Goal: Task Accomplishment & Management: Manage account settings

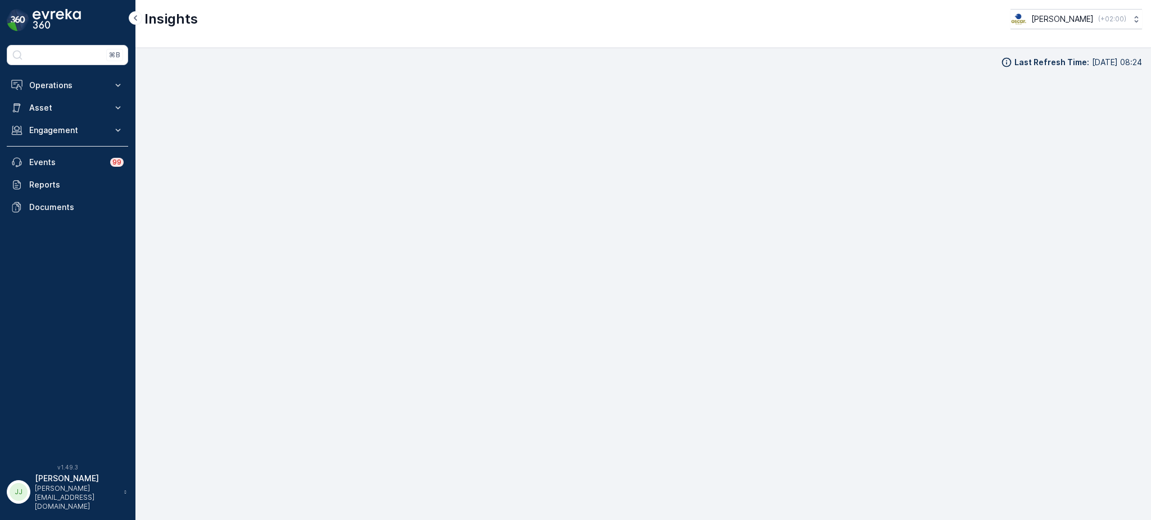
scroll to position [14, 0]
click at [47, 93] on button "Operations" at bounding box center [67, 85] width 121 height 22
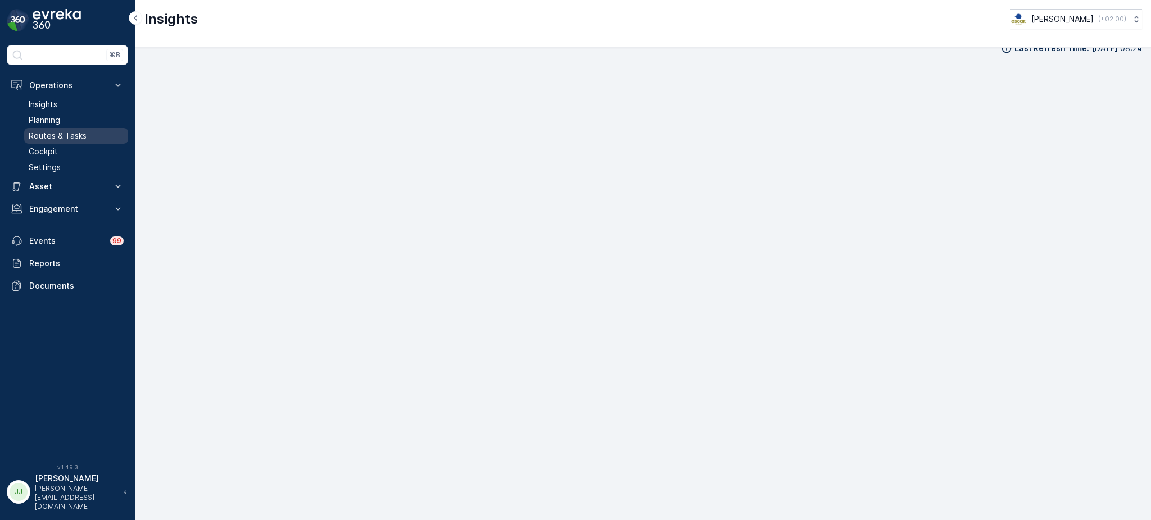
click at [76, 137] on p "Routes & Tasks" at bounding box center [58, 135] width 58 height 11
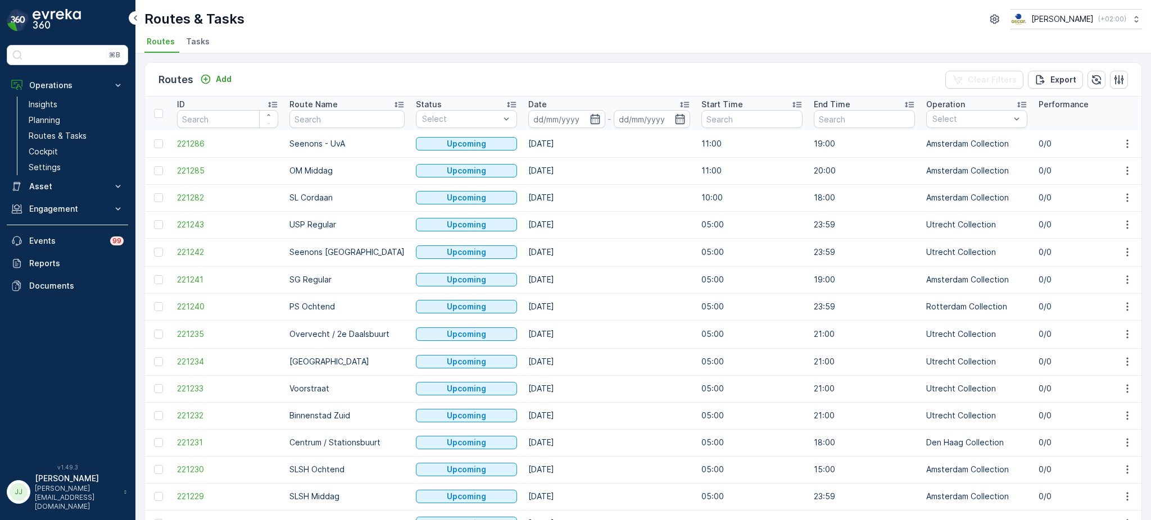
click at [195, 39] on span "Tasks" at bounding box center [198, 41] width 24 height 11
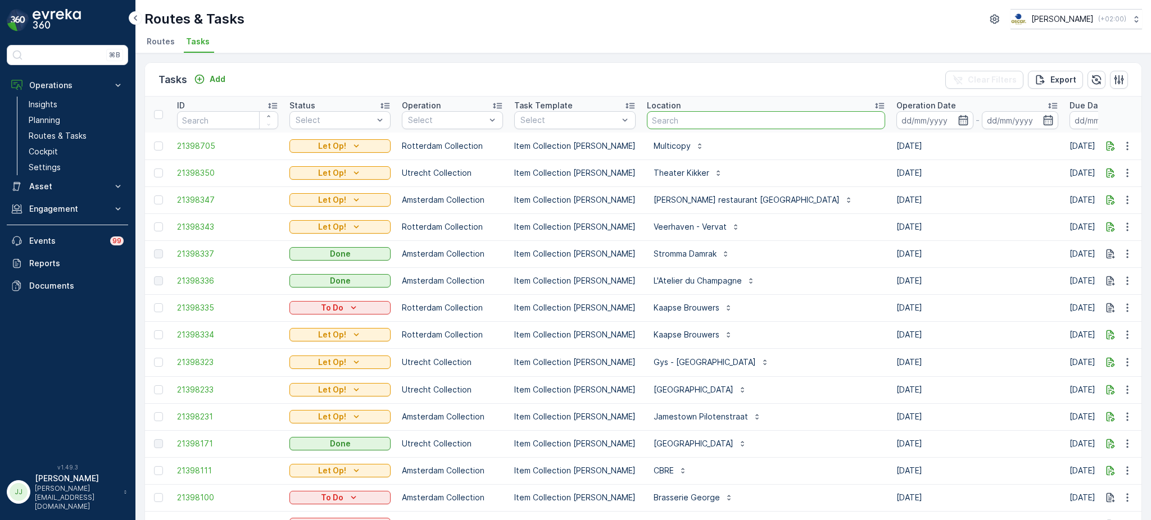
click at [655, 120] on input "text" at bounding box center [766, 120] width 238 height 18
type input "statiegeld"
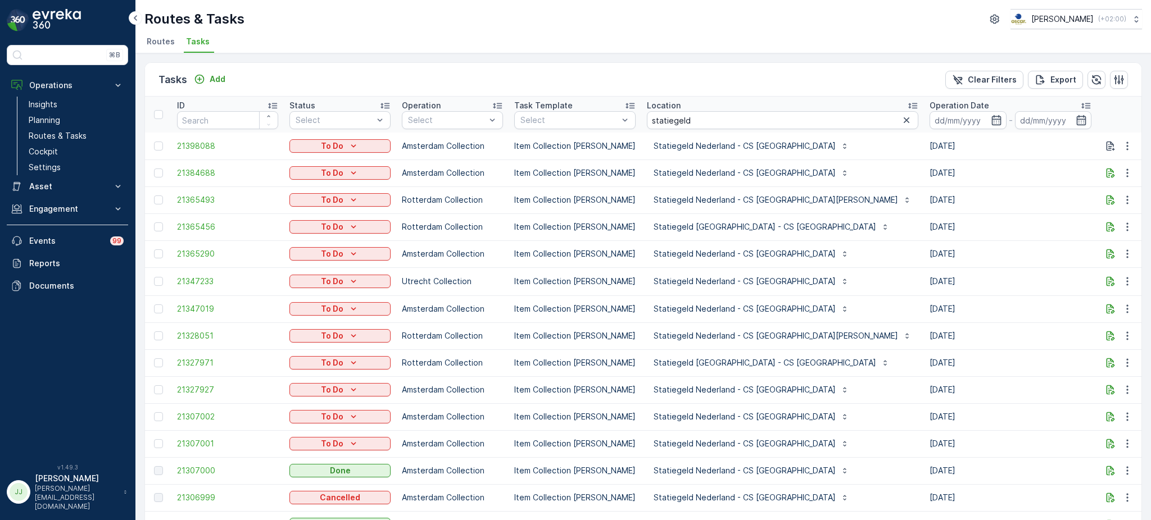
scroll to position [55, 0]
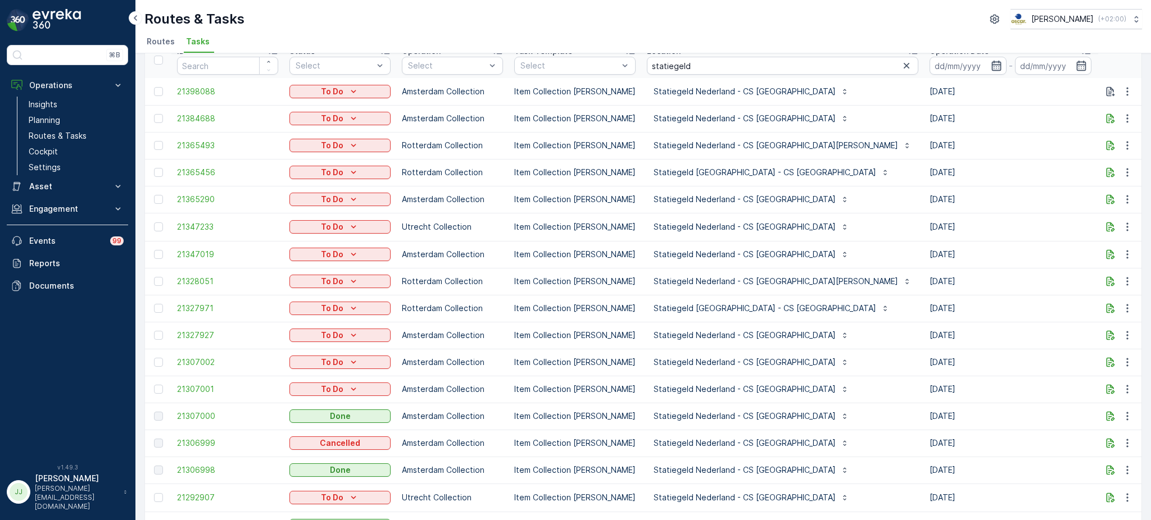
click at [991, 61] on icon "button" at bounding box center [996, 66] width 10 height 10
click at [1075, 68] on icon "button" at bounding box center [1080, 65] width 11 height 11
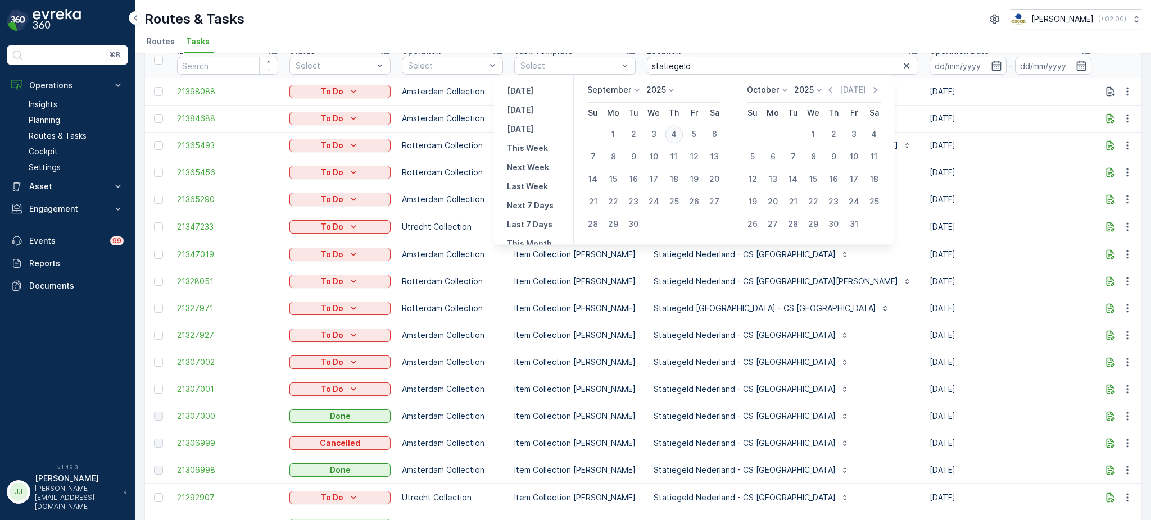
click at [680, 134] on div "4" at bounding box center [674, 134] width 18 height 18
type input "[DATE]"
click at [680, 134] on div "4" at bounding box center [674, 134] width 18 height 18
type input "[DATE]"
click at [991, 60] on icon "button" at bounding box center [996, 65] width 11 height 11
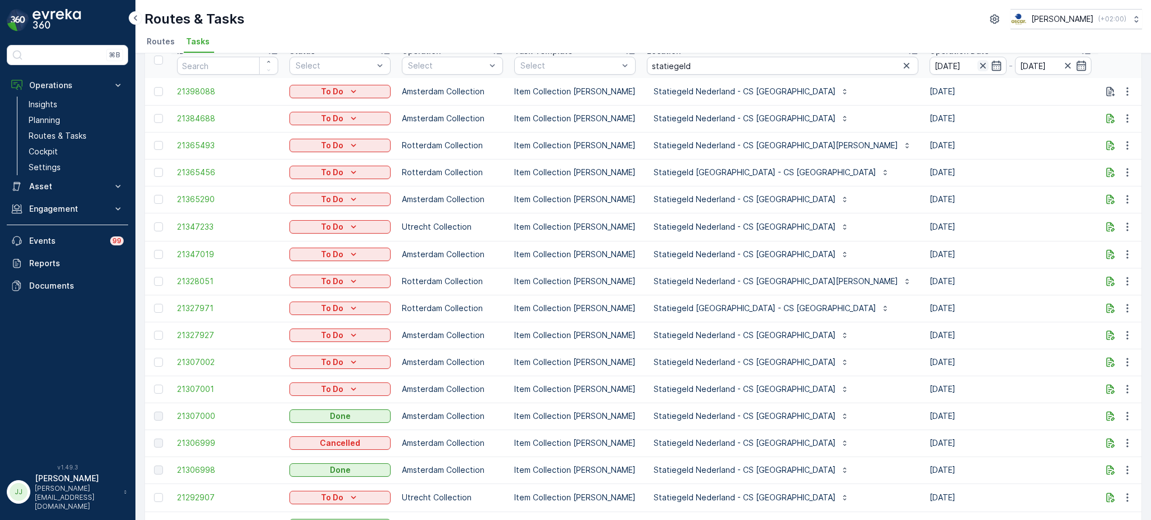
click at [977, 67] on icon "button" at bounding box center [982, 65] width 11 height 11
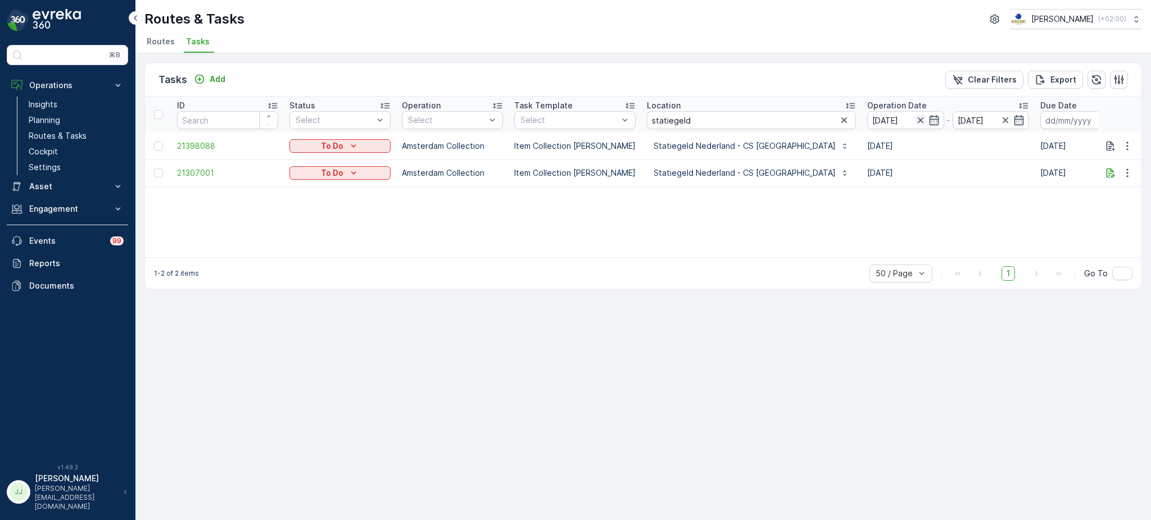
click at [915, 121] on icon "button" at bounding box center [920, 120] width 11 height 11
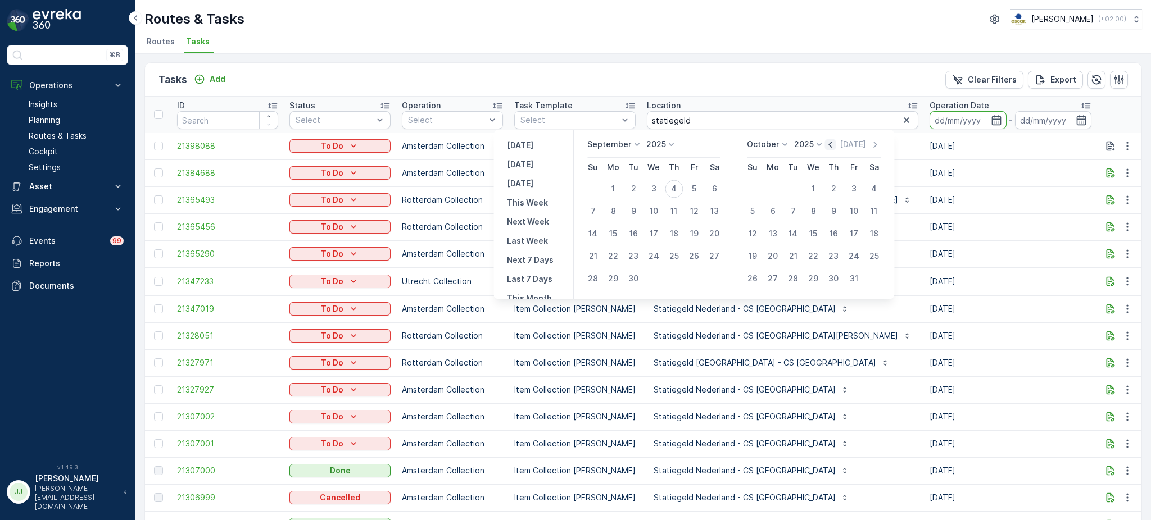
click at [833, 147] on icon "button" at bounding box center [830, 144] width 11 height 11
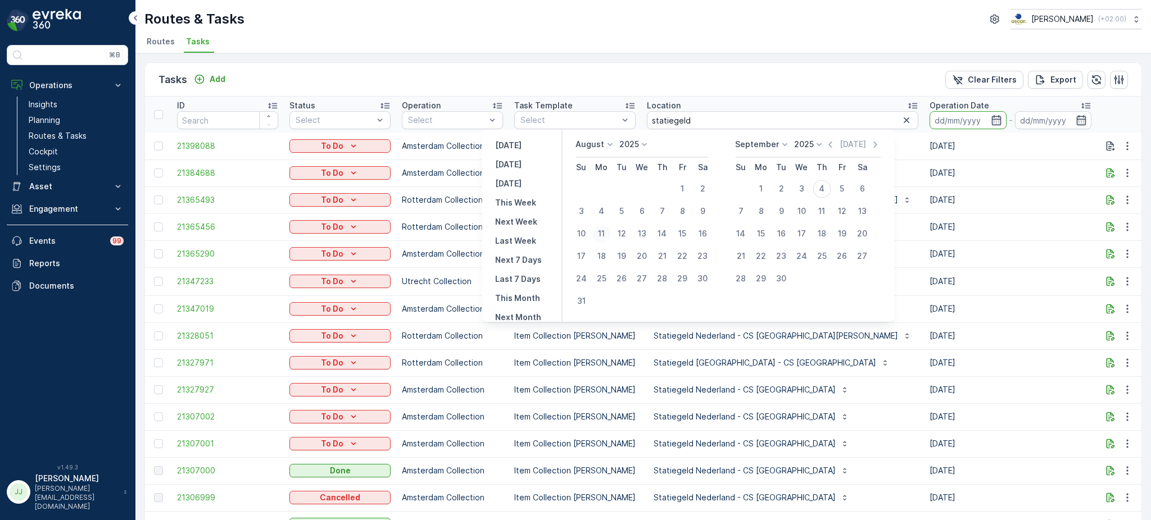
click at [600, 230] on div "11" at bounding box center [601, 234] width 18 height 18
type input "11.08.2025"
click at [838, 177] on th "Fr" at bounding box center [842, 167] width 20 height 20
click at [829, 185] on div "4" at bounding box center [821, 189] width 18 height 18
type input "[DATE]"
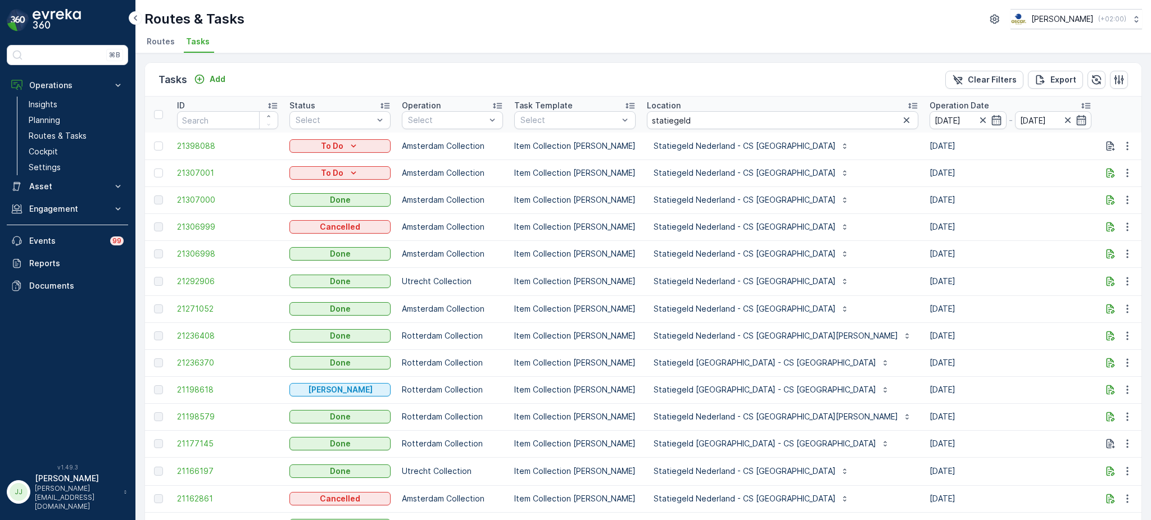
click at [1080, 105] on icon at bounding box center [1085, 105] width 11 height 11
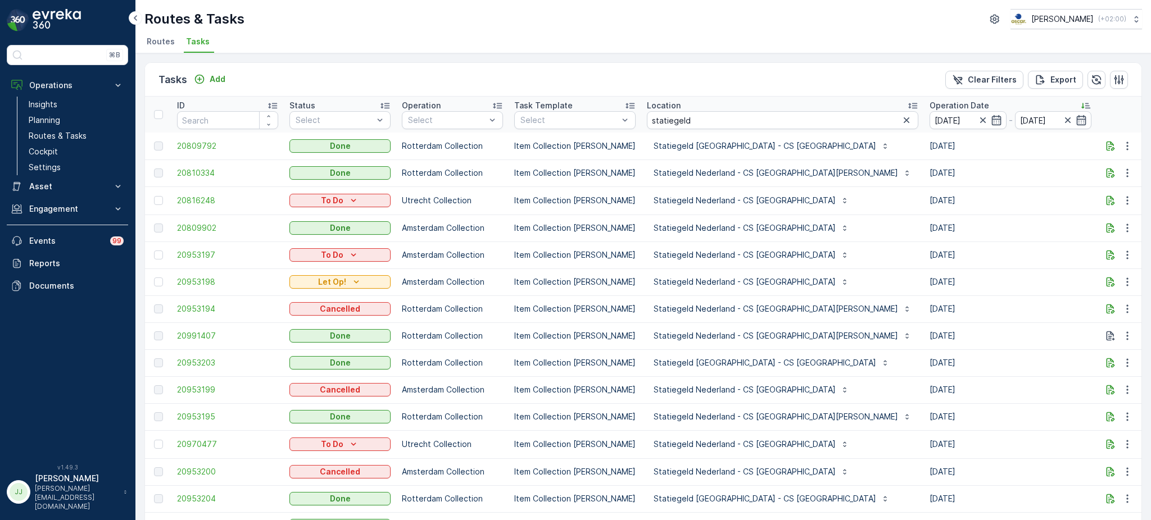
click at [1081, 105] on icon at bounding box center [1082, 106] width 3 height 6
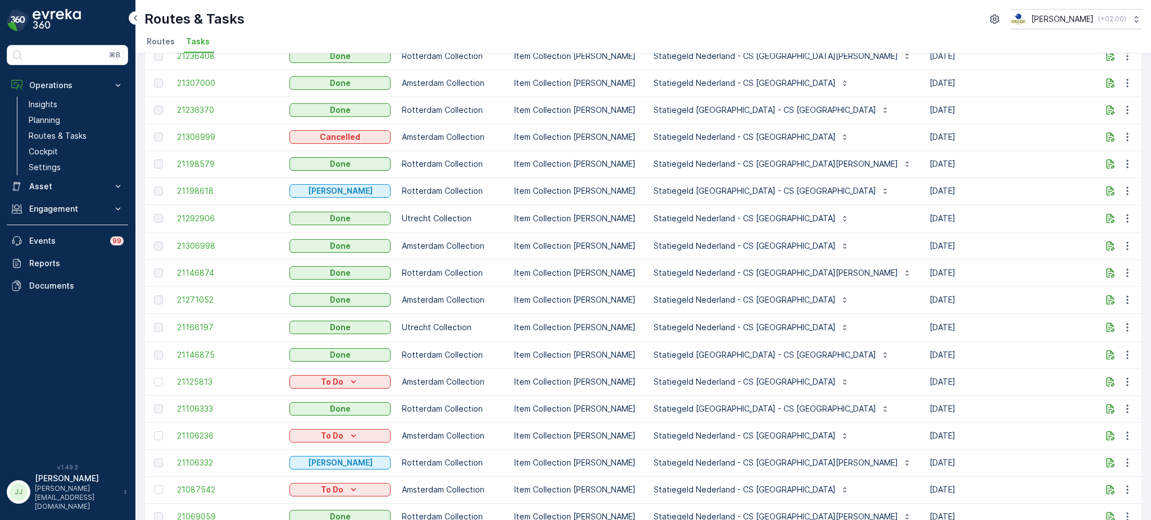
scroll to position [143, 0]
click at [190, 299] on span "21271052" at bounding box center [227, 301] width 101 height 11
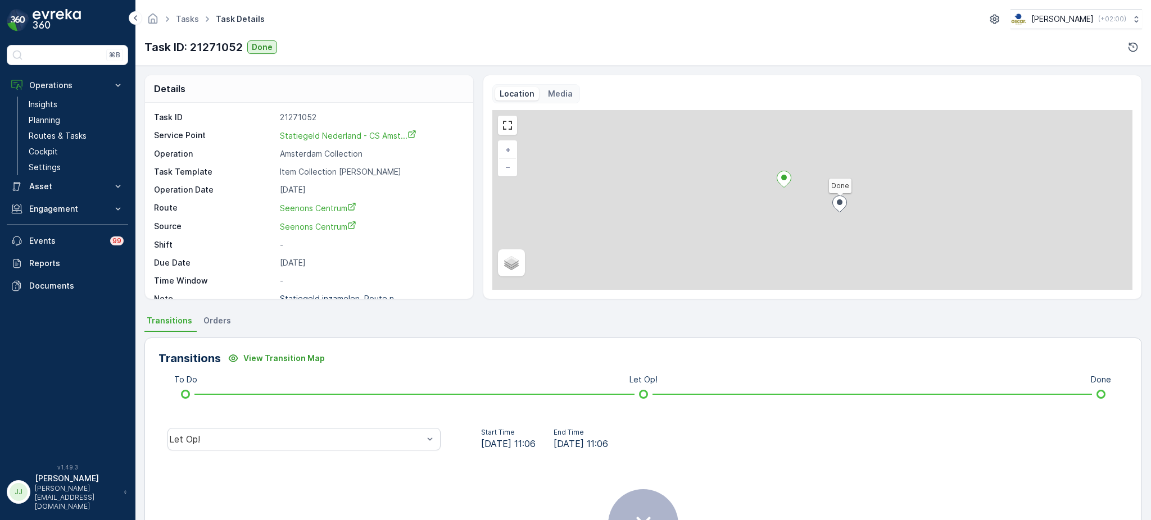
scroll to position [75, 0]
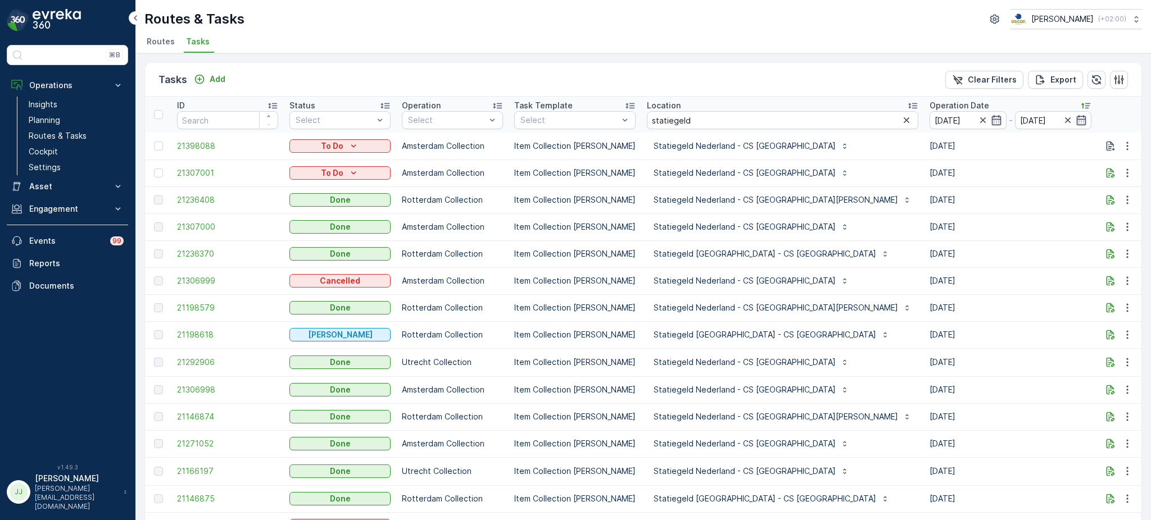
scroll to position [75, 0]
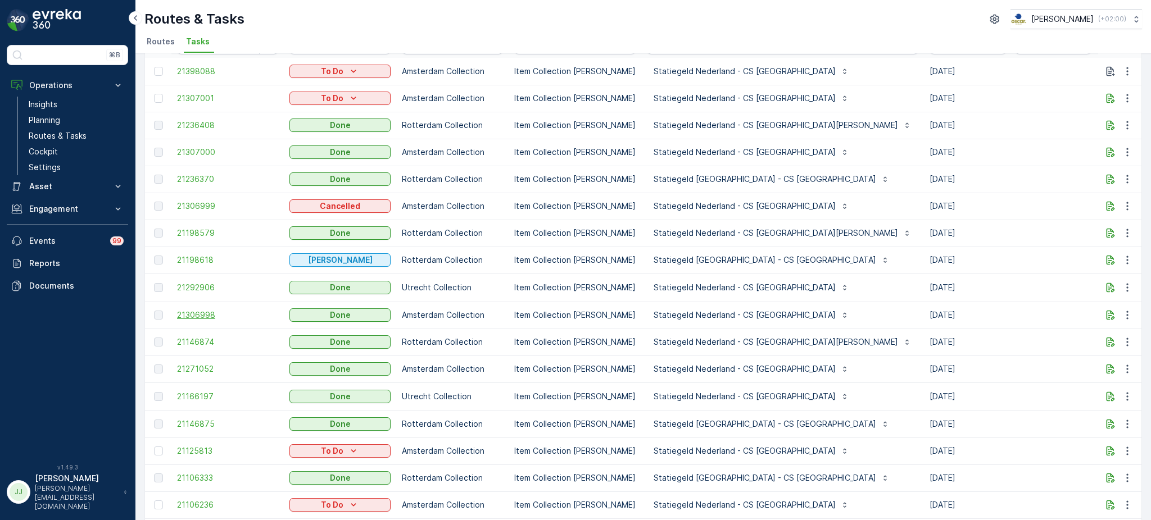
click at [208, 311] on span "21306998" at bounding box center [227, 315] width 101 height 11
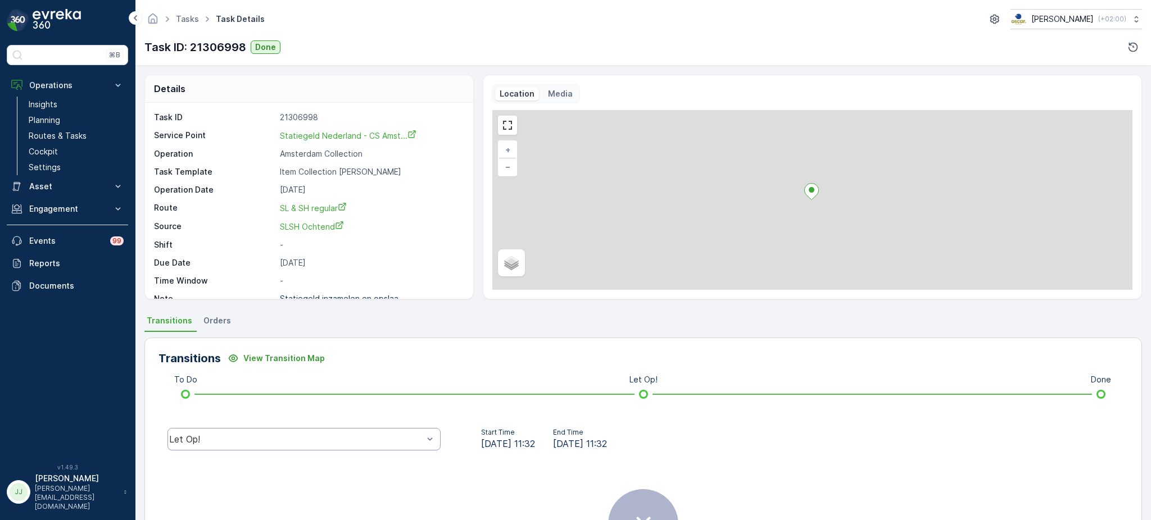
click at [285, 446] on div "Let Op!" at bounding box center [303, 439] width 273 height 22
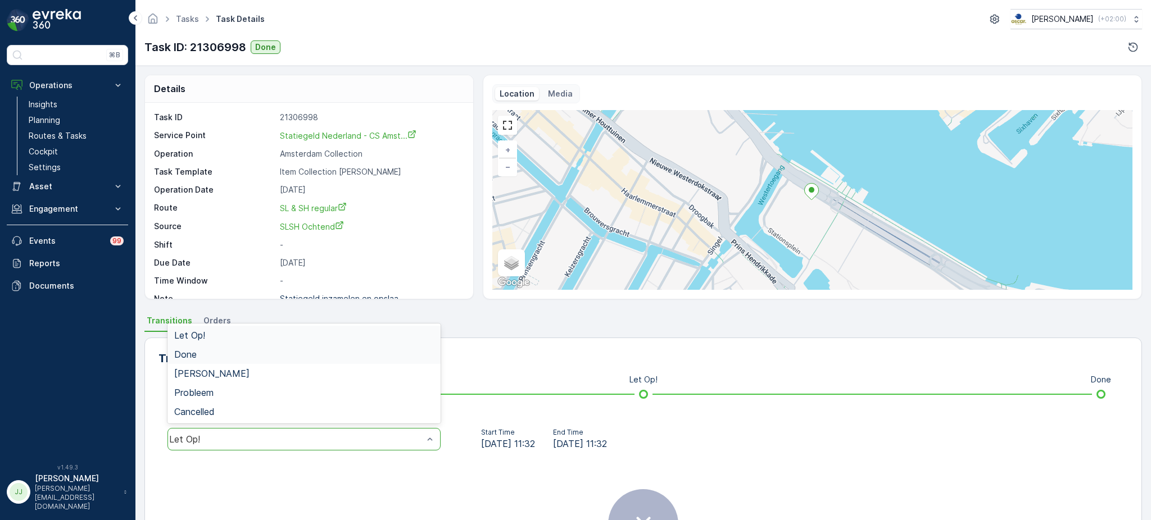
click at [217, 352] on div "Done" at bounding box center [304, 354] width 260 height 10
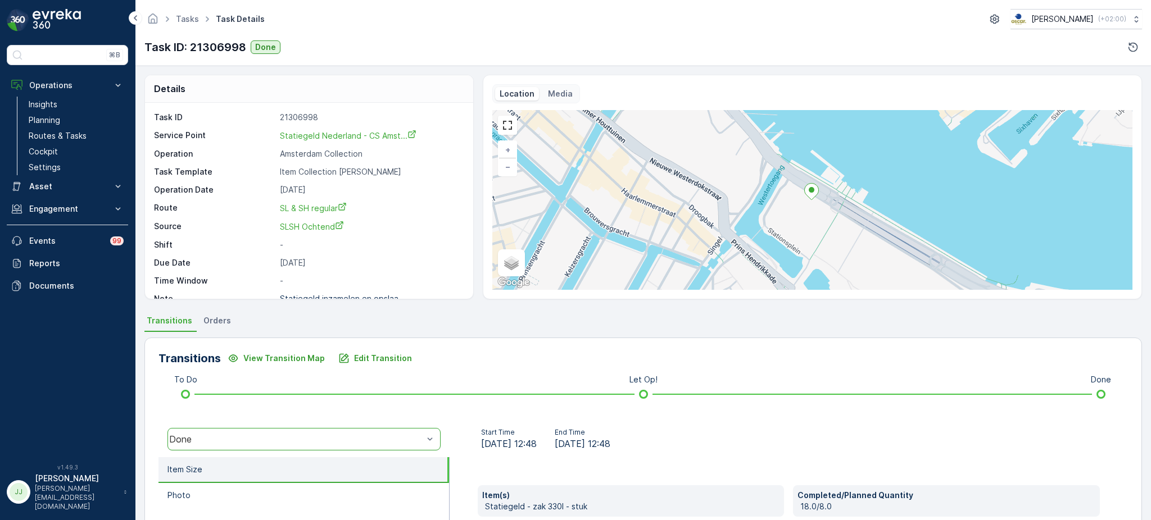
scroll to position [75, 0]
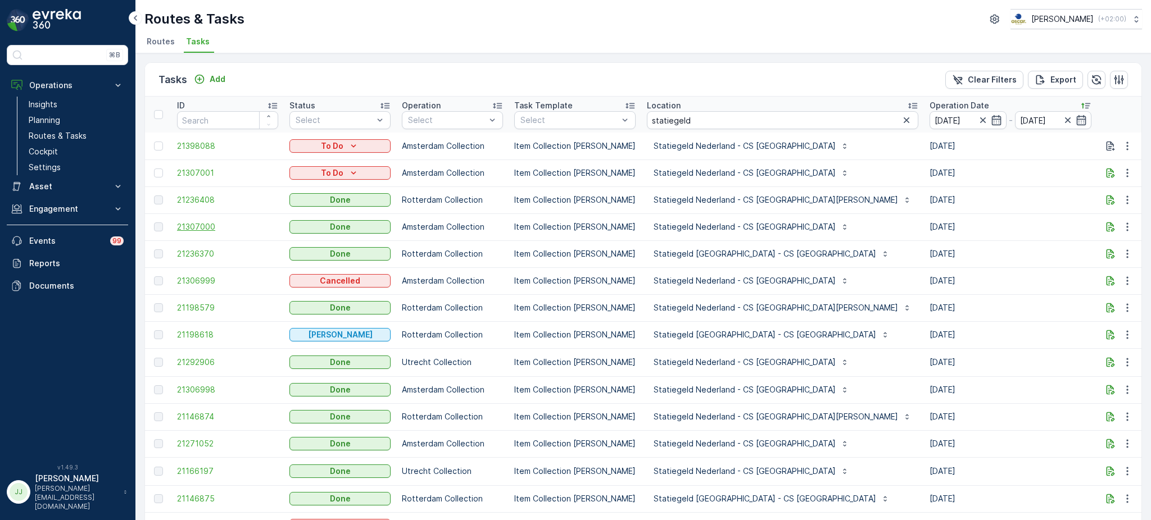
click at [203, 231] on span "21307000" at bounding box center [227, 226] width 101 height 11
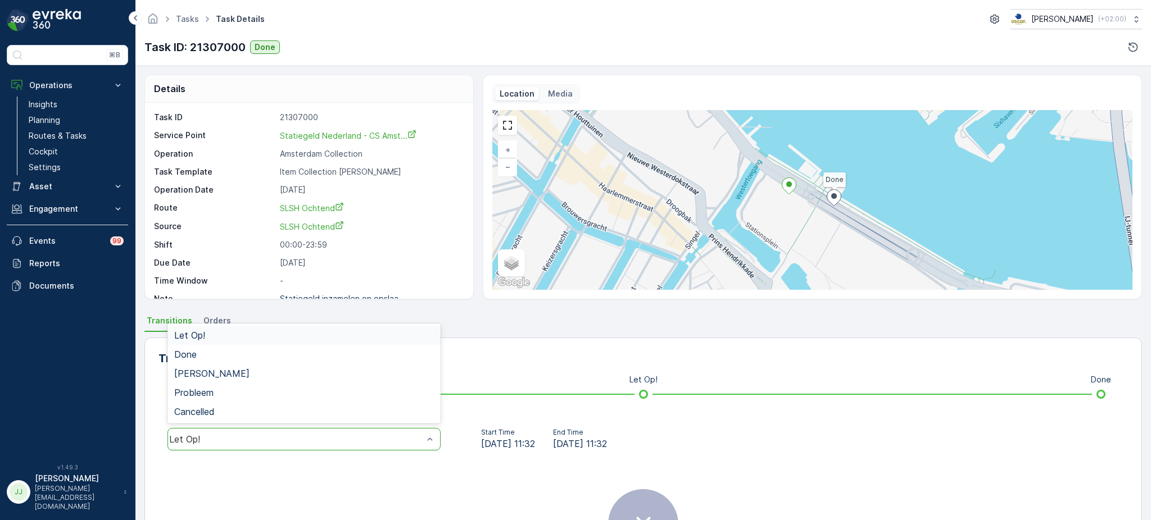
drag, startPoint x: 331, startPoint y: 443, endPoint x: 319, endPoint y: 430, distance: 17.9
click at [237, 356] on div "Done" at bounding box center [304, 354] width 260 height 10
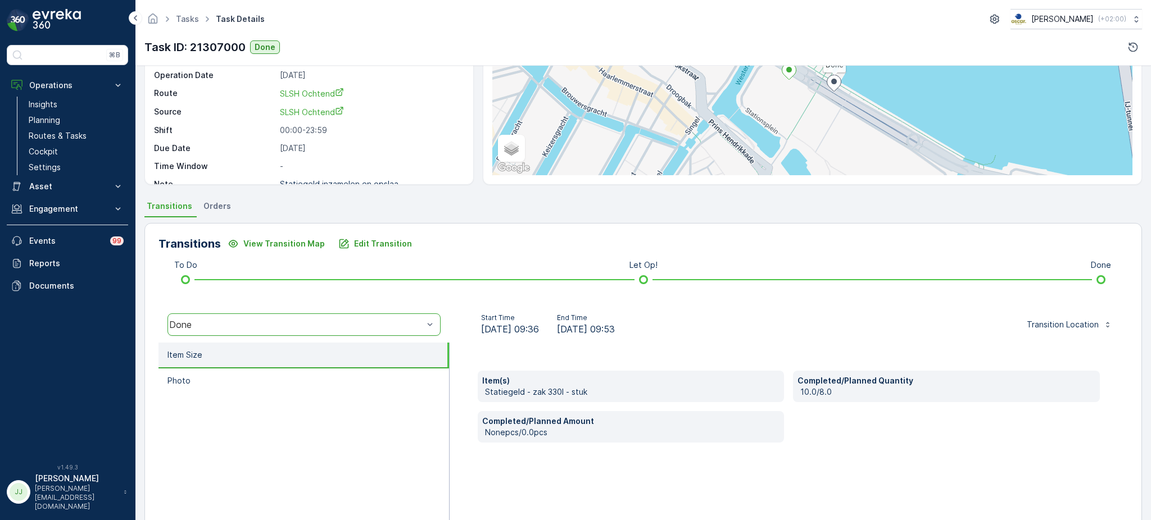
scroll to position [149, 0]
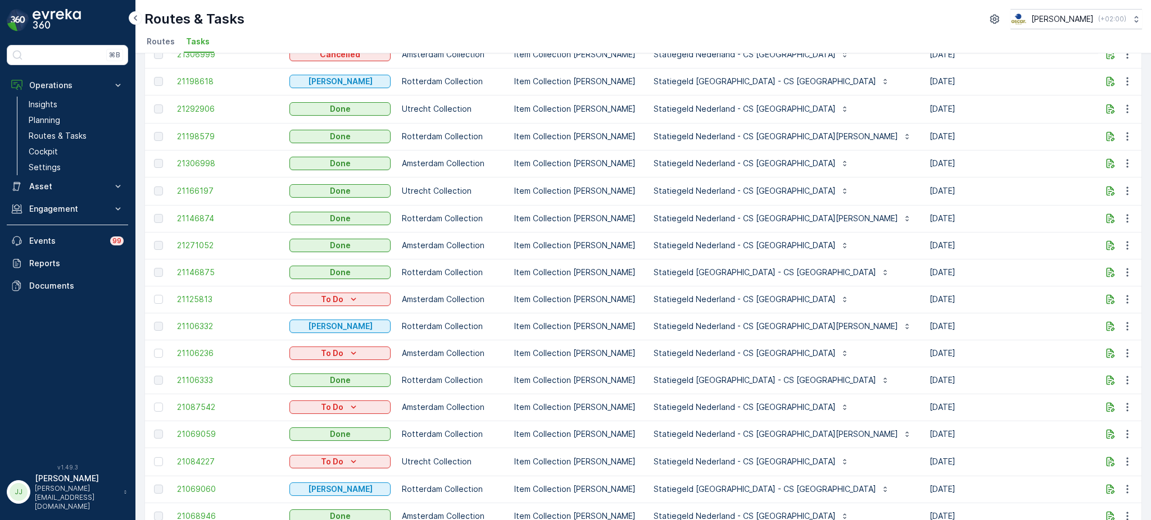
scroll to position [246, 0]
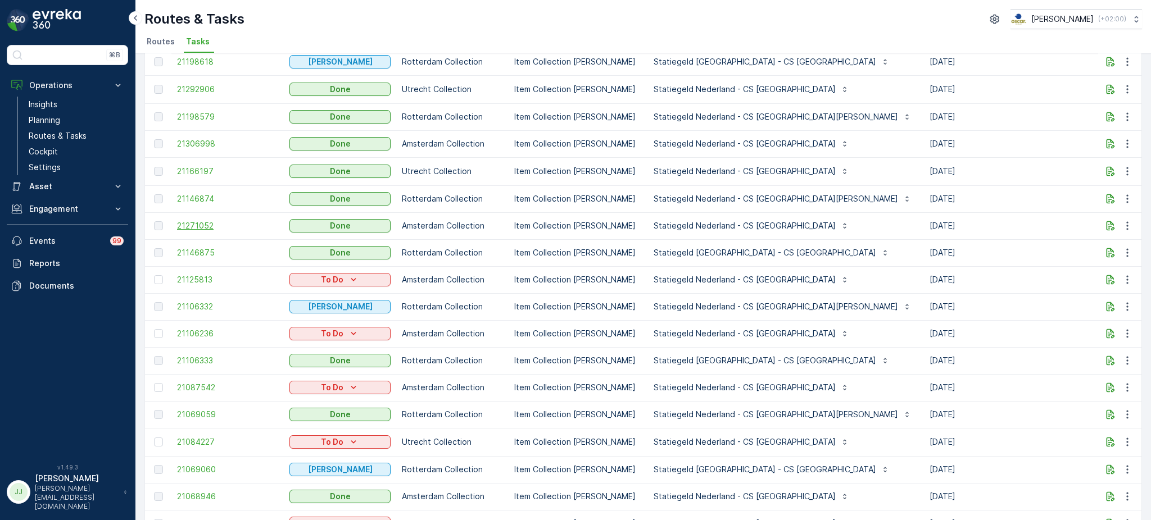
click at [213, 222] on span "21271052" at bounding box center [227, 225] width 101 height 11
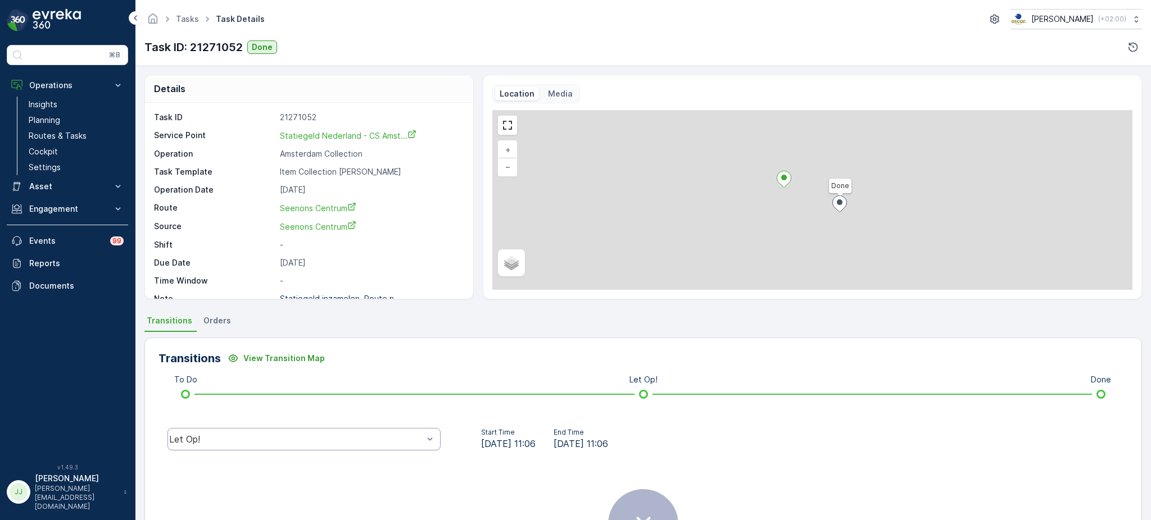
click at [285, 446] on div "Let Op!" at bounding box center [303, 439] width 273 height 22
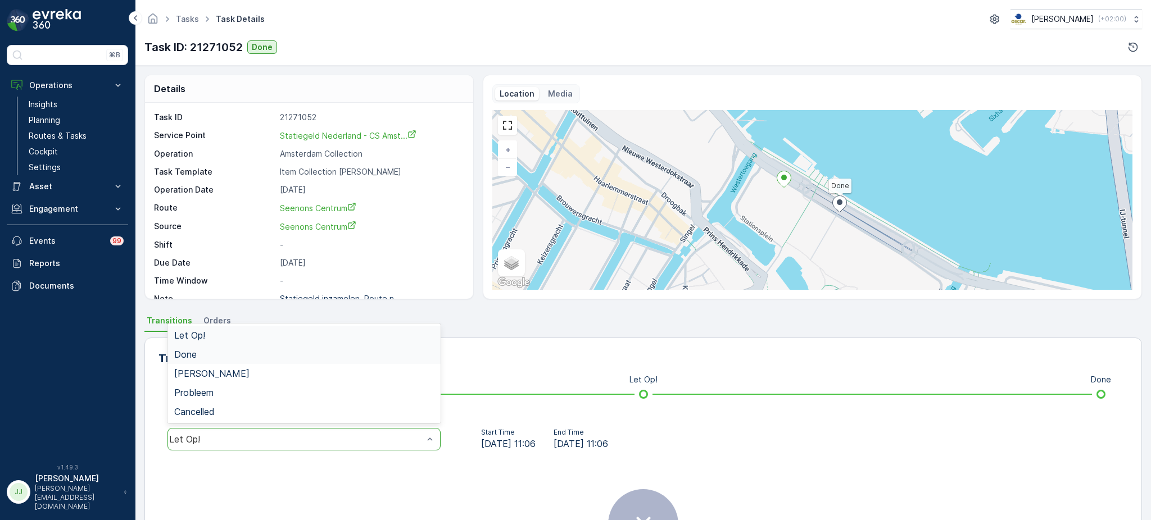
click at [253, 354] on div "Done" at bounding box center [304, 354] width 260 height 10
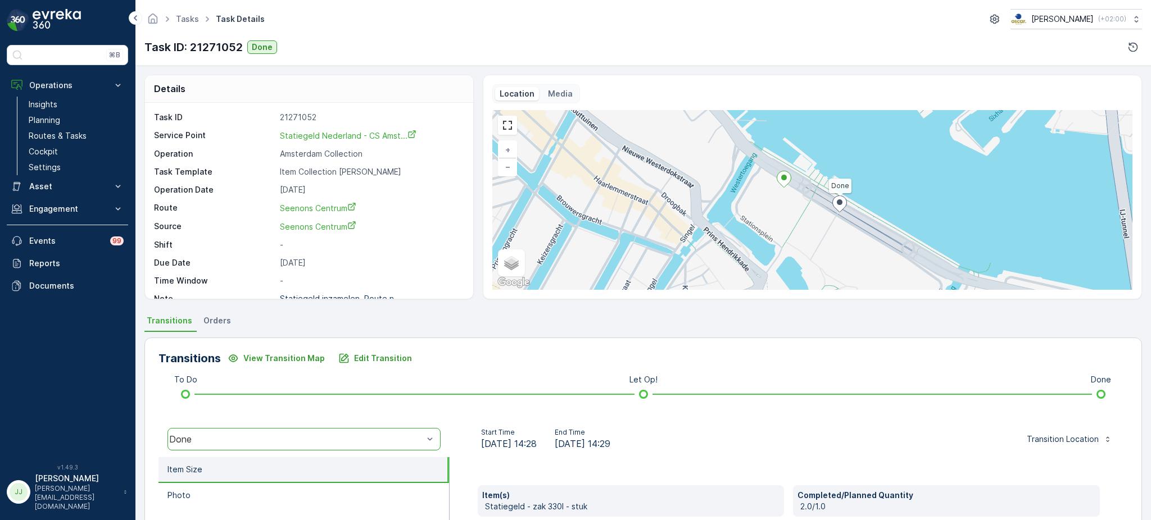
drag, startPoint x: 405, startPoint y: 348, endPoint x: 406, endPoint y: 339, distance: 9.1
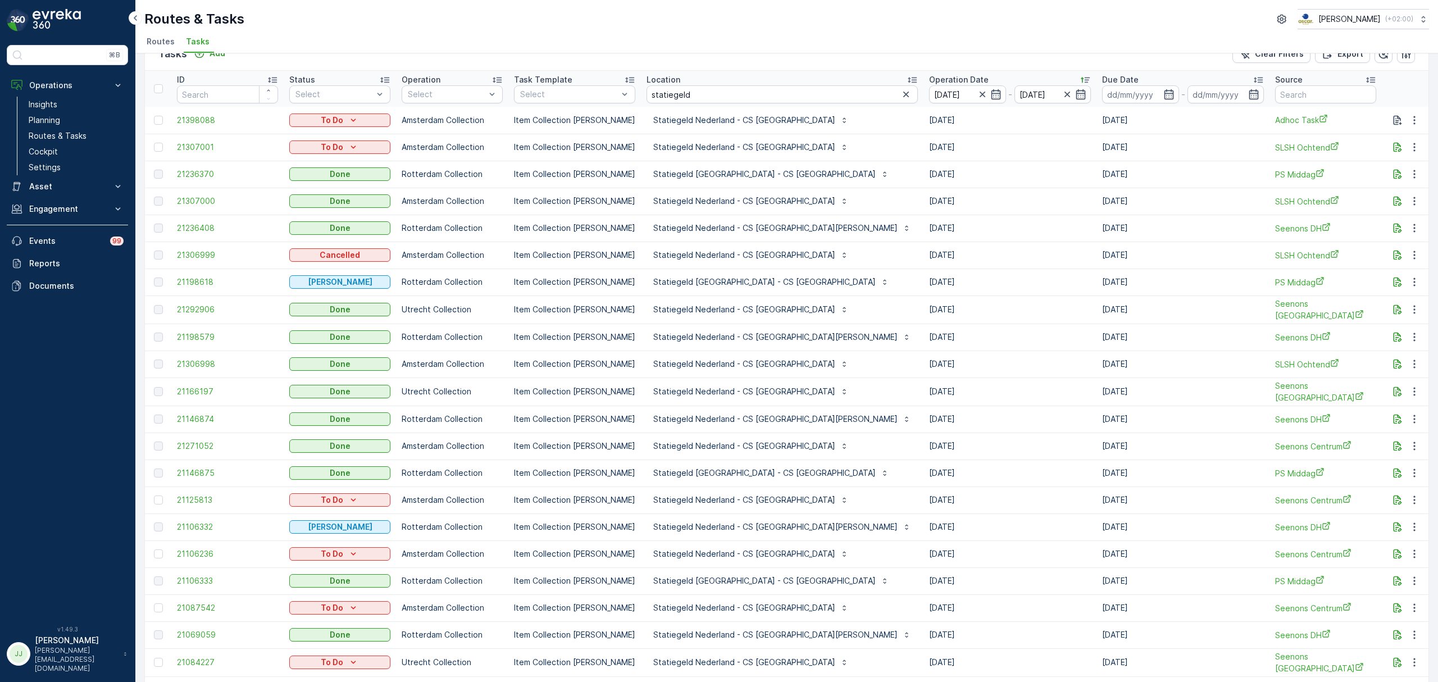
scroll to position [26, 0]
click at [79, 134] on p "Routes & Tasks" at bounding box center [58, 135] width 58 height 11
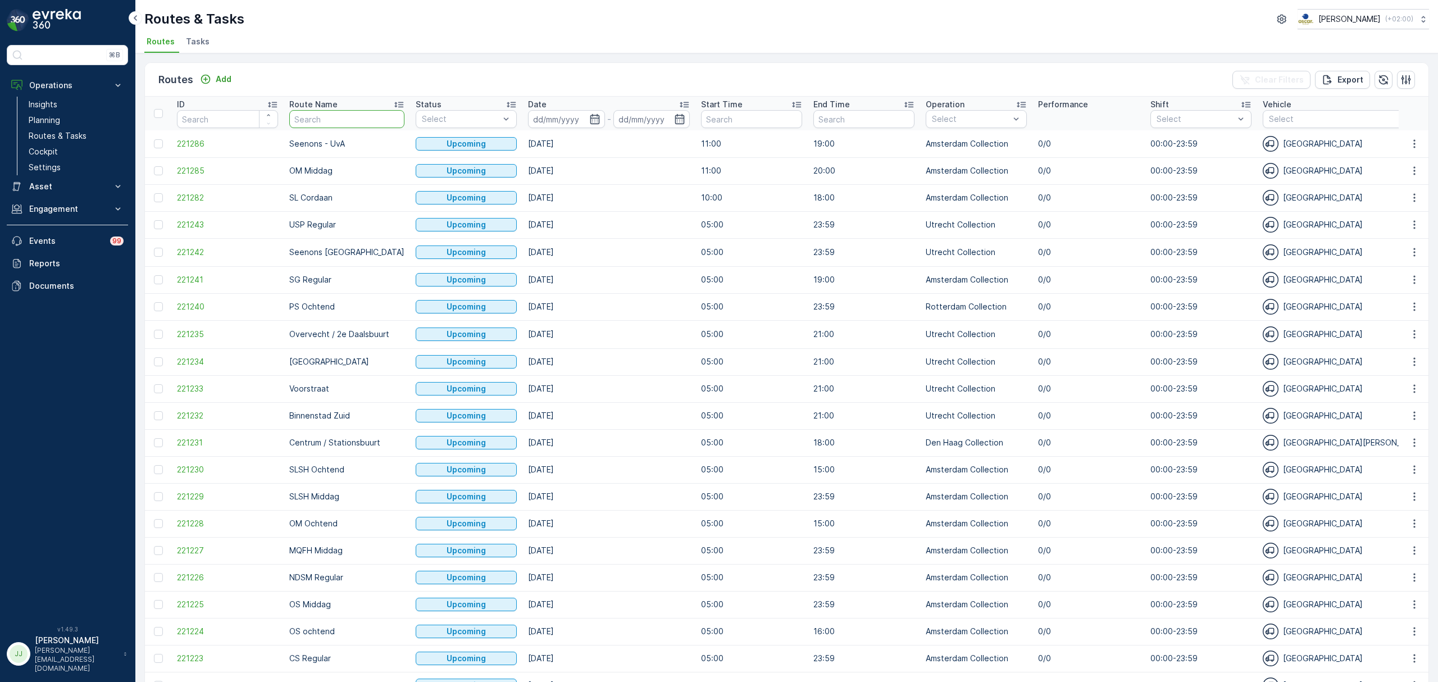
click at [351, 124] on input "text" at bounding box center [346, 119] width 115 height 18
type input "slsh"
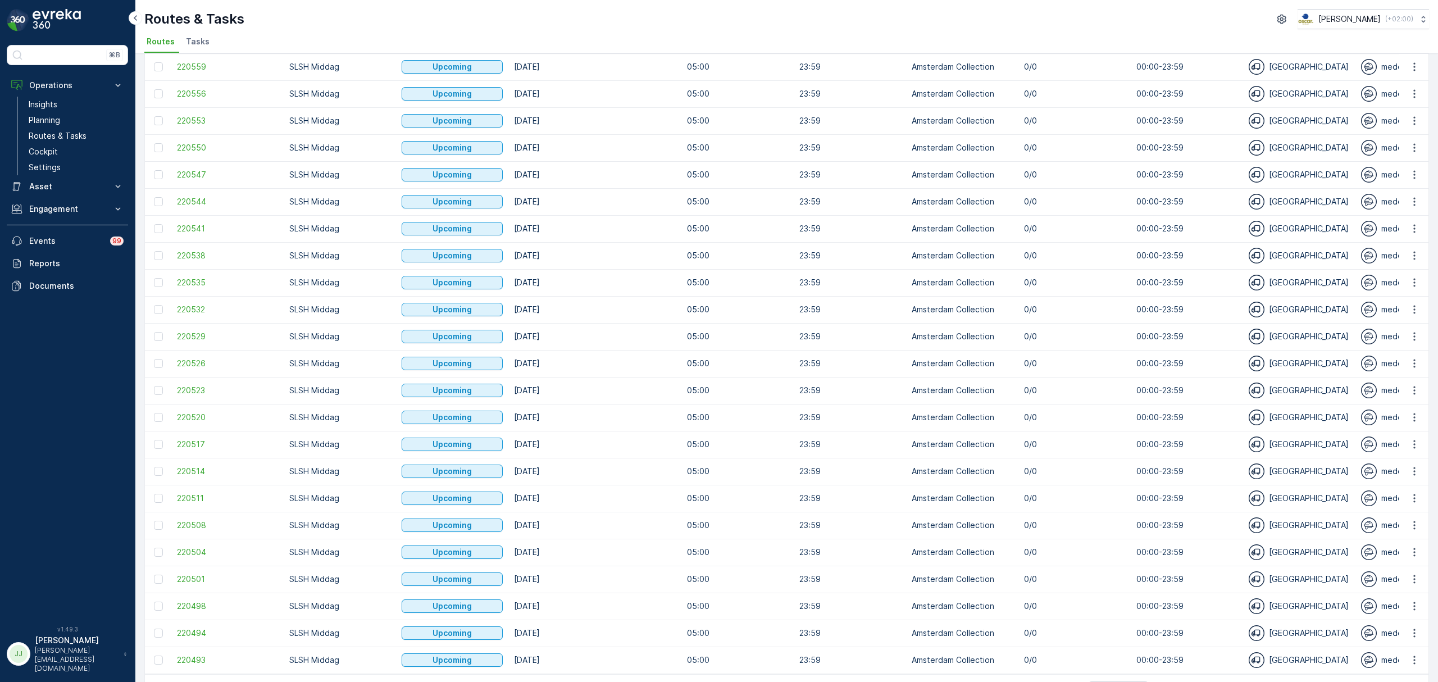
scroll to position [305, 0]
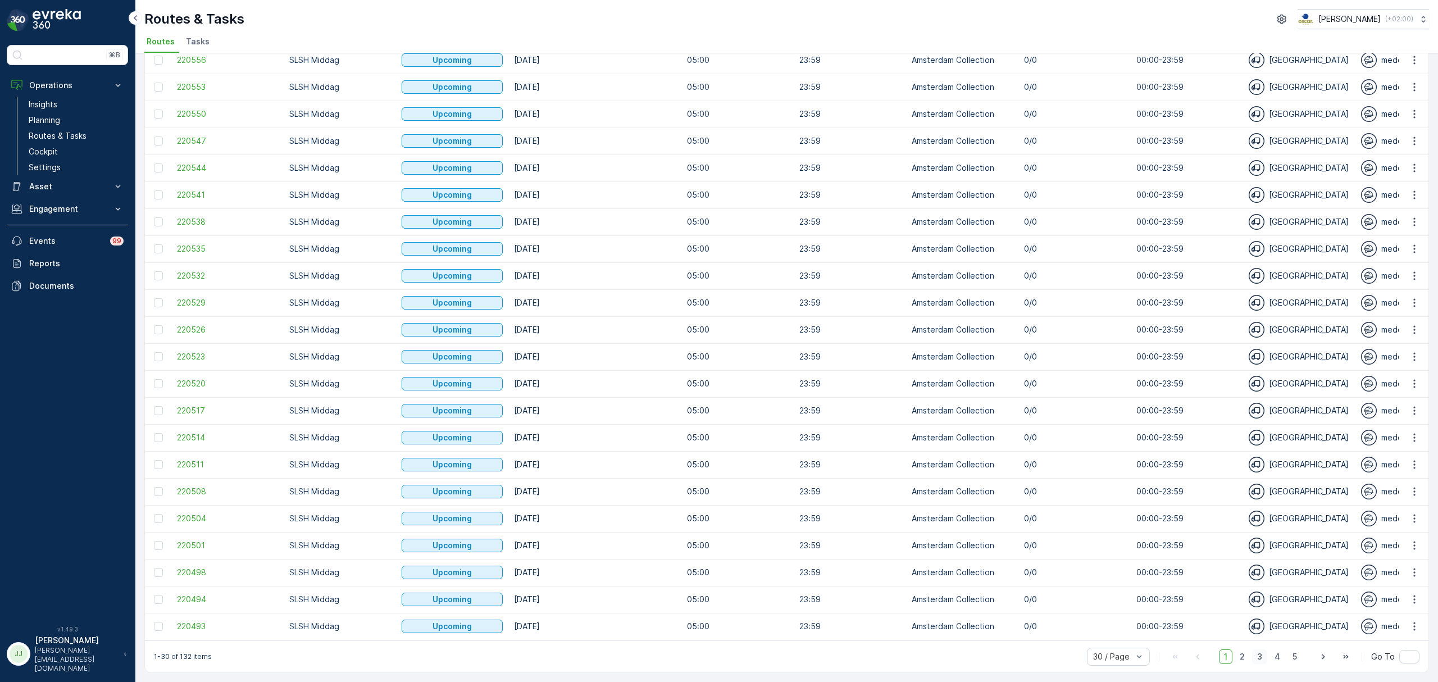
click at [1150, 520] on span "3" at bounding box center [1259, 657] width 15 height 15
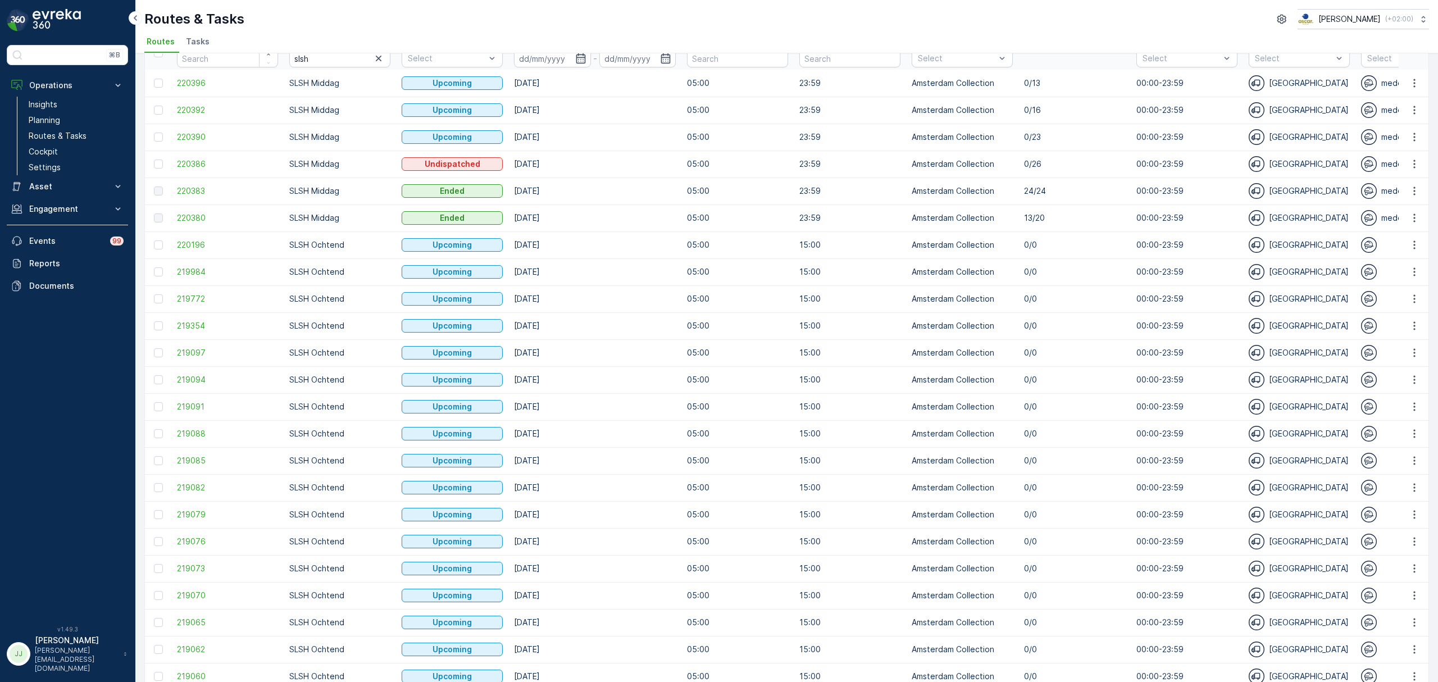
scroll to position [52, 0]
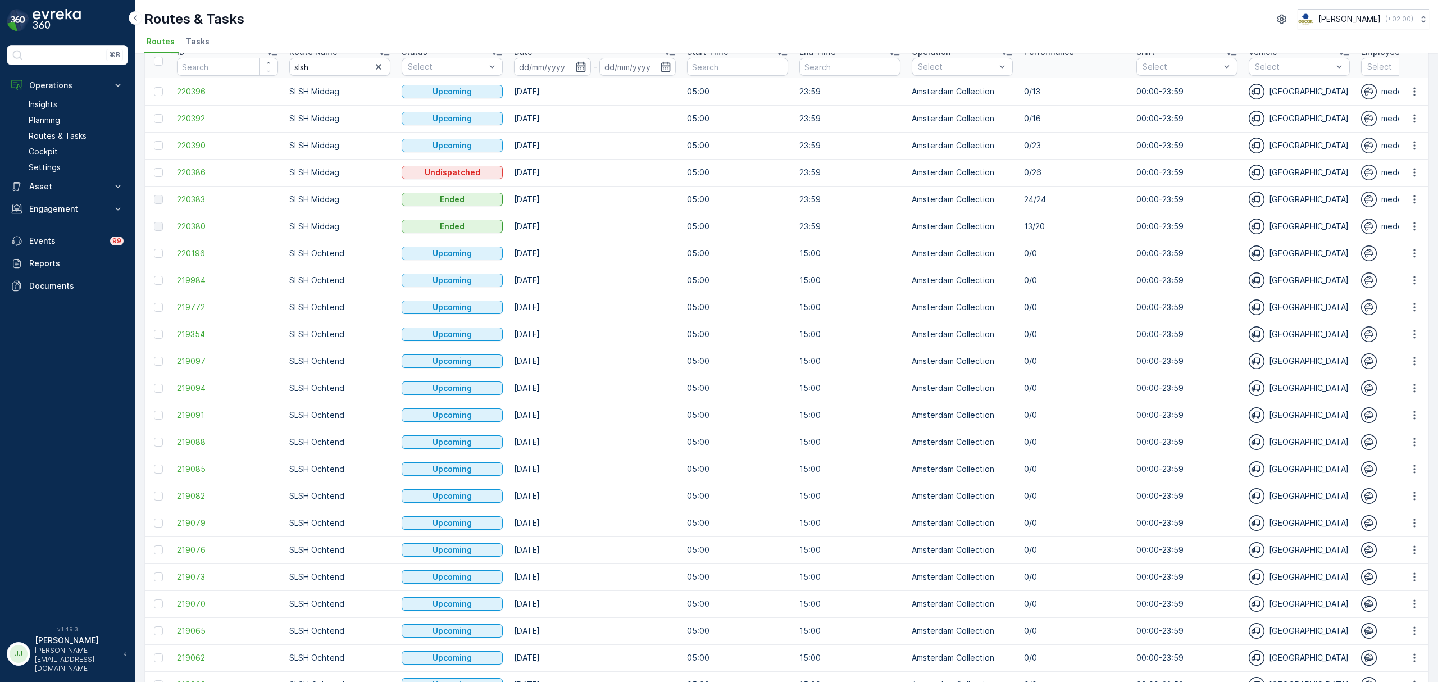
click at [196, 172] on span "220386" at bounding box center [227, 172] width 101 height 11
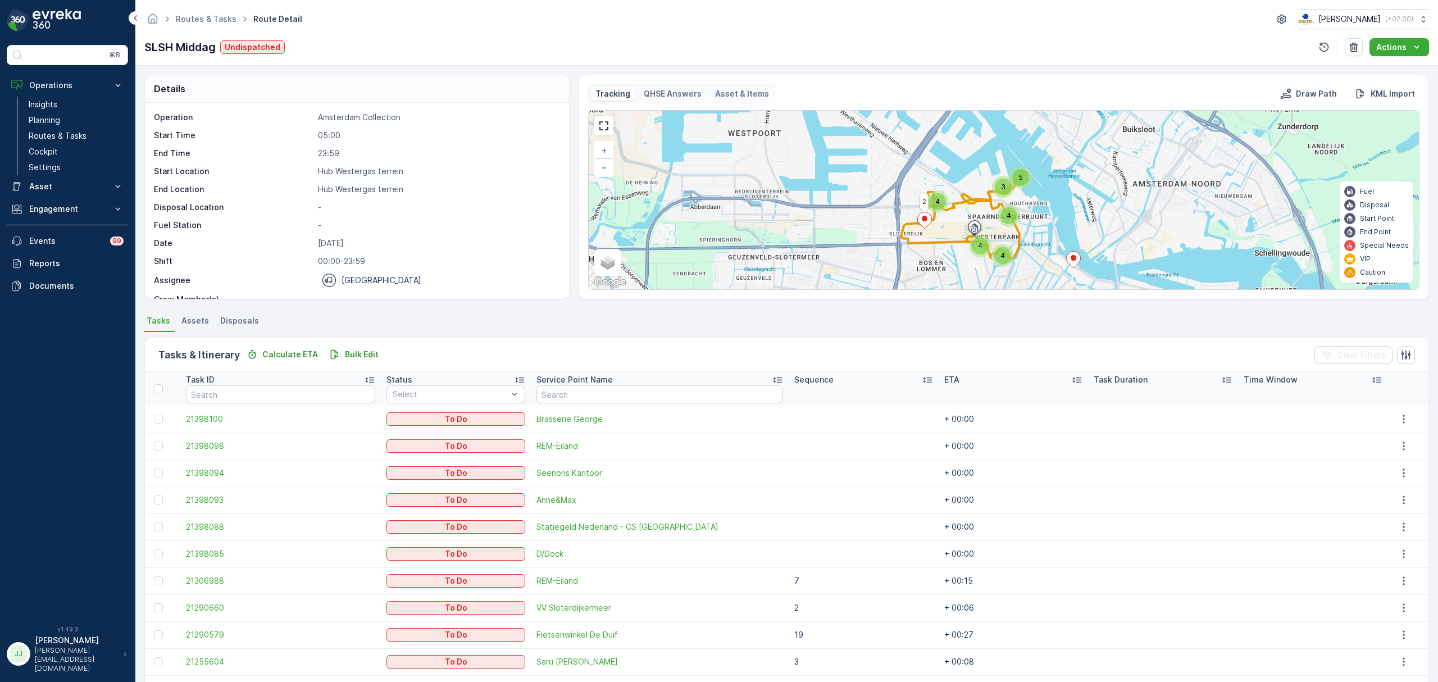
drag, startPoint x: 1053, startPoint y: 215, endPoint x: 959, endPoint y: 247, distance: 99.9
click at [959, 247] on div "3 5 4 4 4 4 2 + − Satellite Roadmap Terrain Hybrid Leaflet Keyboard shortcuts M…" at bounding box center [1004, 200] width 830 height 179
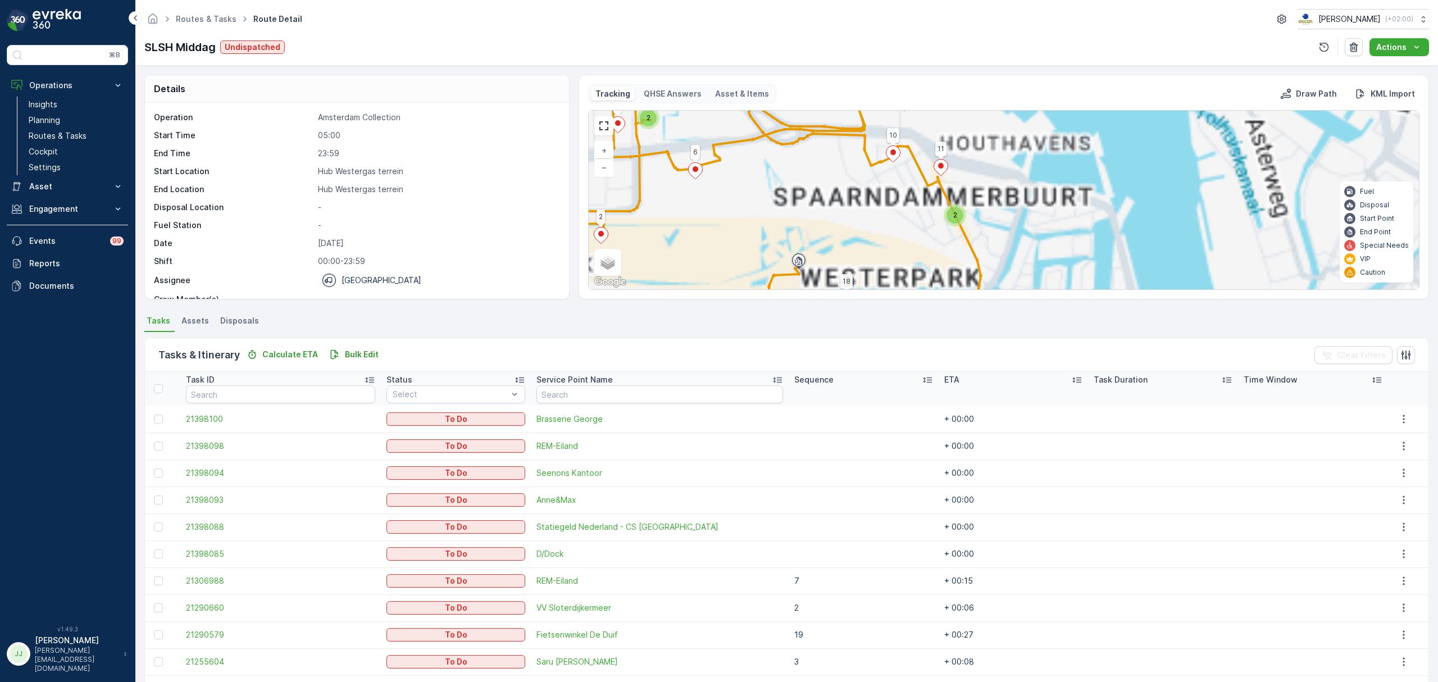
drag, startPoint x: 960, startPoint y: 214, endPoint x: 949, endPoint y: 275, distance: 62.2
click at [949, 224] on div "2" at bounding box center [955, 215] width 17 height 17
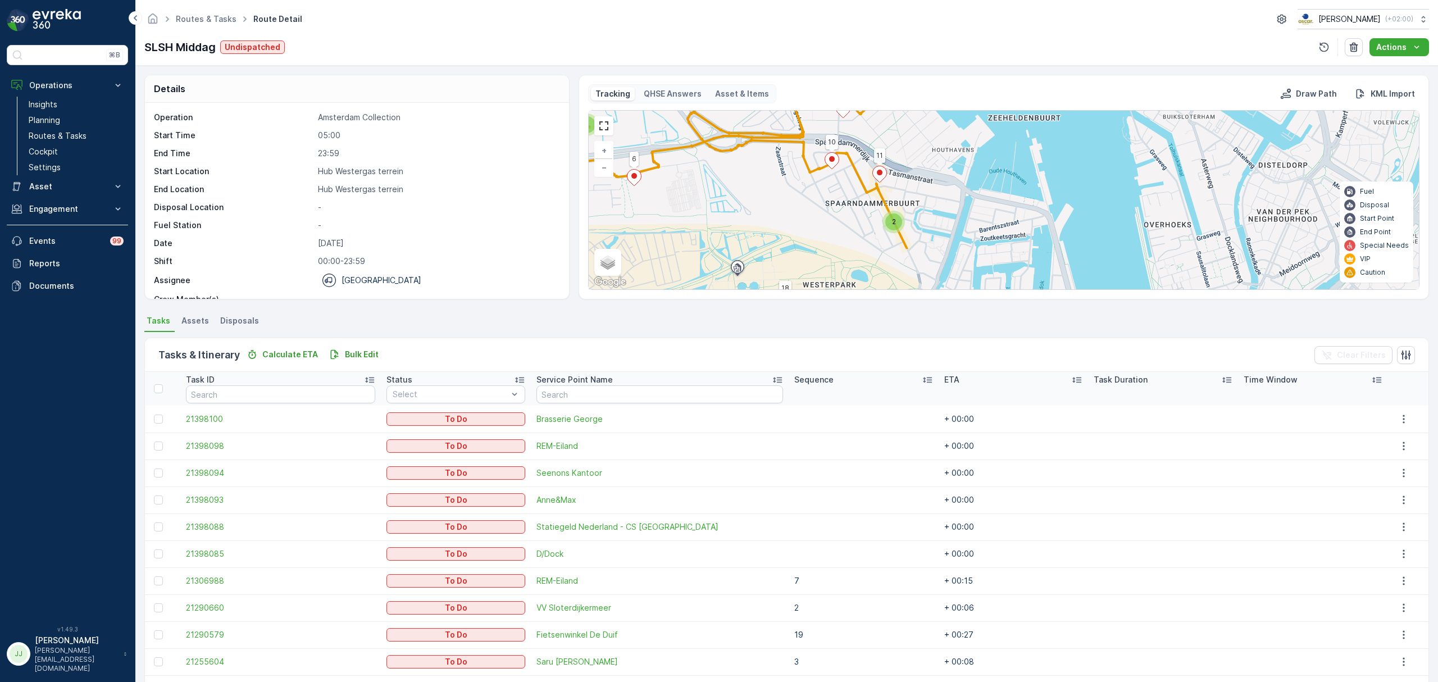
drag, startPoint x: 972, startPoint y: 236, endPoint x: 920, endPoint y: 176, distance: 78.9
click at [920, 176] on div "2 2 2 2 2 3 2 8 6 5 17 14 10 11 18 + − Satellite Roadmap Terrain Hybrid Leaflet…" at bounding box center [1004, 200] width 830 height 179
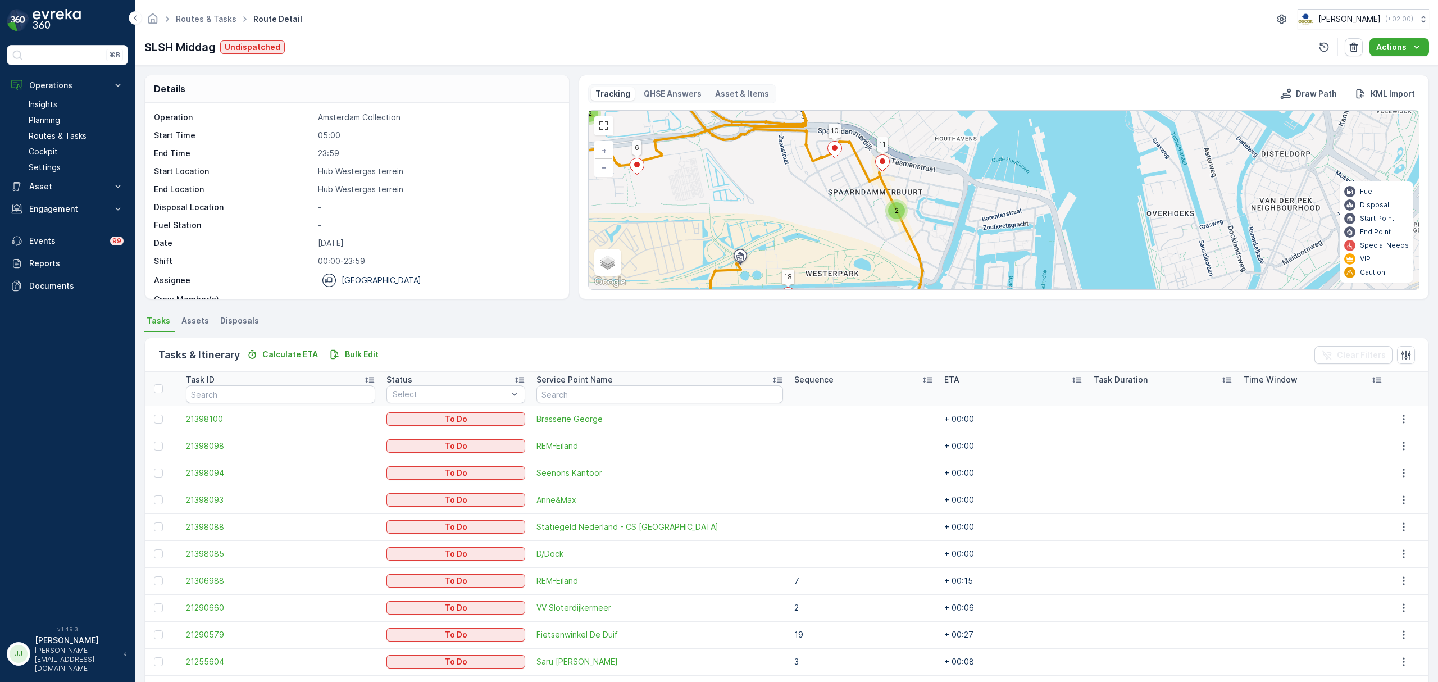
click at [929, 214] on div "2 2 2 2 2 3 2 8 6 5 17 14 10 11 18 + − Satellite Roadmap Terrain Hybrid Leaflet…" at bounding box center [1004, 200] width 830 height 179
click at [829, 152] on icon at bounding box center [835, 150] width 14 height 16
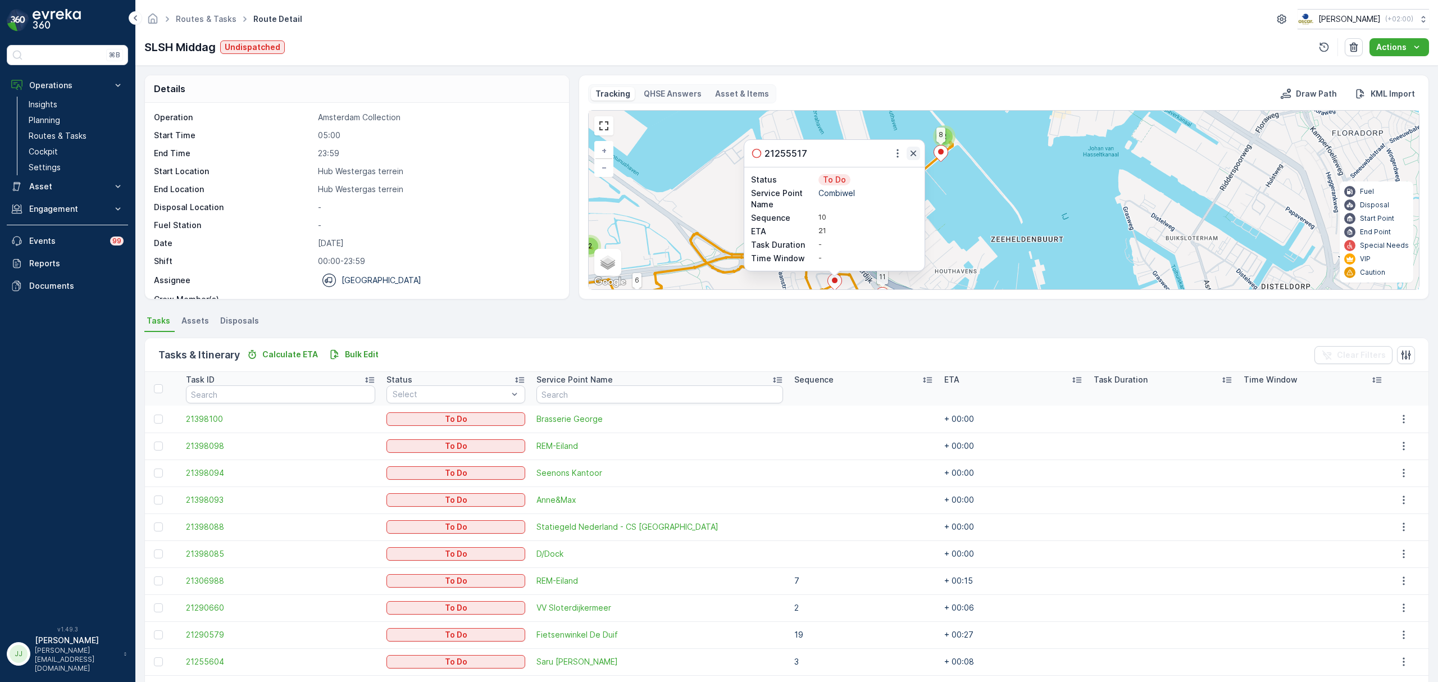
click at [909, 155] on icon "button" at bounding box center [913, 153] width 11 height 11
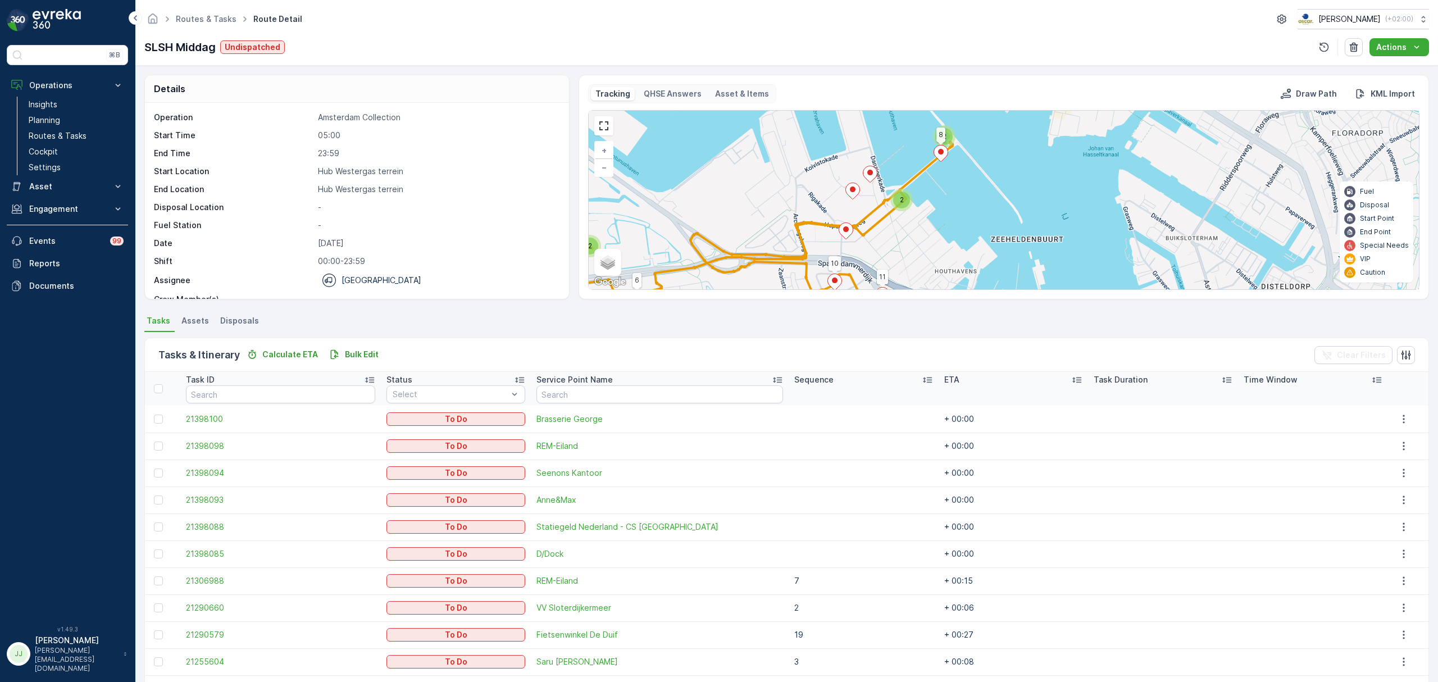
click at [904, 198] on div "2" at bounding box center [901, 200] width 17 height 17
click at [919, 198] on ellipse at bounding box center [922, 196] width 6 height 6
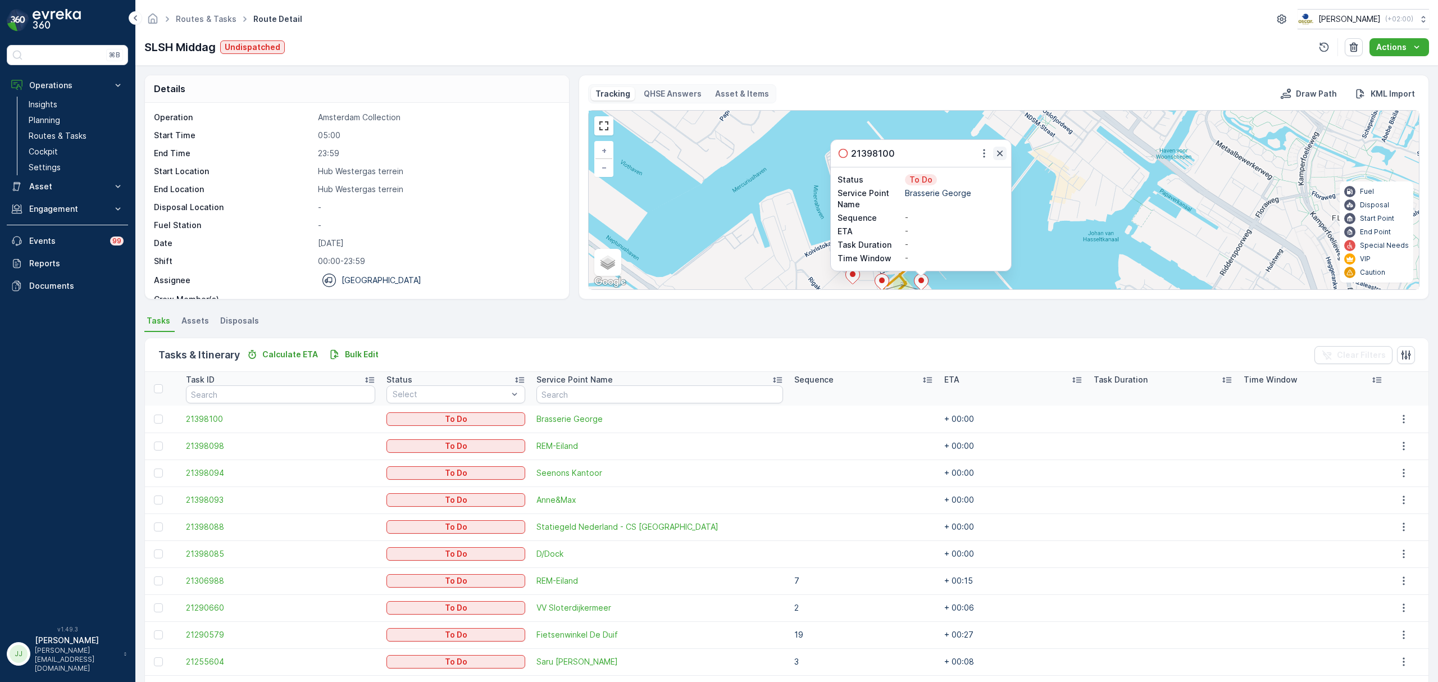
click at [998, 152] on icon "button" at bounding box center [1000, 154] width 6 height 6
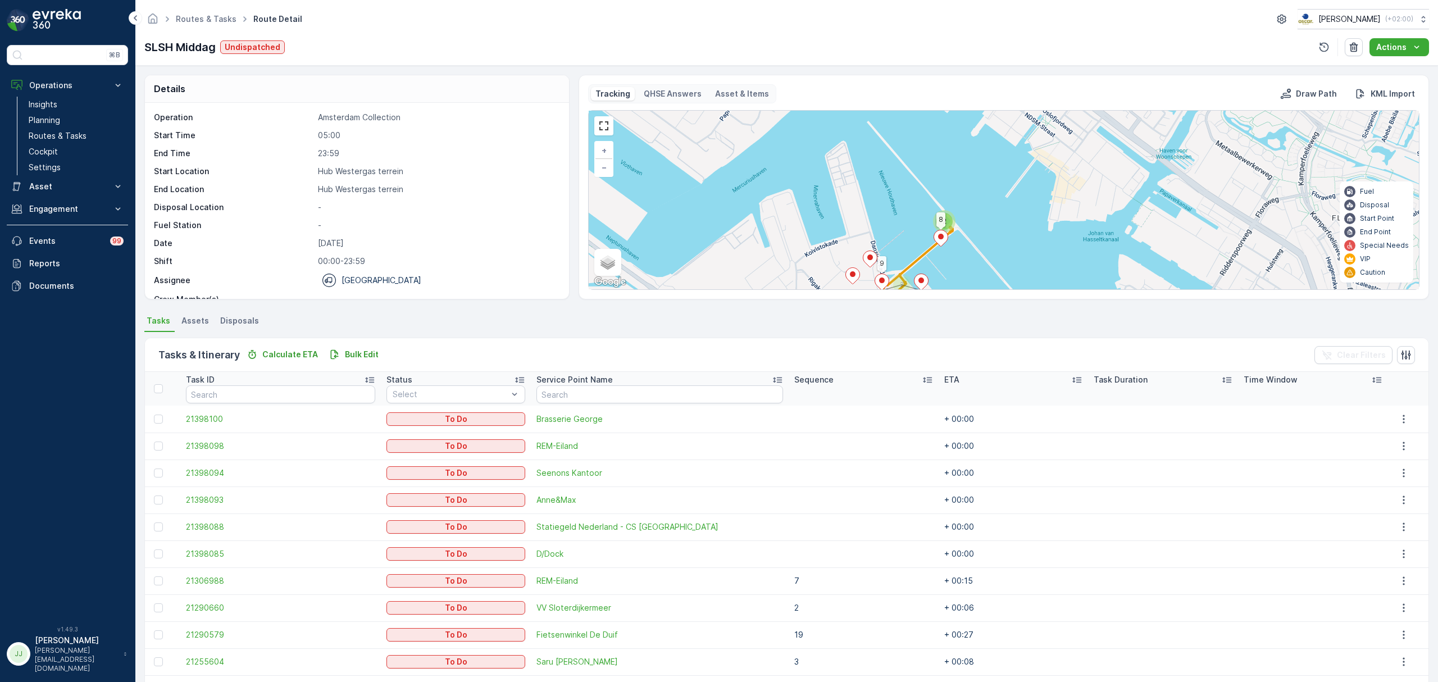
click at [871, 256] on icon at bounding box center [871, 259] width 14 height 16
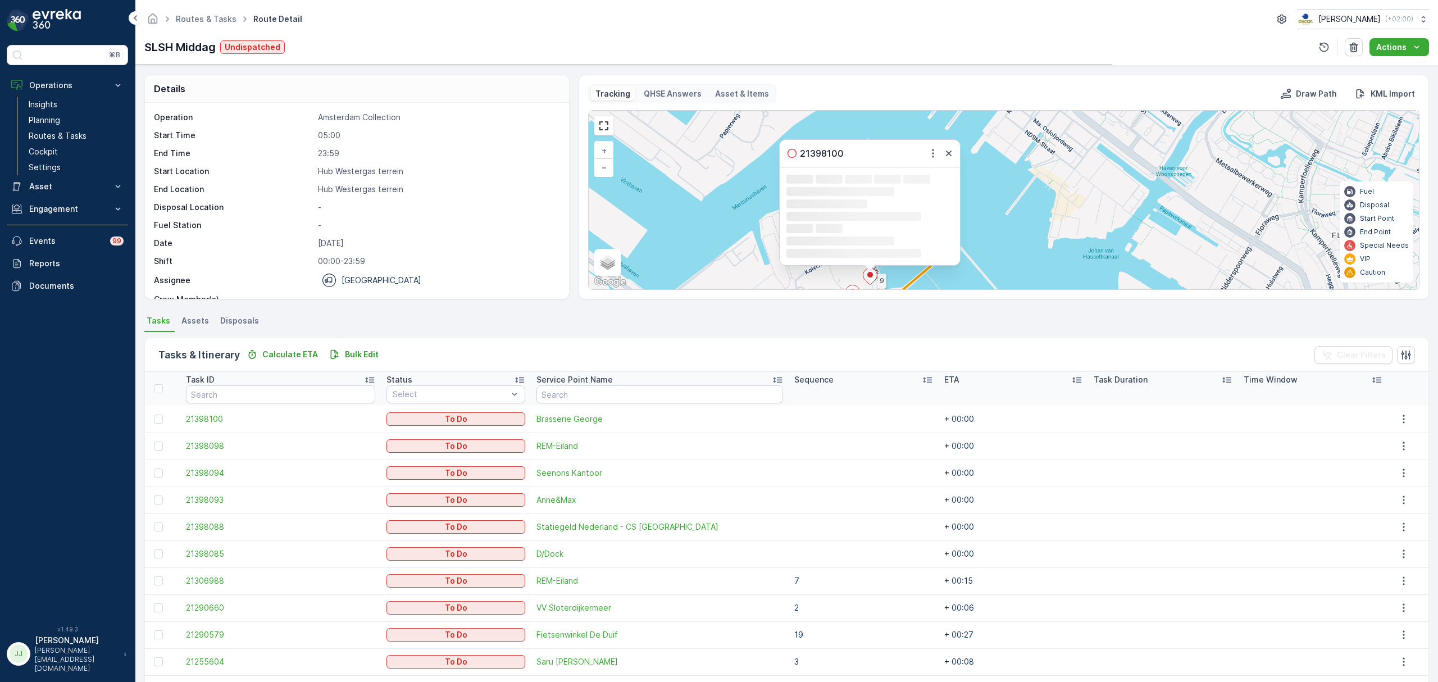
click at [870, 250] on rect at bounding box center [870, 253] width 167 height 10
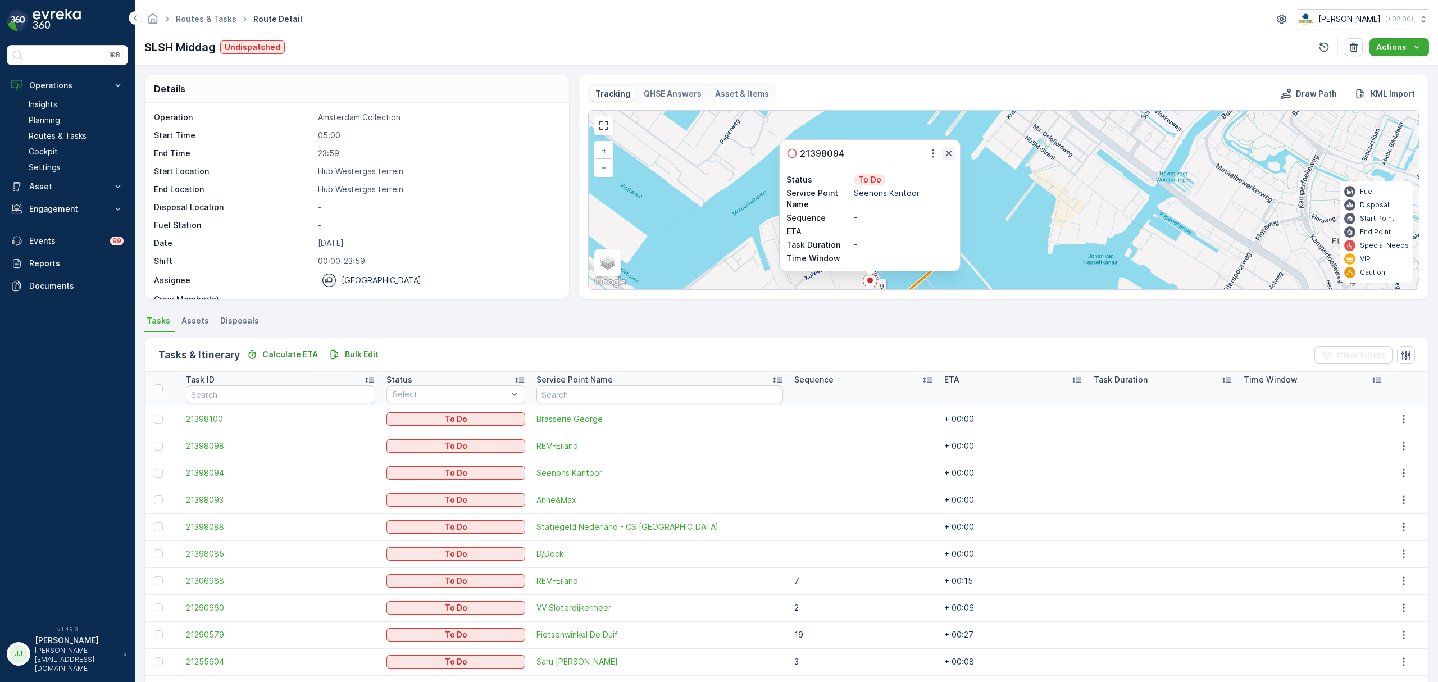
click at [947, 155] on icon "button" at bounding box center [948, 153] width 11 height 11
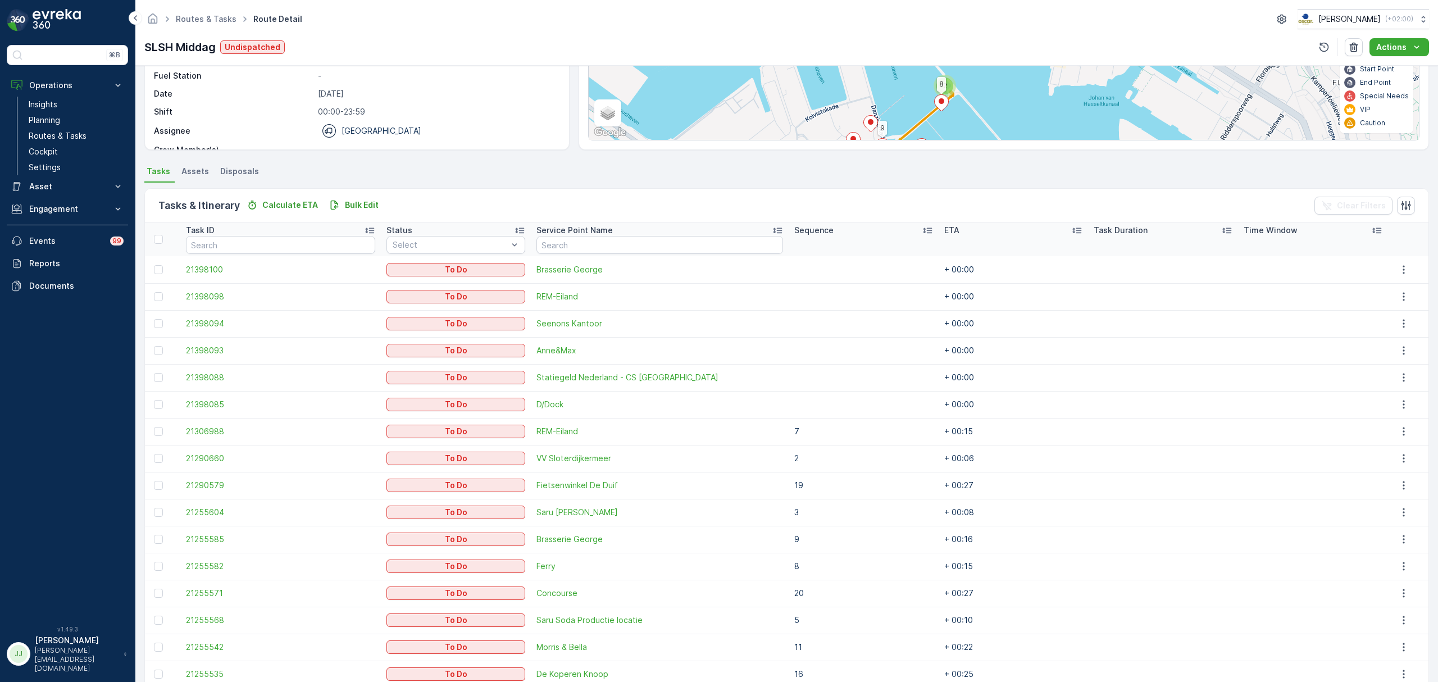
scroll to position [46, 0]
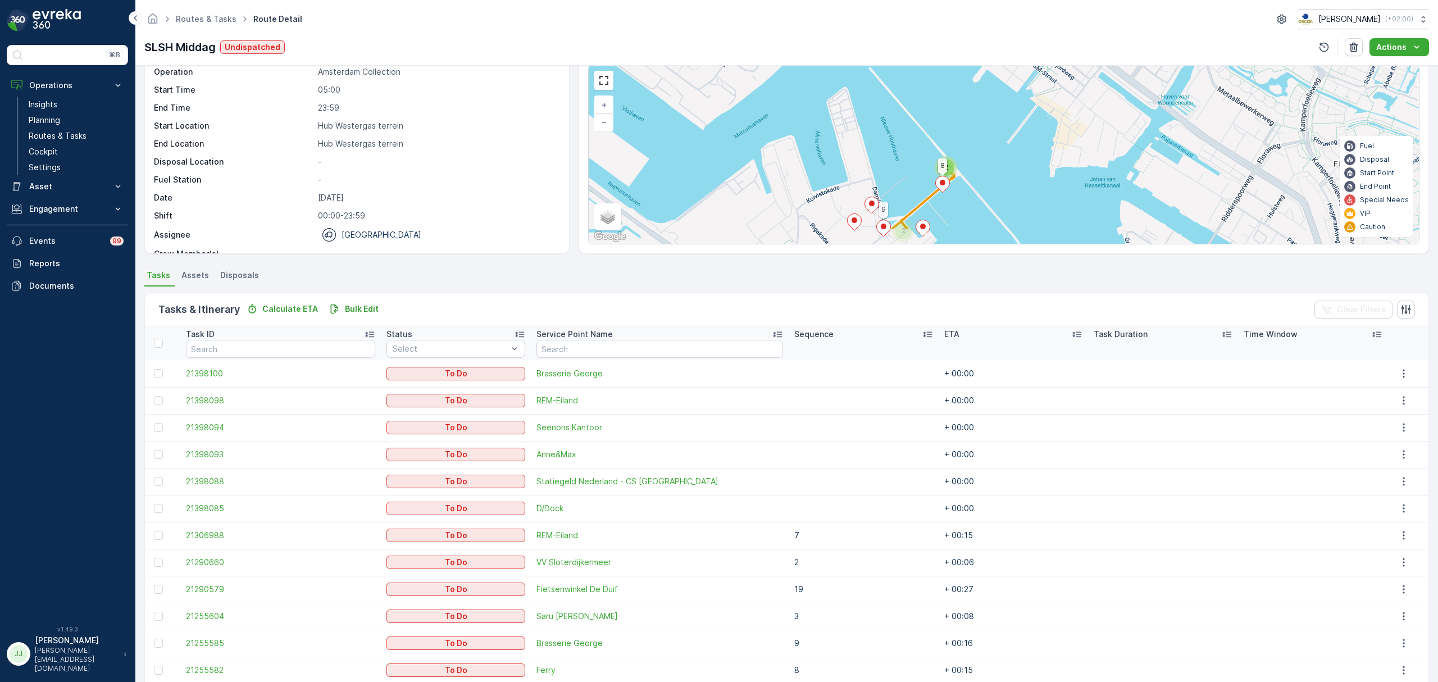
drag, startPoint x: 794, startPoint y: 111, endPoint x: 796, endPoint y: 87, distance: 24.2
click at [796, 82] on div "2 2 2 2 2 3 2 8 6 5 17 14 10 11 18 9 + − Satellite Roadmap Terrain Hybrid Leafl…" at bounding box center [1004, 154] width 830 height 179
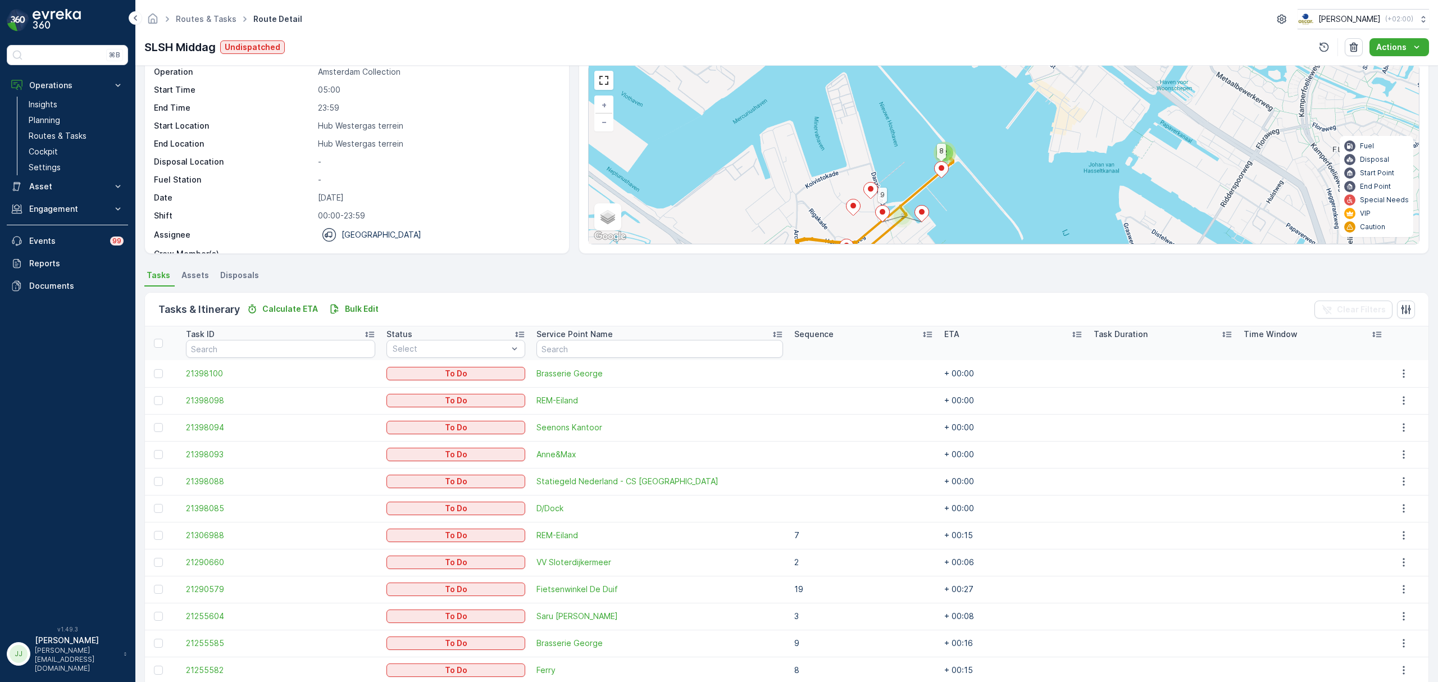
drag, startPoint x: 830, startPoint y: 178, endPoint x: 817, endPoint y: 133, distance: 46.9
click at [817, 133] on div "2 2 2 2 2 3 2 8 6 5 17 14 10 11 18 9 + − Satellite Roadmap Terrain Hybrid Leafl…" at bounding box center [1004, 154] width 830 height 179
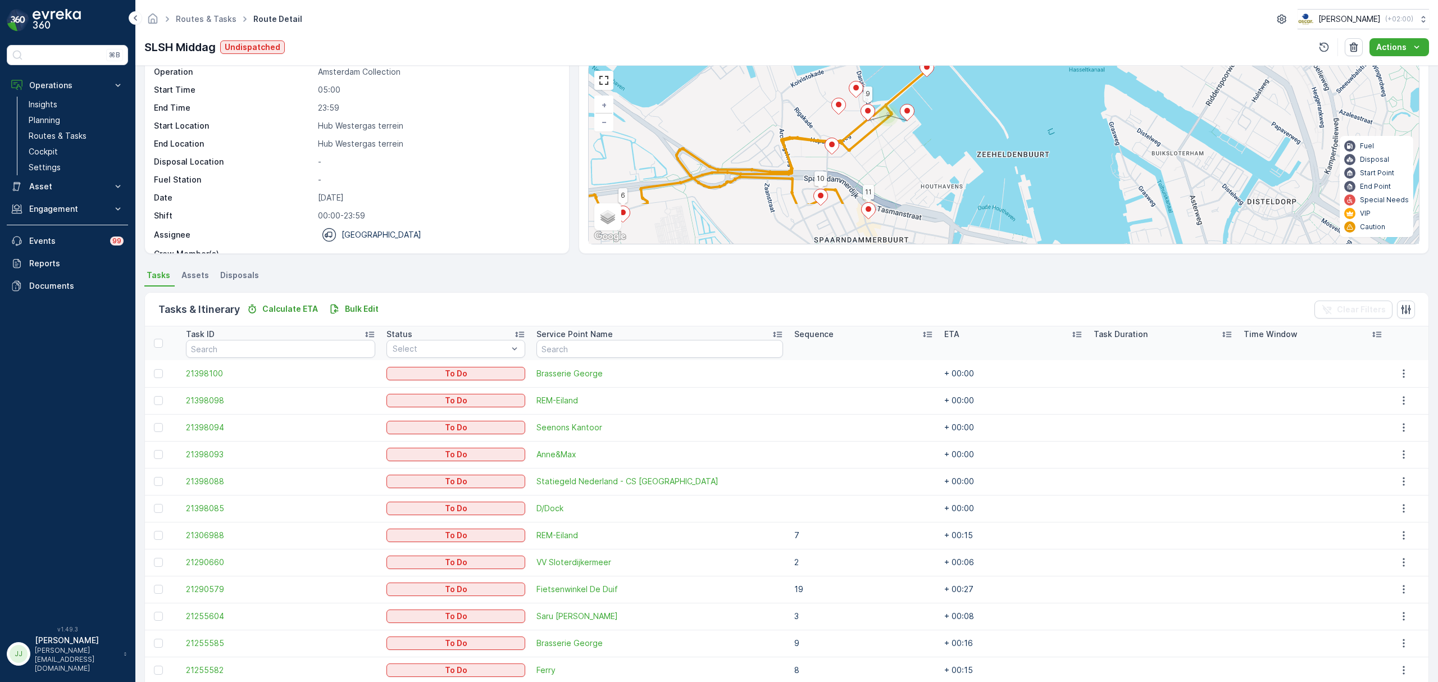
drag, startPoint x: 825, startPoint y: 143, endPoint x: 825, endPoint y: 137, distance: 5.6
click at [825, 138] on icon at bounding box center [832, 146] width 15 height 17
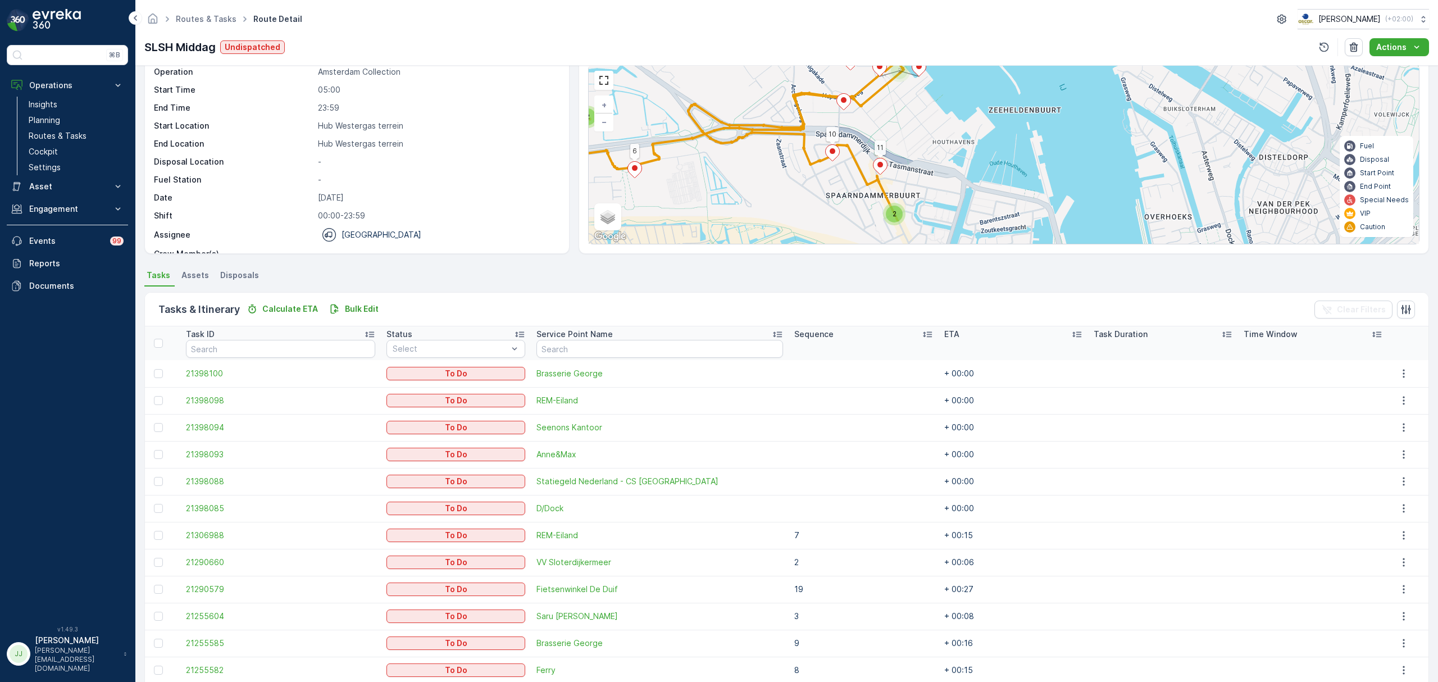
drag, startPoint x: 829, startPoint y: 165, endPoint x: 841, endPoint y: 126, distance: 40.4
click at [841, 126] on div "2 2 2 2 2 3 2 8 6 5 17 14 10 11 18 9 + − Satellite Roadmap Terrain Hybrid Leafl…" at bounding box center [1004, 154] width 830 height 179
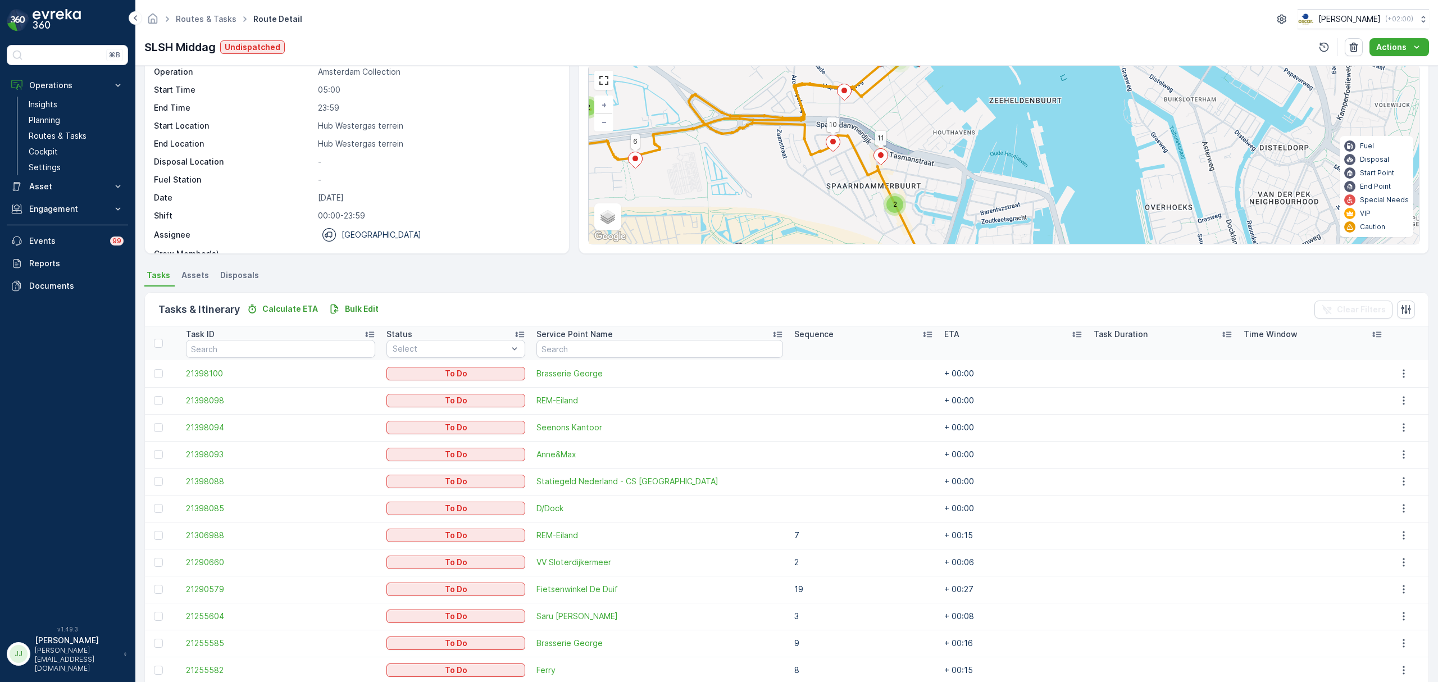
drag, startPoint x: 852, startPoint y: 174, endPoint x: 850, endPoint y: 138, distance: 36.0
click at [841, 139] on div "2 2 2 2 2 3 2 8 6 5 17 14 10 11 18 9 + − Satellite Roadmap Terrain Hybrid Leafl…" at bounding box center [1004, 154] width 830 height 179
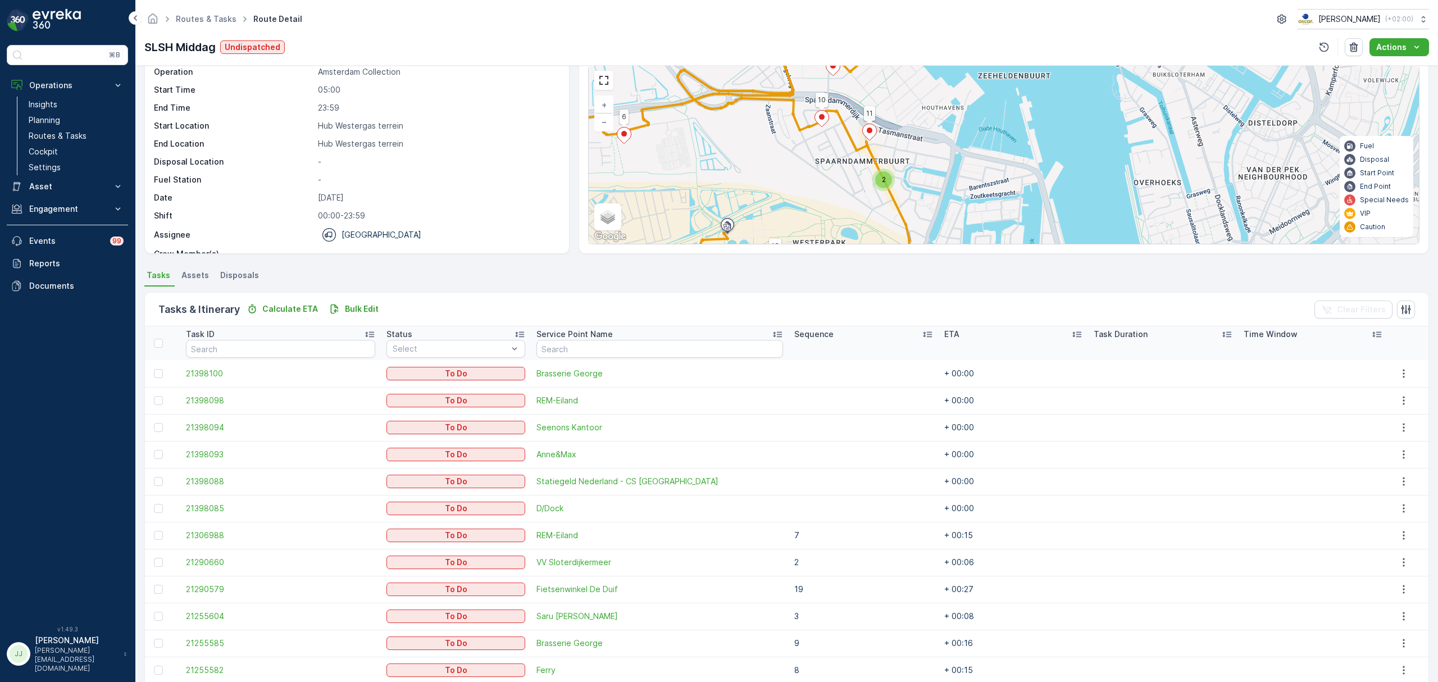
click at [866, 138] on icon at bounding box center [870, 132] width 14 height 16
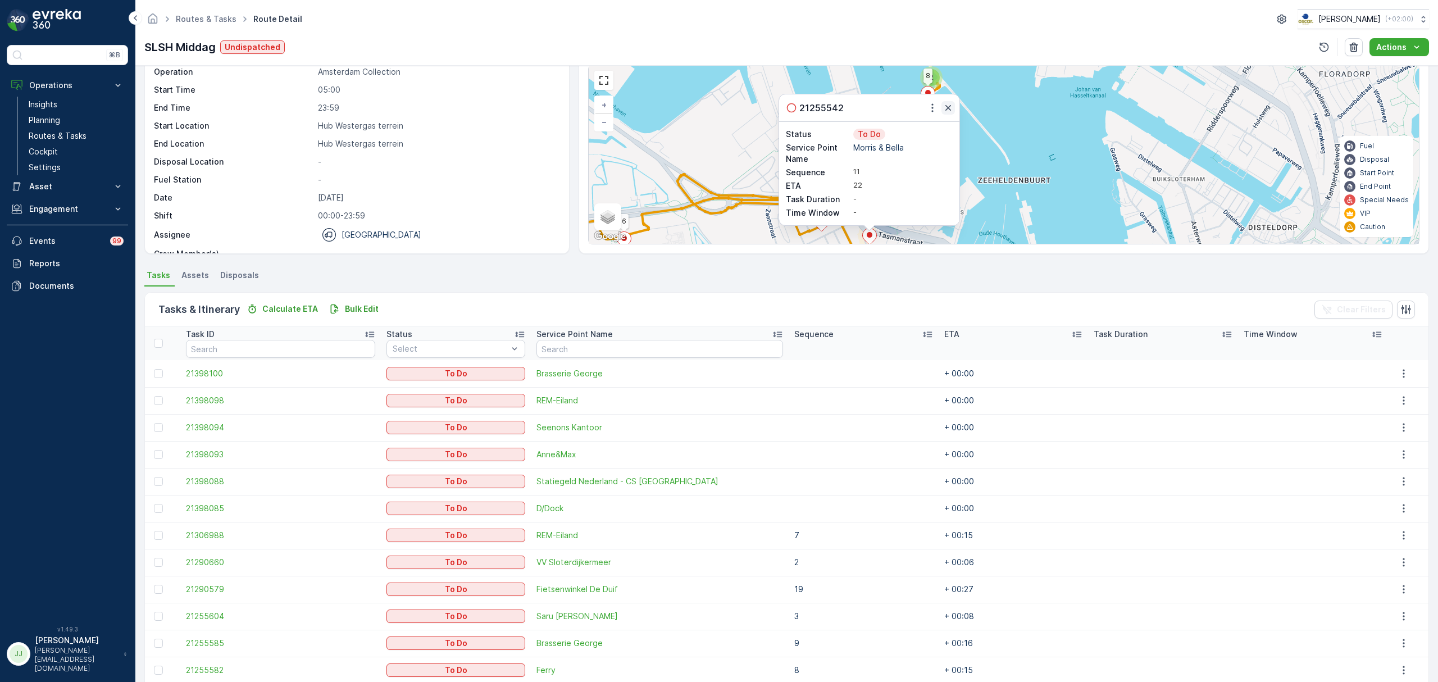
click at [948, 107] on icon "button" at bounding box center [948, 107] width 11 height 11
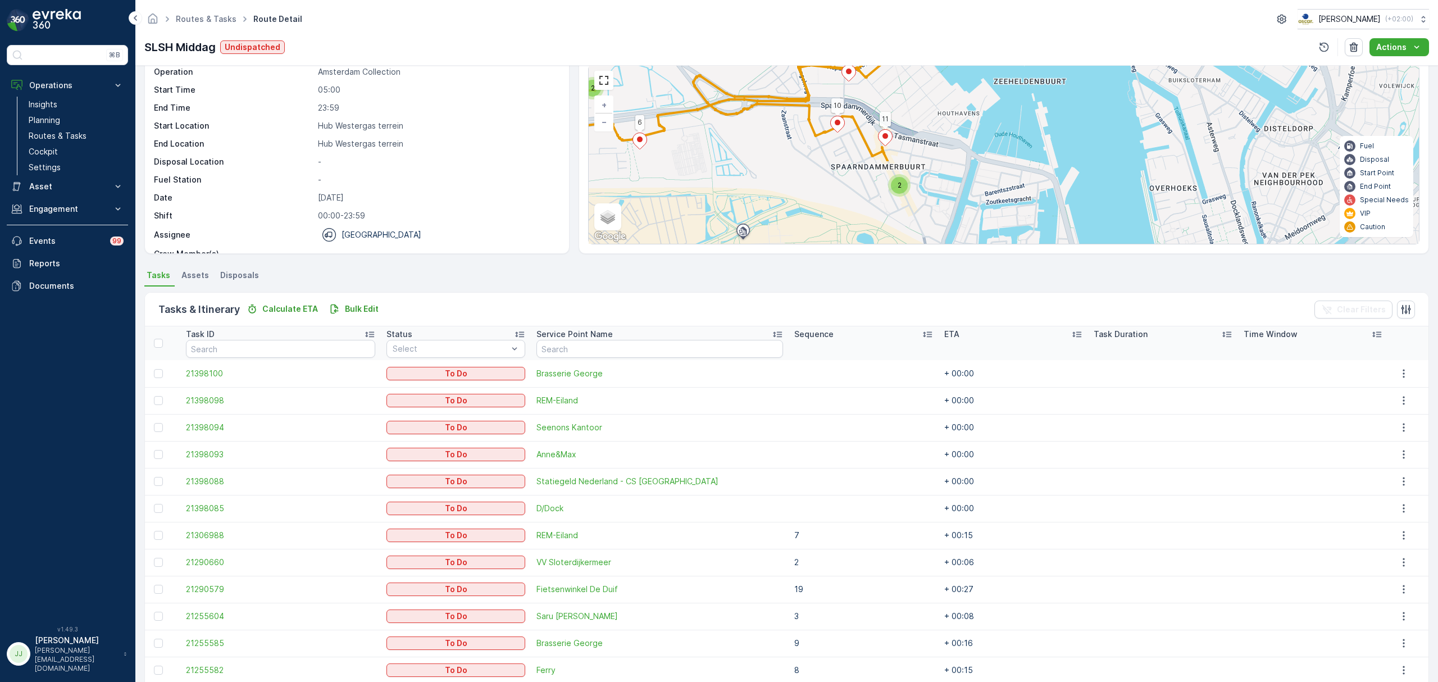
drag, startPoint x: 937, startPoint y: 182, endPoint x: 951, endPoint y: 88, distance: 94.9
click at [955, 75] on div "2 2 2 2 2 3 2 8 6 5 17 14 10 11 18 9 + − Satellite Roadmap Terrain Hybrid Leafl…" at bounding box center [1004, 154] width 830 height 179
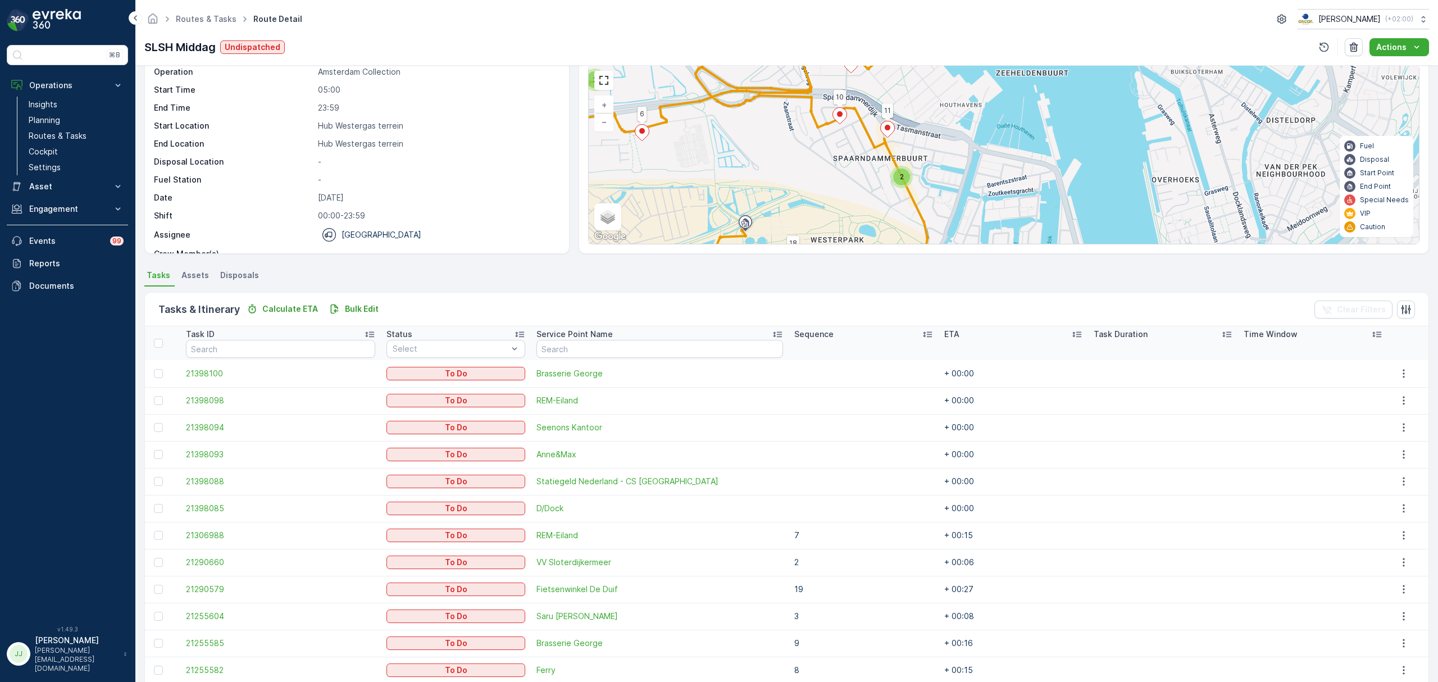
click at [903, 178] on span "2" at bounding box center [902, 176] width 4 height 8
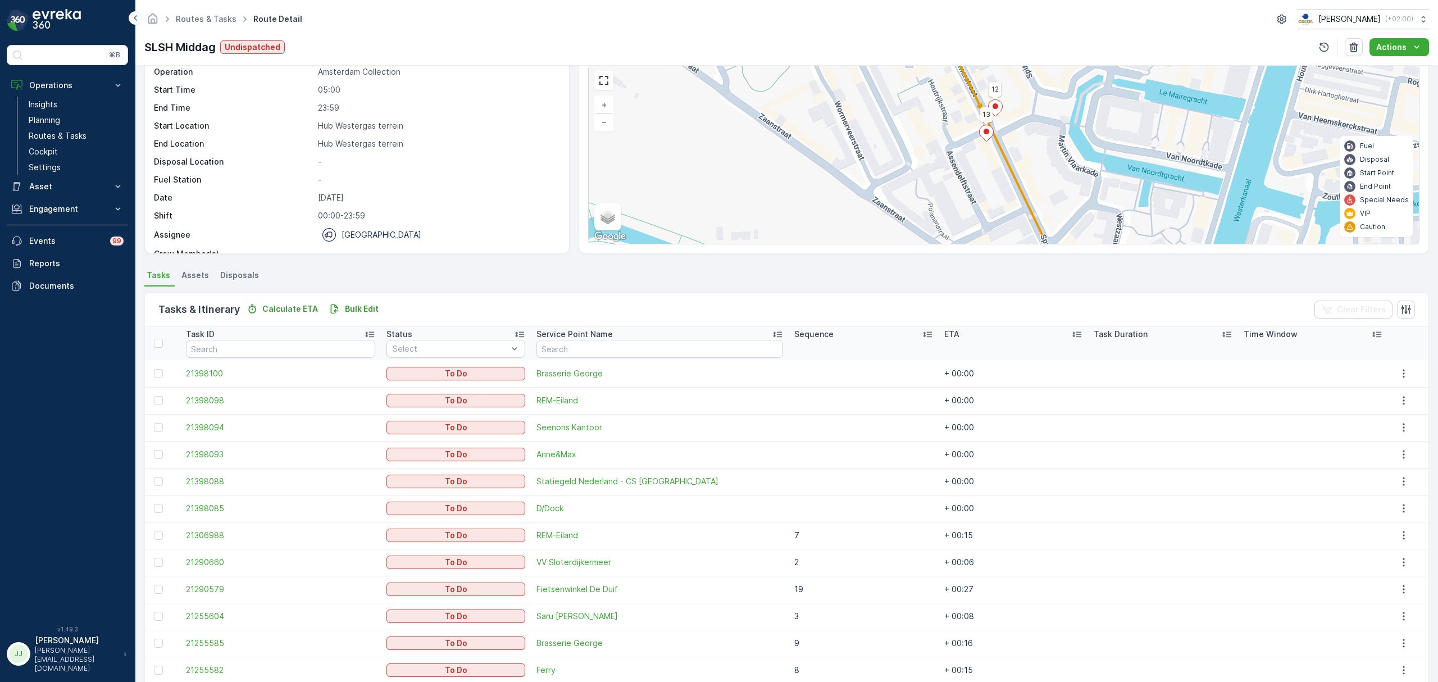
click at [899, 128] on div "2 2 2 2 8 6 5 17 14 10 11 18 16 15 12 13 20 1 19 + − Satellite Roadmap Terrain …" at bounding box center [1004, 154] width 830 height 179
drag, startPoint x: 918, startPoint y: 118, endPoint x: 911, endPoint y: 145, distance: 27.8
click at [912, 108] on div "2 2 2 2 8 6 5 17 14 10 11 18 16 15 12 13 20 1 19 + − Satellite Roadmap Terrain …" at bounding box center [1004, 154] width 830 height 179
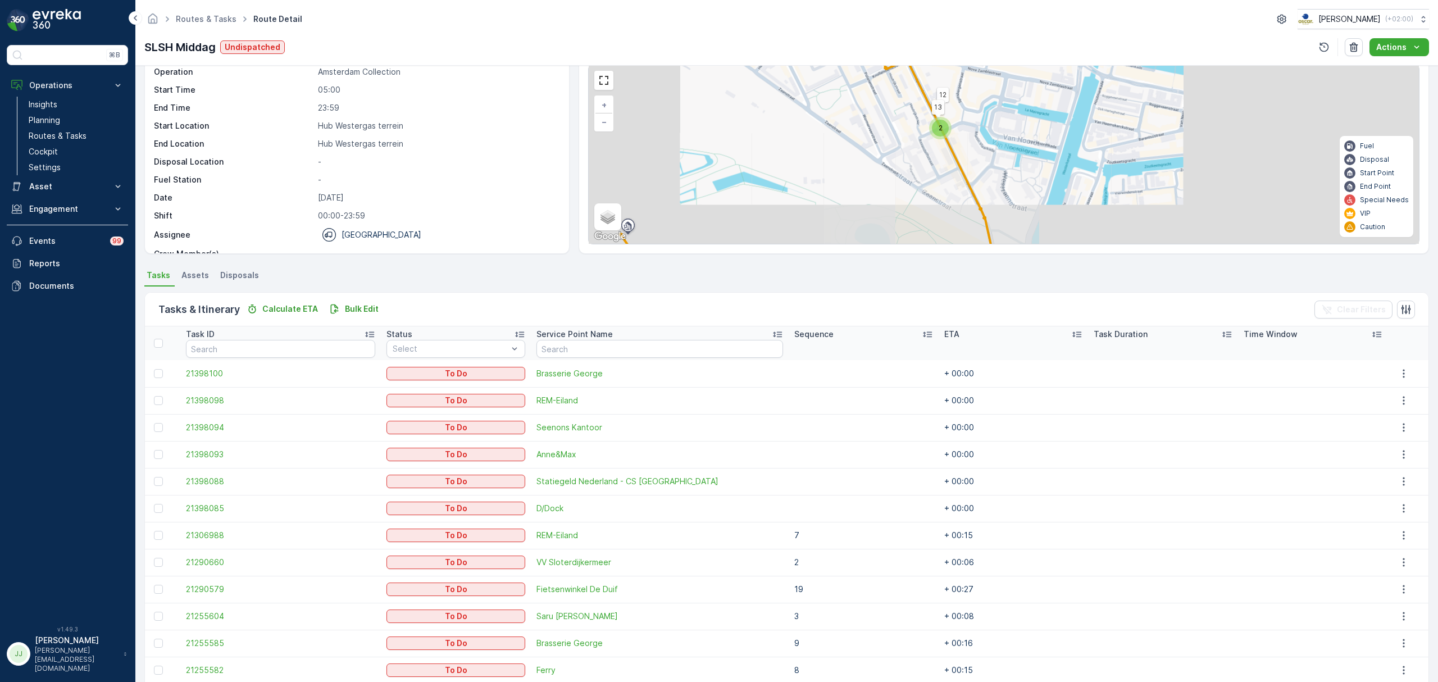
drag, startPoint x: 839, startPoint y: 146, endPoint x: 875, endPoint y: 181, distance: 49.7
click at [921, 210] on div "2 2 2 2 3 2 8 6 5 17 14 10 11 18 16 15 12 13 20 1 19 + − Satellite Roadmap Terr…" at bounding box center [1004, 154] width 830 height 179
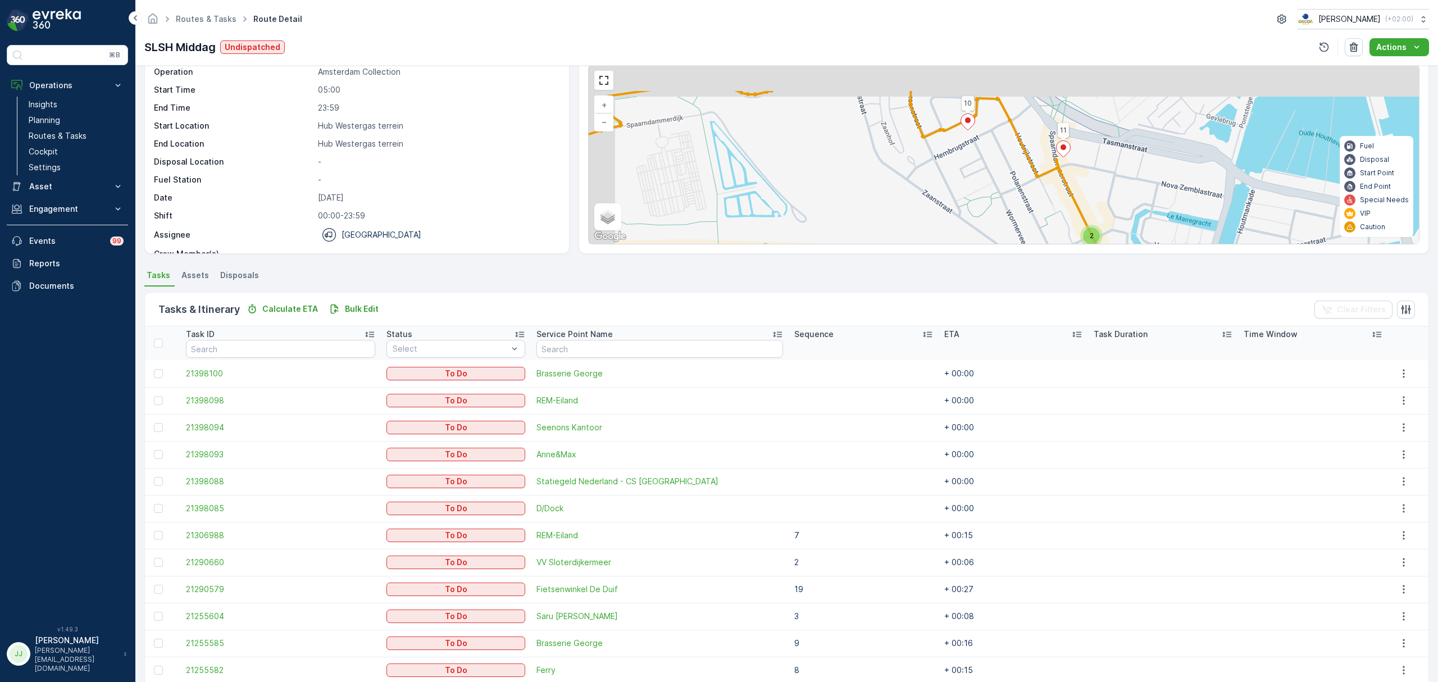
drag, startPoint x: 871, startPoint y: 187, endPoint x: 903, endPoint y: 202, distance: 35.9
click at [903, 202] on div "2 2 2 2 3 2 8 6 5 17 14 10 11 18 16 15 + − Satellite Roadmap Terrain Hybrid Lea…" at bounding box center [1004, 154] width 830 height 179
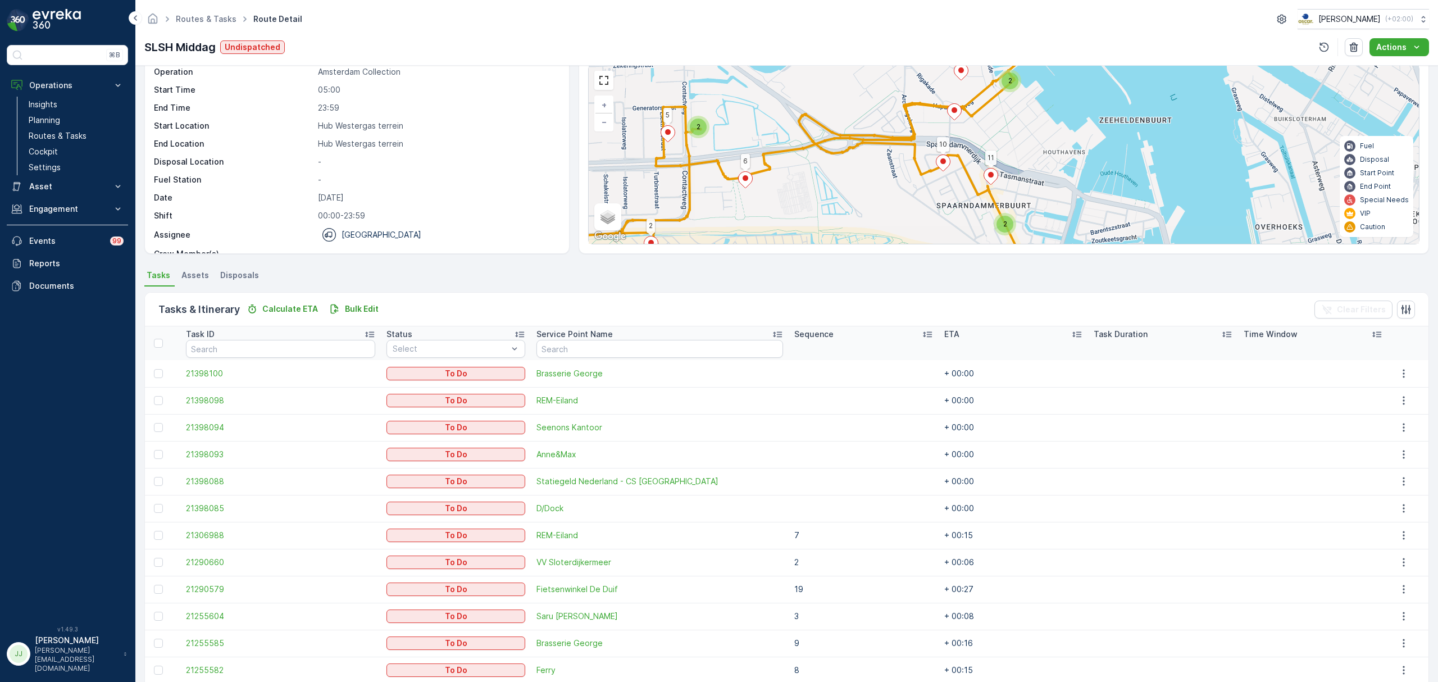
drag, startPoint x: 862, startPoint y: 162, endPoint x: 964, endPoint y: 174, distance: 103.0
click at [964, 174] on div "2 2 2 2 2 3 2 8 6 5 17 14 10 11 18 16 15 + − Satellite Roadmap Terrain Hybrid L…" at bounding box center [1004, 154] width 830 height 179
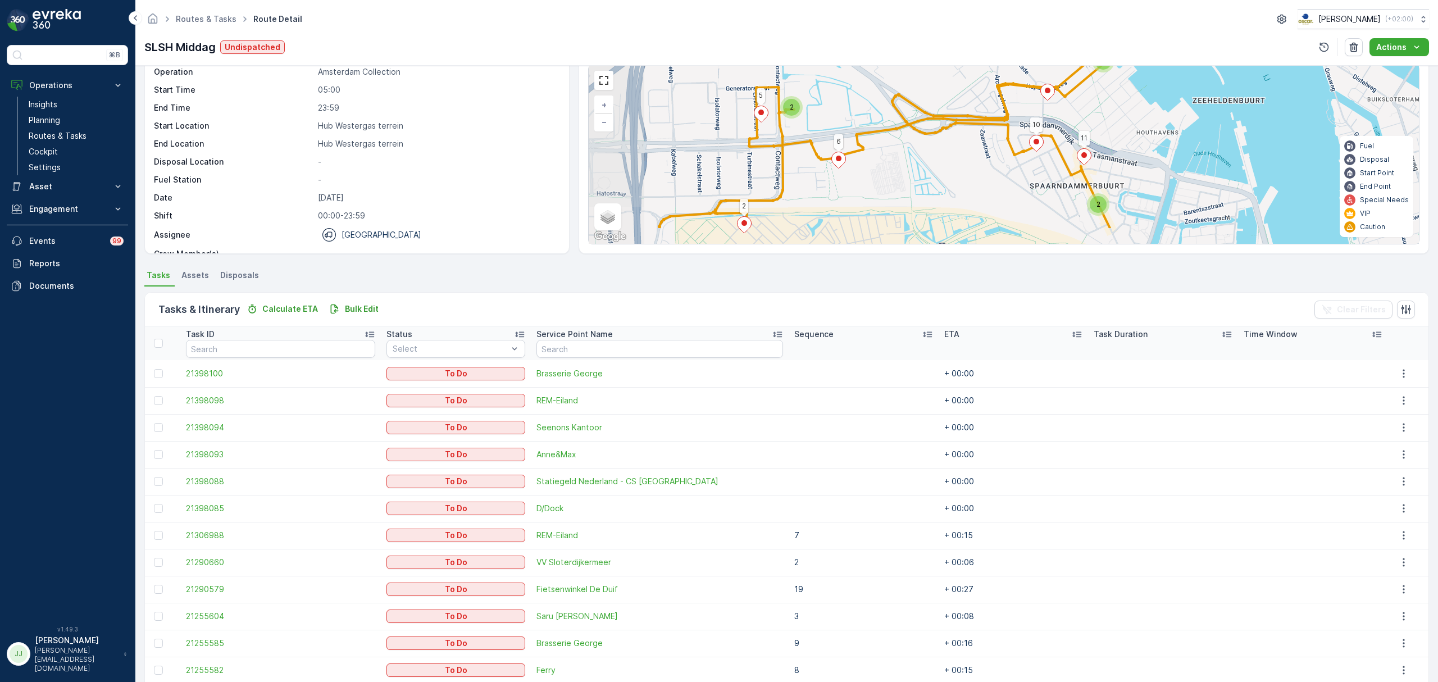
drag, startPoint x: 857, startPoint y: 151, endPoint x: 854, endPoint y: 122, distance: 28.9
click at [854, 120] on div "2 2 2 2 2 3 2 8 6 5 17 14 10 11 18 + − Satellite Roadmap Terrain Hybrid Leaflet…" at bounding box center [1004, 154] width 830 height 179
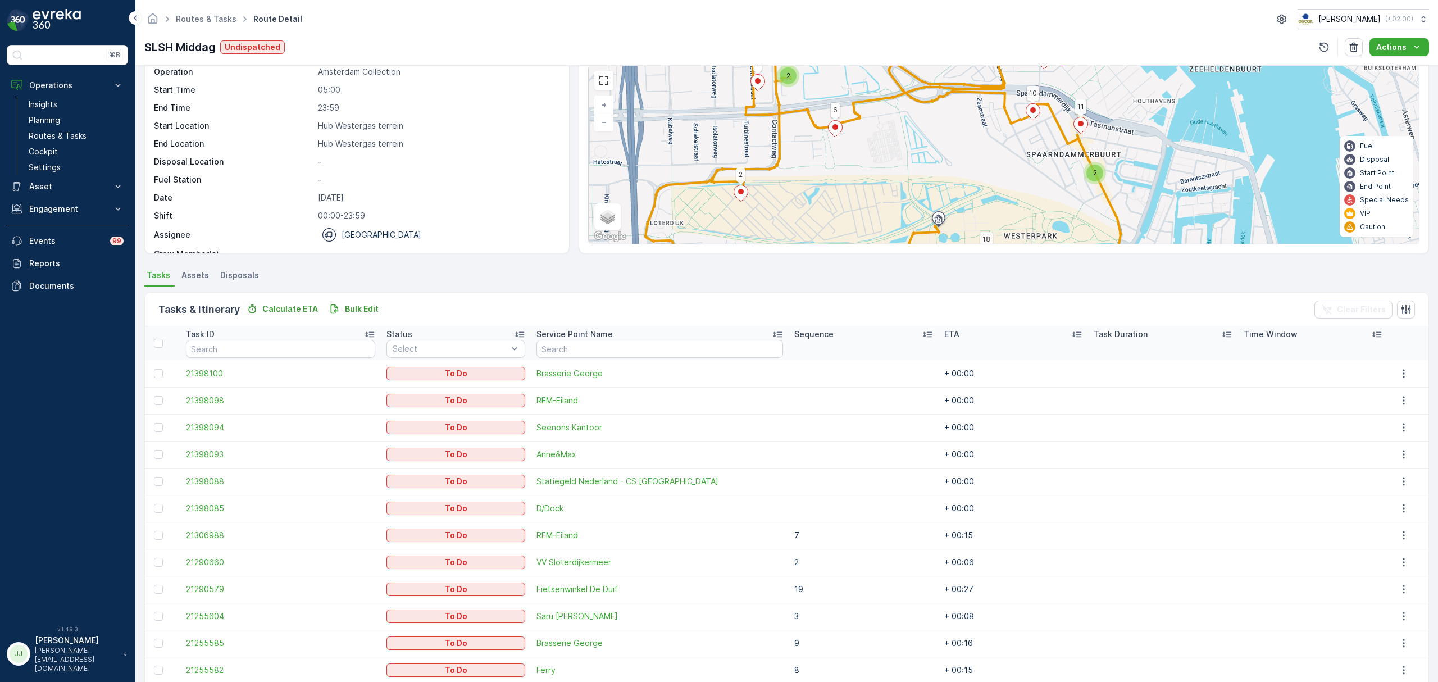
drag, startPoint x: 856, startPoint y: 156, endPoint x: 793, endPoint y: 81, distance: 97.3
click at [793, 81] on div "2 2 2 2 2 3 2 8 6 5 17 14 10 11 18 + − Satellite Roadmap Terrain Hybrid Leaflet…" at bounding box center [1004, 154] width 830 height 179
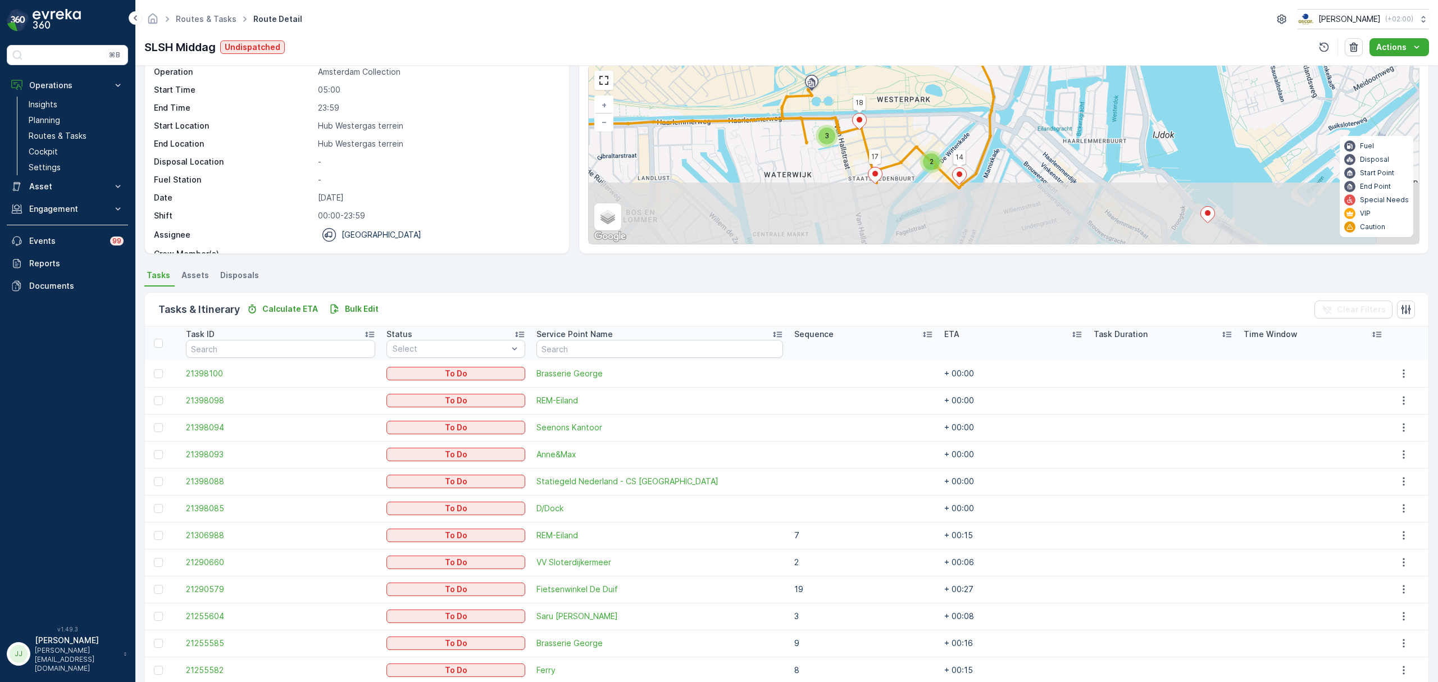
drag, startPoint x: 928, startPoint y: 138, endPoint x: 906, endPoint y: 122, distance: 26.7
click at [906, 122] on div "2 2 2 2 2 3 2 8 6 5 17 14 10 11 18 Hub Westergas terrein + − Satellite Roadmap …" at bounding box center [1004, 154] width 830 height 179
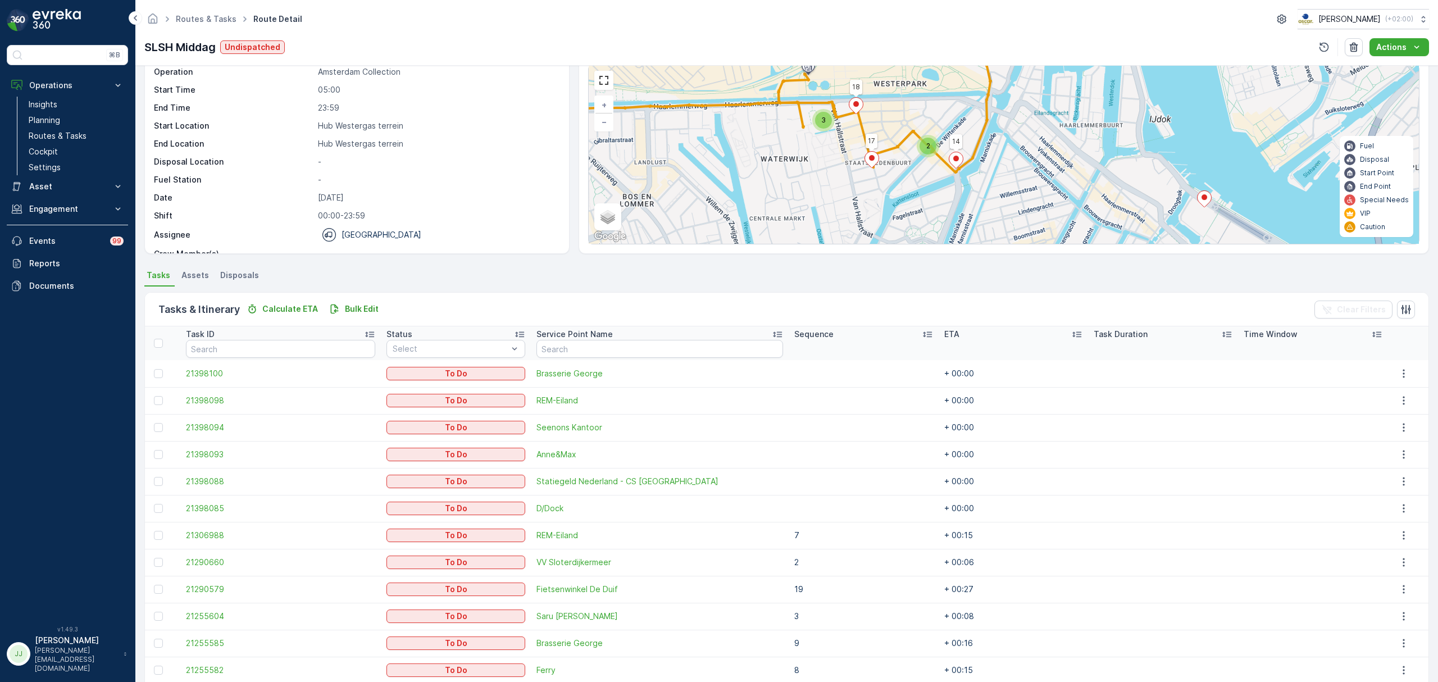
drag, startPoint x: 927, startPoint y: 163, endPoint x: 918, endPoint y: 134, distance: 30.7
click at [920, 138] on div "2" at bounding box center [928, 146] width 17 height 17
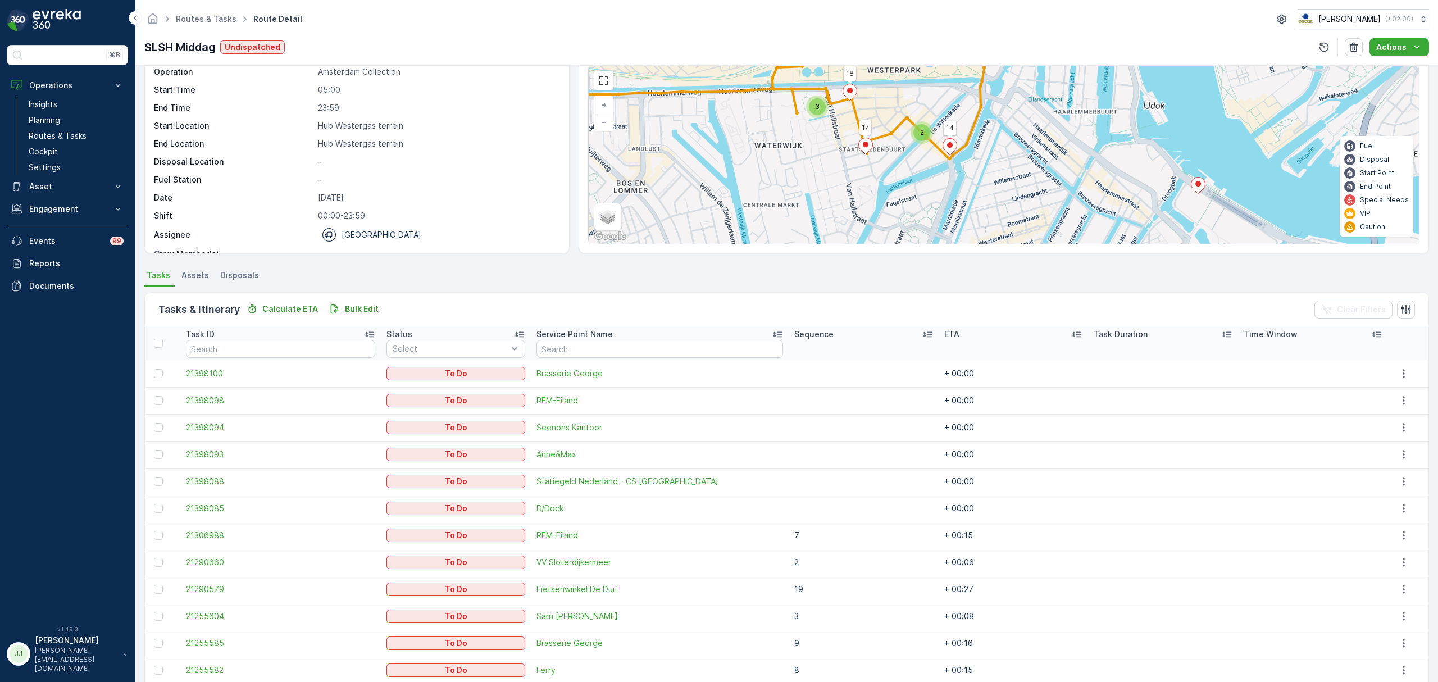
click at [923, 135] on span "2" at bounding box center [922, 132] width 4 height 8
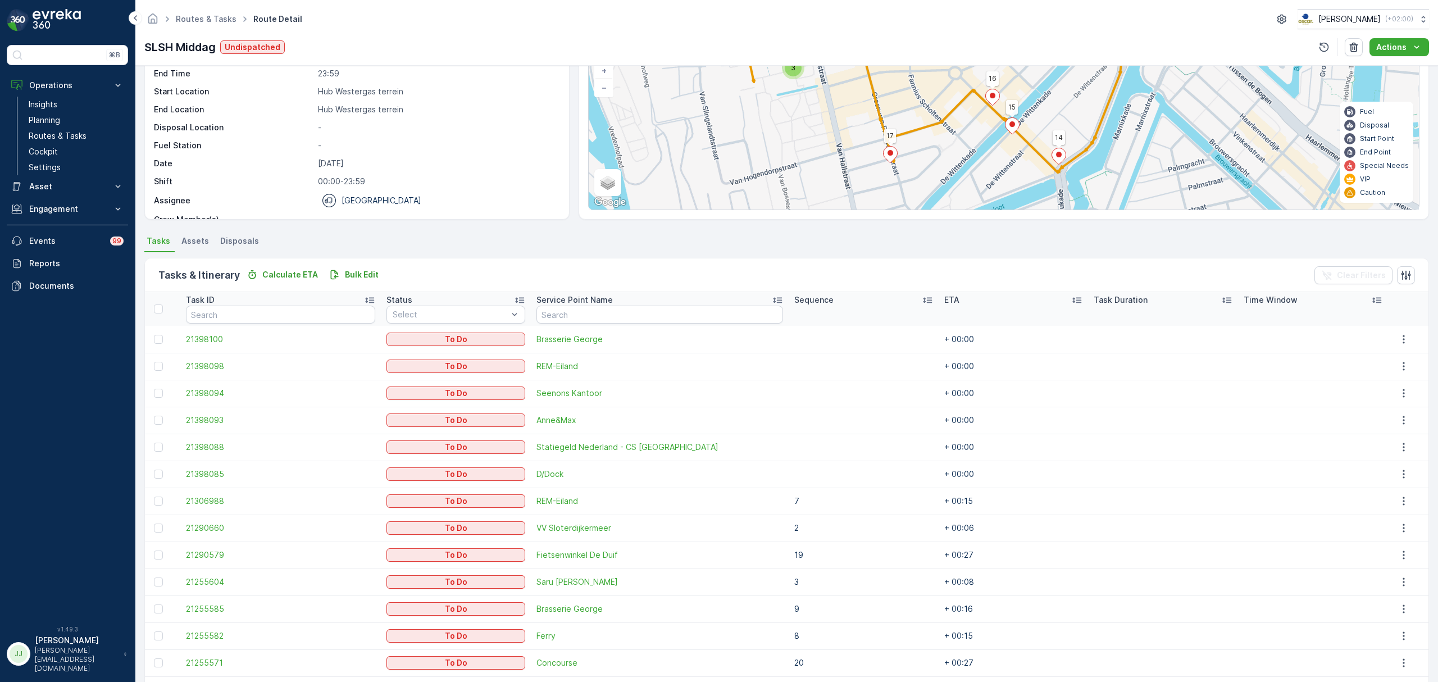
scroll to position [0, 0]
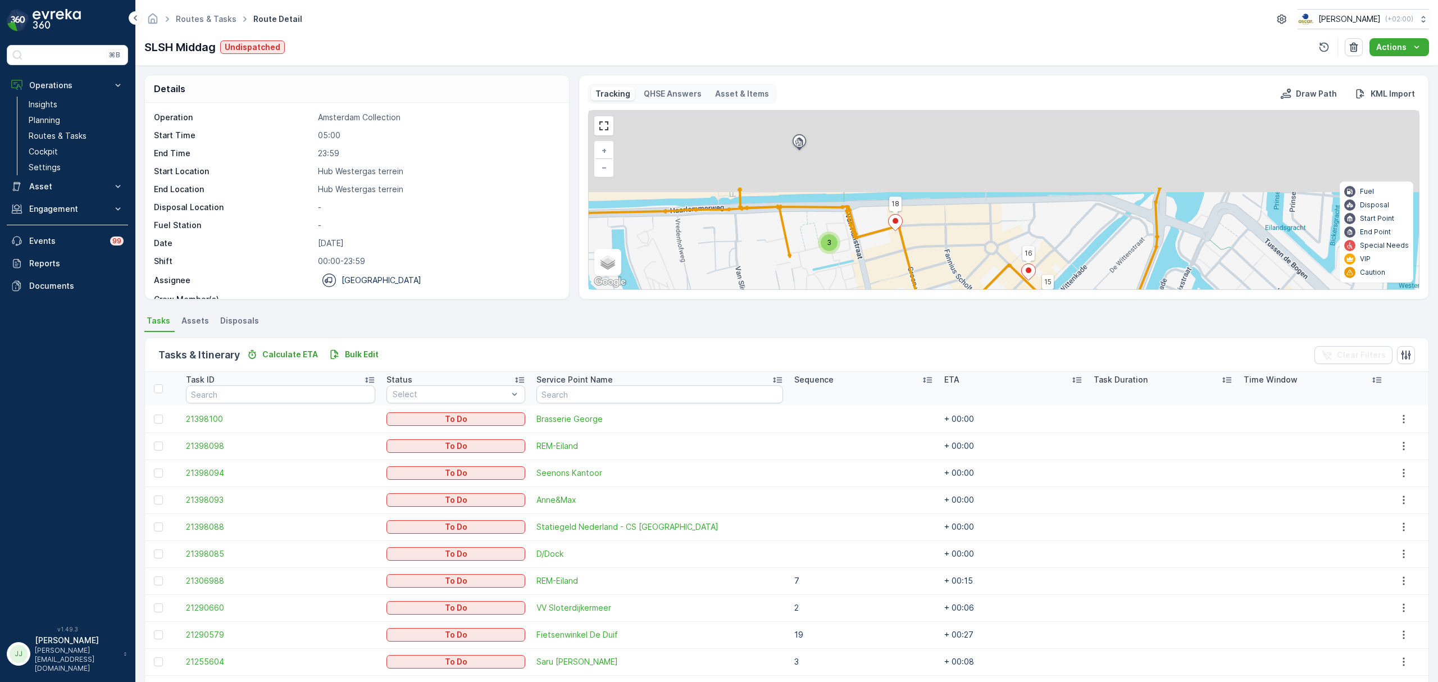
drag, startPoint x: 974, startPoint y: 203, endPoint x: 981, endPoint y: 210, distance: 9.5
click at [998, 266] on div "2 2 2 2 3 2 8 6 5 17 14 10 11 18 16 15 + − Satellite Roadmap Terrain Hybrid Lea…" at bounding box center [1004, 200] width 830 height 179
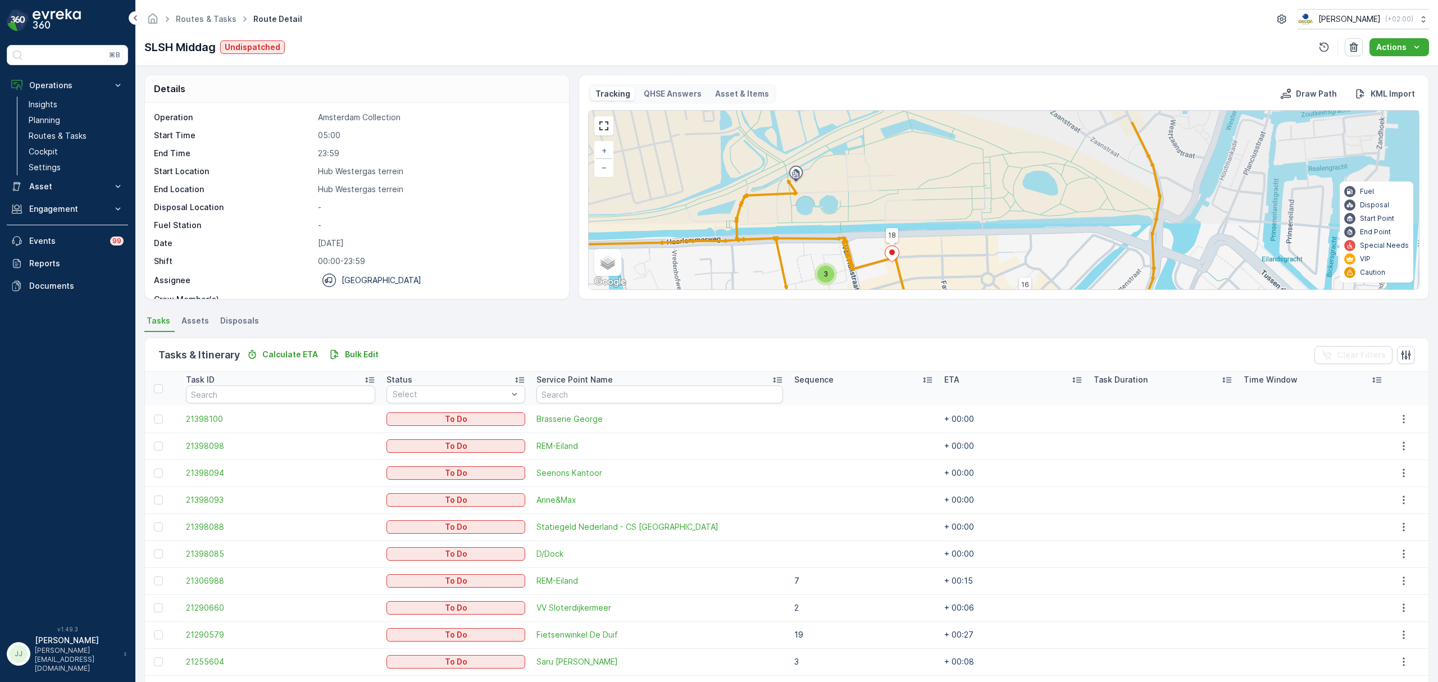
drag, startPoint x: 970, startPoint y: 220, endPoint x: 963, endPoint y: 218, distance: 7.1
click at [966, 297] on div "Tracking QHSE Answers Asset & Items Draw Path KML Import 2 2 2 2 3 2 8 6 5 17 1…" at bounding box center [1004, 187] width 851 height 225
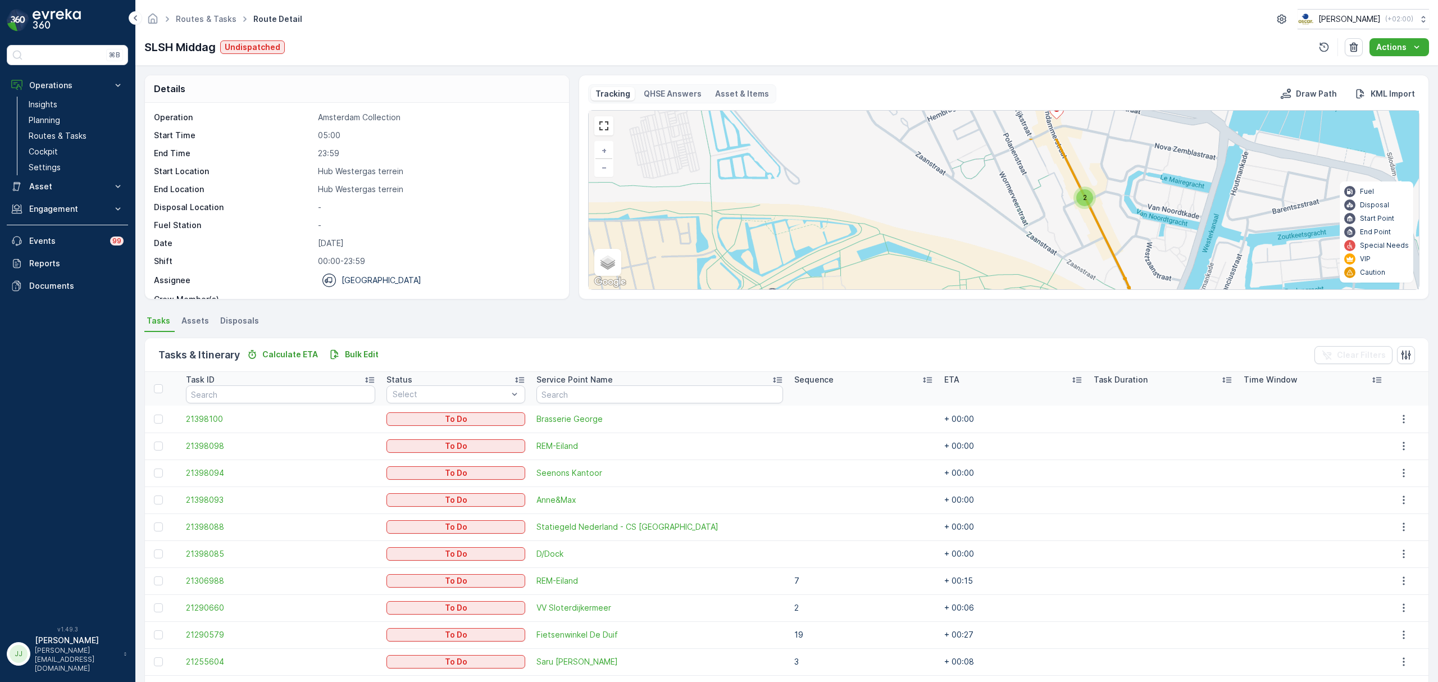
drag, startPoint x: 945, startPoint y: 248, endPoint x: 954, endPoint y: 219, distance: 30.6
click at [938, 254] on div "2 2 2 2 3 2 8 6 5 17 14 10 11 18 16 15 + − Satellite Roadmap Terrain Hybrid Lea…" at bounding box center [1004, 200] width 830 height 179
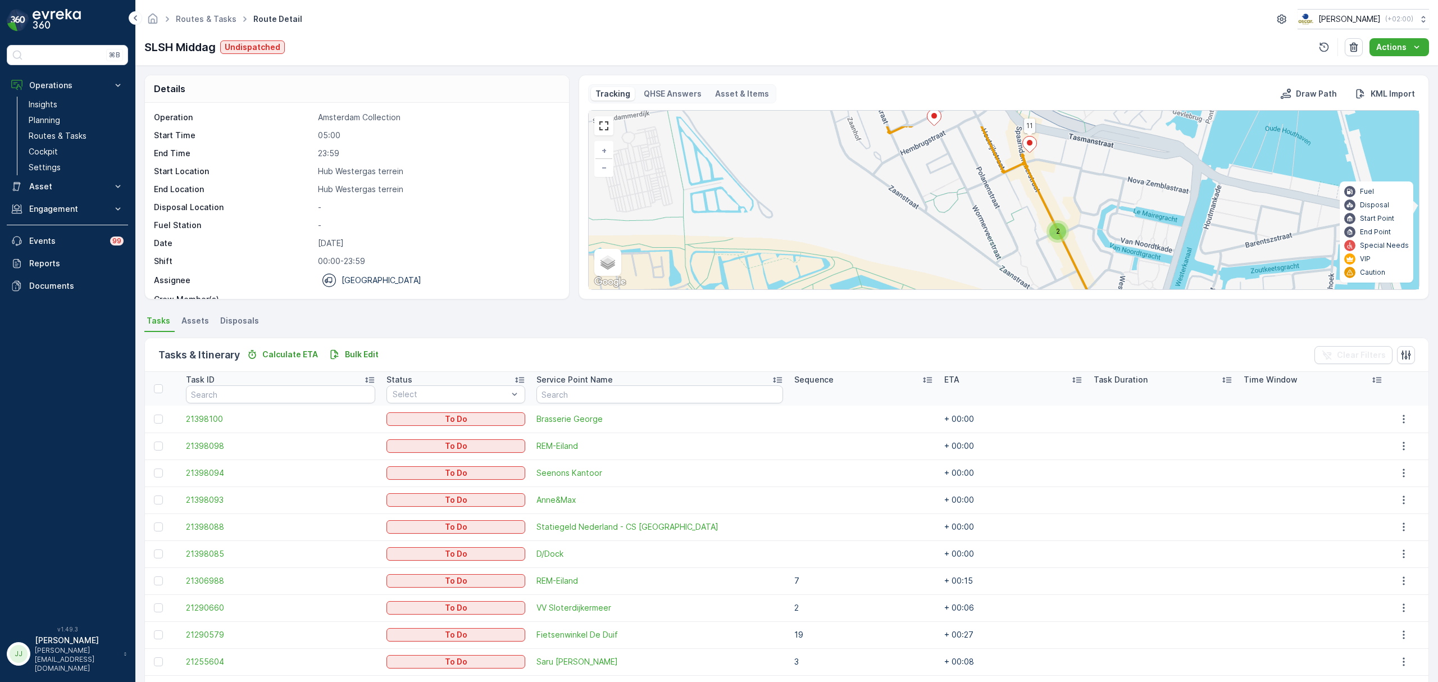
drag, startPoint x: 988, startPoint y: 225, endPoint x: 955, endPoint y: 260, distance: 47.3
click at [945, 288] on div "2 2 2 2 3 2 8 6 5 17 14 10 11 18 16 15 + − Satellite Roadmap Terrain Hybrid Lea…" at bounding box center [1004, 200] width 830 height 179
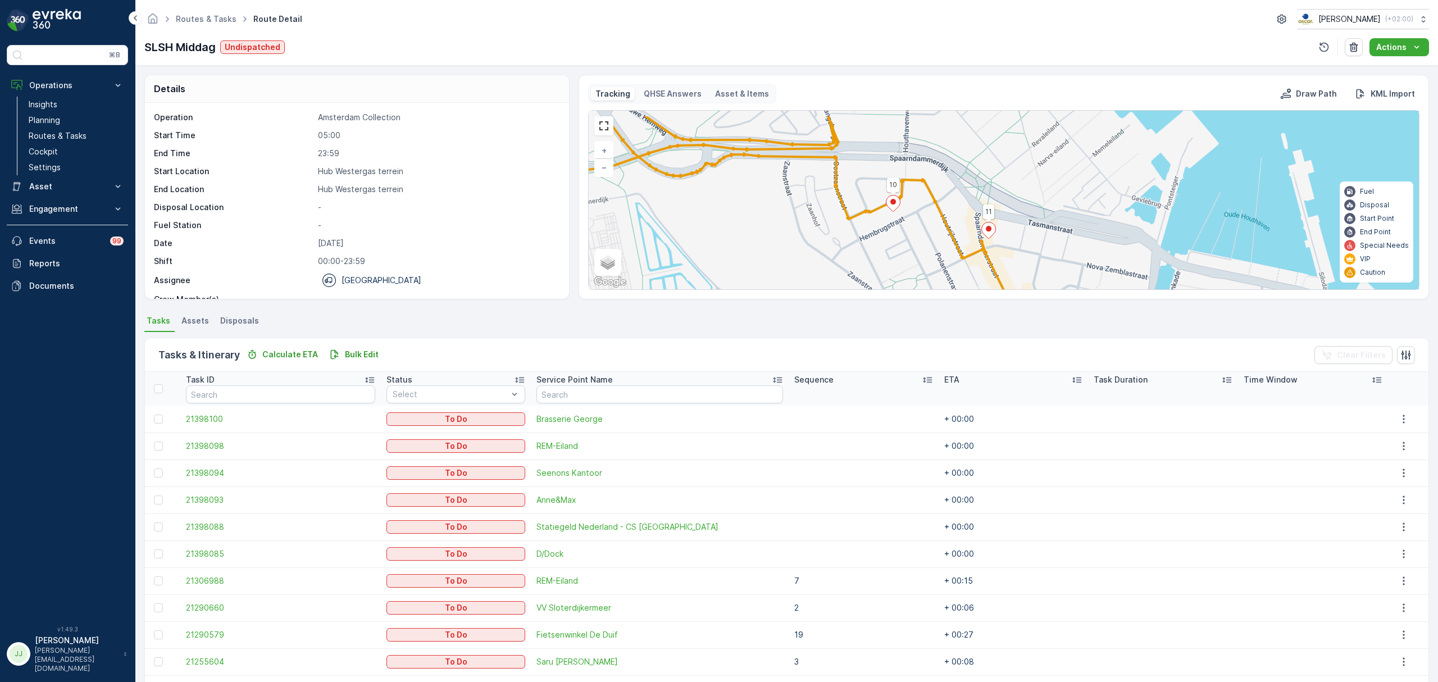
drag, startPoint x: 899, startPoint y: 247, endPoint x: 888, endPoint y: 243, distance: 11.9
click at [920, 318] on div "Details Operation Amsterdam Collection Start Time 05:00 End Time 23:59 Start Lo…" at bounding box center [786, 374] width 1303 height 616
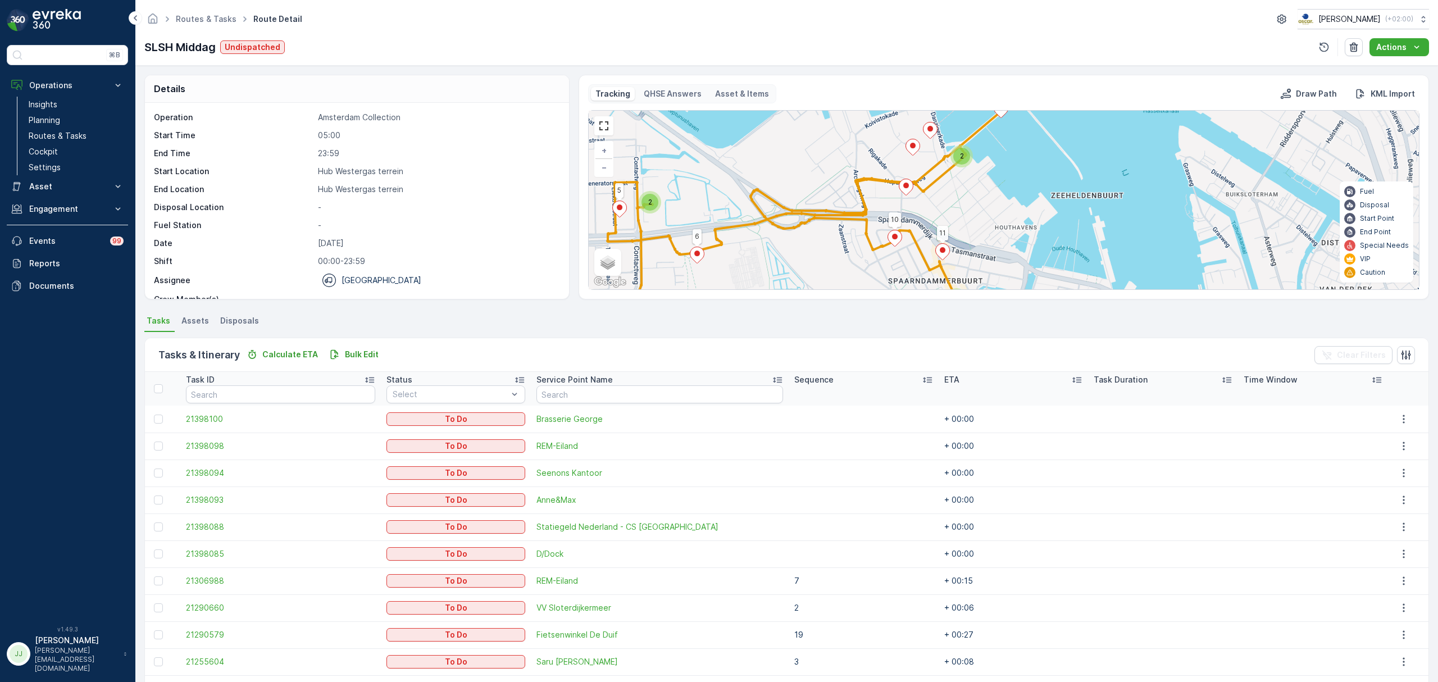
click at [907, 190] on icon at bounding box center [907, 187] width 14 height 16
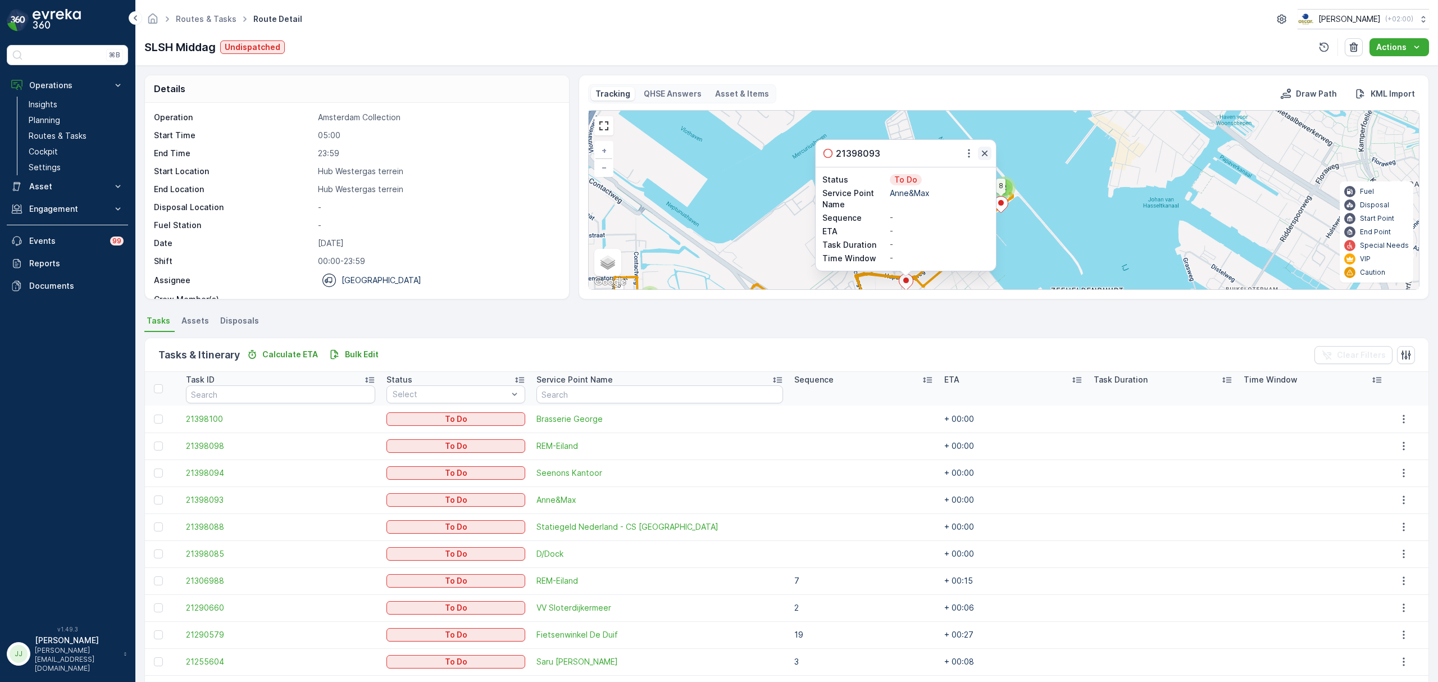
click at [985, 155] on icon "button" at bounding box center [985, 154] width 6 height 6
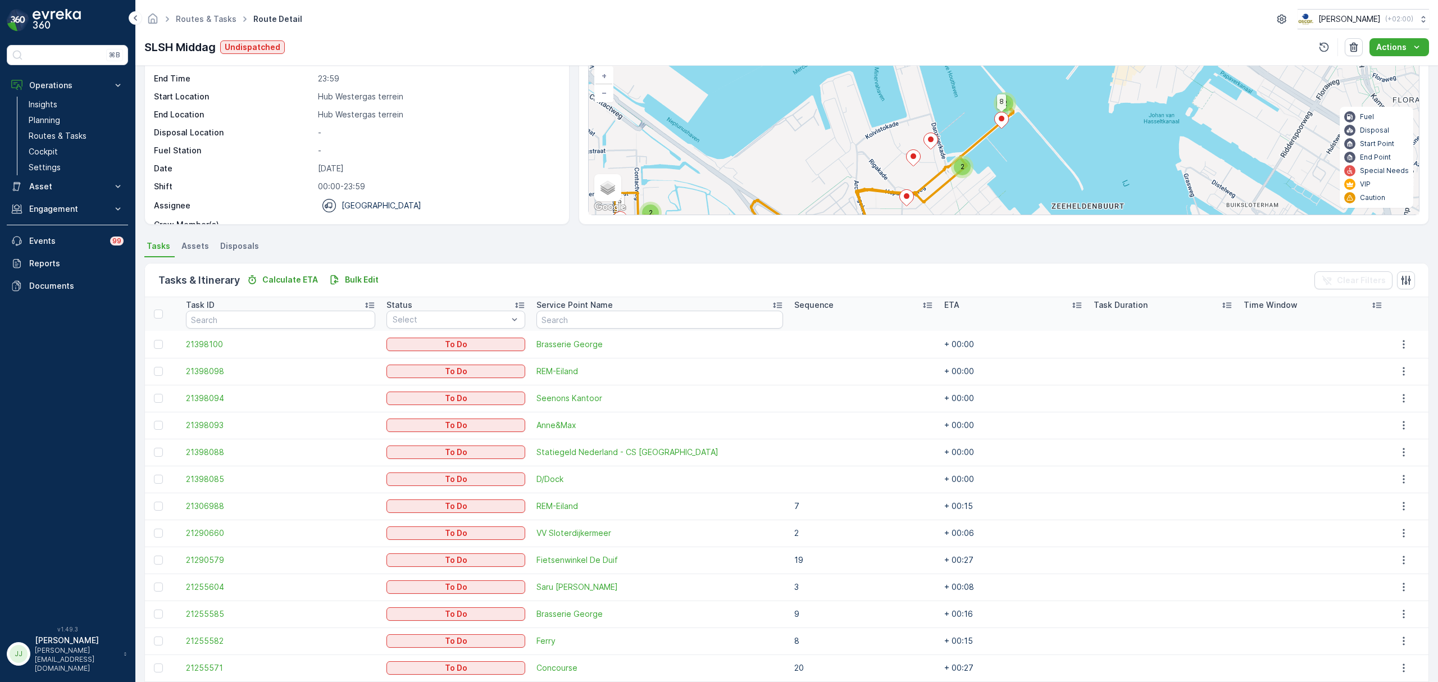
scroll to position [46, 0]
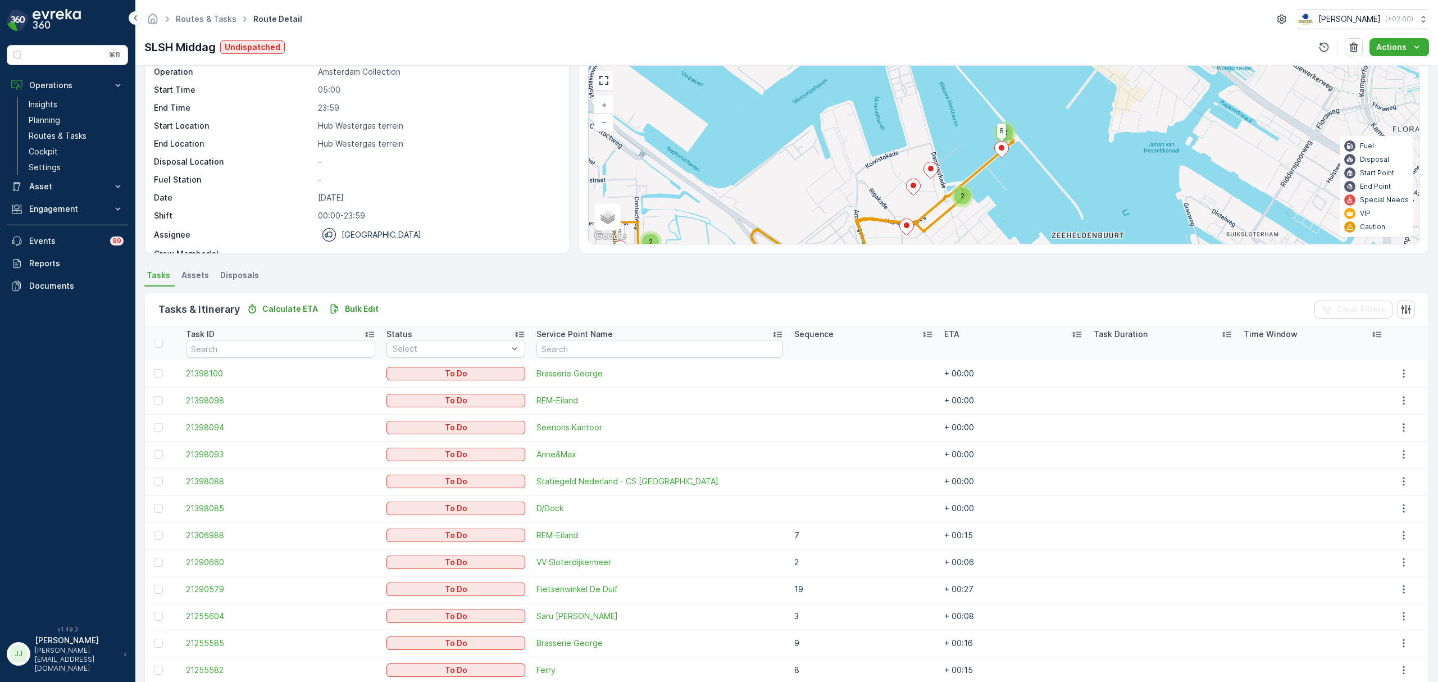
drag, startPoint x: 778, startPoint y: 165, endPoint x: 769, endPoint y: 110, distance: 55.8
click at [769, 80] on div "2 2 2 2 2 3 2 8 6 5 17 14 10 11 18 + − Satellite Roadmap Terrain Hybrid Leaflet…" at bounding box center [1004, 154] width 830 height 179
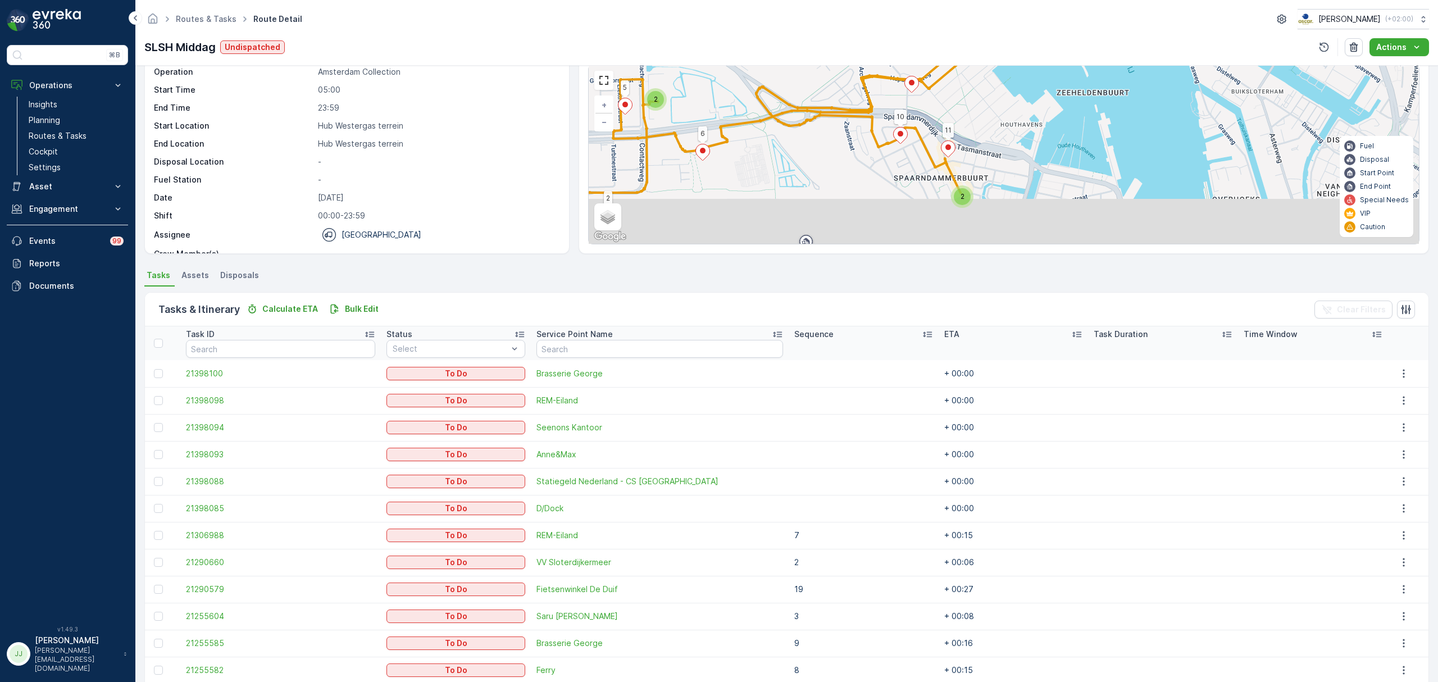
drag, startPoint x: 767, startPoint y: 135, endPoint x: 783, endPoint y: 126, distance: 18.6
click at [782, 88] on div "2 2 2 2 2 3 2 8 6 5 17 14 10 11 18 + − Satellite Roadmap Terrain Hybrid Leaflet…" at bounding box center [1004, 154] width 830 height 179
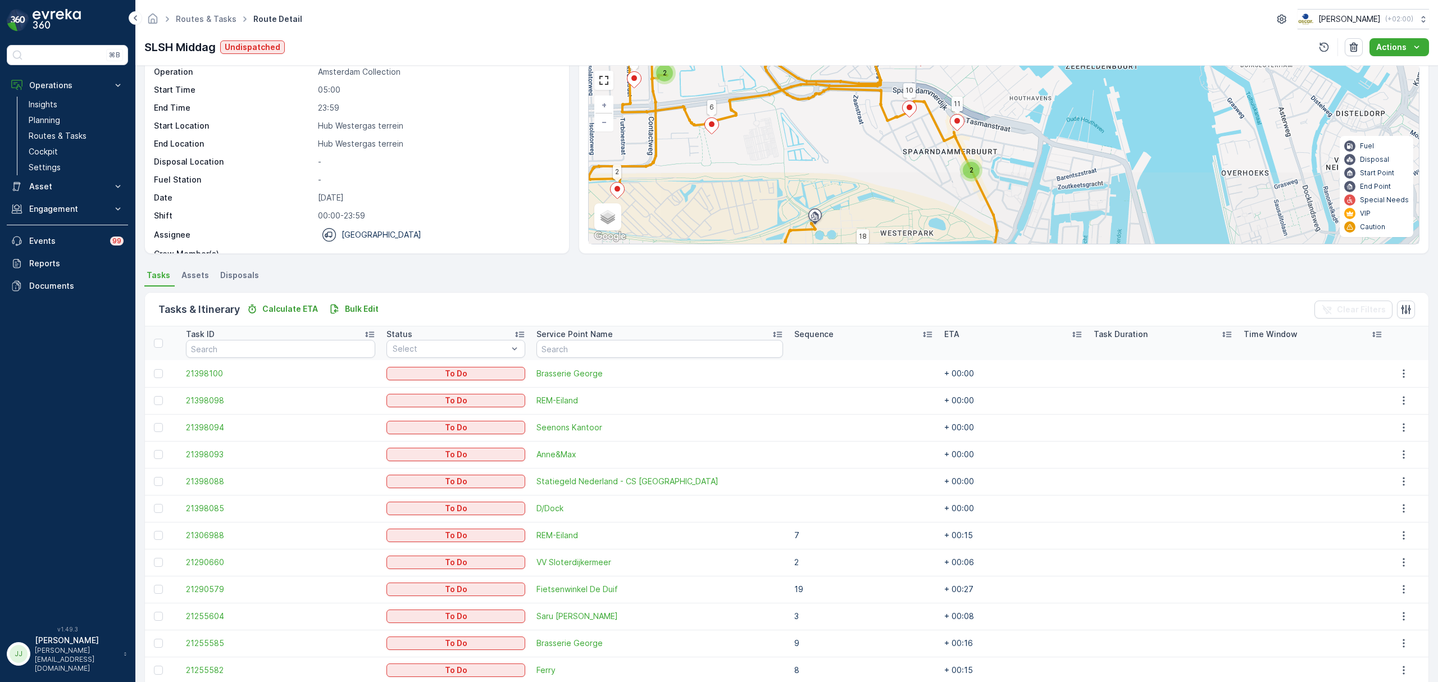
drag, startPoint x: 780, startPoint y: 157, endPoint x: 783, endPoint y: 146, distance: 11.6
click at [790, 109] on div "2 2 2 2 2 3 2 8 6 5 17 14 10 11 18 + − Satellite Roadmap Terrain Hybrid Leaflet…" at bounding box center [1004, 154] width 830 height 179
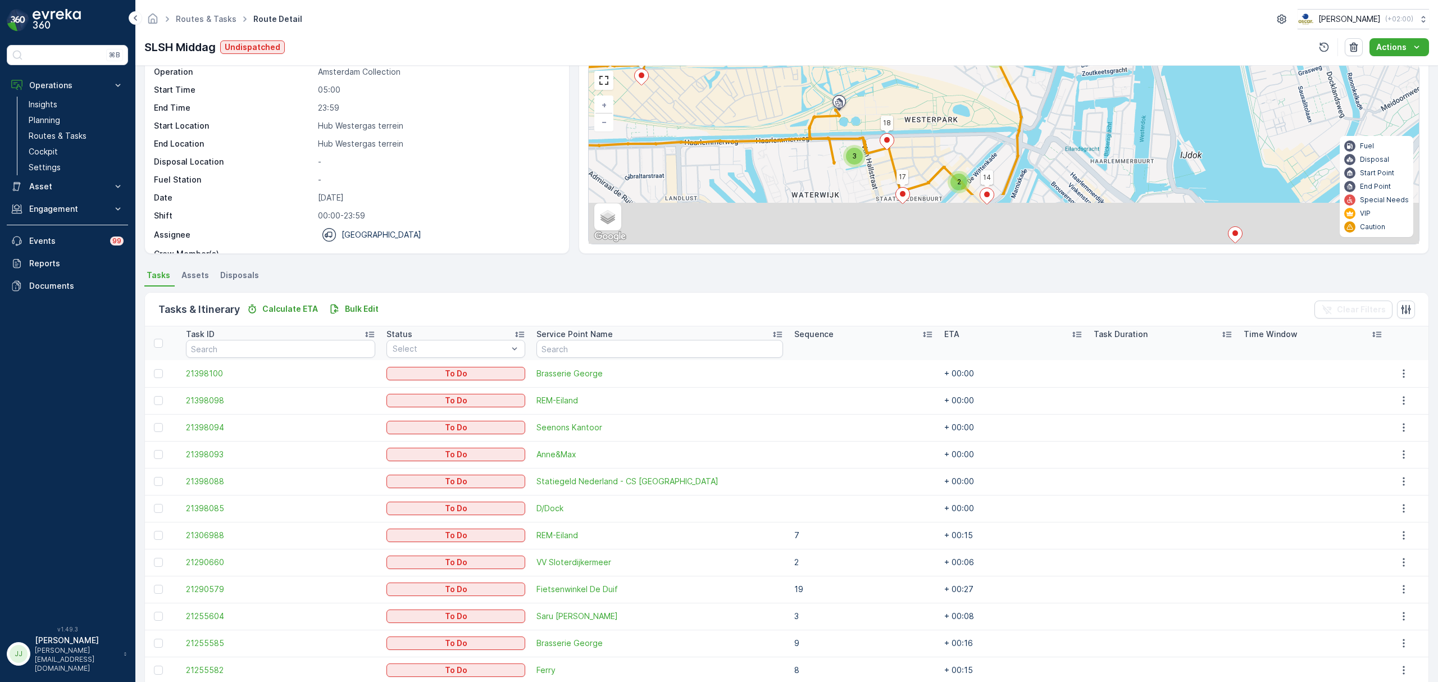
drag, startPoint x: 796, startPoint y: 84, endPoint x: 802, endPoint y: 136, distance: 52.7
click at [797, 81] on div "2 2 2 2 2 3 2 8 6 5 17 14 10 11 18 + − Satellite Roadmap Terrain Hybrid Leaflet…" at bounding box center [1004, 154] width 830 height 179
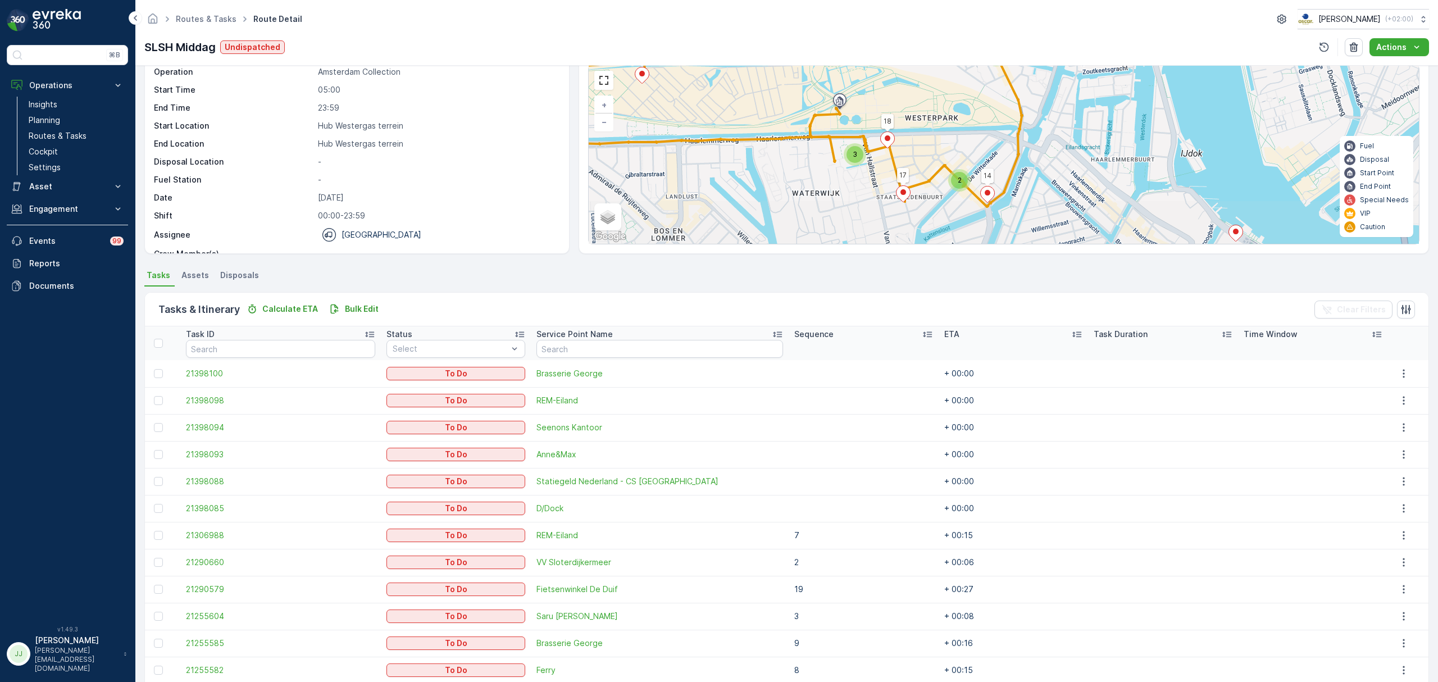
drag, startPoint x: 803, startPoint y: 169, endPoint x: 794, endPoint y: 135, distance: 34.2
click at [794, 135] on div "2 2 2 2 2 3 2 8 6 5 17 14 10 11 18 + − Satellite Roadmap Terrain Hybrid Leaflet…" at bounding box center [1004, 154] width 830 height 179
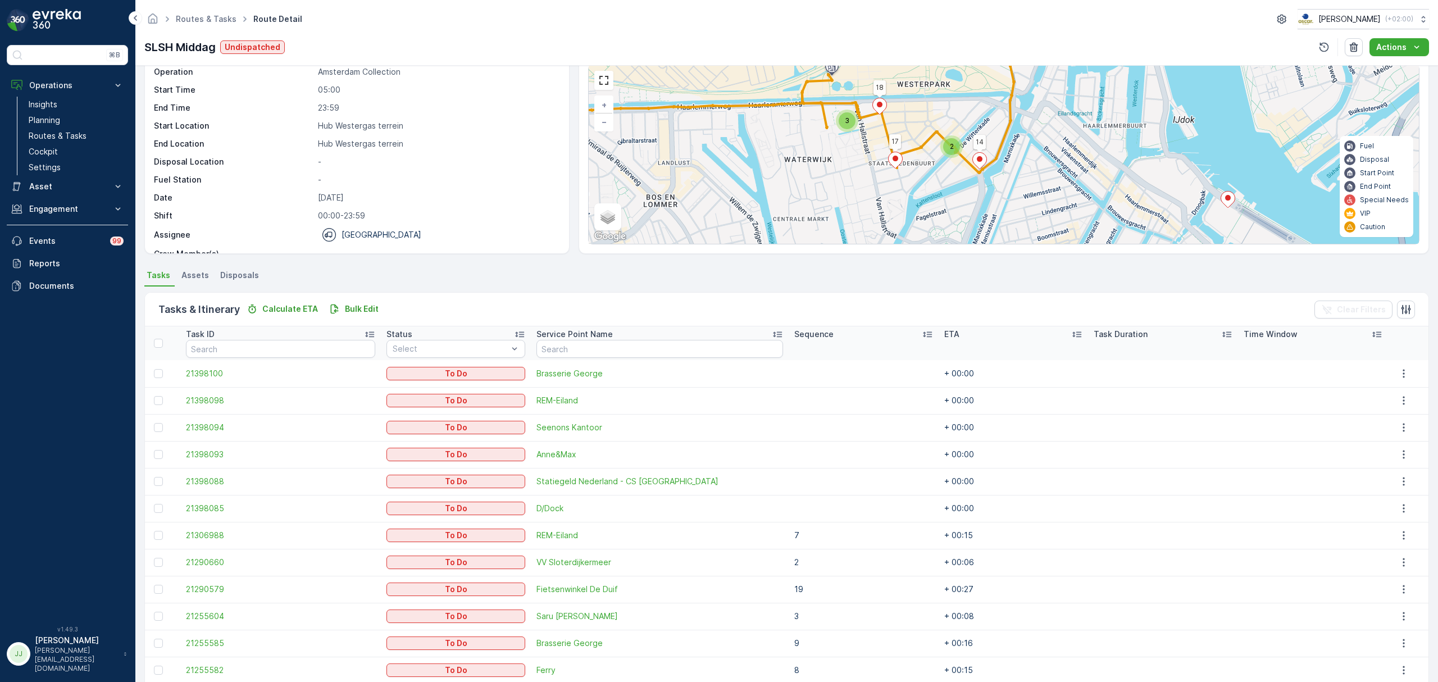
click at [845, 122] on span "3" at bounding box center [847, 120] width 4 height 8
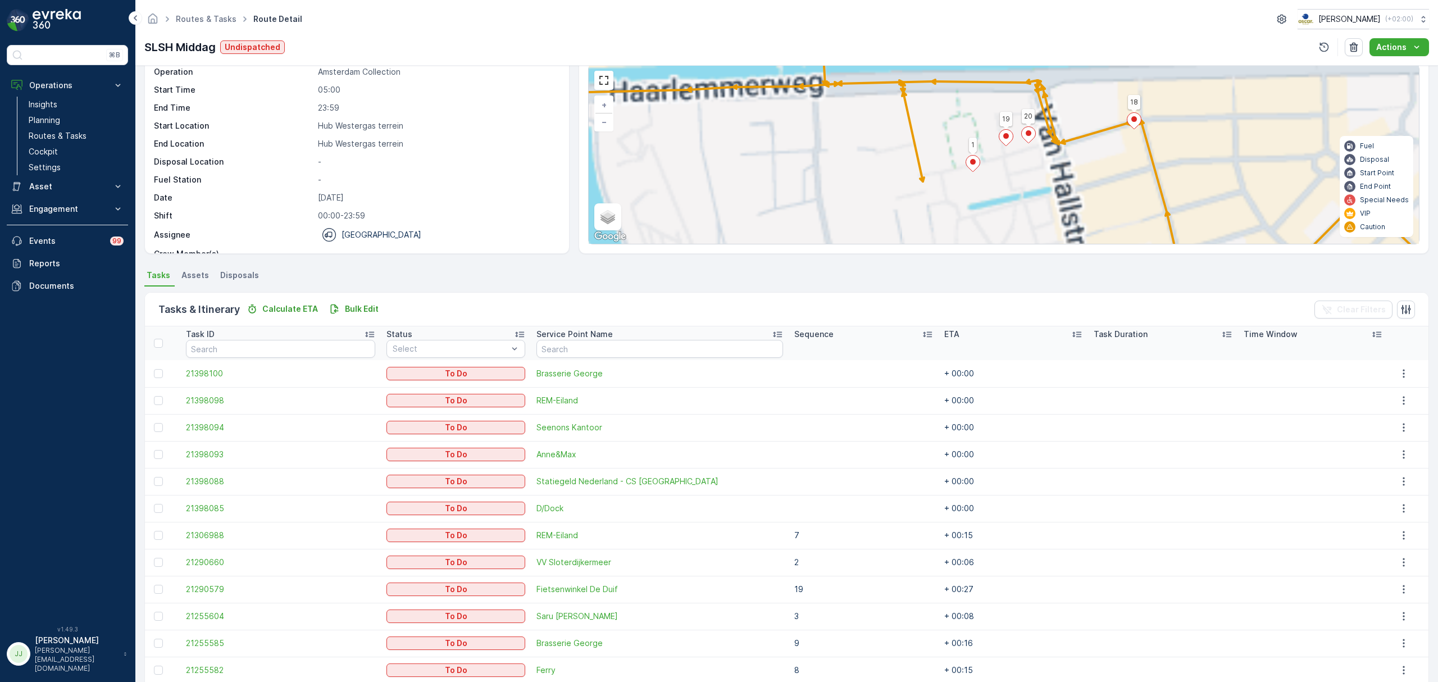
drag, startPoint x: 931, startPoint y: 158, endPoint x: 850, endPoint y: 181, distance: 84.1
click at [850, 181] on div "2 2 2 2 2 3 2 2 2 2 8 6 5 17 14 10 11 18 16 15 12 13 20 1 19 + − Satellite Road…" at bounding box center [1004, 154] width 830 height 179
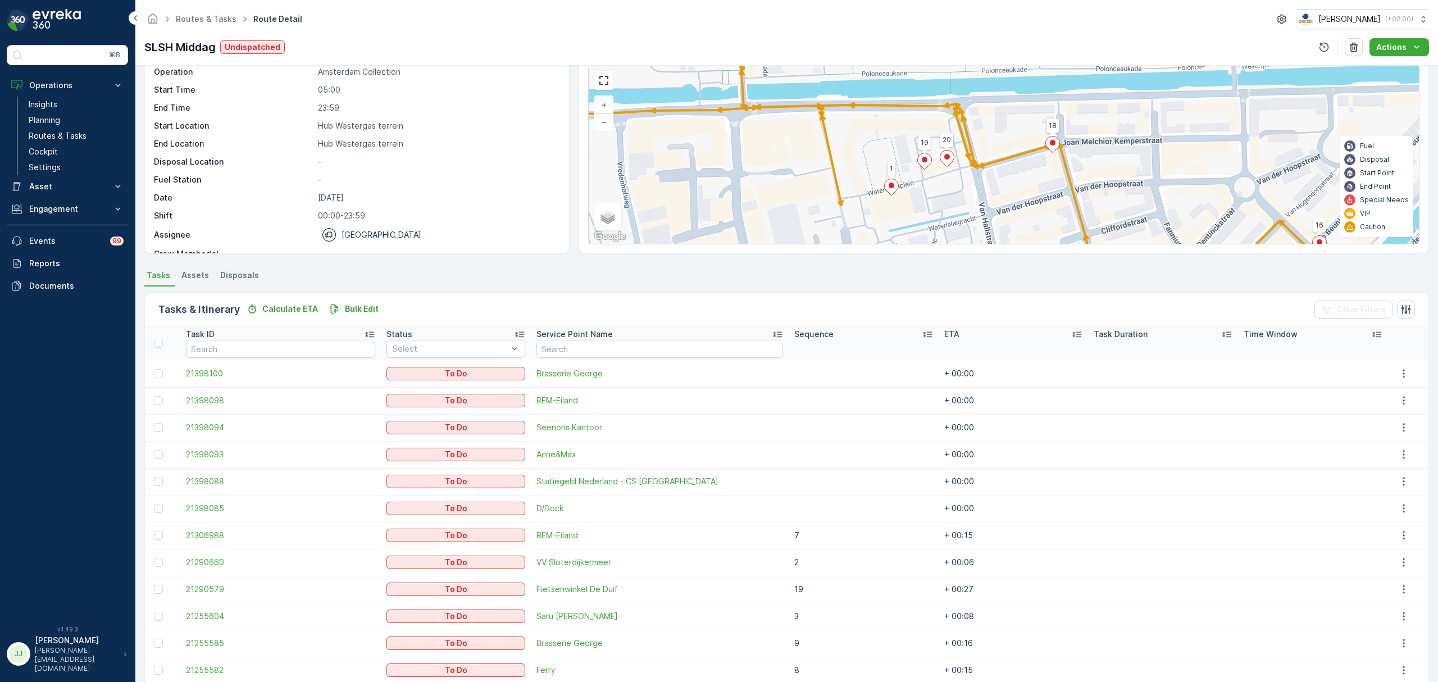
click at [924, 165] on icon at bounding box center [925, 161] width 14 height 16
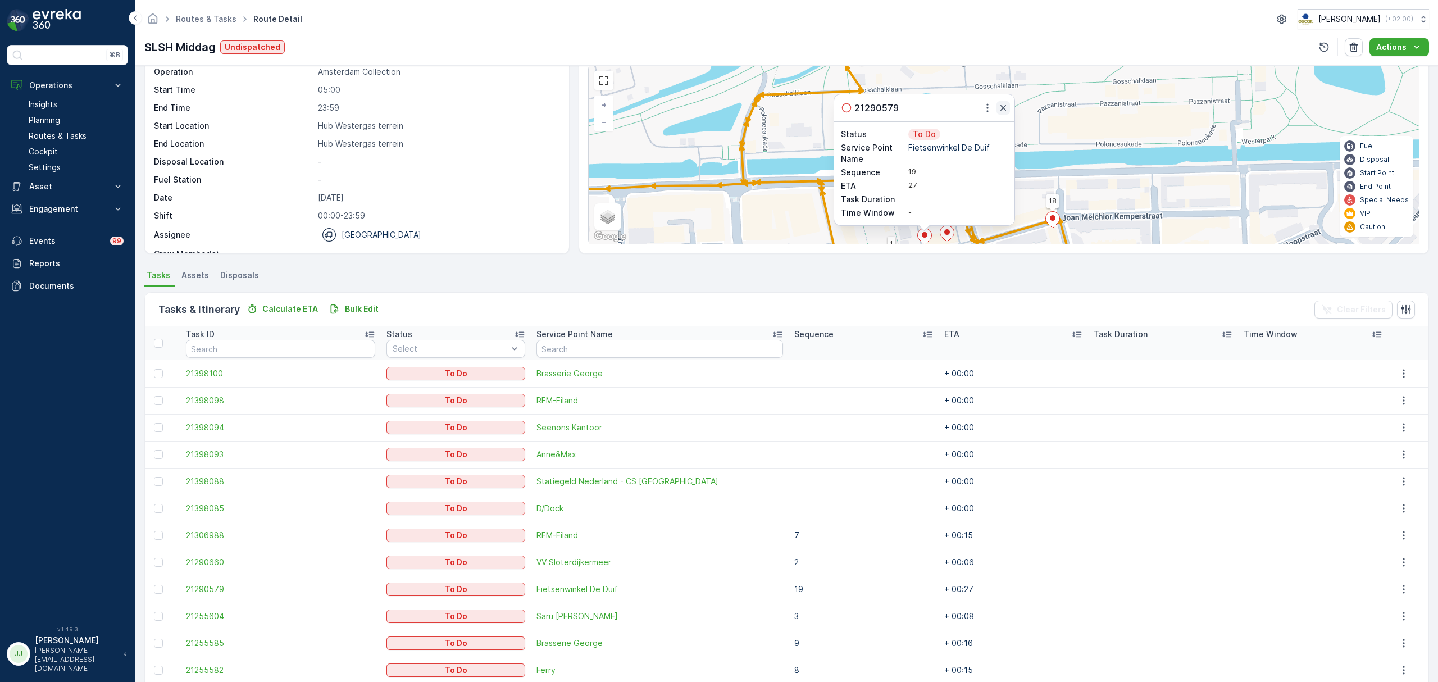
click at [1001, 111] on icon "button" at bounding box center [1004, 108] width 6 height 6
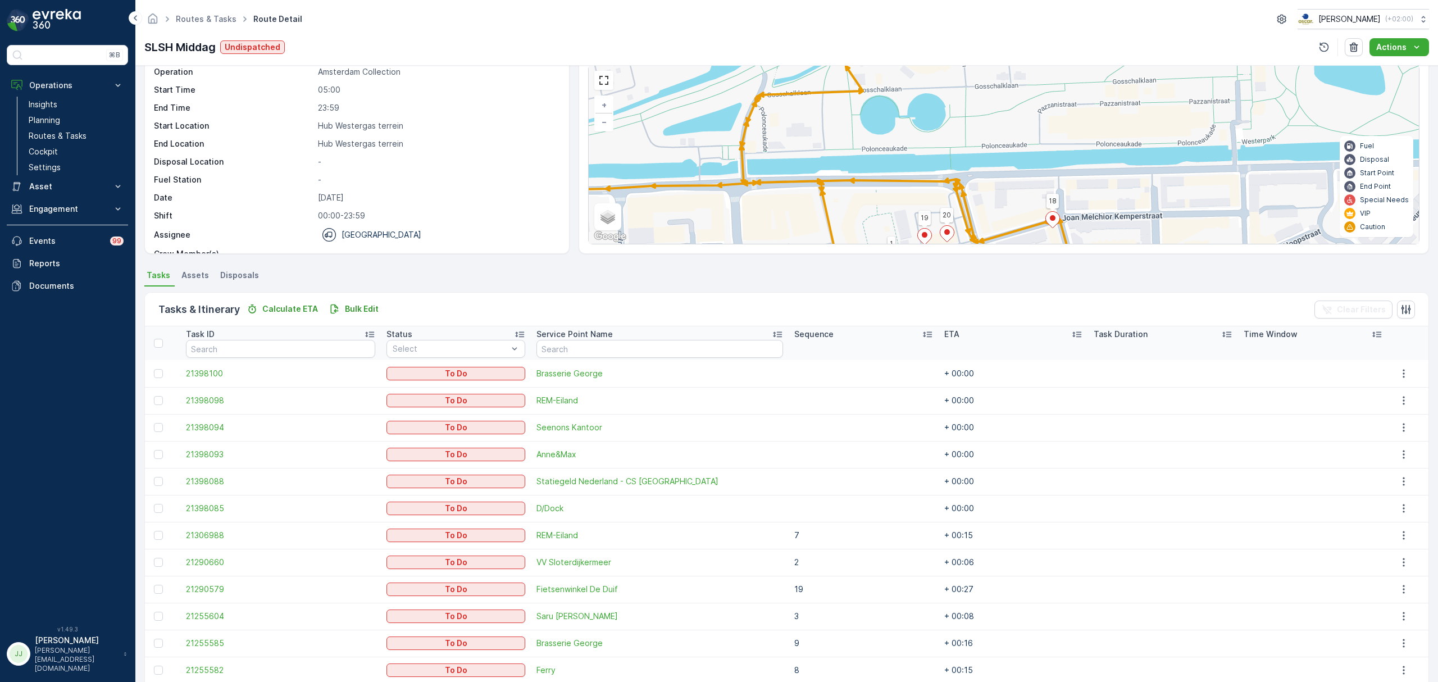
click at [950, 228] on icon at bounding box center [948, 234] width 14 height 16
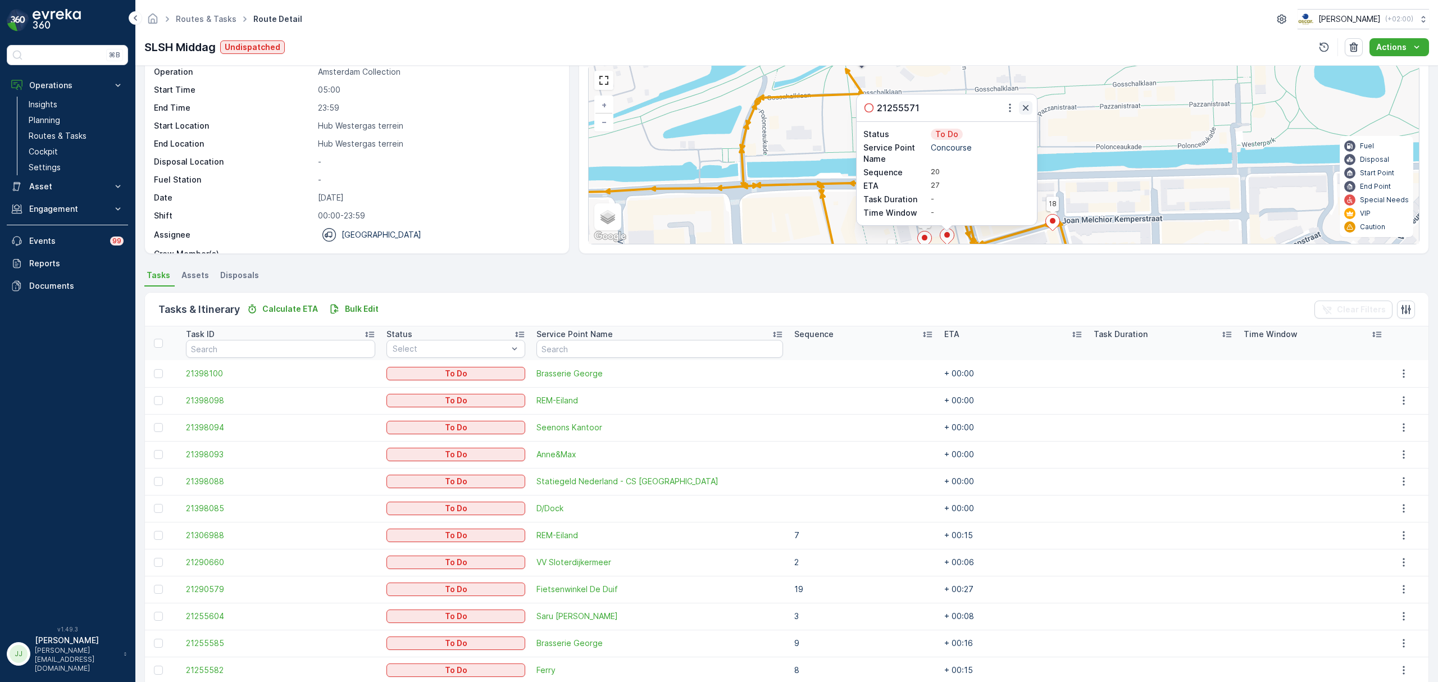
click at [1023, 107] on icon "button" at bounding box center [1025, 107] width 11 height 11
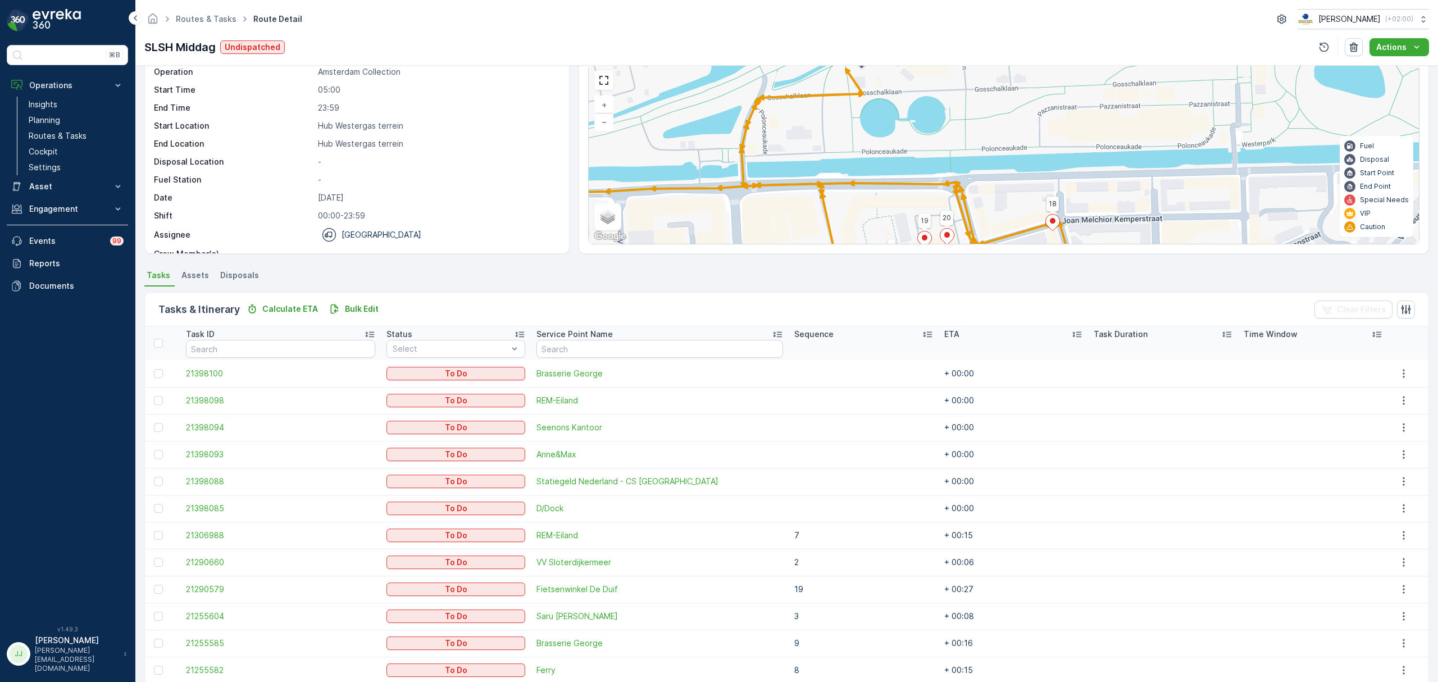
drag, startPoint x: 1086, startPoint y: 149, endPoint x: 962, endPoint y: 129, distance: 125.3
click at [962, 126] on div "2 2 2 2 8 6 5 17 14 10 11 18 16 15 12 13 20 1 19 + − Satellite Roadmap Terrain …" at bounding box center [1004, 154] width 830 height 179
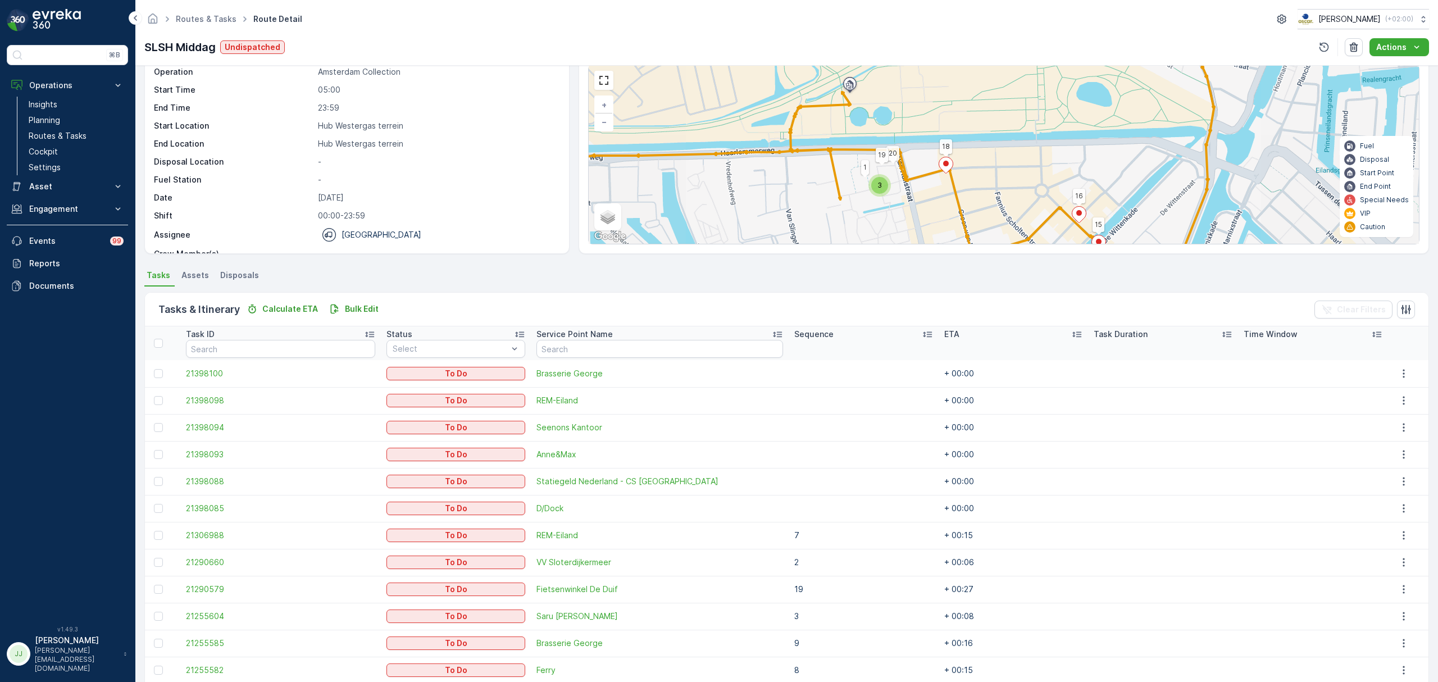
drag, startPoint x: 1033, startPoint y: 178, endPoint x: 1005, endPoint y: 165, distance: 30.9
click at [980, 147] on div "2 2 2 2 3 2 8 6 5 17 14 10 11 18 16 15 12 13 20 1 19 + − Satellite Roadmap Terr…" at bounding box center [1004, 154] width 830 height 179
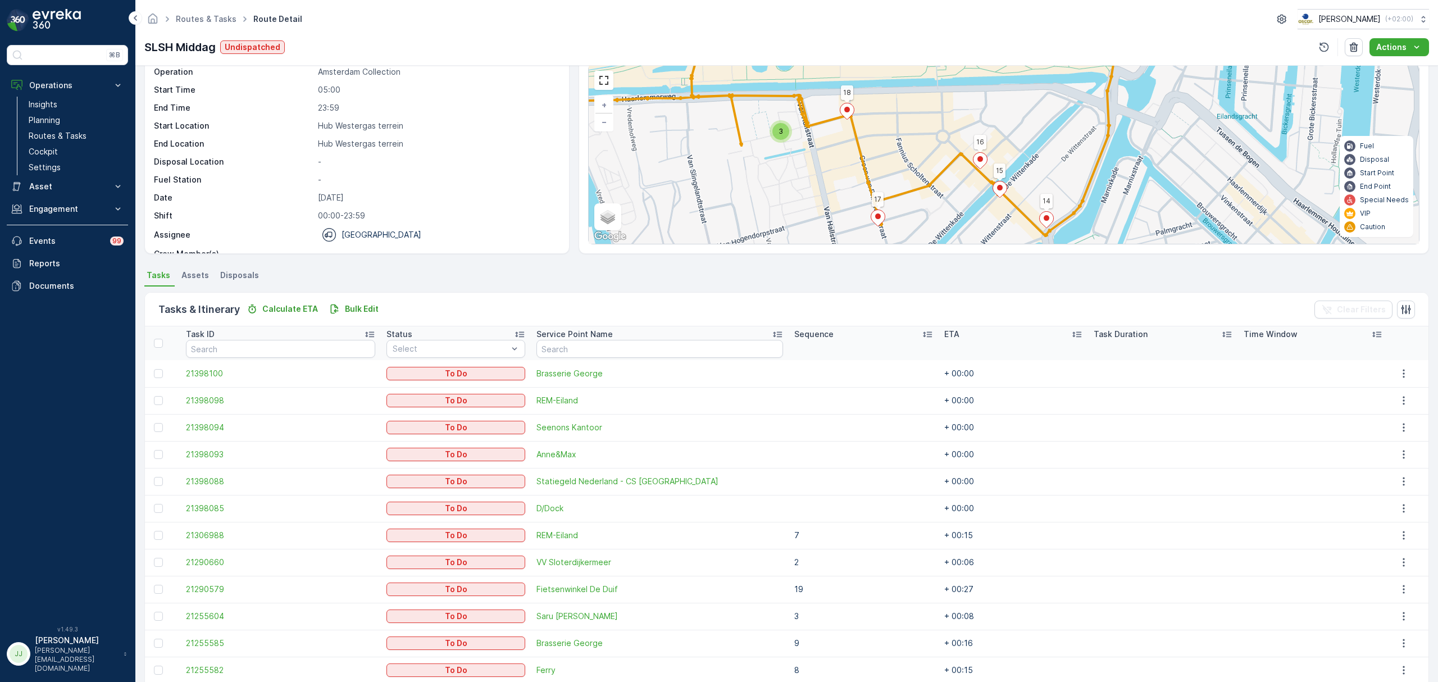
drag
click at [989, 156] on div "2 2 2 2 3 2 8 6 5 17 14 10 11 18 16 15 + − Satellite Roadmap Terrain Hybrid Lea…" at bounding box center [1004, 154] width 830 height 179
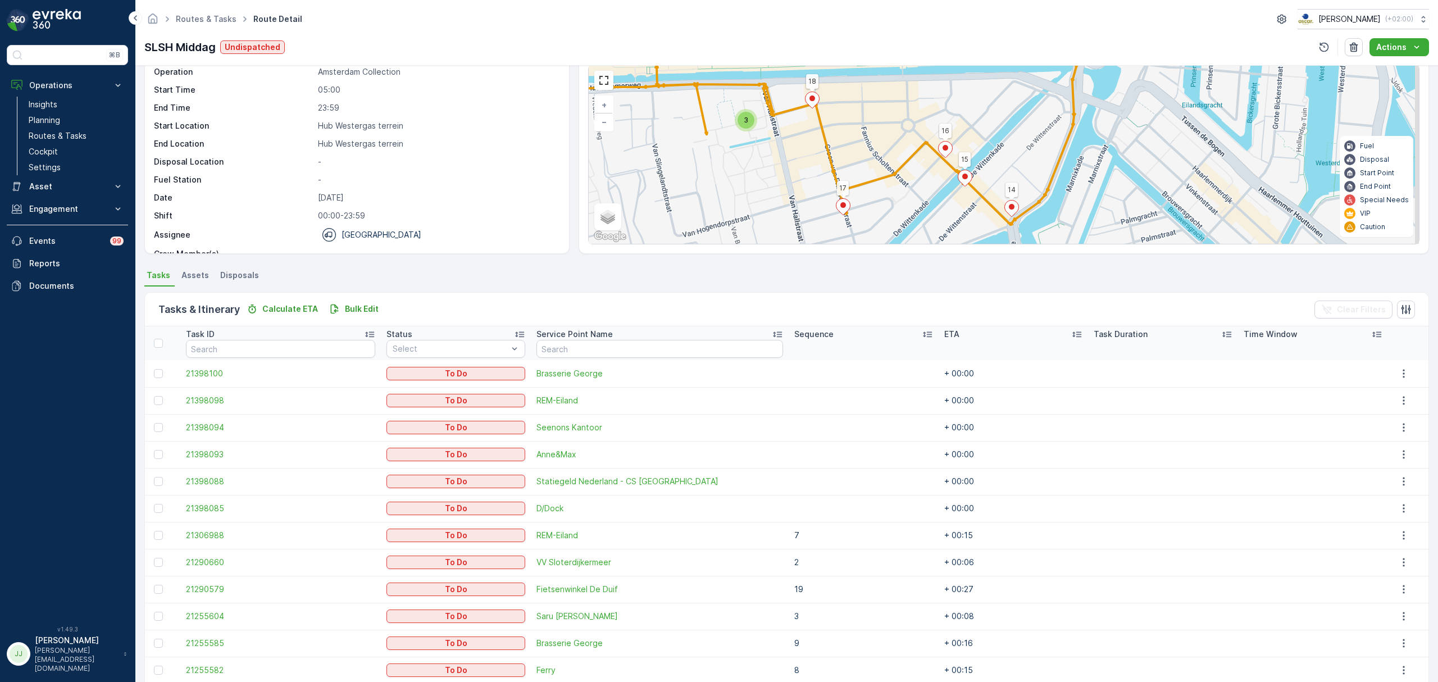
click at [908, 147] on div "2 2 2 2 3 2 8 6 5 17 14 10 11 18 16 15 + − Satellite Roadmap Terrain Hybrid Lea…" at bounding box center [1004, 154] width 830 height 179
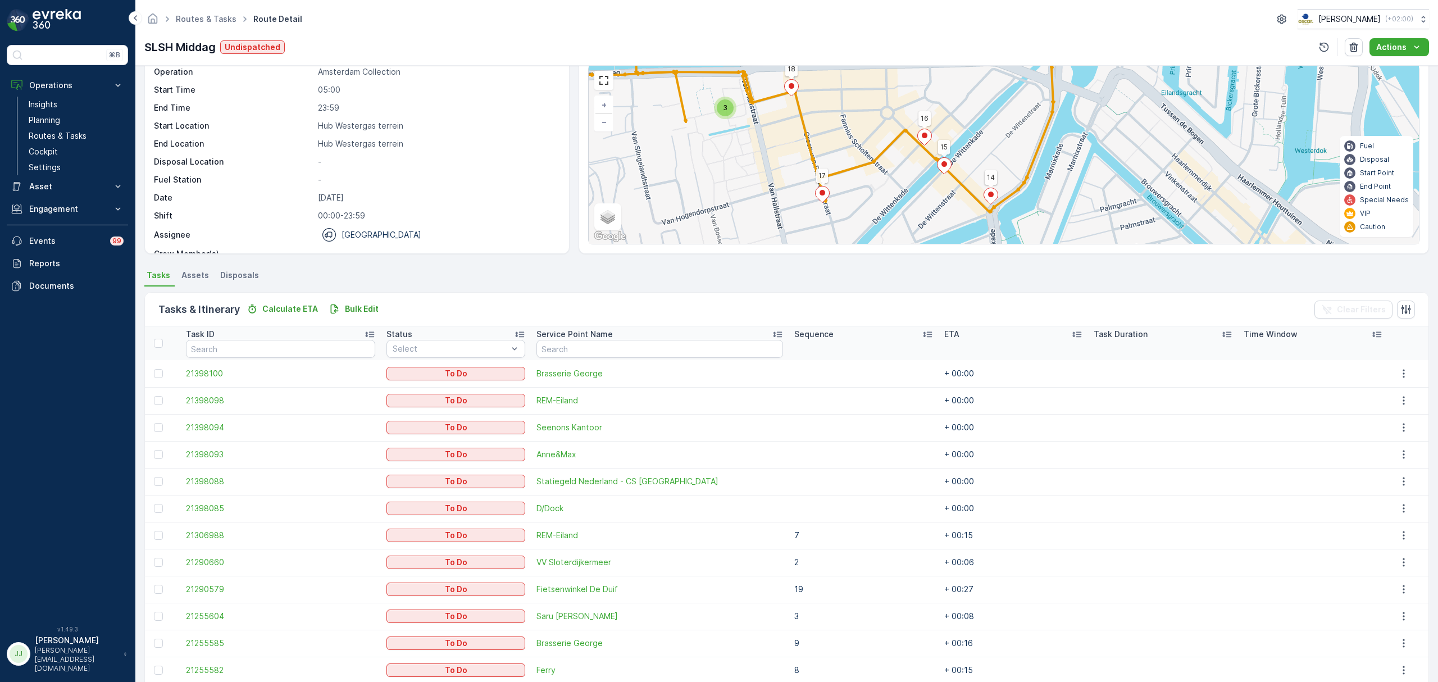
click at [827, 198] on icon at bounding box center [823, 195] width 14 height 16
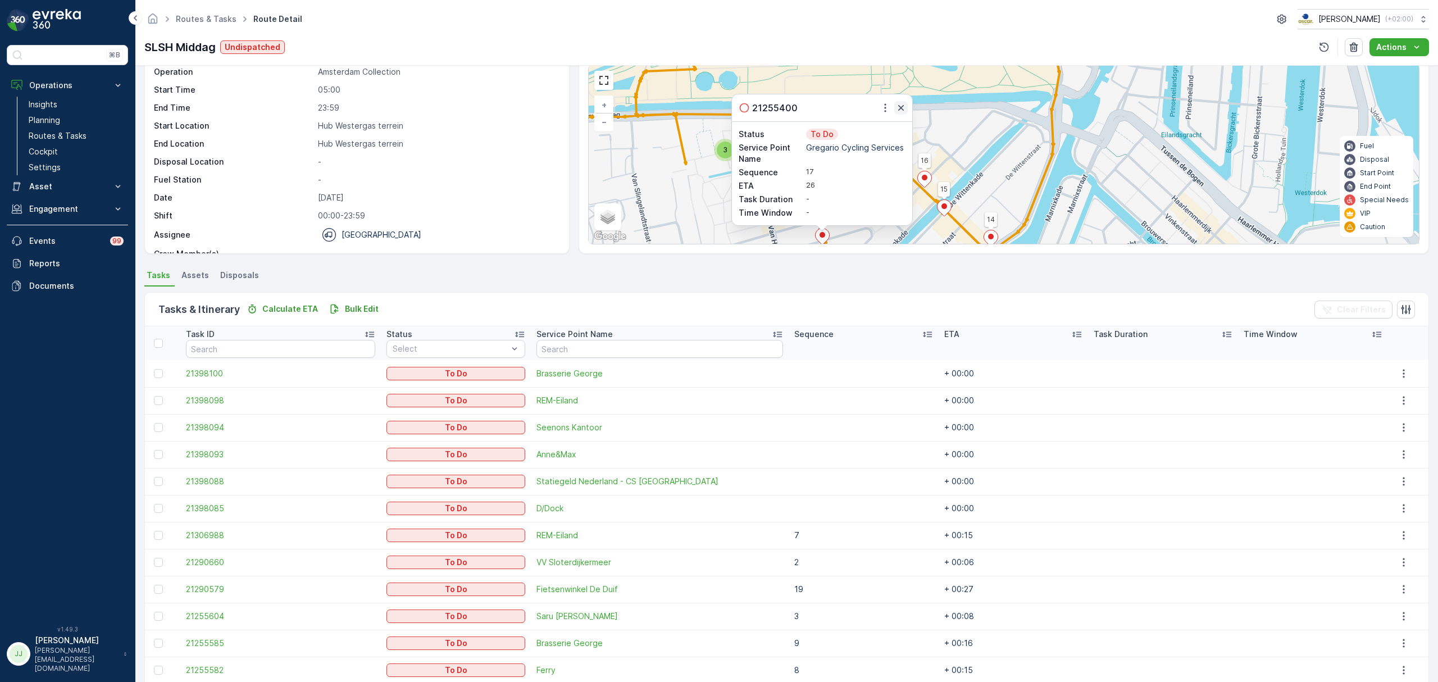
click at [898, 108] on icon "button" at bounding box center [901, 107] width 11 height 11
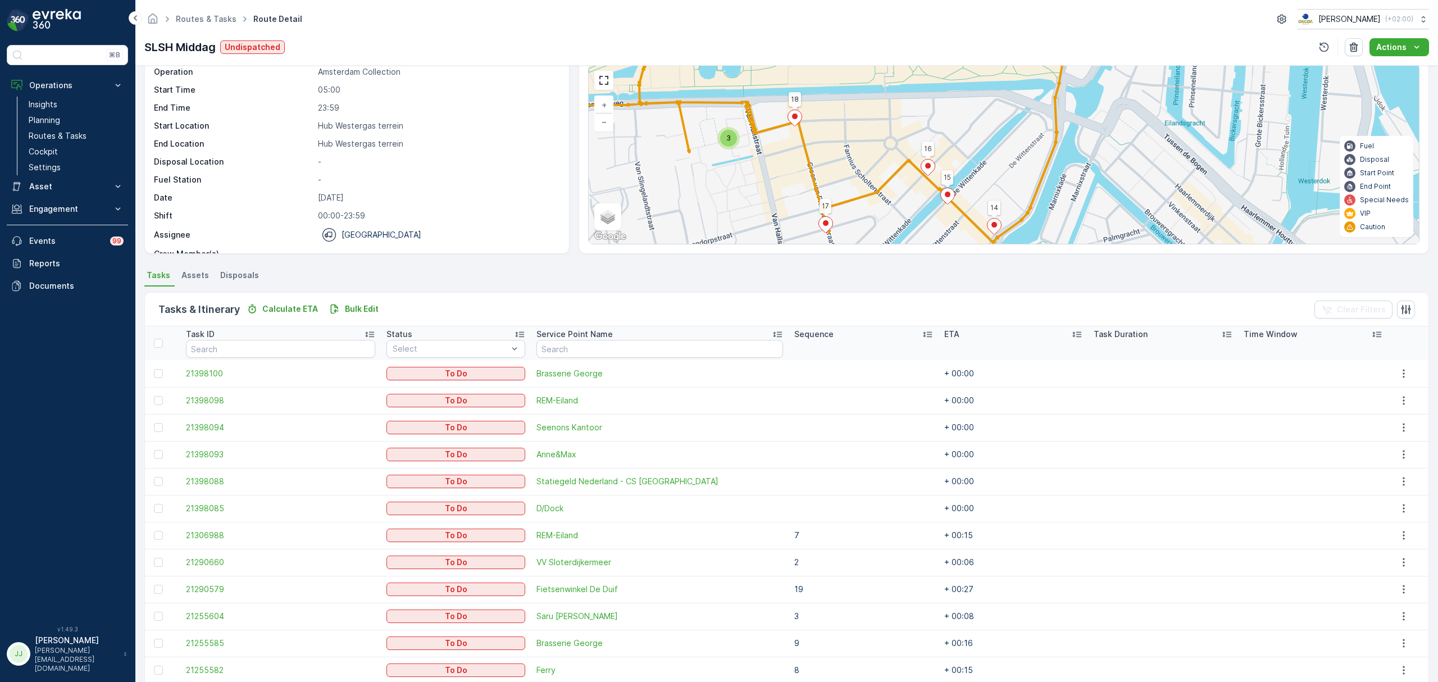
click at [730, 147] on div "2 2 2 2 3 2 8 6 5 17 14 10 11 18 16 15 + − Satellite Roadmap Terrain Hybrid Lea…" at bounding box center [1004, 154] width 830 height 179
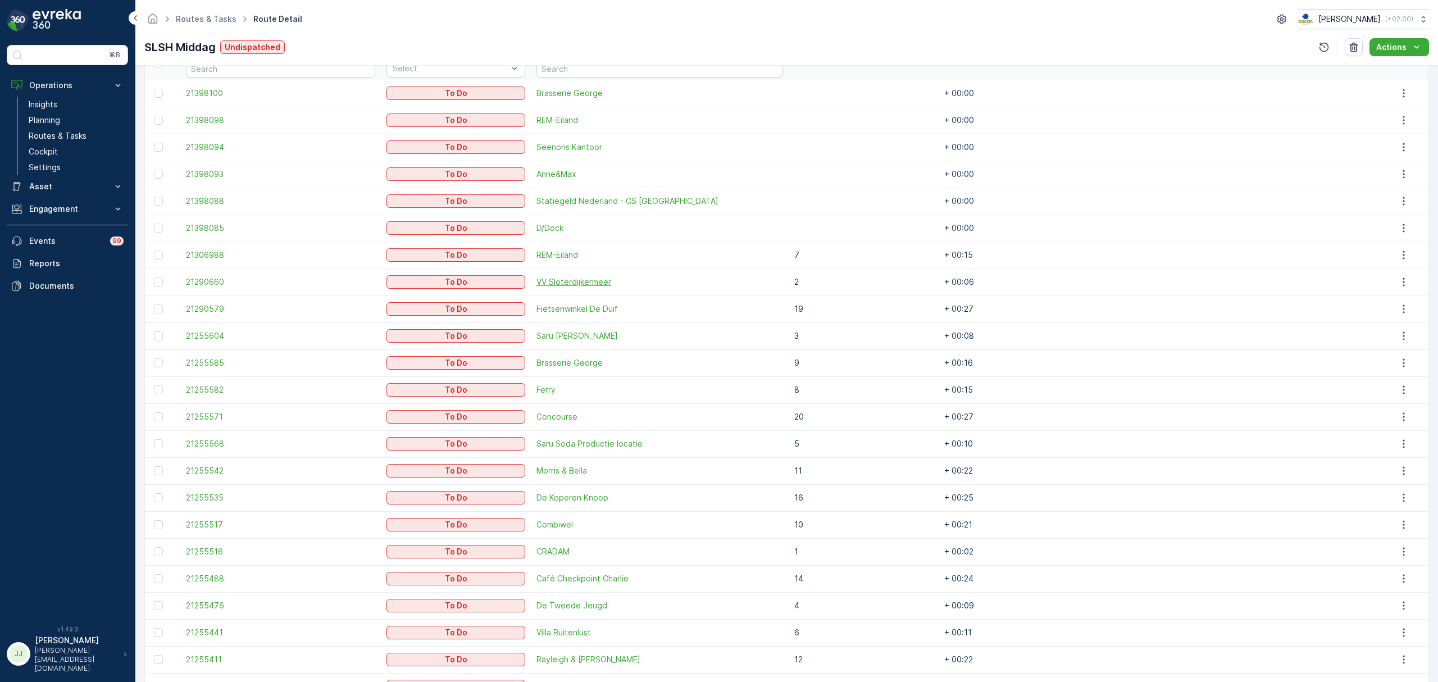
scroll to position [345, 0]
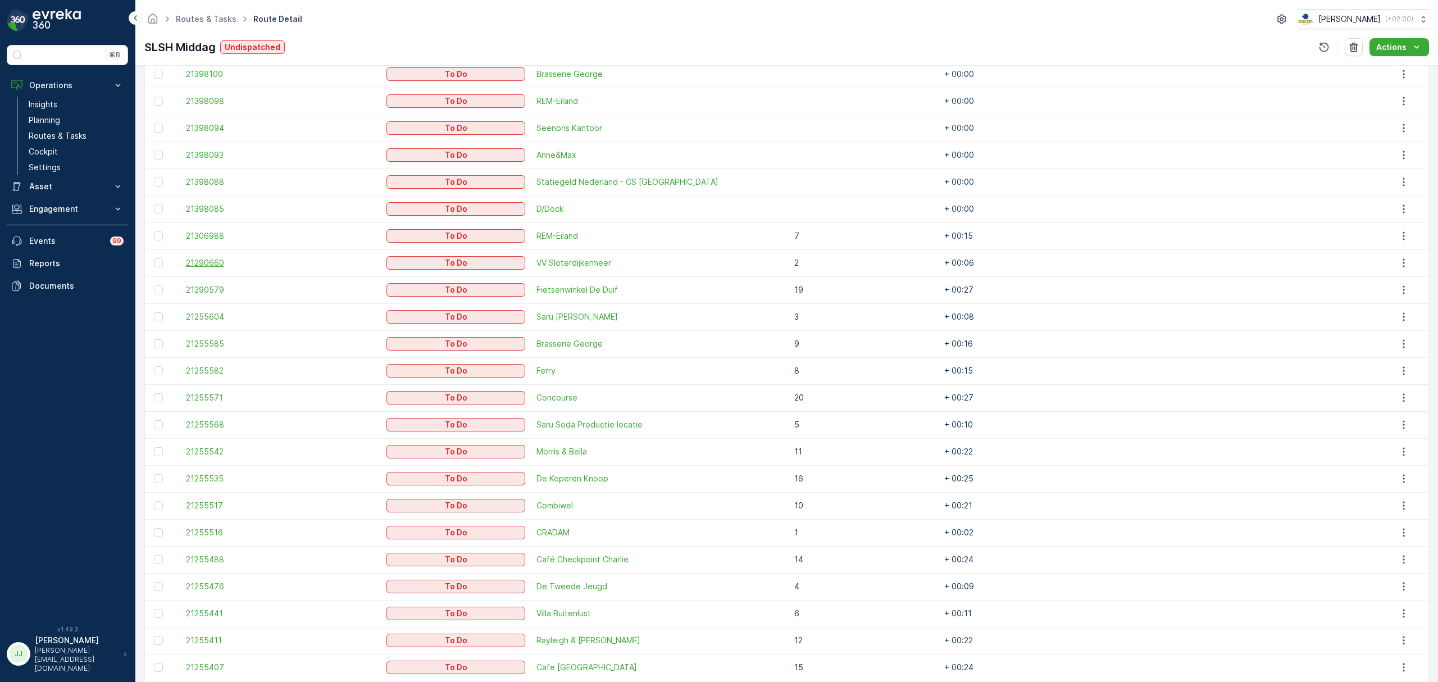
click at [221, 261] on span "21290660" at bounding box center [280, 262] width 189 height 11
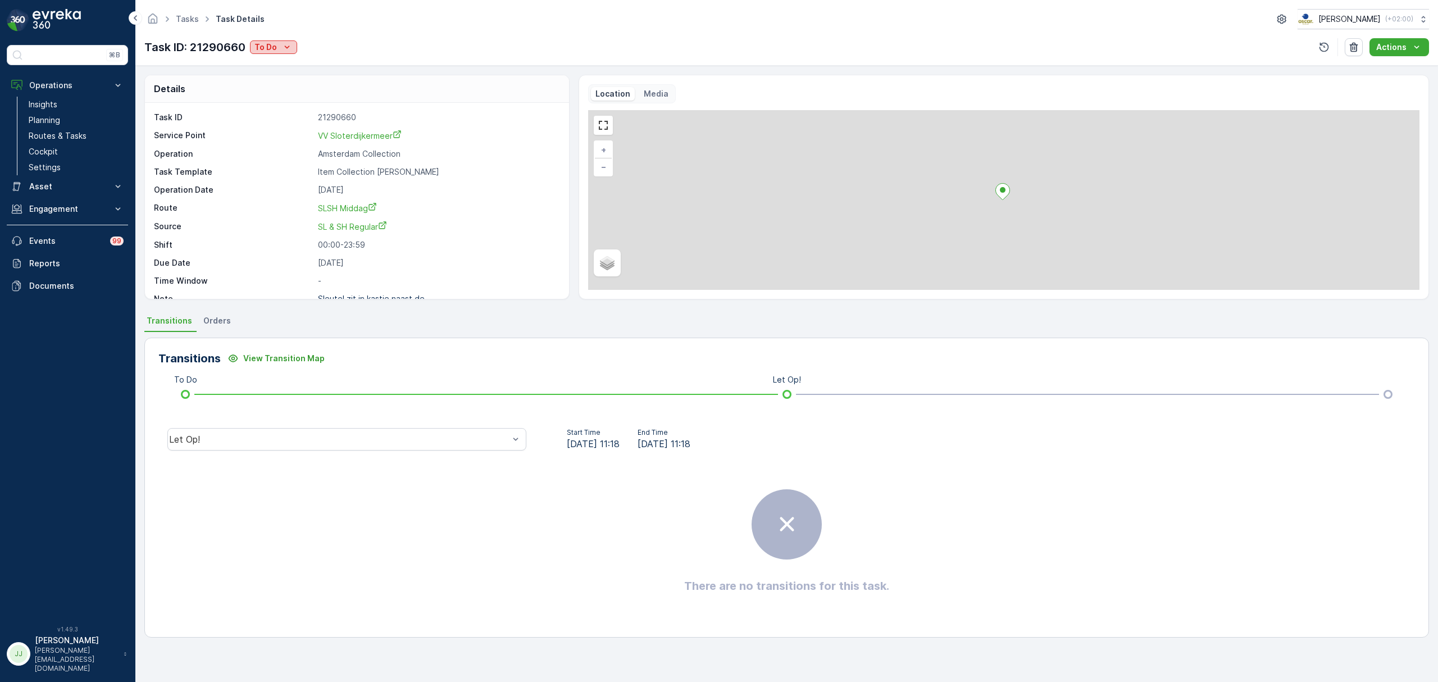
click at [279, 49] on div "To Do" at bounding box center [274, 47] width 38 height 11
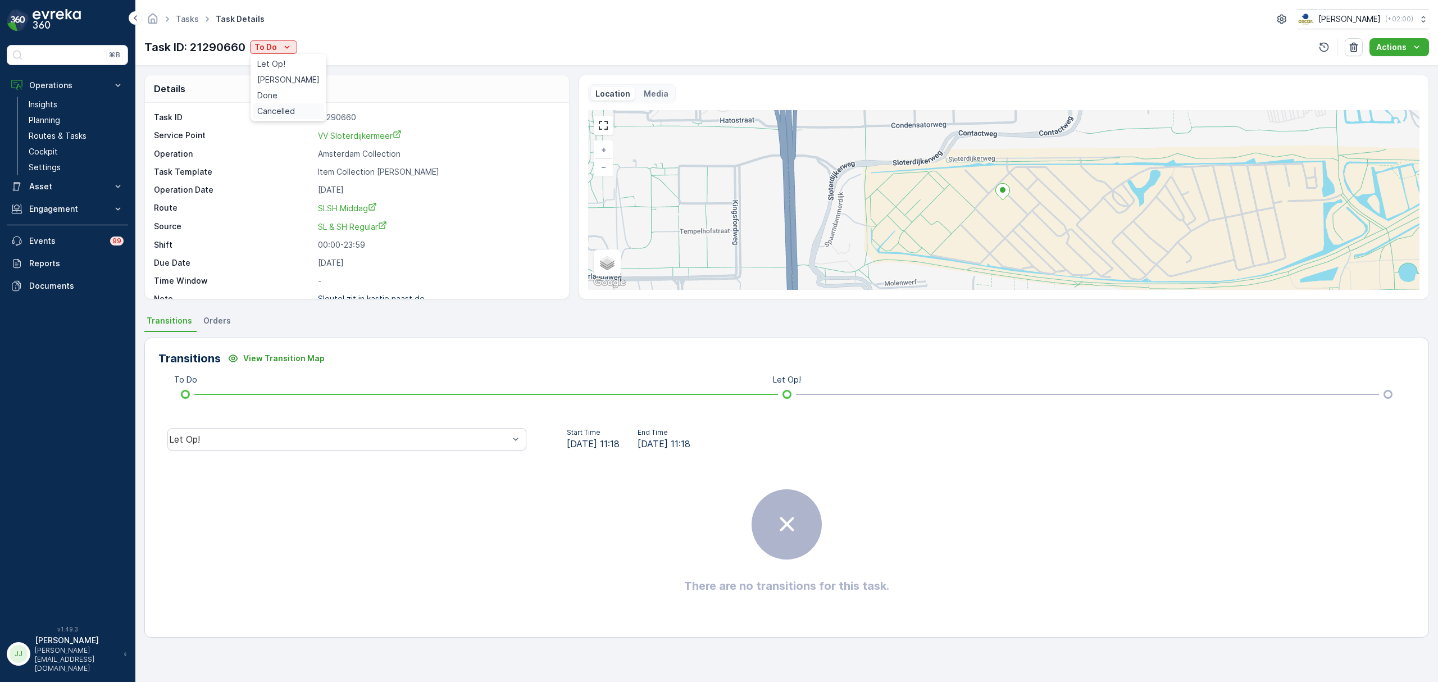
click at [285, 106] on span "Cancelled" at bounding box center [276, 111] width 38 height 11
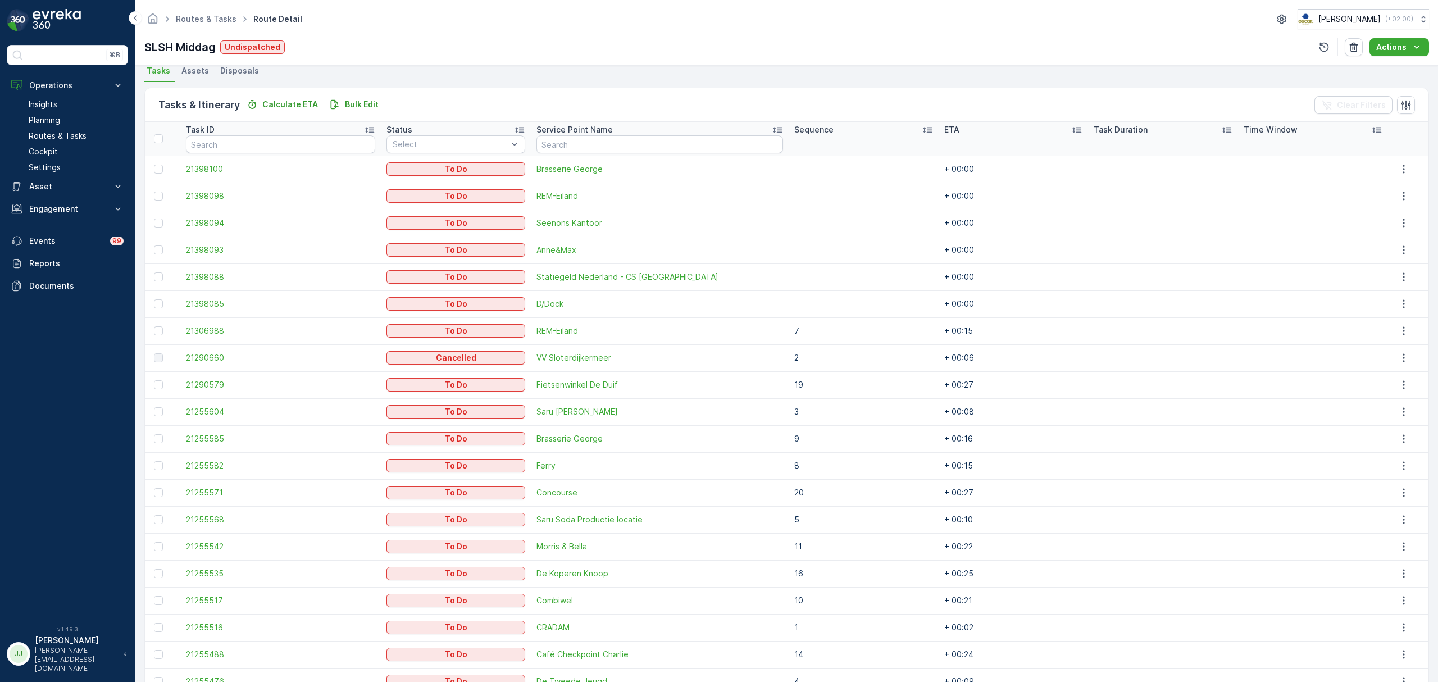
scroll to position [473, 0]
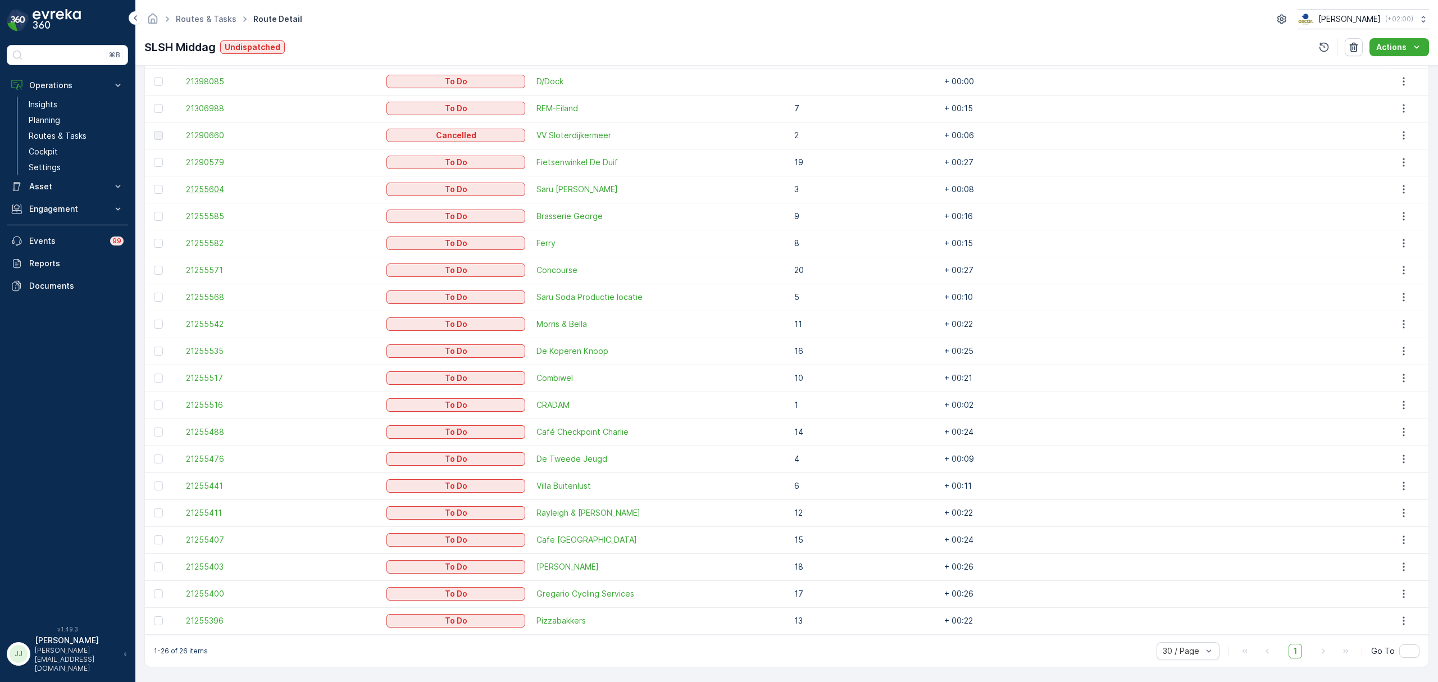
click at [220, 189] on span "21255604" at bounding box center [280, 189] width 189 height 11
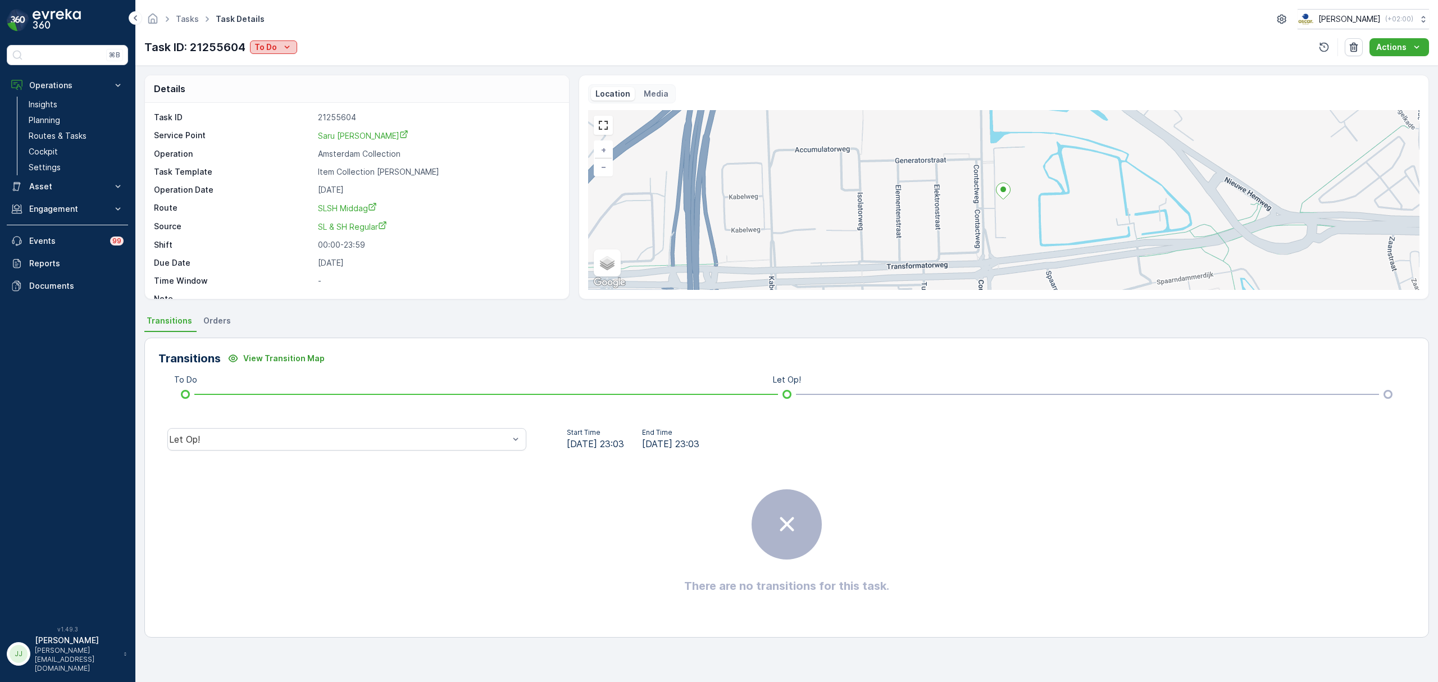
click at [287, 51] on icon "To Do" at bounding box center [287, 47] width 11 height 11
click at [292, 112] on span "Cancelled" at bounding box center [276, 111] width 38 height 11
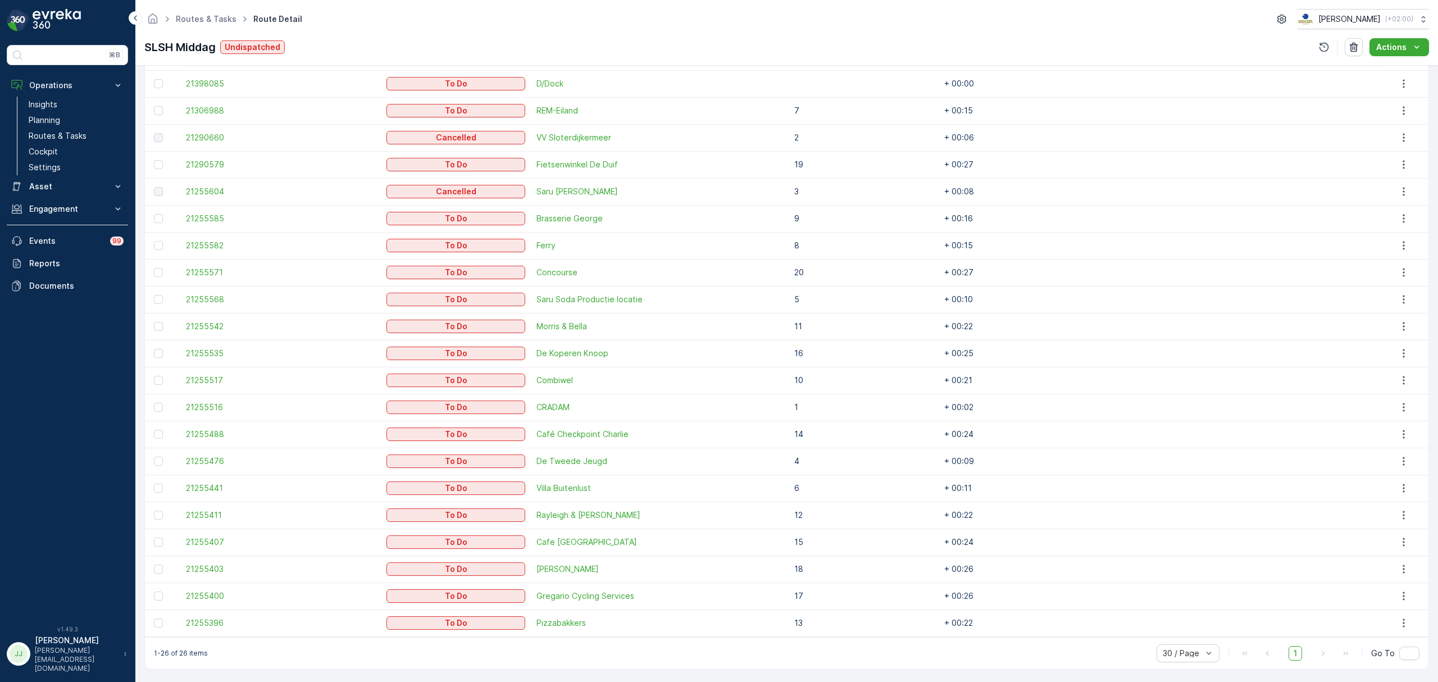
scroll to position [473, 0]
click at [214, 429] on span "21255488" at bounding box center [280, 431] width 189 height 11
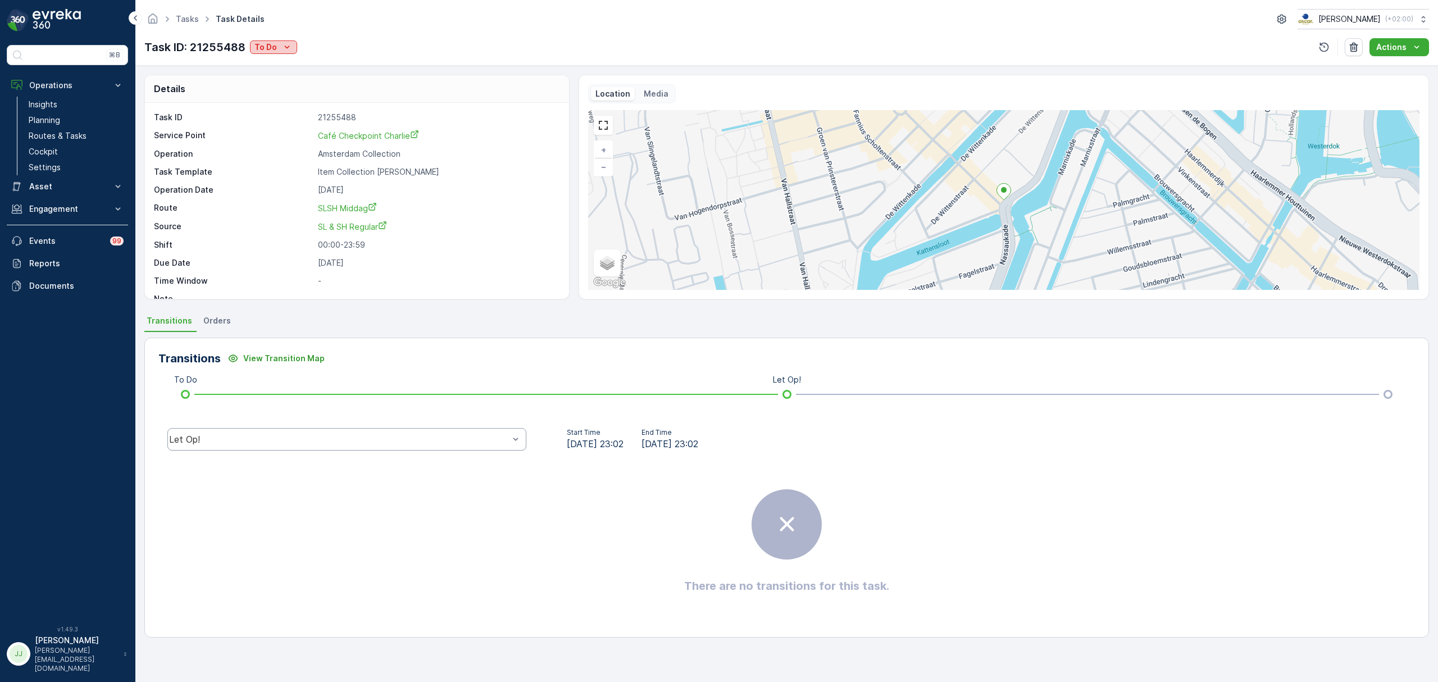
click at [275, 46] on p "To Do" at bounding box center [266, 47] width 22 height 11
click at [279, 108] on span "Cancelled" at bounding box center [276, 111] width 38 height 11
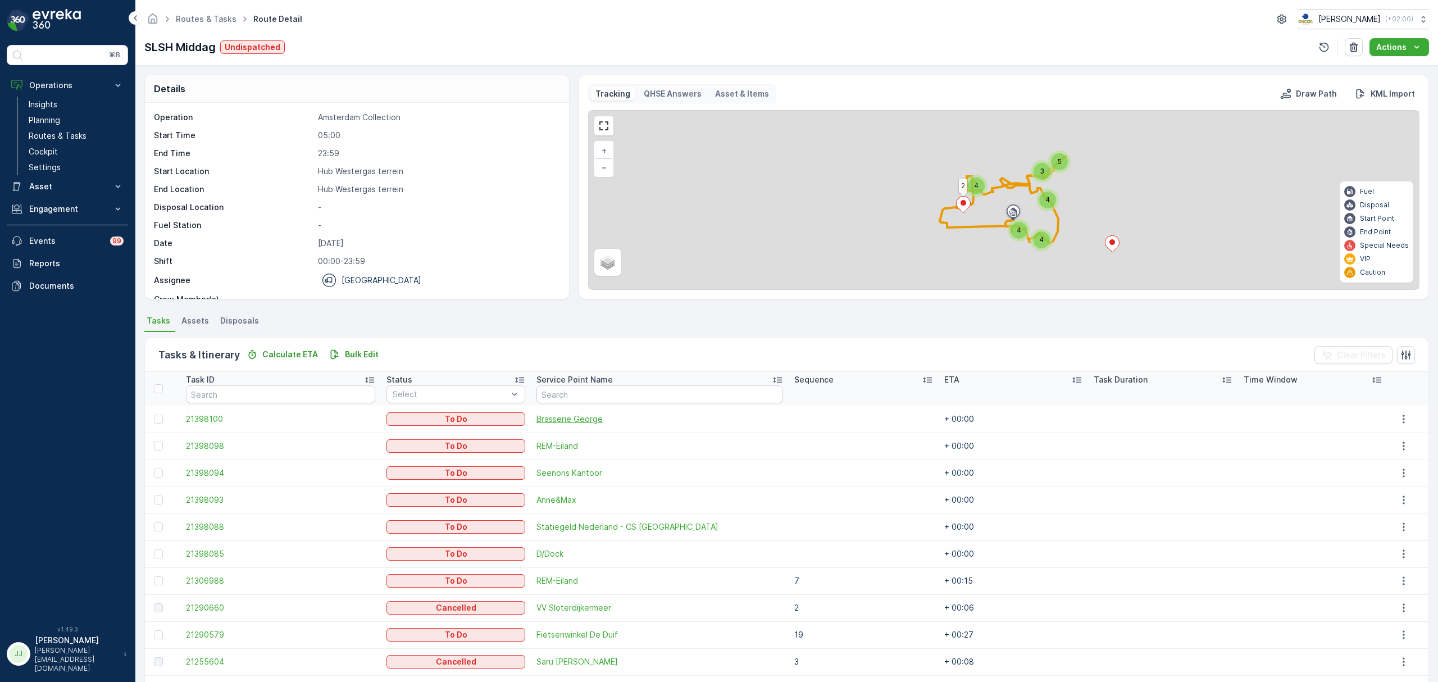
scroll to position [75, 0]
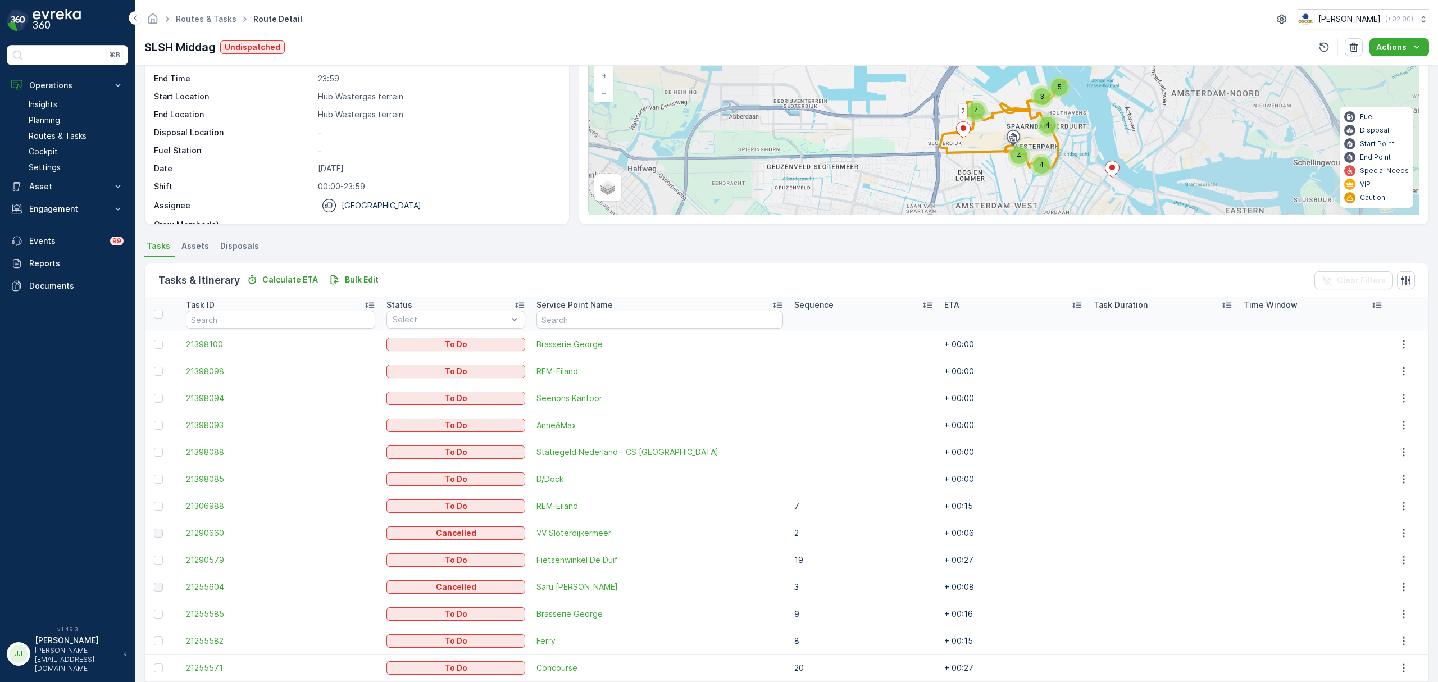
click at [976, 109] on div "3 5 4 4 4 4 2 + − Satellite Roadmap Terrain Hybrid Leaflet Fuel Disposal Start …" at bounding box center [1004, 125] width 830 height 179
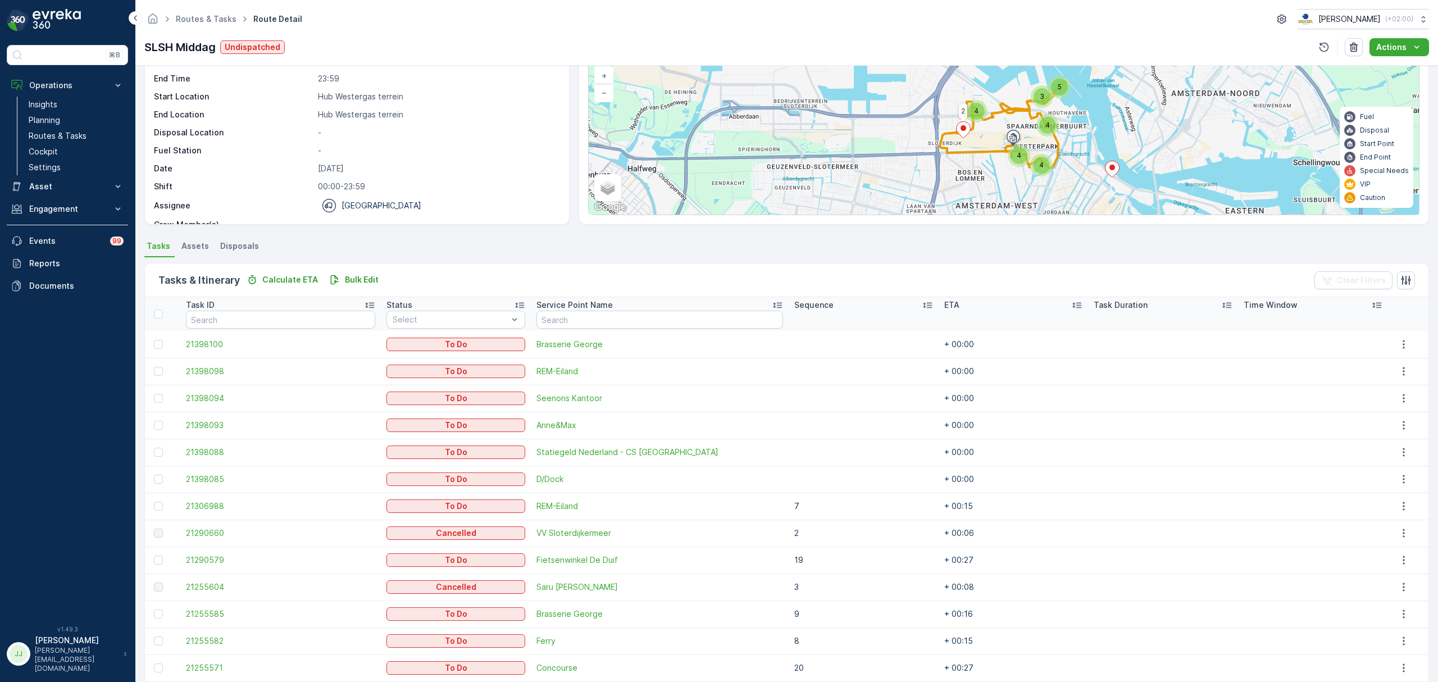
scroll to position [46, 0]
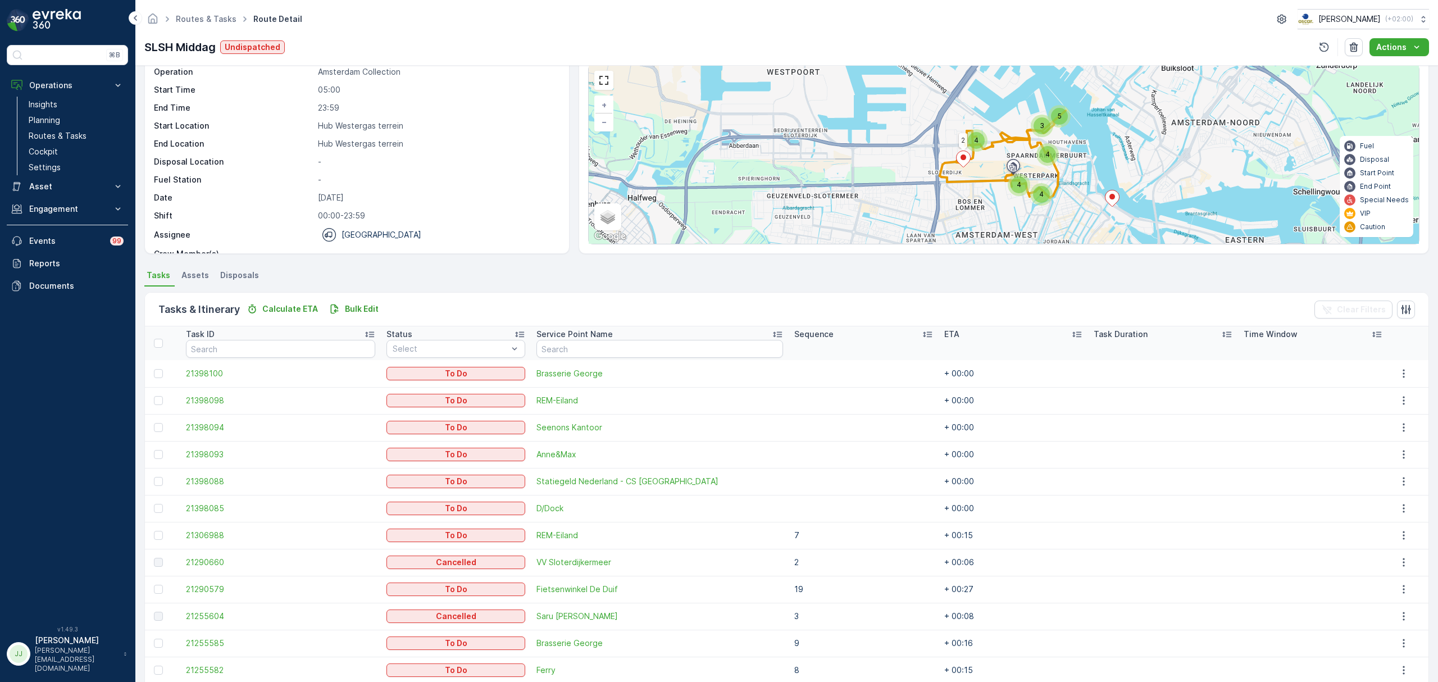
click at [976, 142] on span "4" at bounding box center [976, 140] width 4 height 8
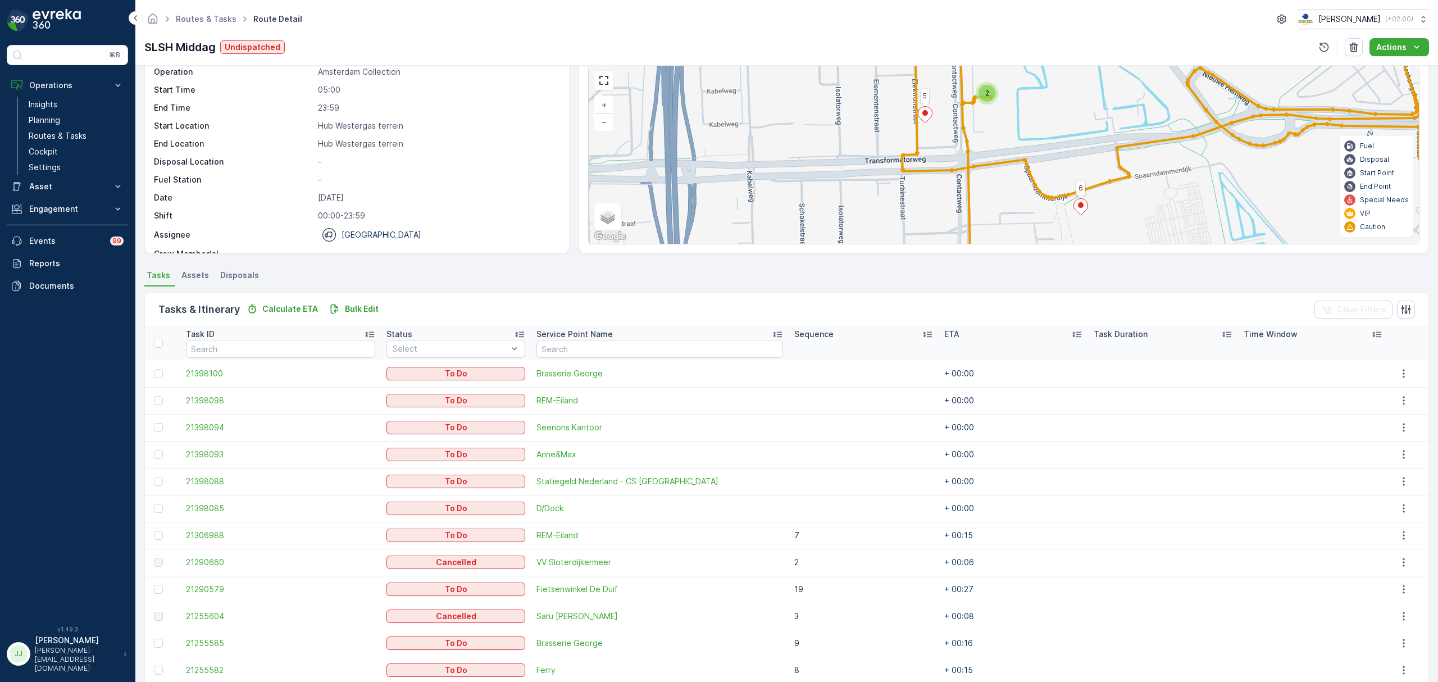
click at [993, 101] on div "2" at bounding box center [987, 93] width 22 height 22
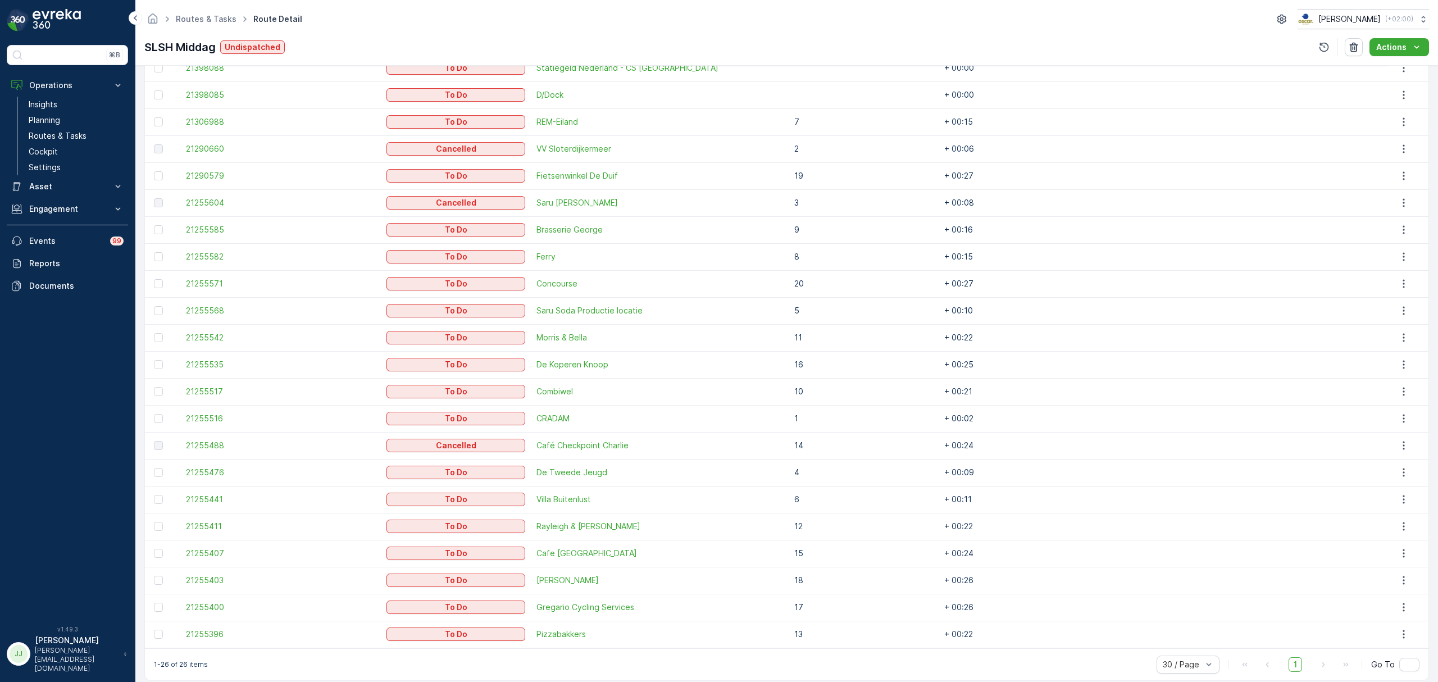
scroll to position [473, 0]
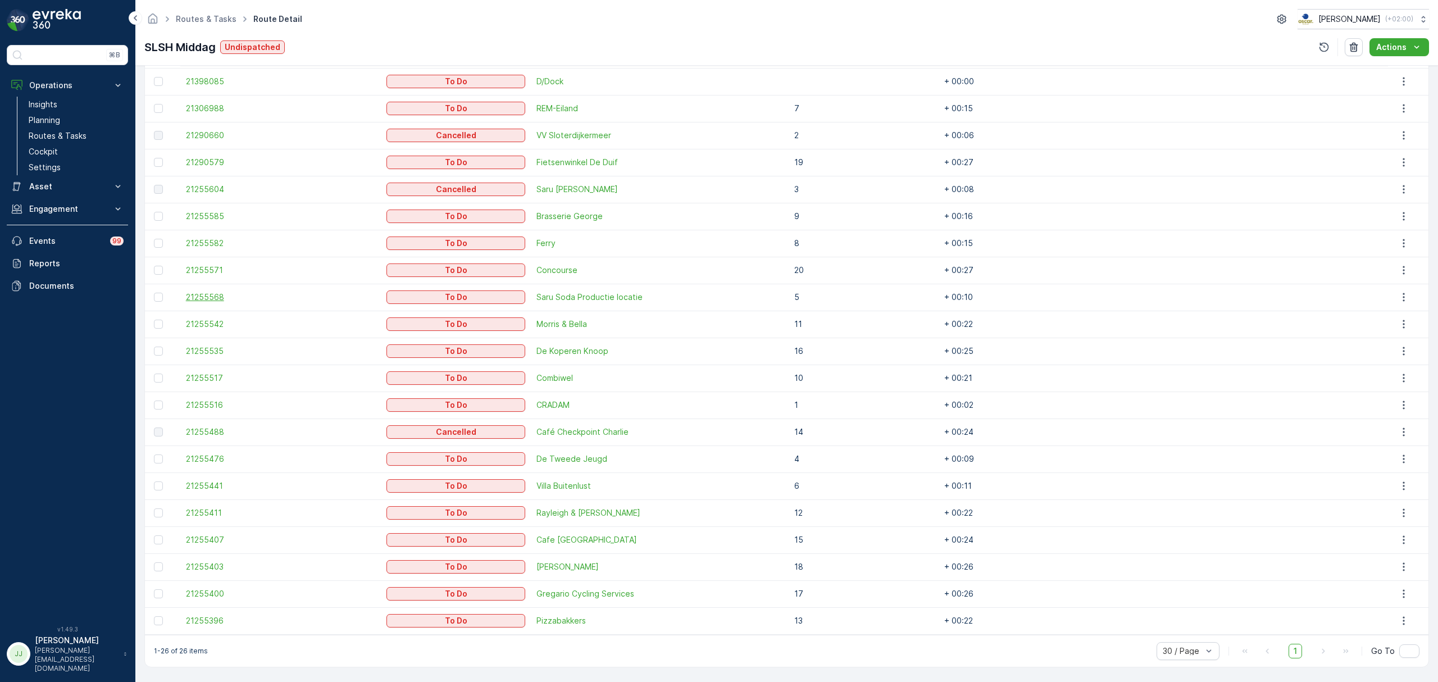
click at [212, 297] on span "21255568" at bounding box center [280, 297] width 189 height 11
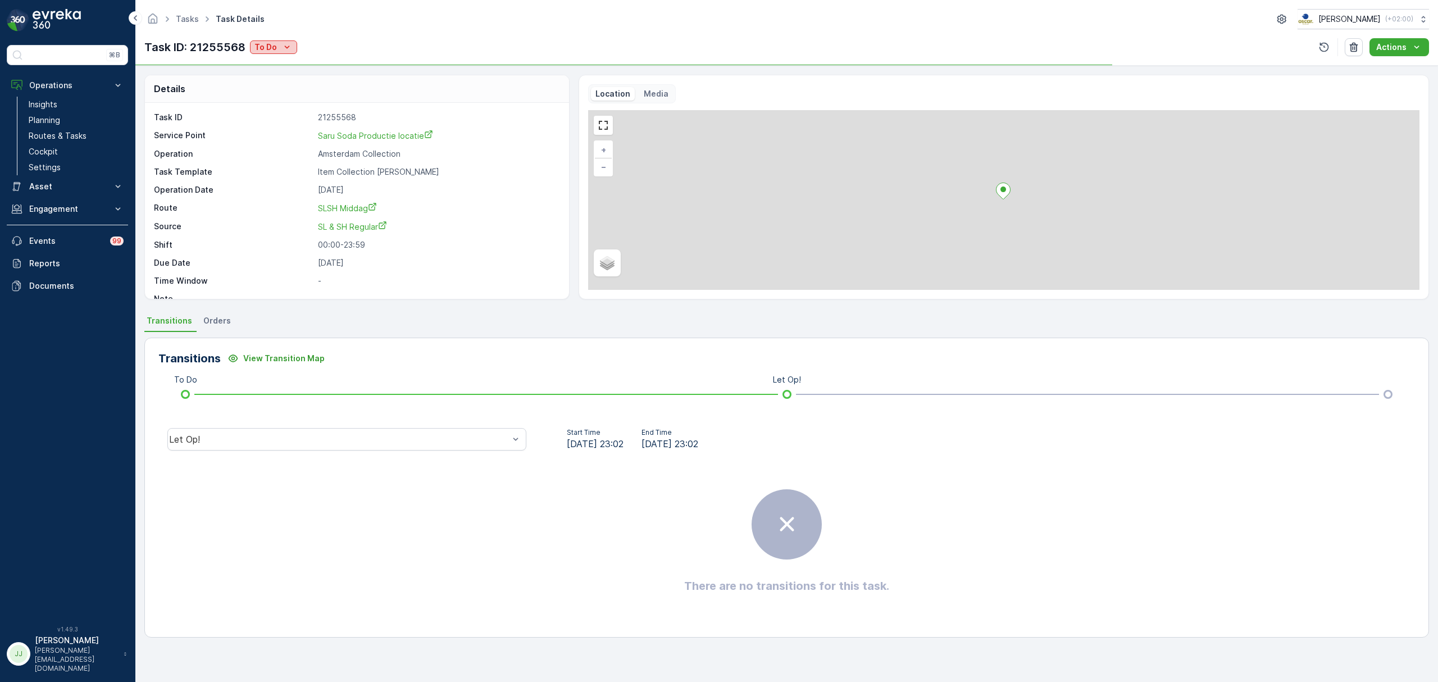
click at [279, 43] on div "To Do" at bounding box center [274, 47] width 38 height 11
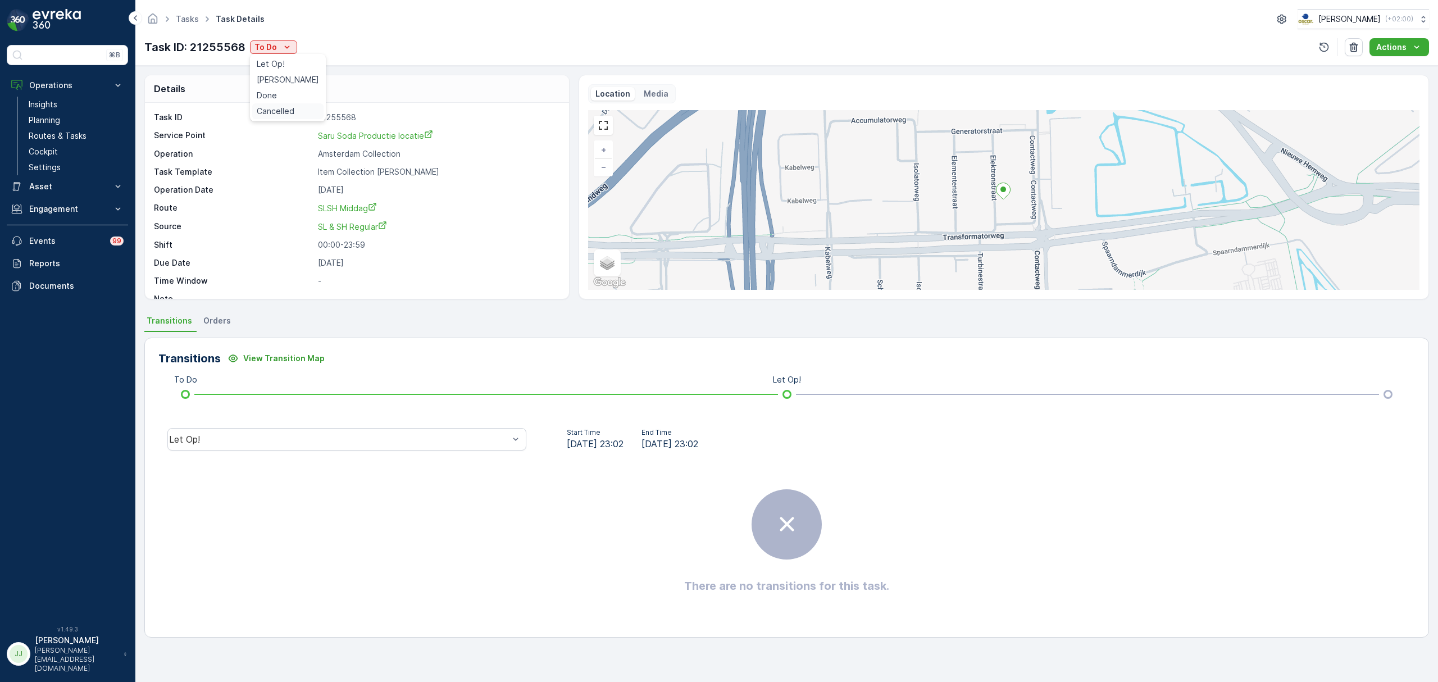
click at [292, 108] on span "Cancelled" at bounding box center [276, 111] width 38 height 11
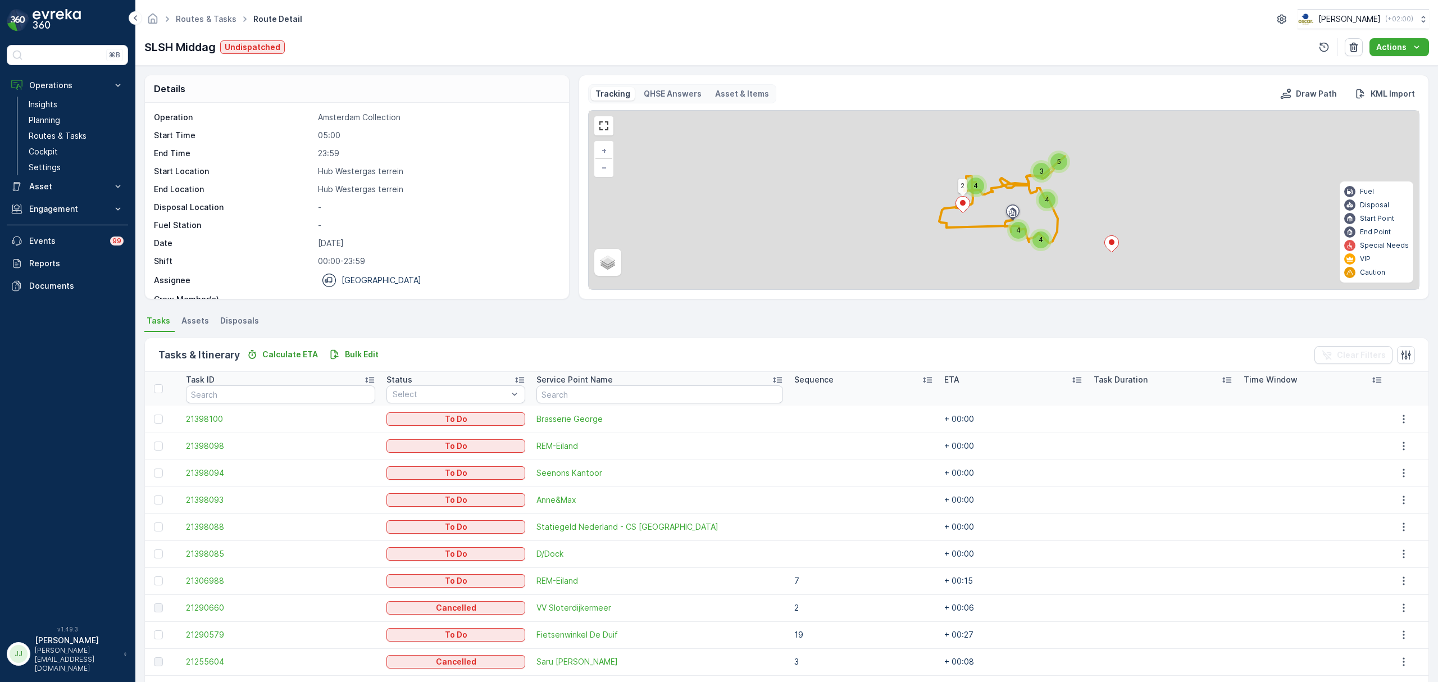
scroll to position [473, 0]
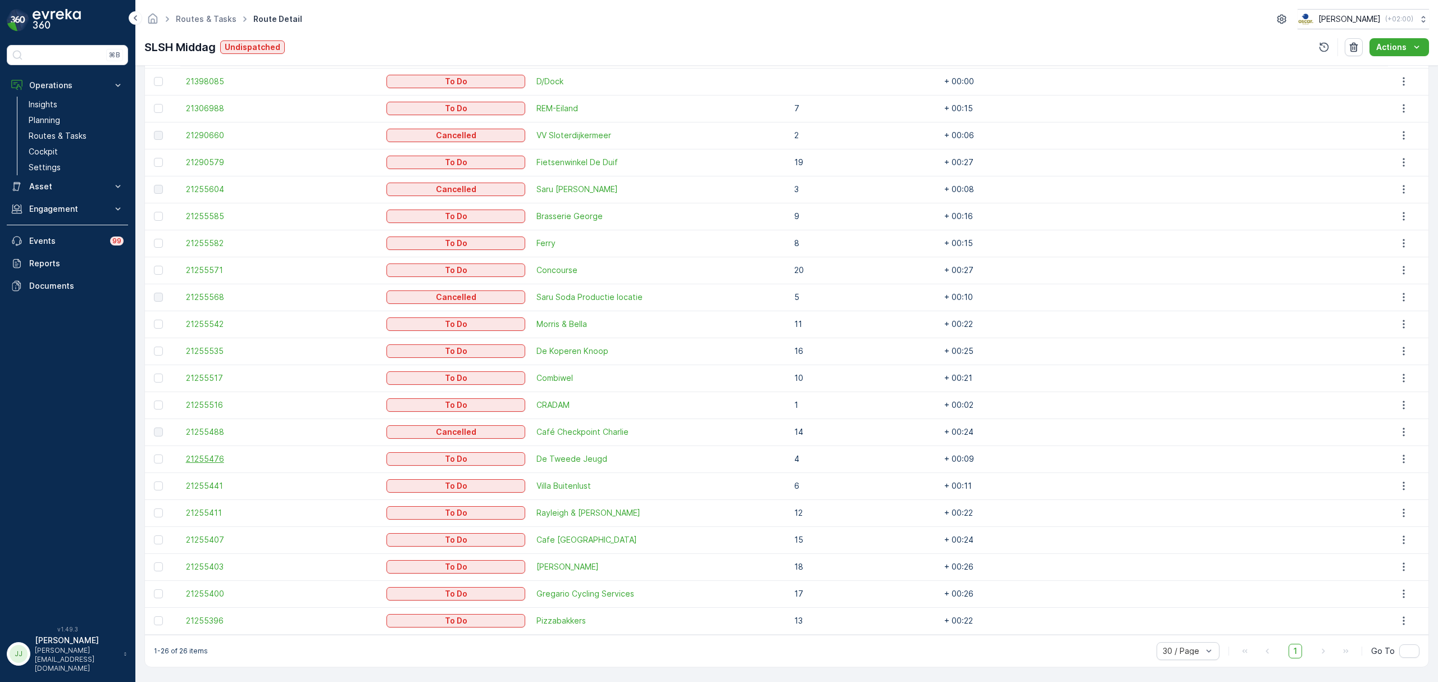
click at [221, 463] on span "21255476" at bounding box center [280, 458] width 189 height 11
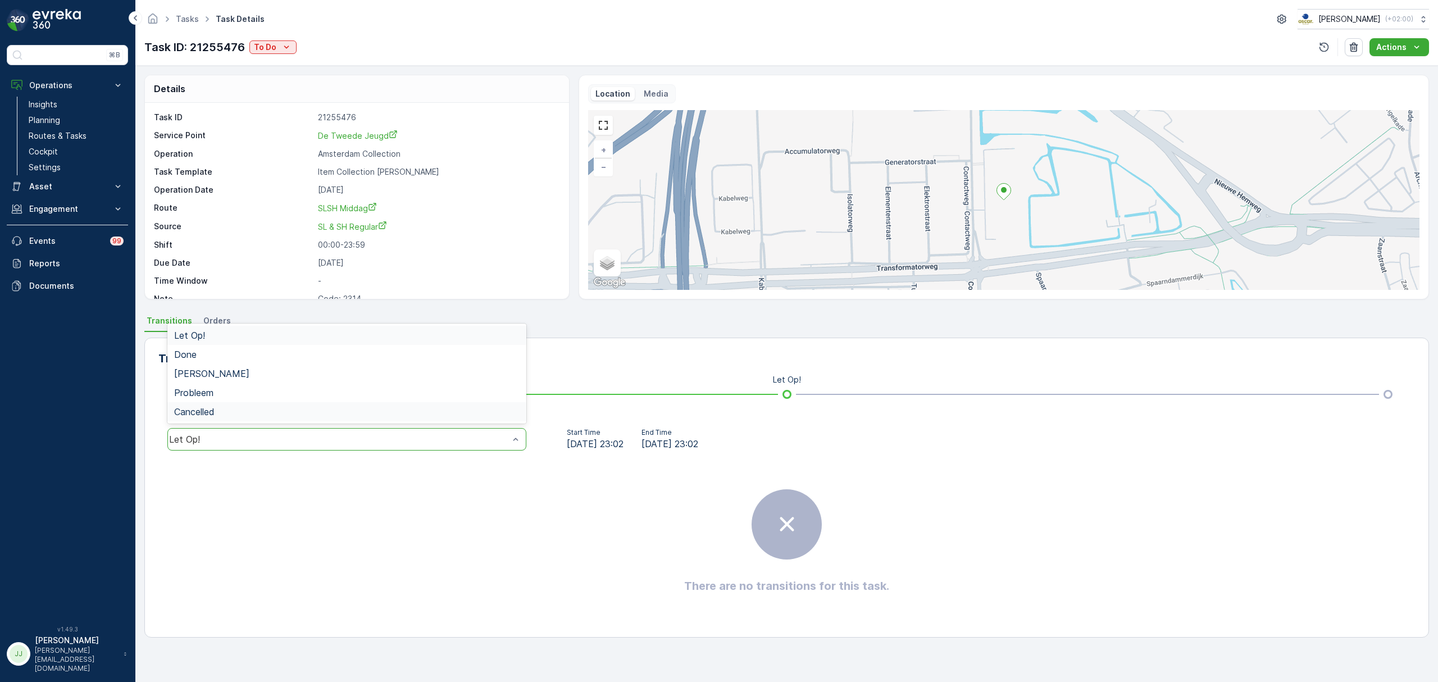
click at [234, 407] on div "Cancelled" at bounding box center [347, 412] width 346 height 10
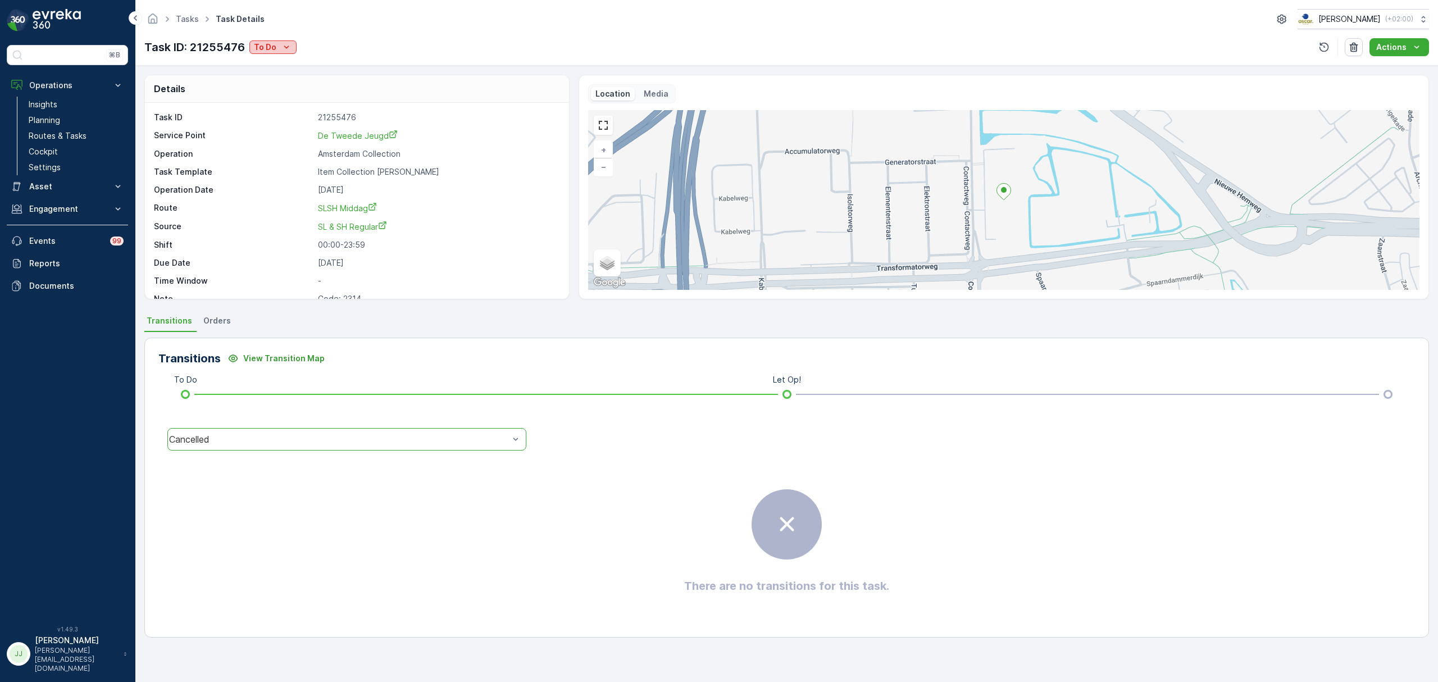
click at [281, 48] on icon "To Do" at bounding box center [286, 47] width 11 height 11
click at [290, 117] on span "Cancelled" at bounding box center [275, 111] width 38 height 11
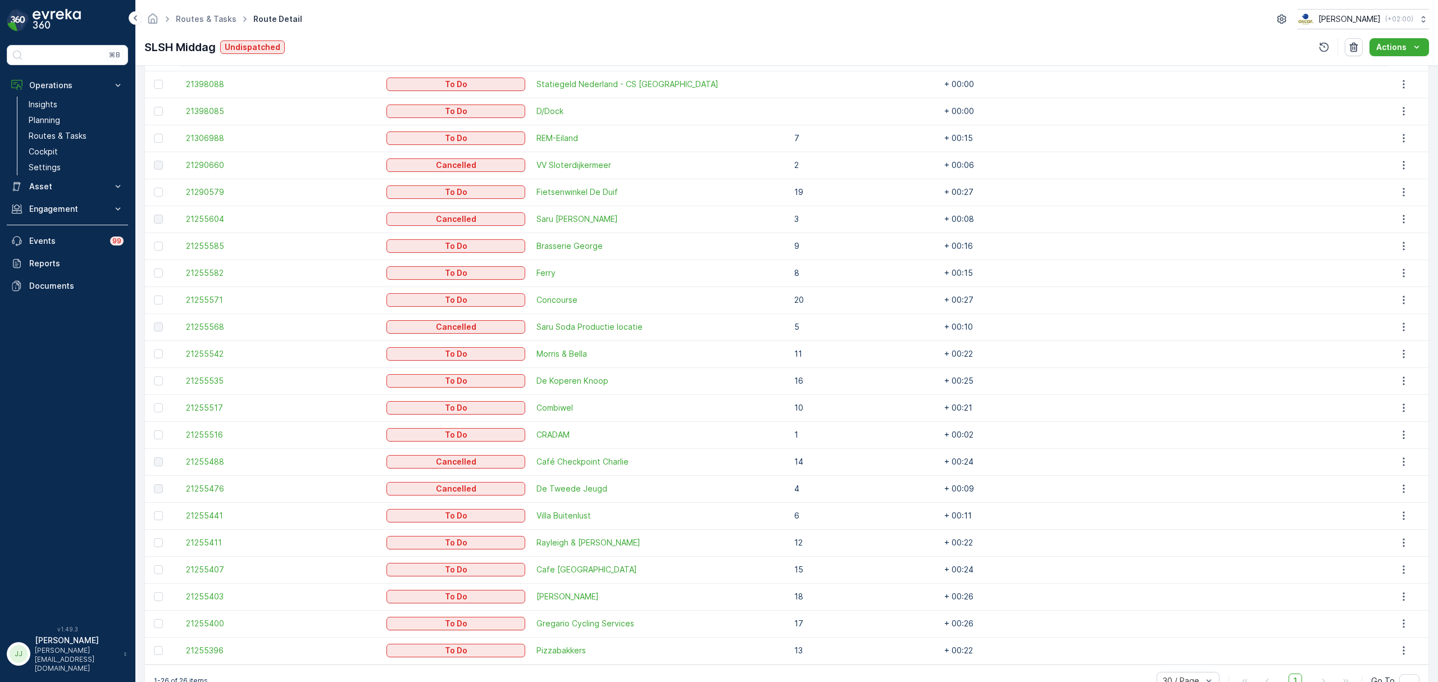
scroll to position [473, 0]
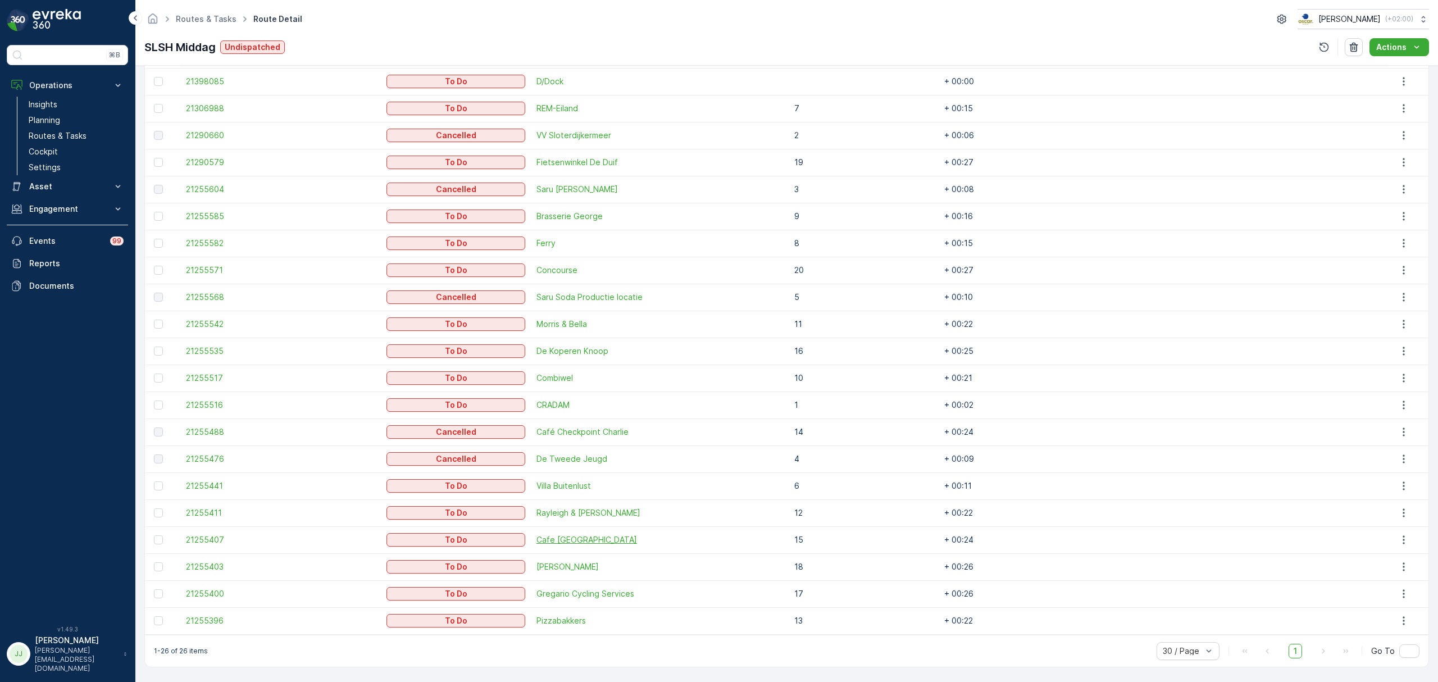
click at [579, 520] on span "Cafe [GEOGRAPHIC_DATA]" at bounding box center [660, 539] width 247 height 11
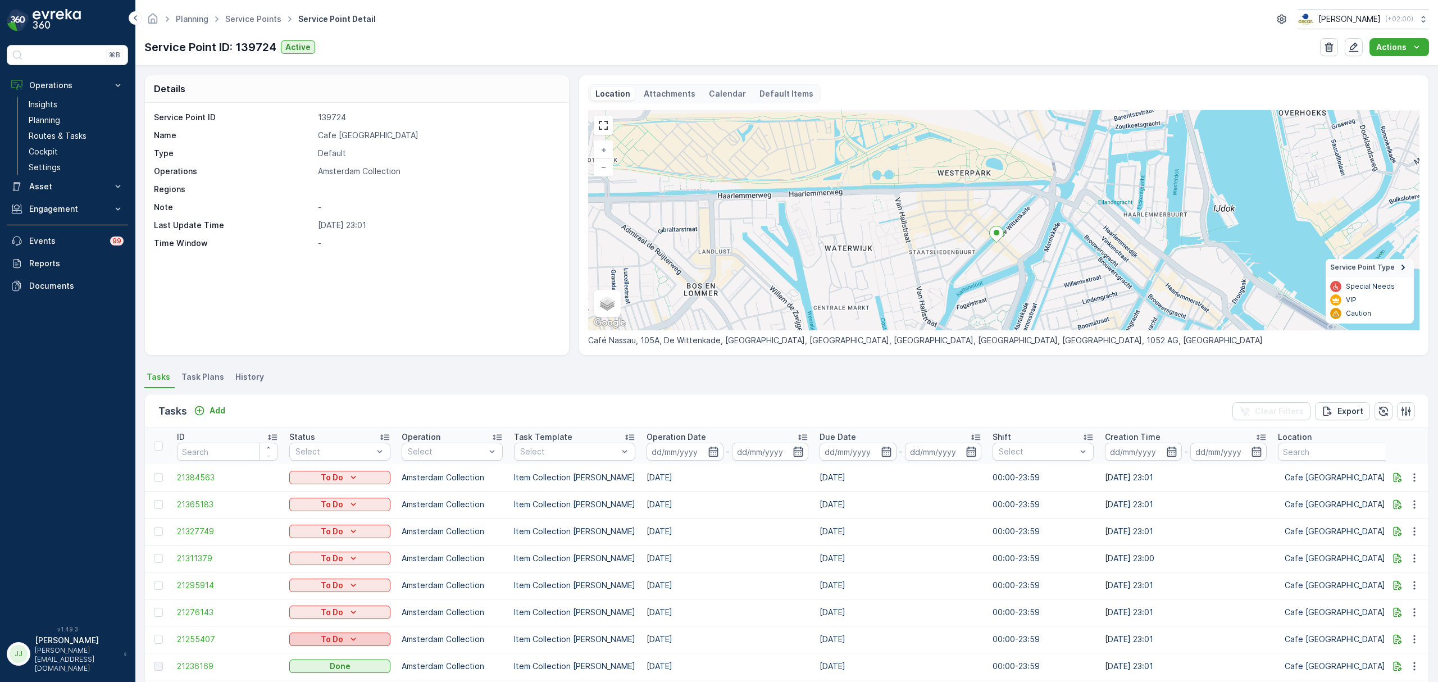
click at [344, 520] on div "To Do" at bounding box center [340, 639] width 92 height 11
click at [330, 520] on span "Cancelled" at bounding box center [315, 622] width 38 height 11
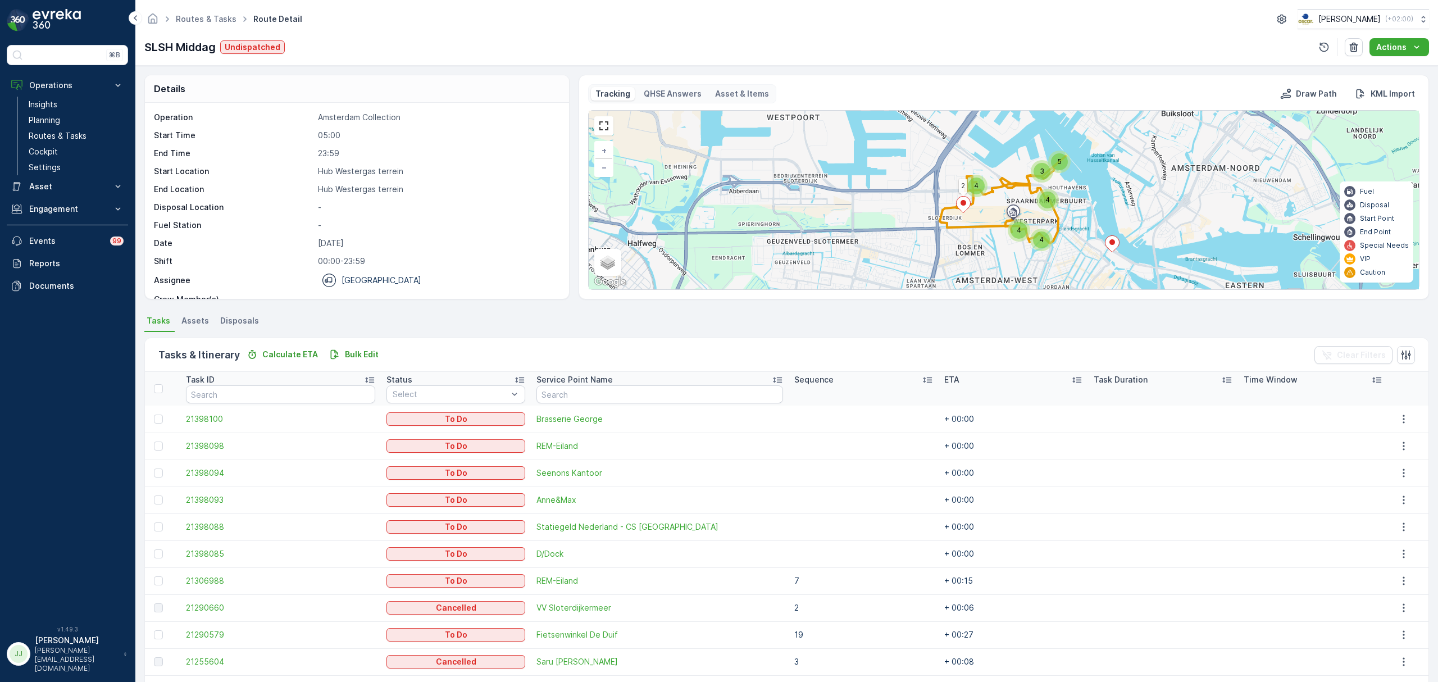
click at [896, 231] on div "3 5 4 4 4 4 2 + − Satellite Roadmap Terrain Hybrid Leaflet Keyboard shortcuts M…" at bounding box center [1004, 200] width 830 height 179
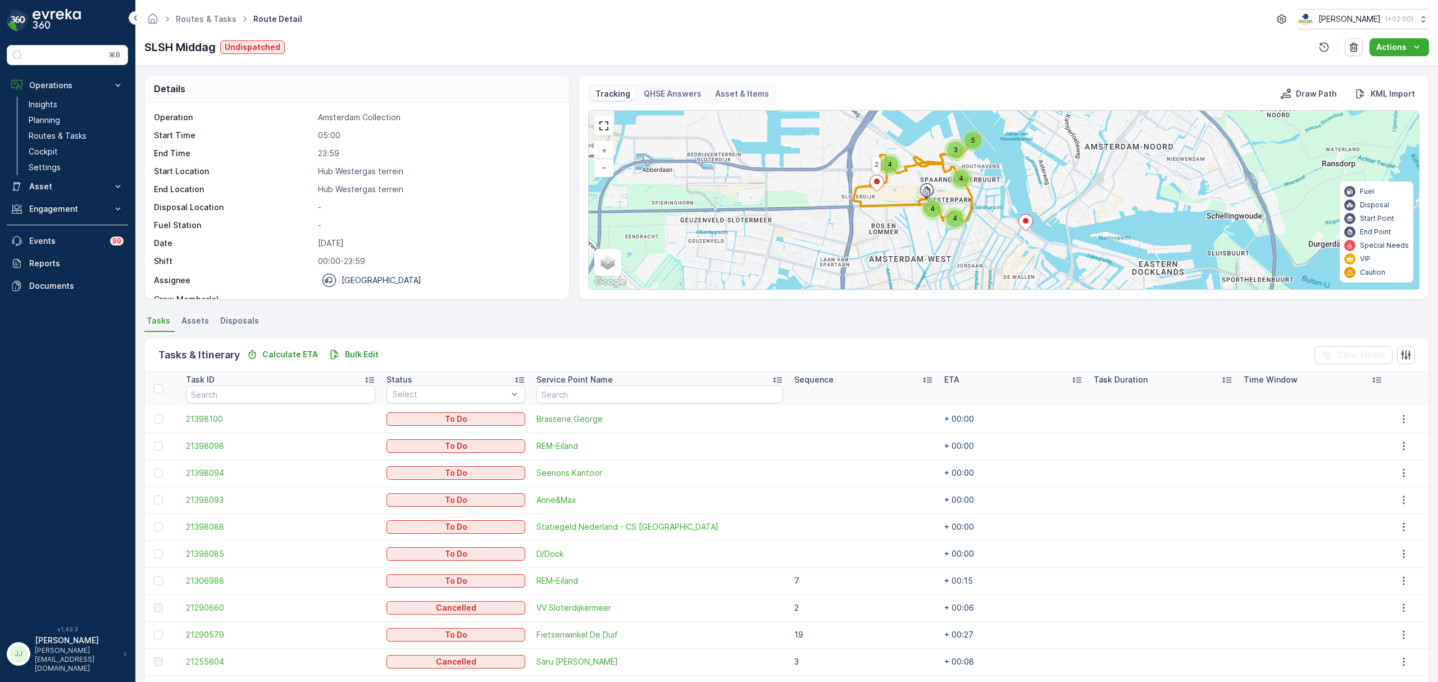
click at [962, 216] on div "4" at bounding box center [955, 218] width 17 height 17
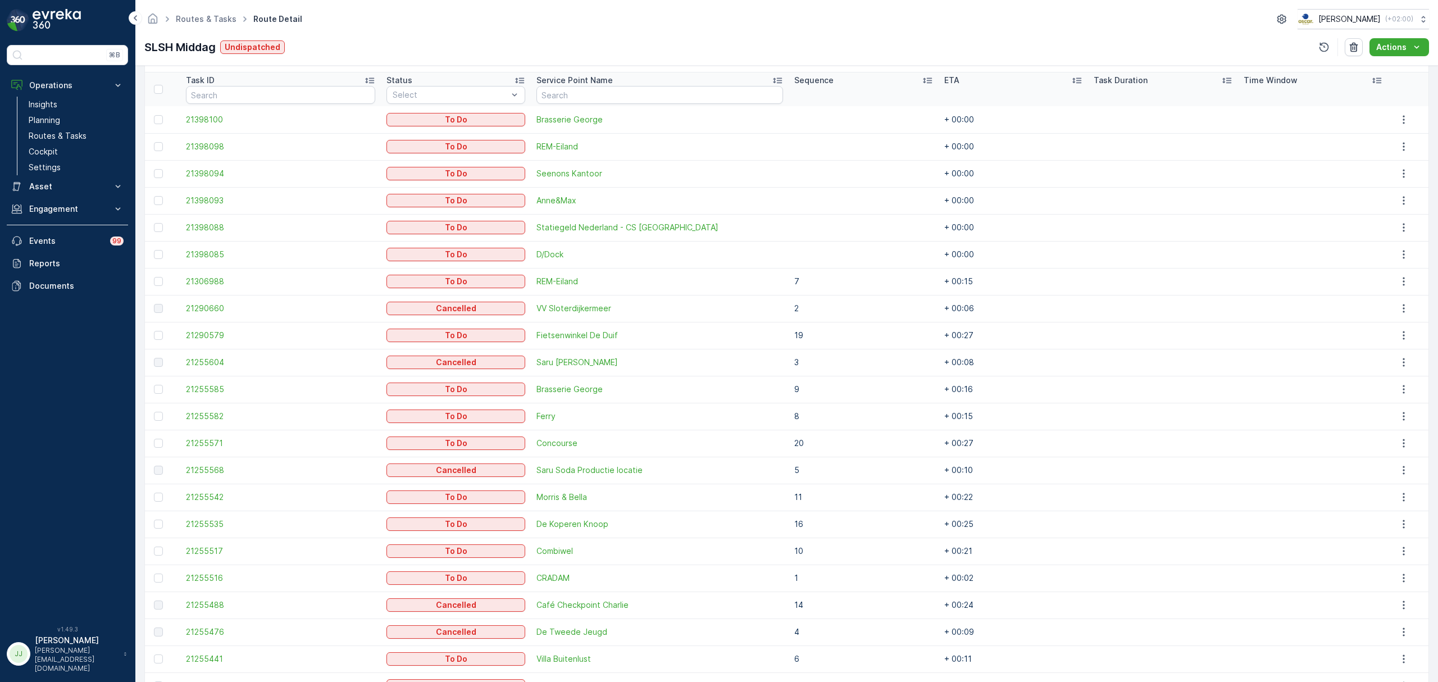
scroll to position [374, 0]
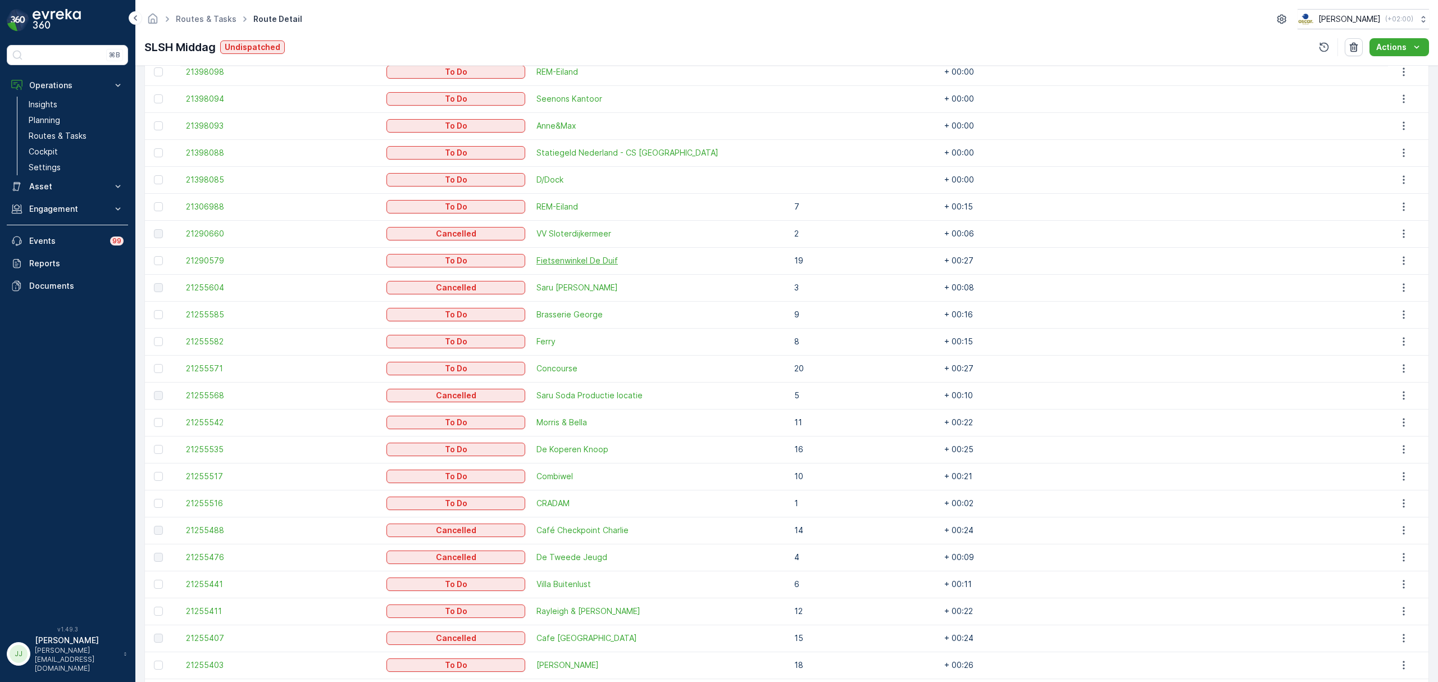
click at [601, 266] on span "Fietsenwinkel De Duif" at bounding box center [660, 260] width 247 height 11
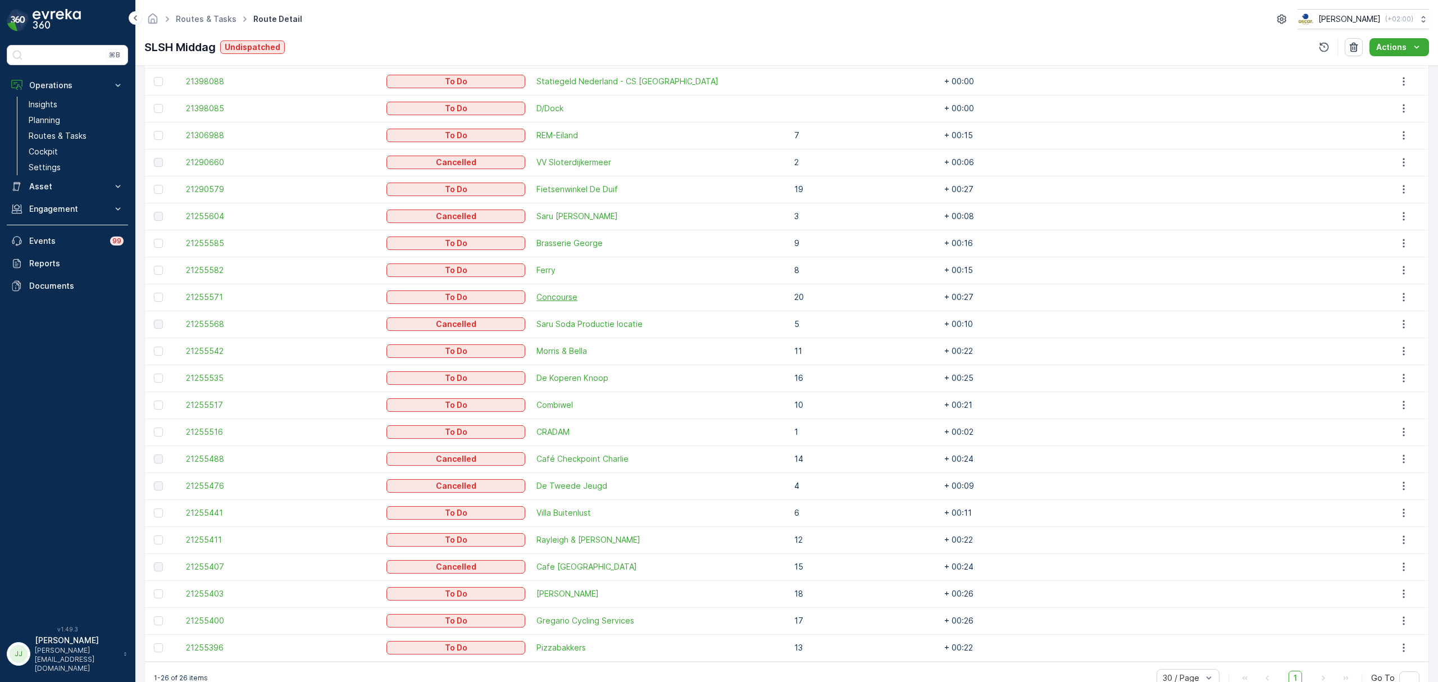
scroll to position [473, 0]
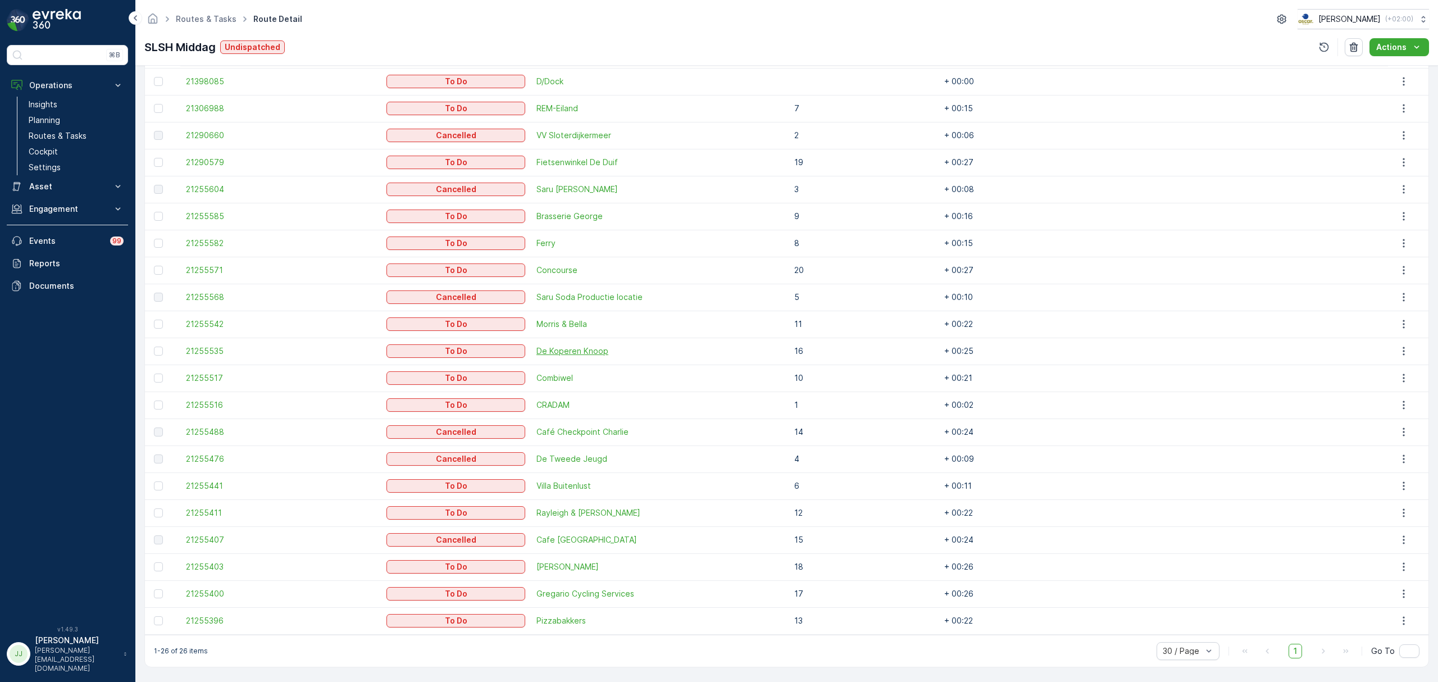
click at [567, 351] on span "De Koperen Knoop" at bounding box center [660, 351] width 247 height 11
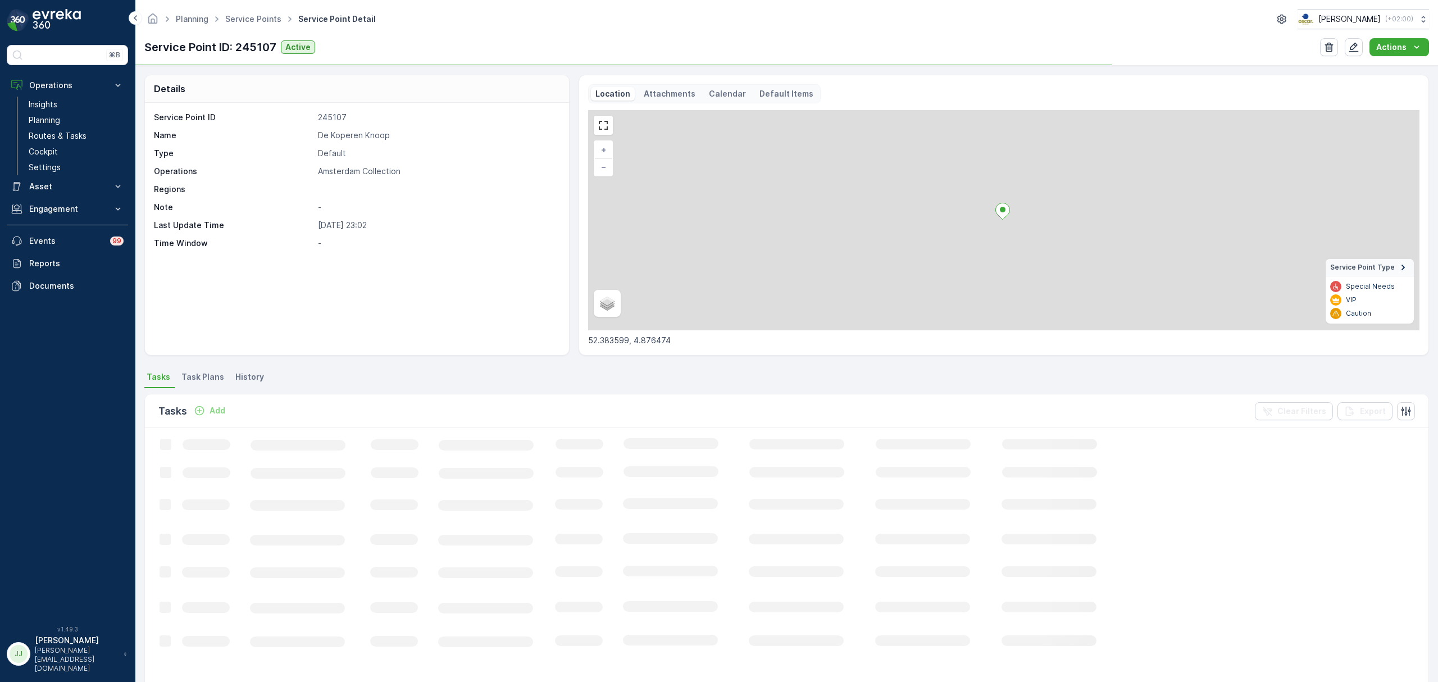
click at [493, 378] on ul "Tasks Task Plans History" at bounding box center [786, 378] width 1285 height 19
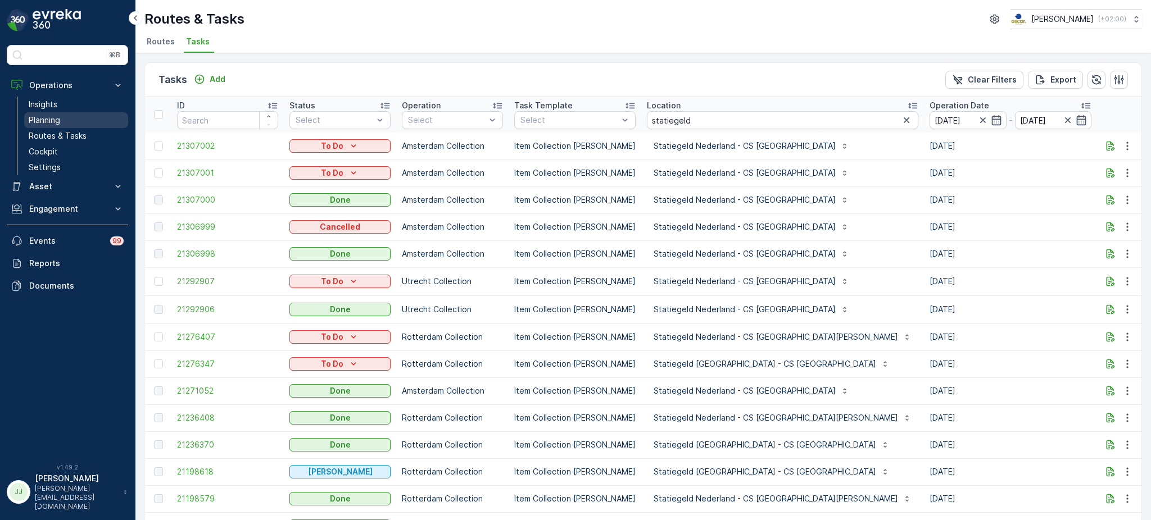
click at [63, 116] on link "Planning" at bounding box center [76, 120] width 104 height 16
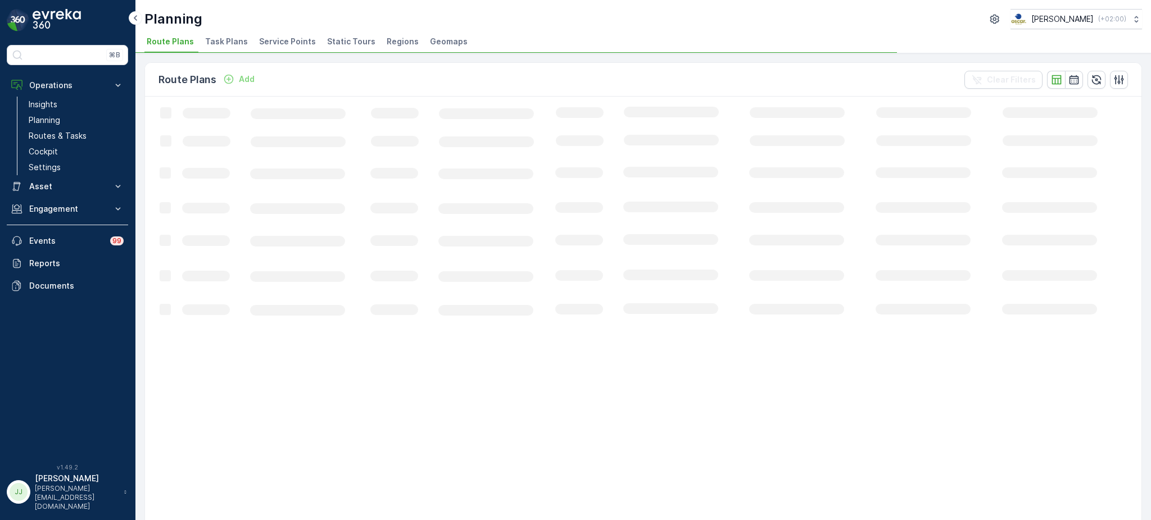
click at [234, 38] on span "Task Plans" at bounding box center [226, 41] width 43 height 11
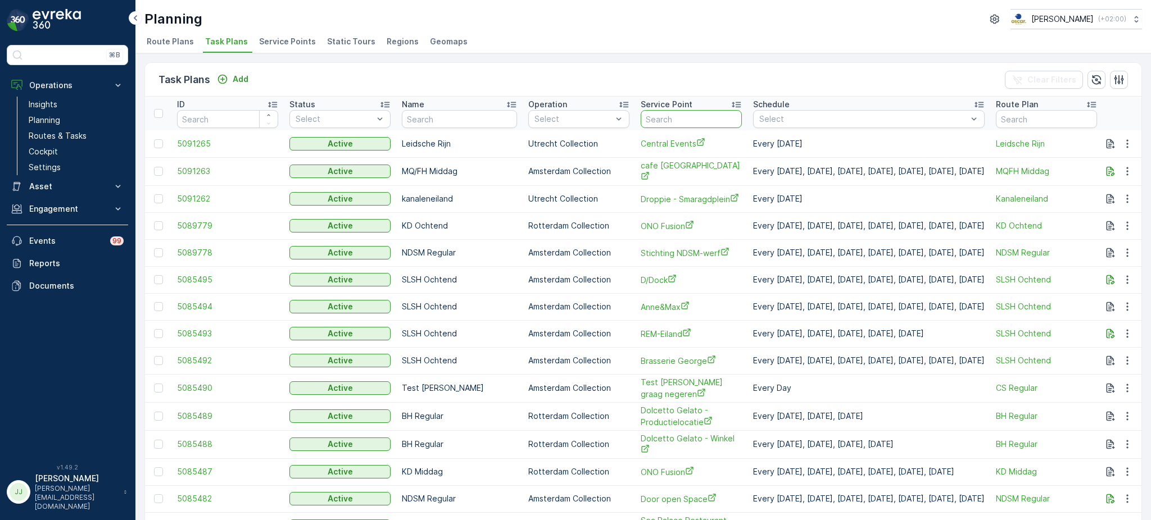
click at [643, 115] on input "text" at bounding box center [691, 119] width 101 height 18
type input "cs ams"
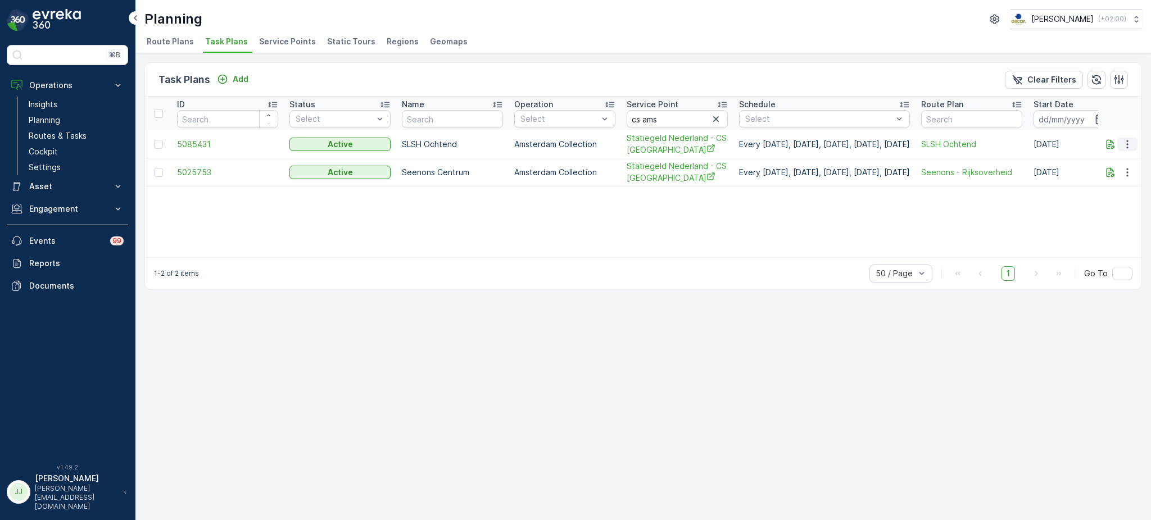
click at [1130, 140] on icon "button" at bounding box center [1127, 144] width 11 height 11
click at [1111, 176] on span "Edit Task Plan" at bounding box center [1107, 175] width 52 height 11
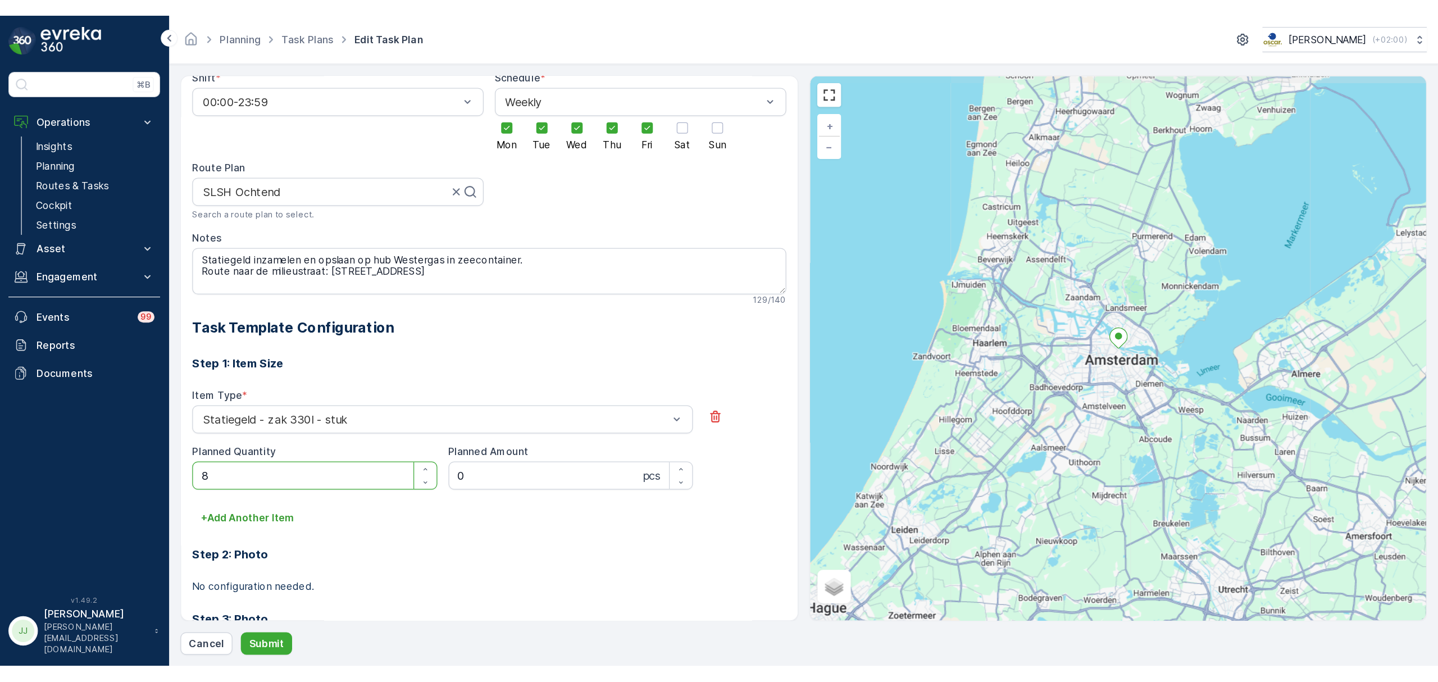
scroll to position [74, 0]
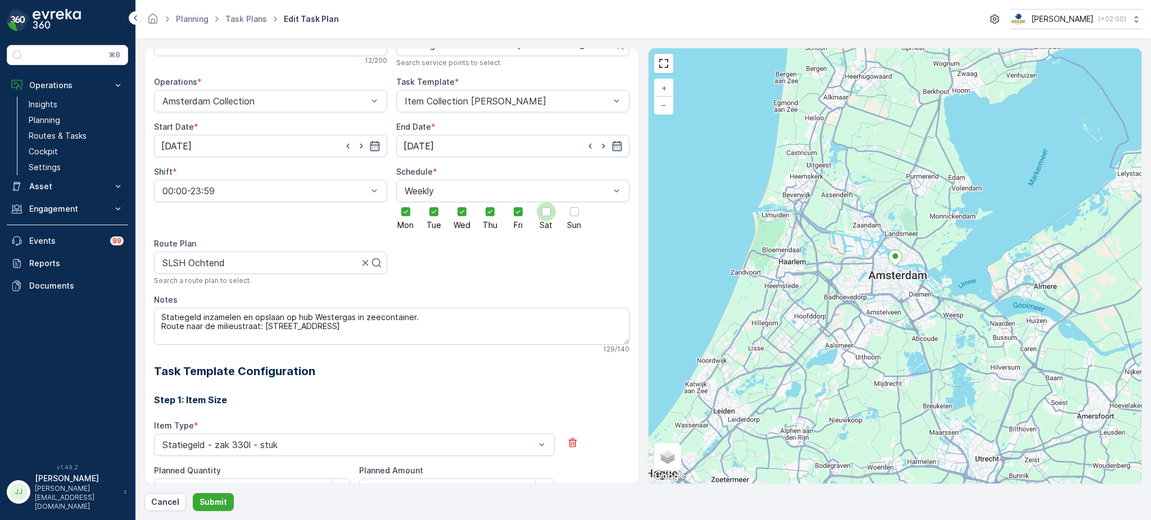
click at [544, 211] on div at bounding box center [546, 211] width 9 height 9
click at [546, 202] on input "Sat" at bounding box center [546, 202] width 0 height 0
click at [565, 219] on label "Sun" at bounding box center [574, 215] width 19 height 27
click at [574, 202] on input "Sun" at bounding box center [574, 202] width 0 height 0
click at [217, 502] on p "Submit" at bounding box center [213, 502] width 28 height 11
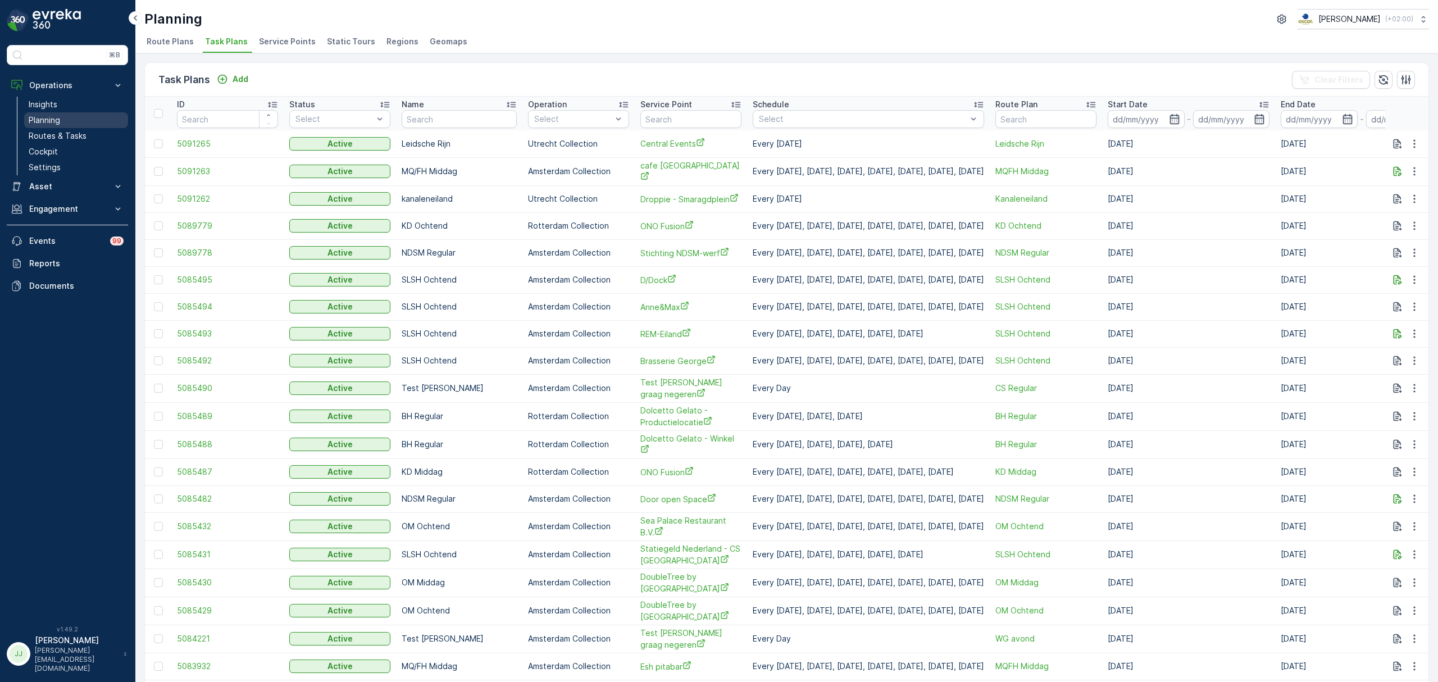
drag, startPoint x: 54, startPoint y: 138, endPoint x: 56, endPoint y: 119, distance: 18.7
click at [54, 138] on p "Routes & Tasks" at bounding box center [58, 135] width 58 height 11
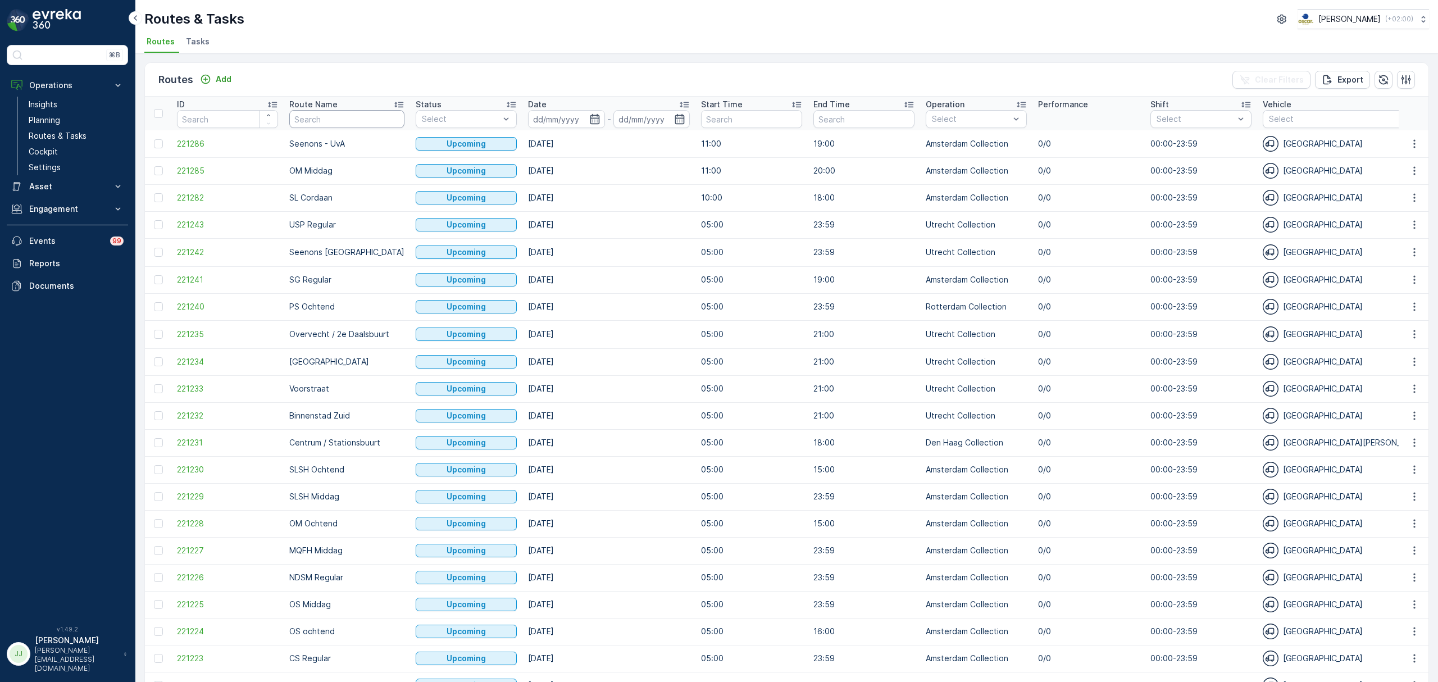
click at [333, 121] on input "text" at bounding box center [346, 119] width 115 height 18
type input "SLSH mi"
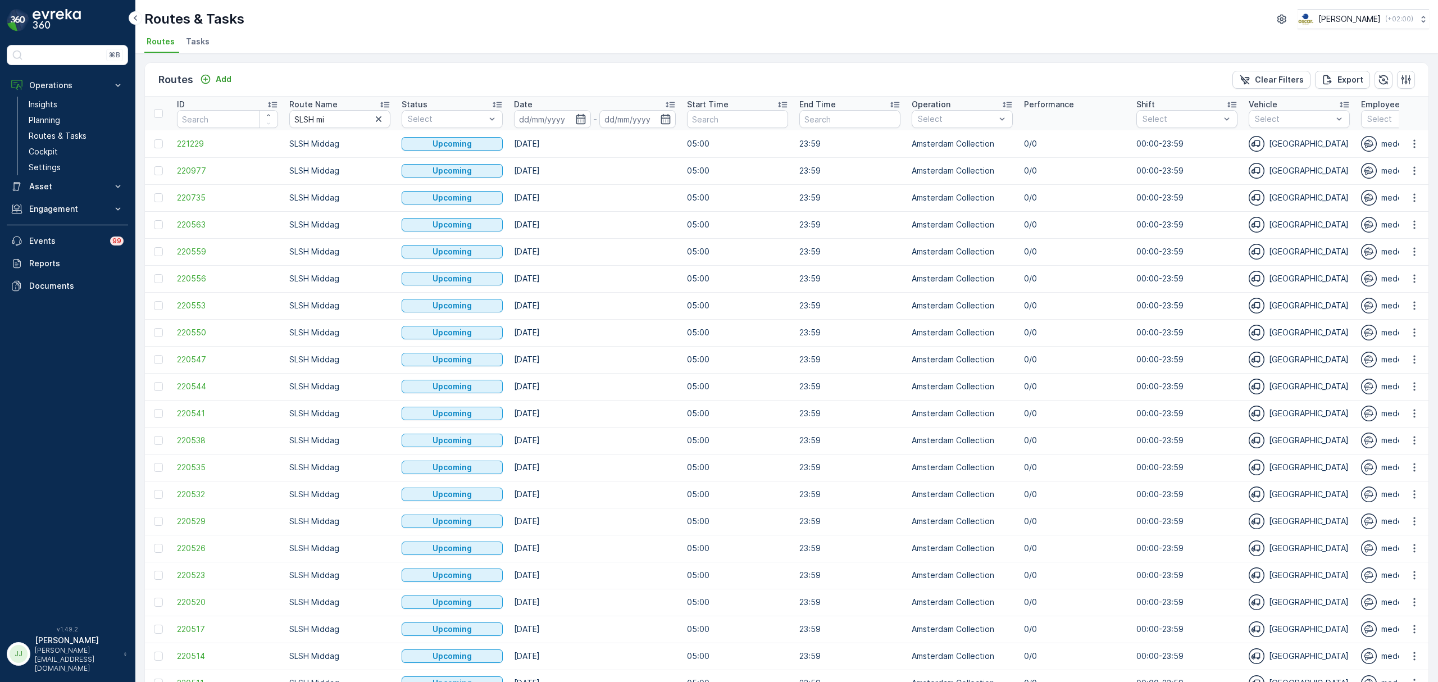
scroll to position [305, 0]
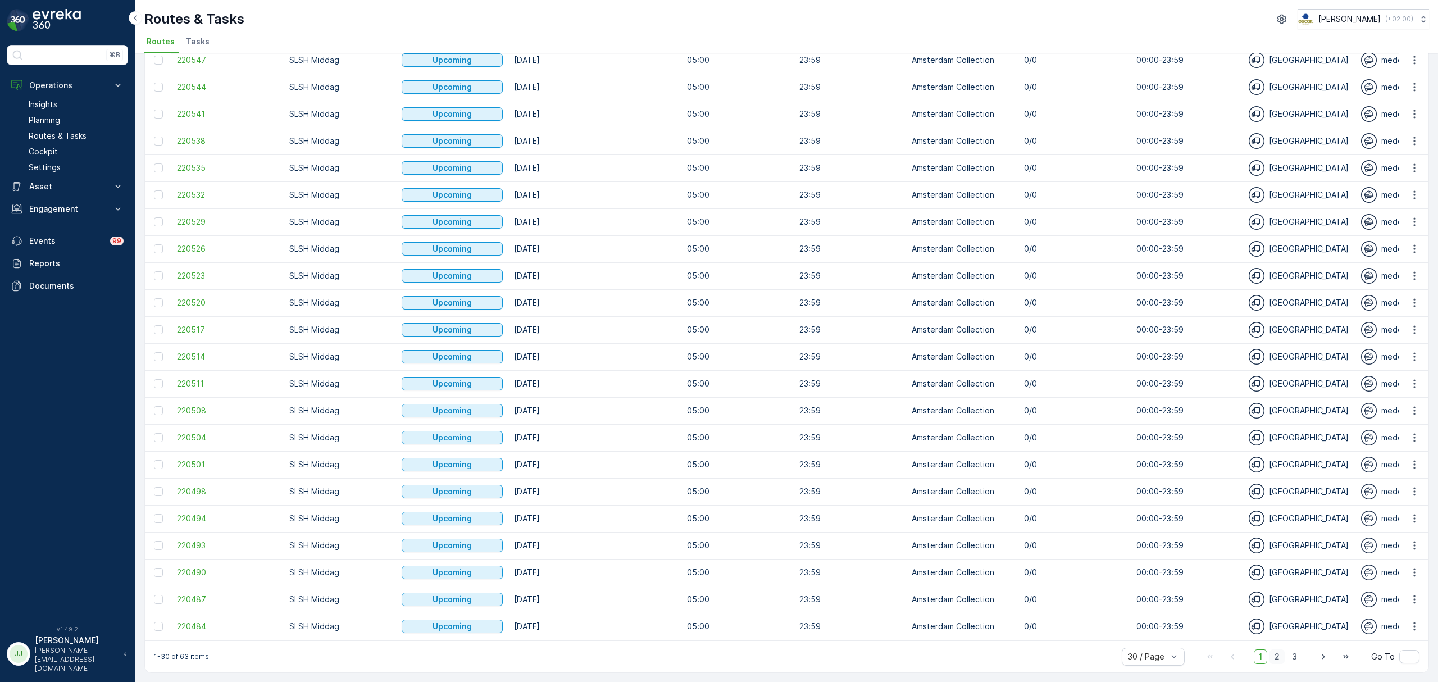
click at [1150, 520] on span "2" at bounding box center [1277, 657] width 15 height 15
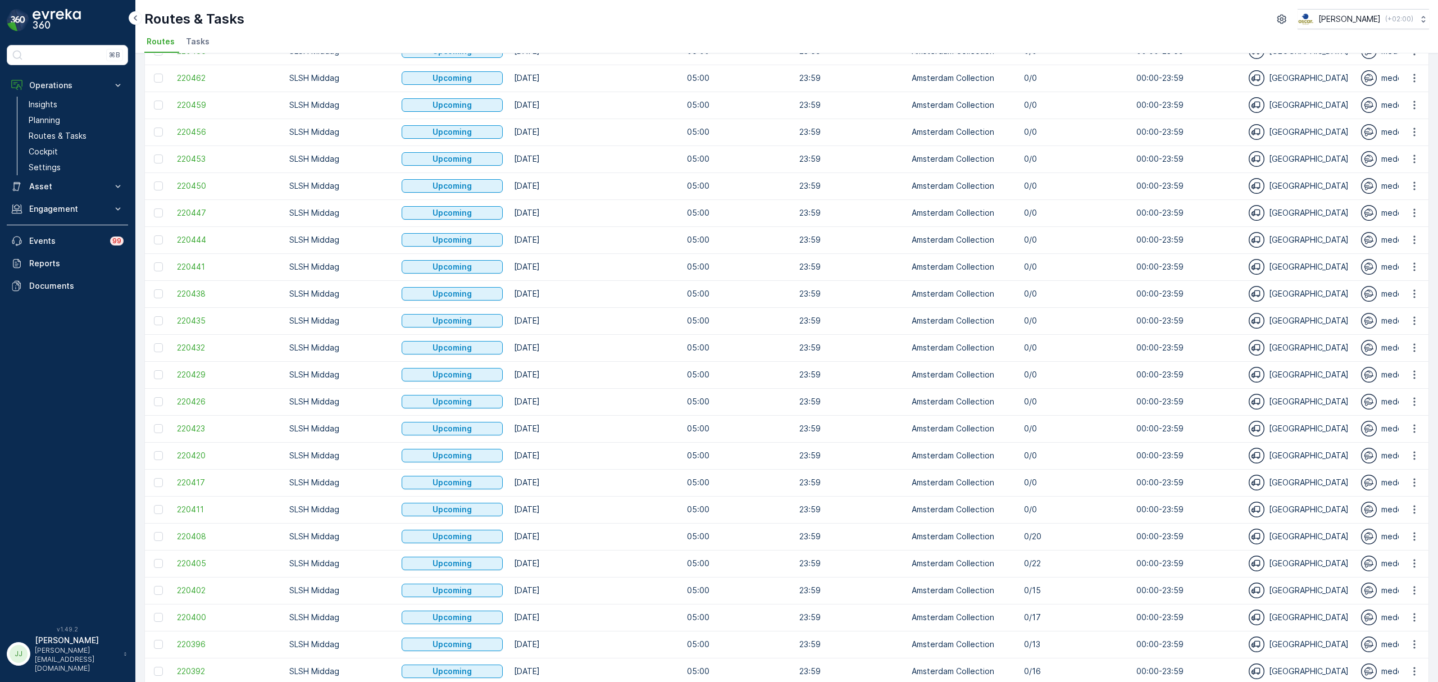
scroll to position [305, 0]
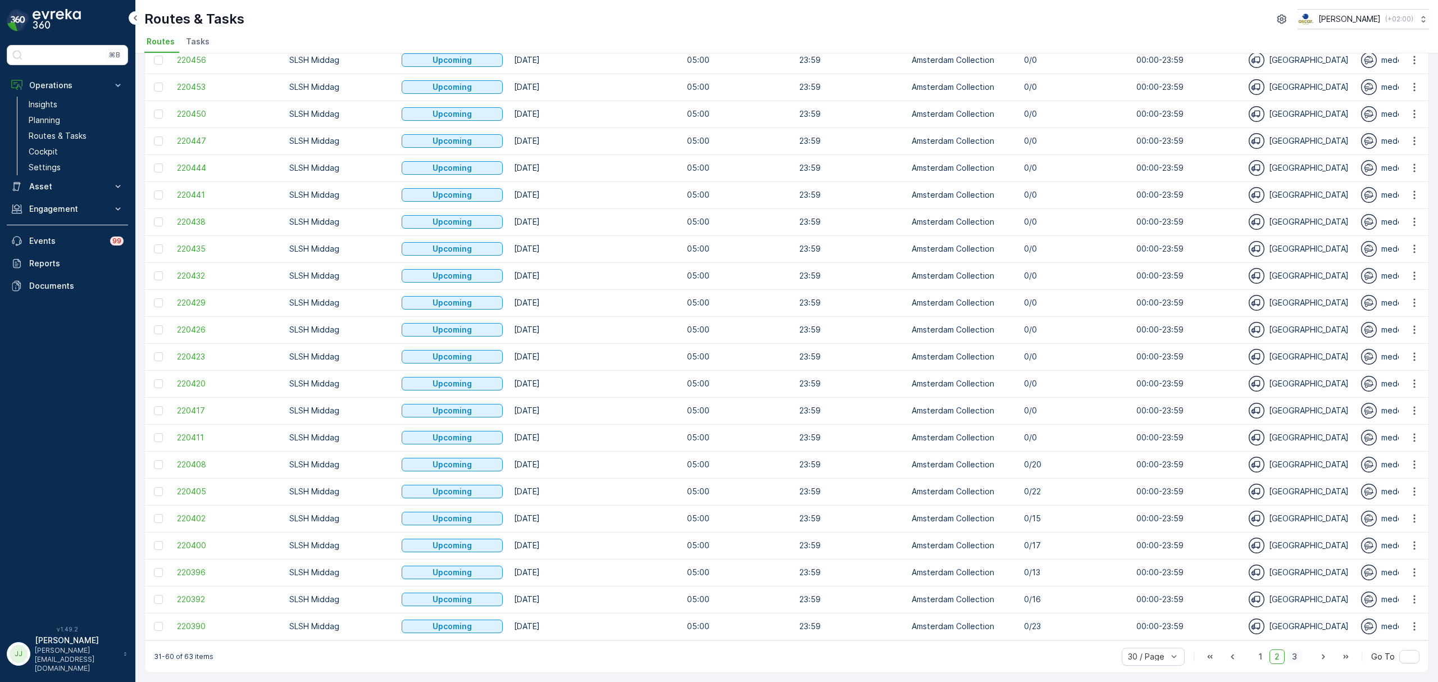
click at [1150, 520] on span "3" at bounding box center [1294, 657] width 15 height 15
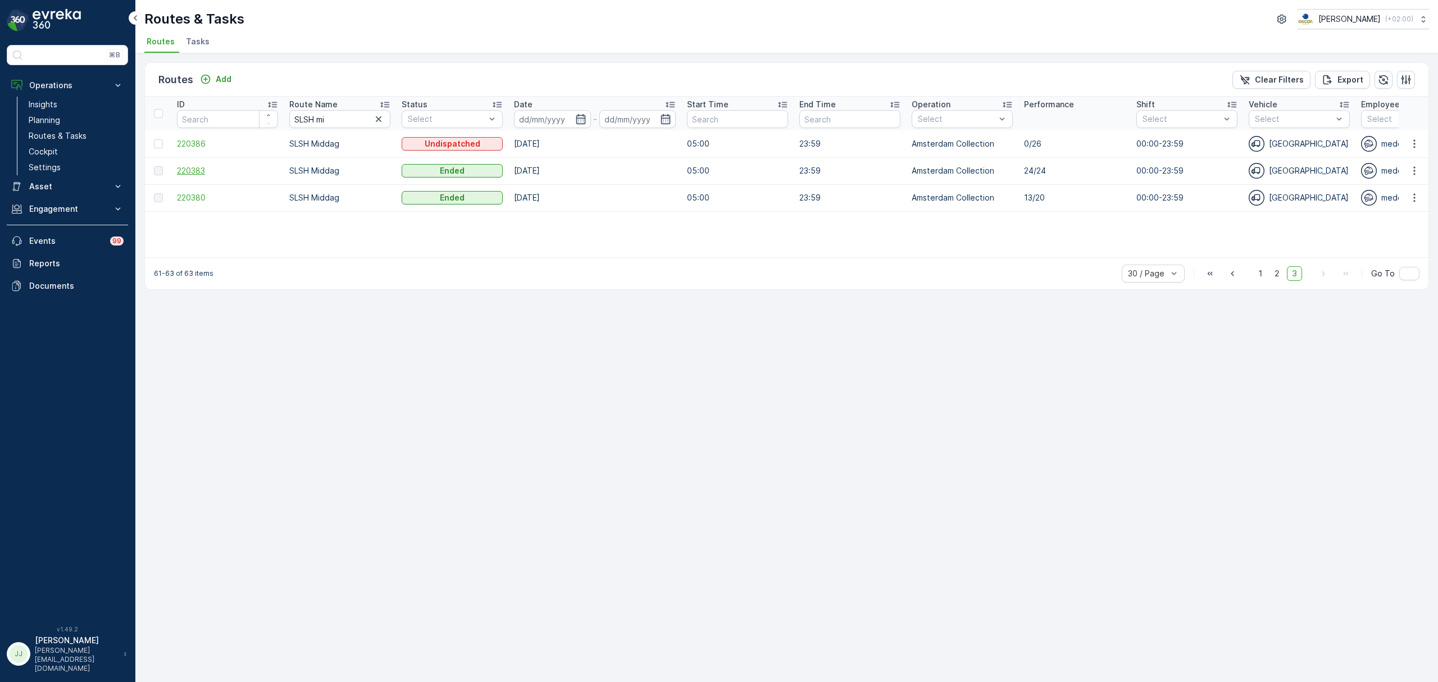
click at [192, 171] on span "220383" at bounding box center [227, 170] width 101 height 11
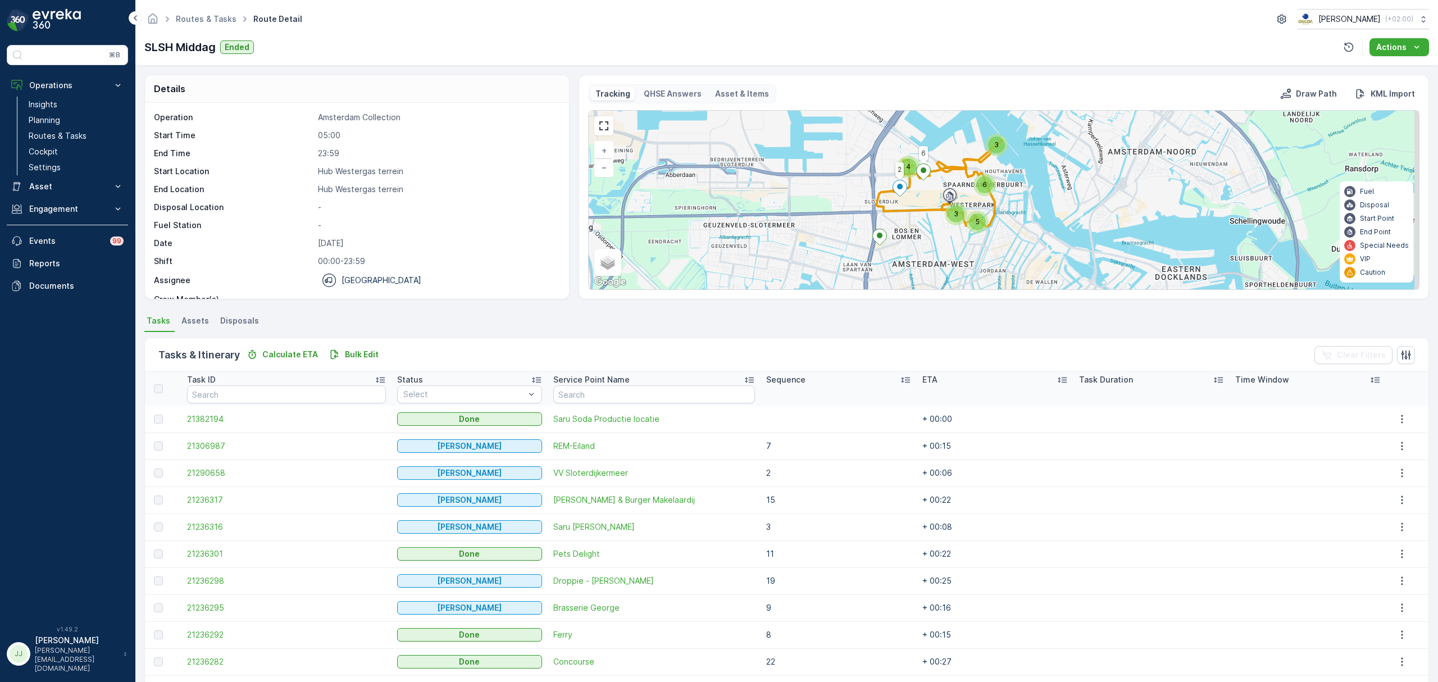
drag, startPoint x: 846, startPoint y: 194, endPoint x: 782, endPoint y: 178, distance: 65.7
click at [782, 178] on div "3 4 3 5 6 6 2 + − Satellite Roadmap Terrain Hybrid Leaflet Keyboard shortcuts M…" at bounding box center [1004, 200] width 830 height 179
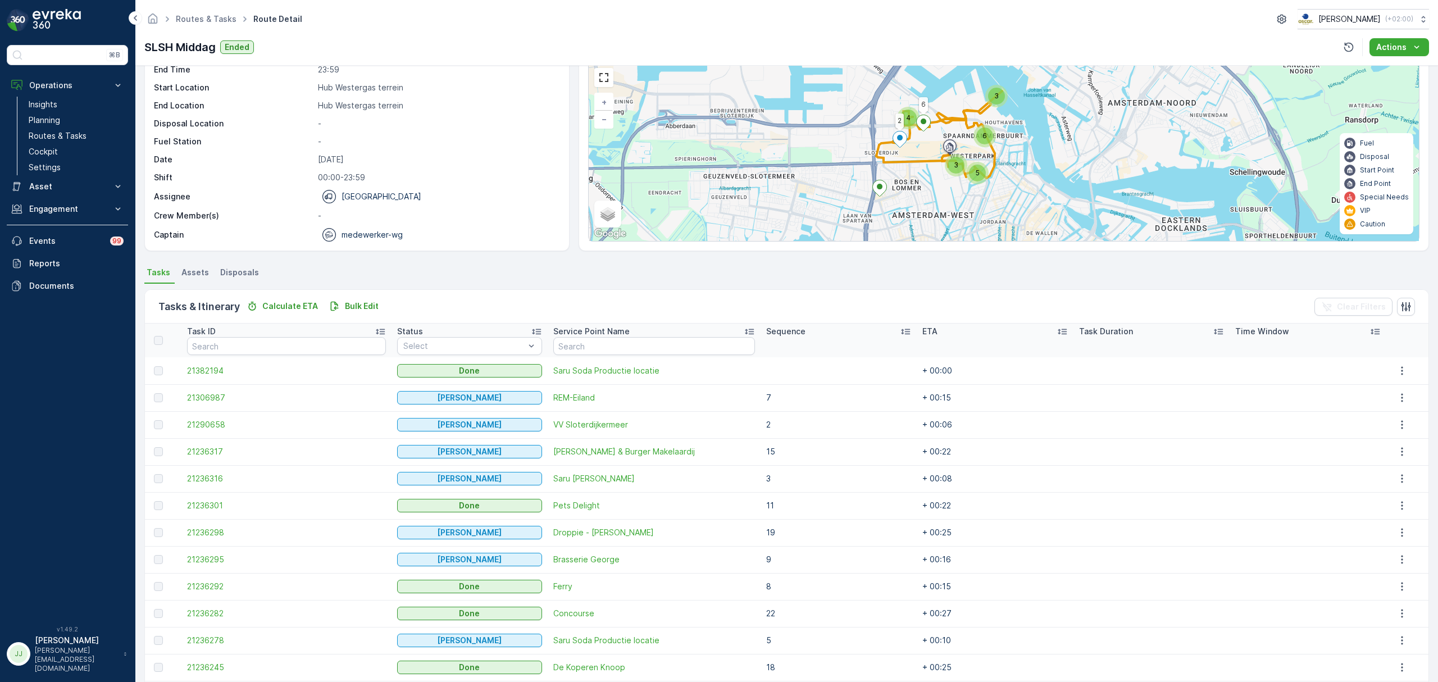
scroll to position [75, 0]
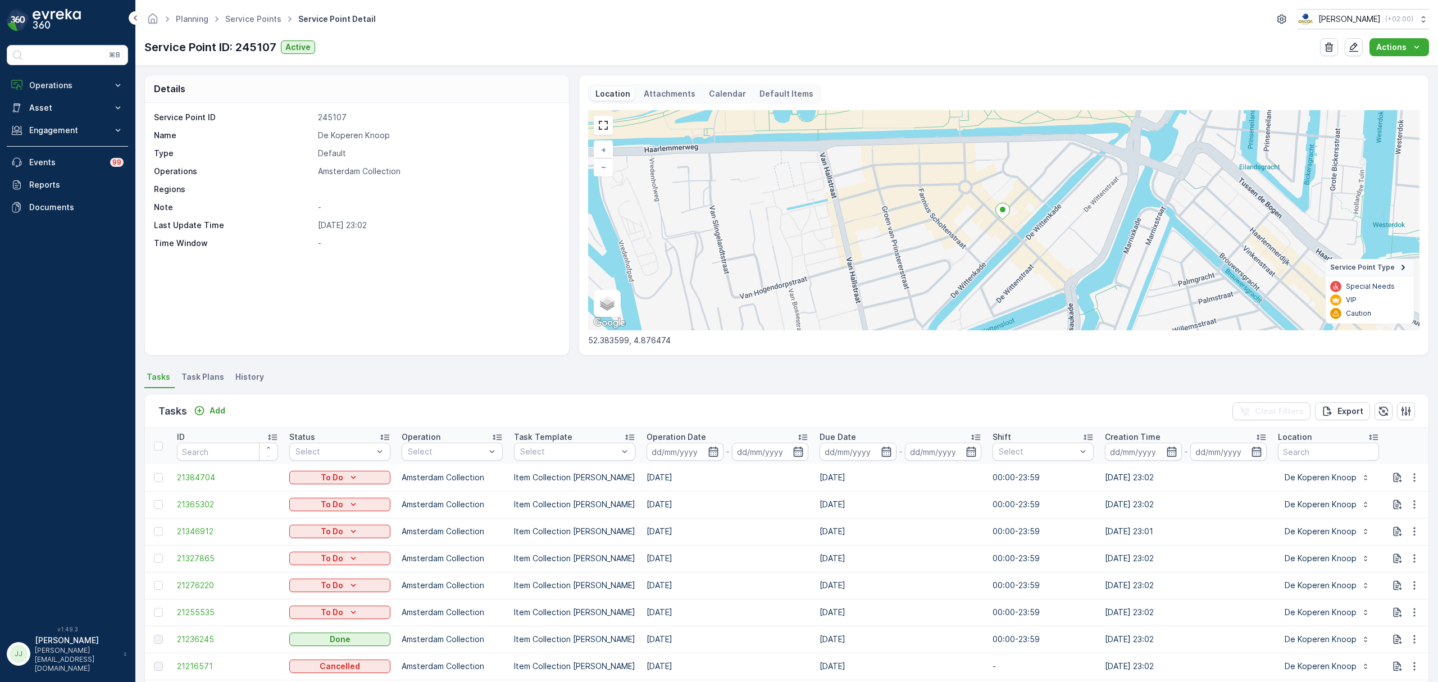
scroll to position [75, 0]
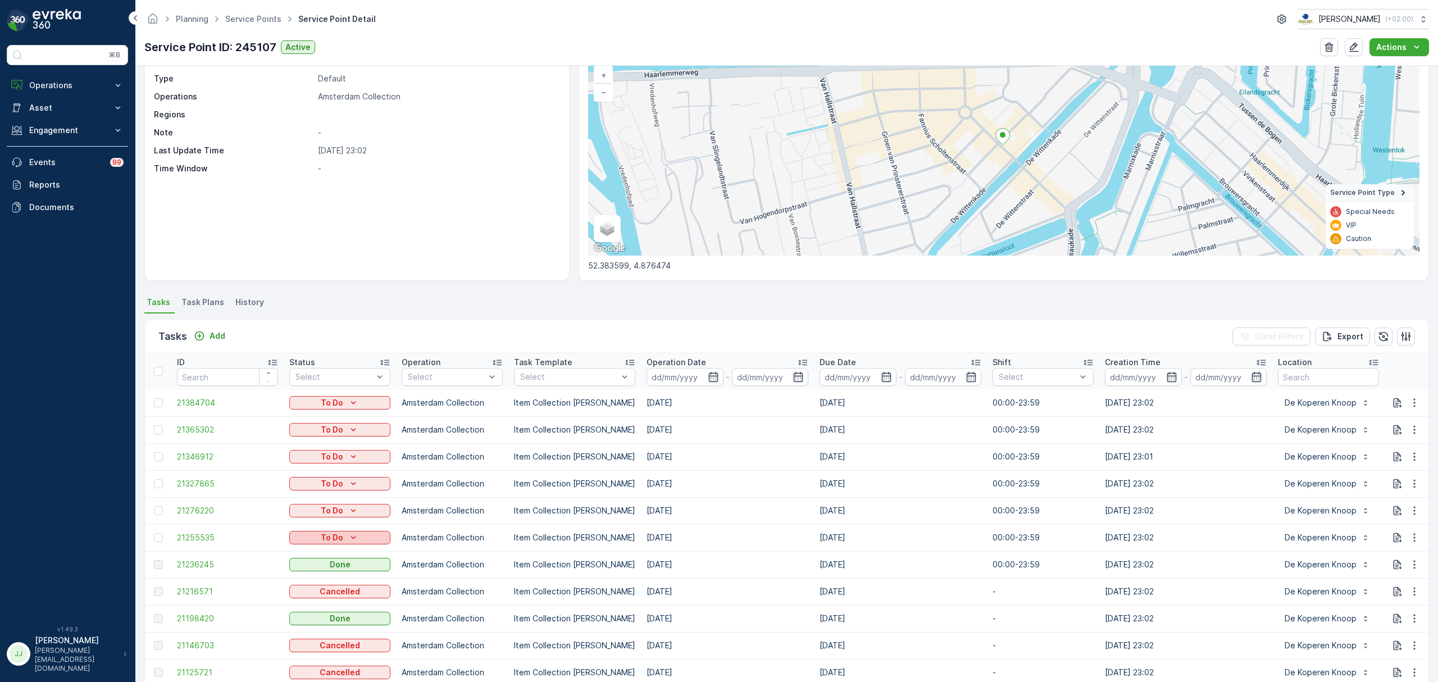
click at [329, 536] on p "To Do" at bounding box center [332, 537] width 22 height 11
click at [326, 601] on span "Cancelled" at bounding box center [315, 601] width 38 height 11
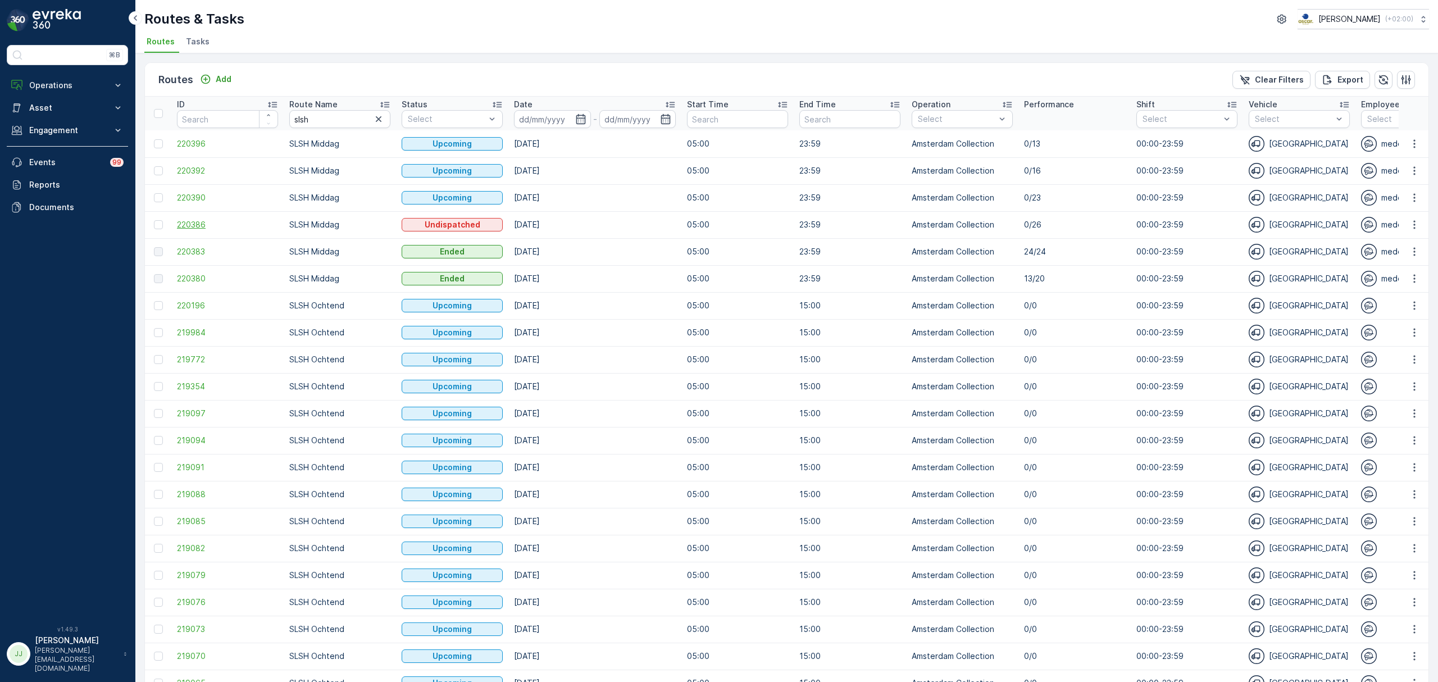
click at [203, 223] on span "220386" at bounding box center [227, 224] width 101 height 11
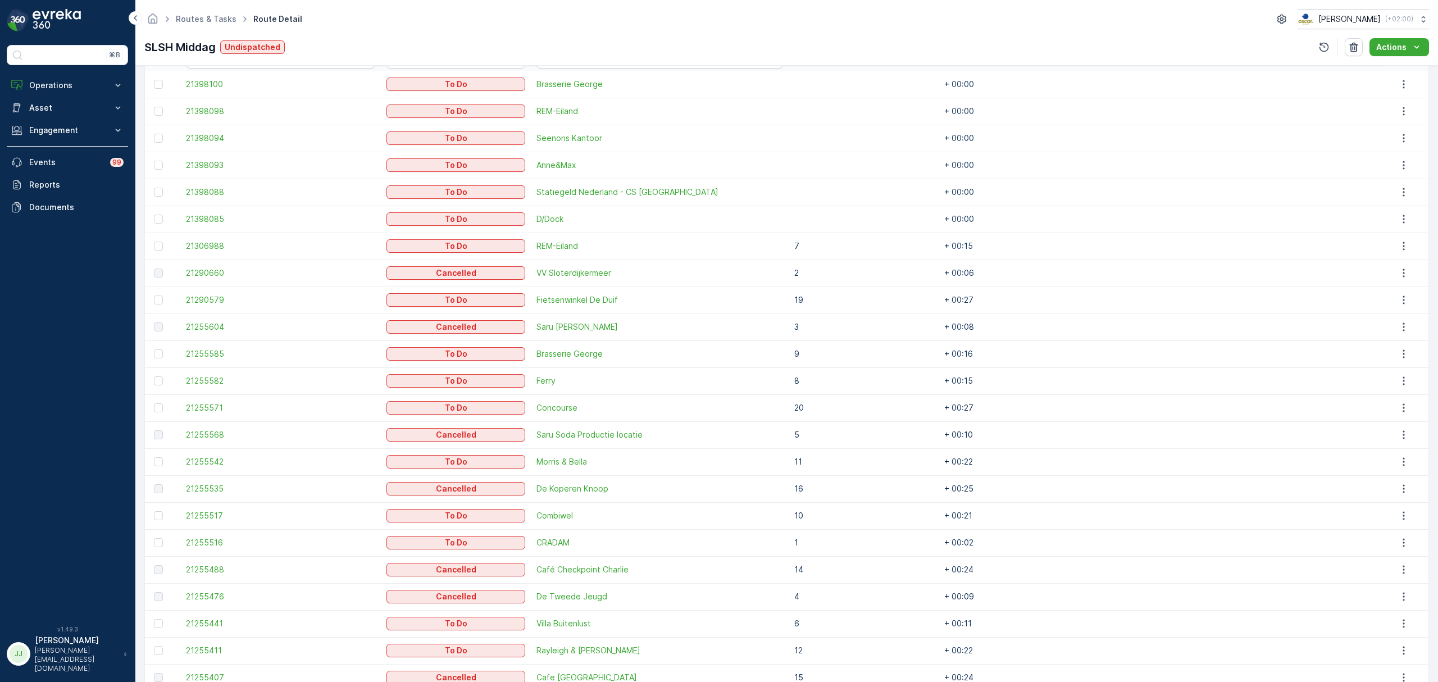
scroll to position [323, 0]
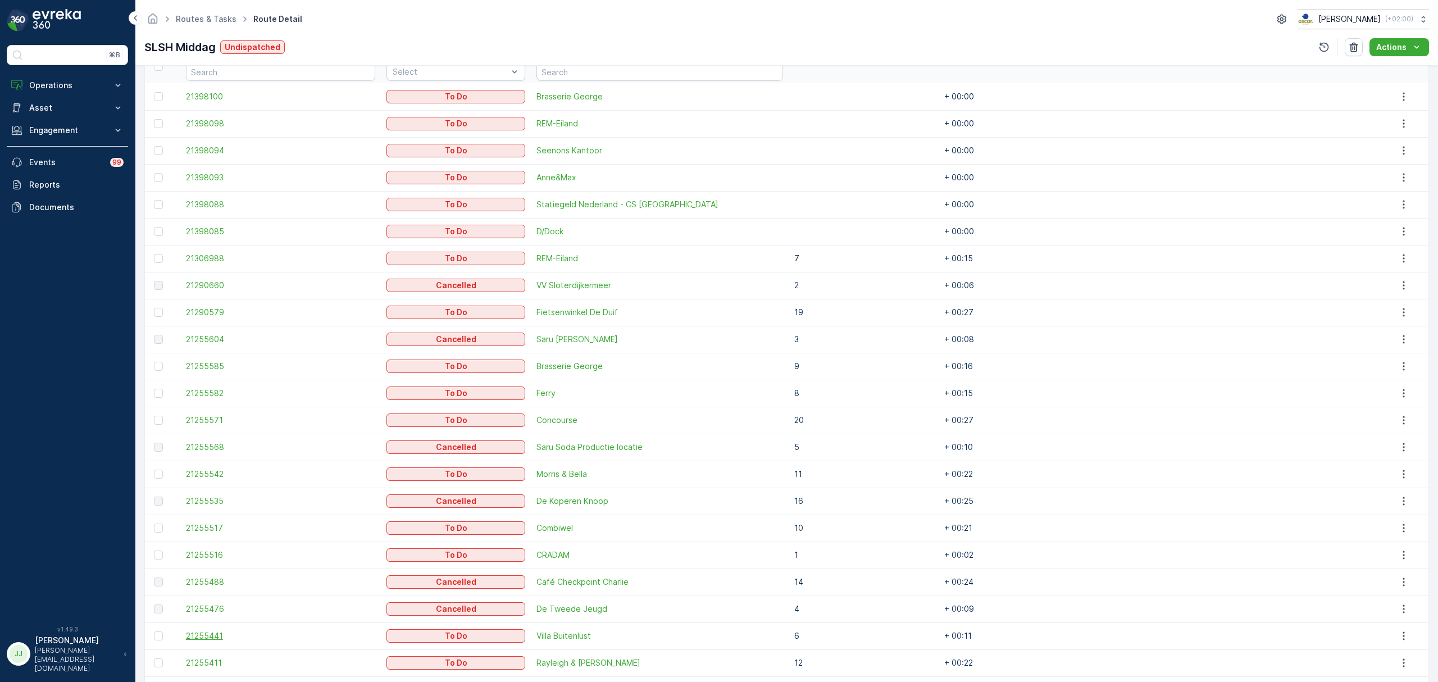
click at [219, 634] on span "21255441" at bounding box center [280, 635] width 189 height 11
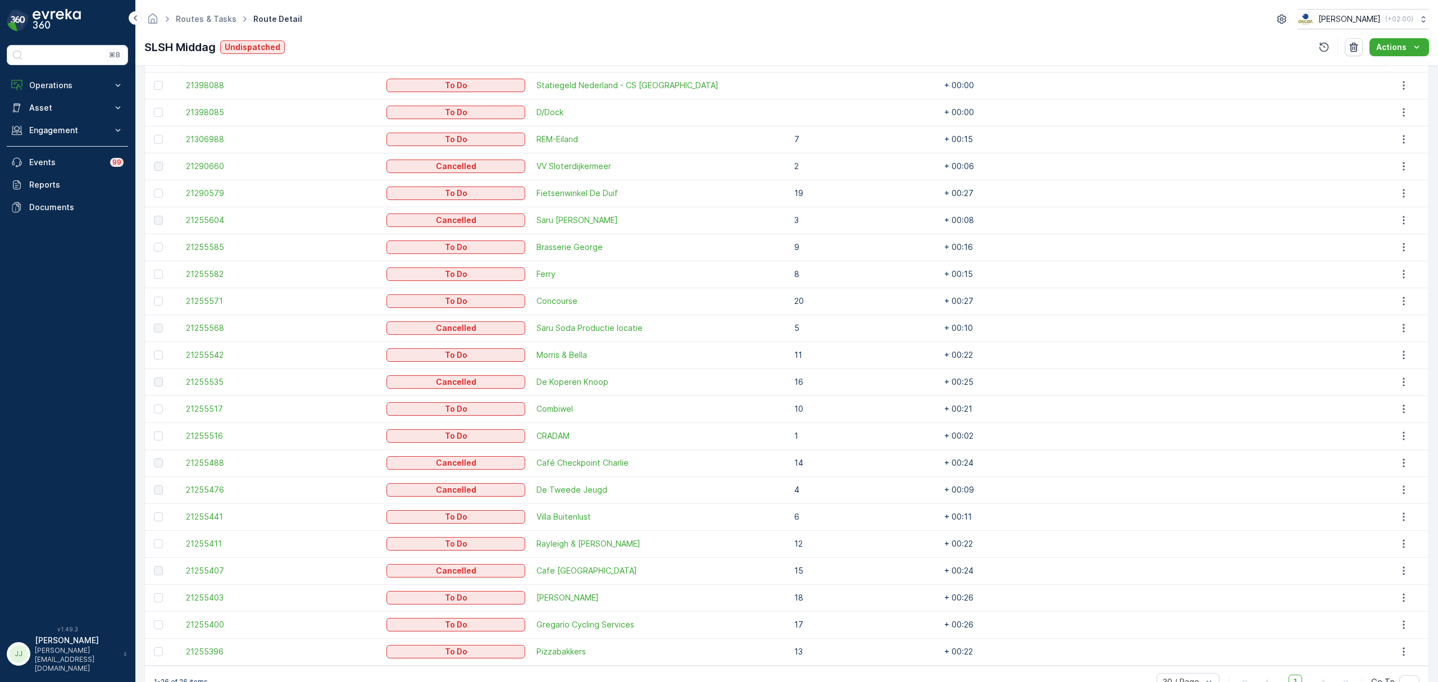
scroll to position [450, 0]
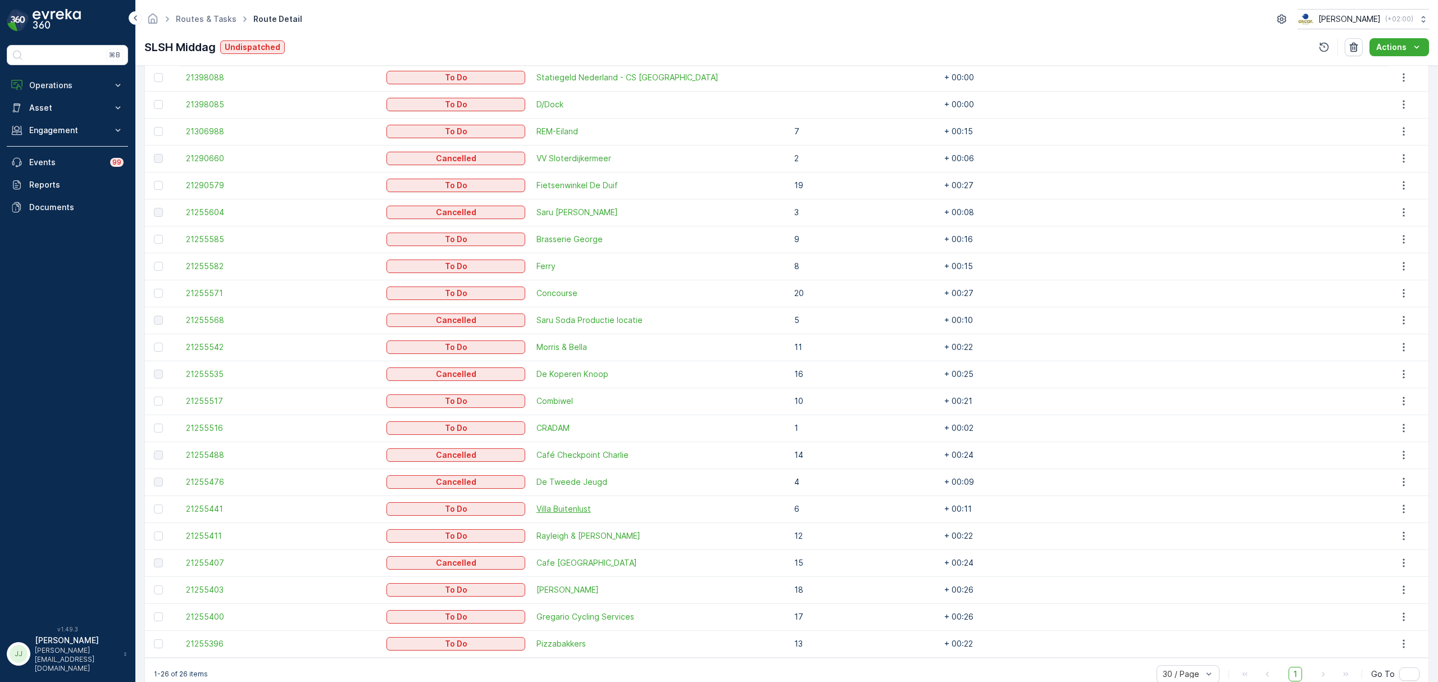
click at [583, 511] on span "Villa Buitenlust" at bounding box center [660, 508] width 247 height 11
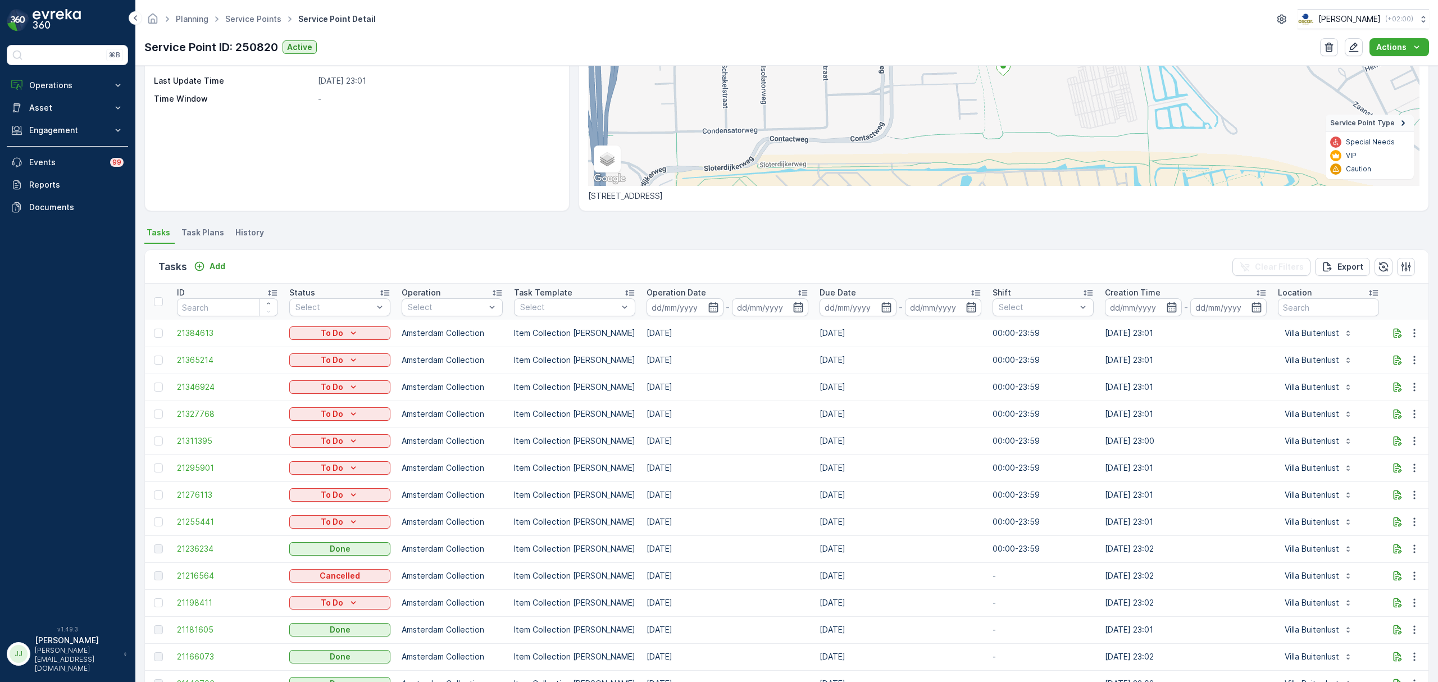
scroll to position [149, 0]
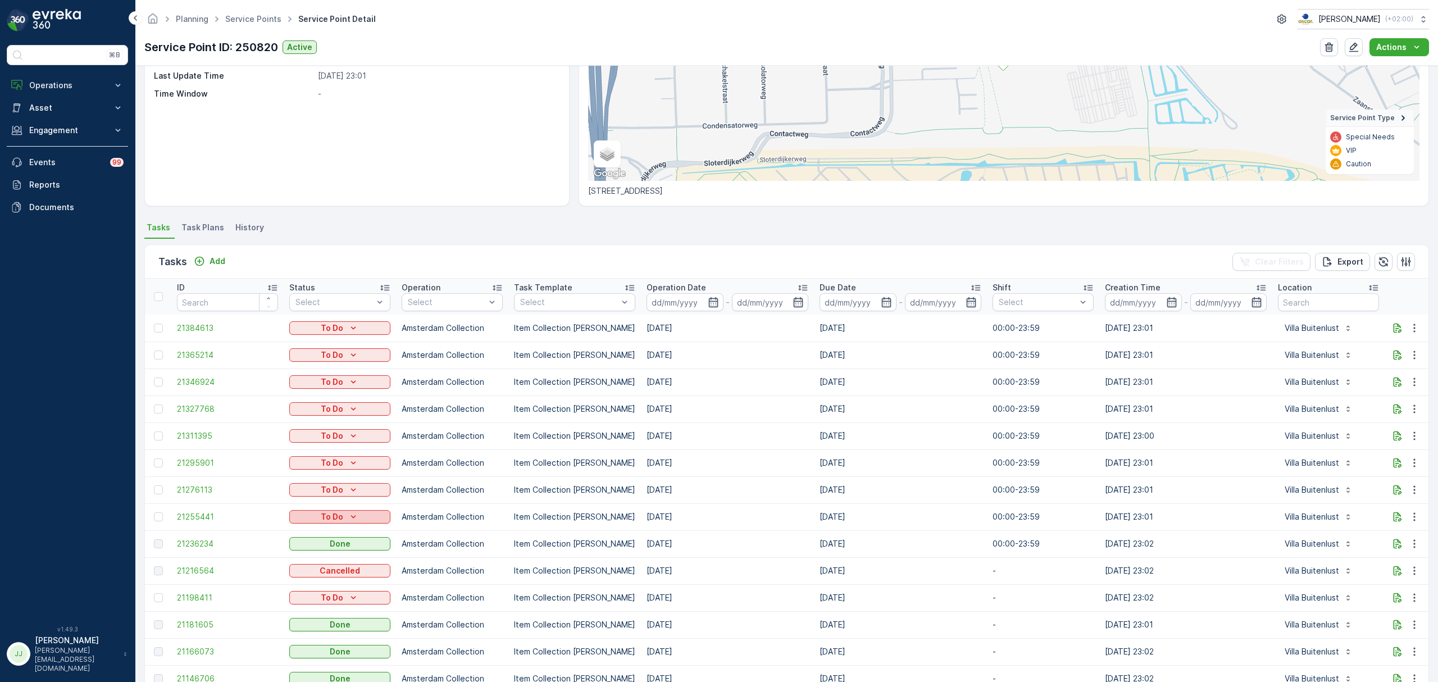
click at [371, 514] on div "To Do" at bounding box center [340, 516] width 92 height 11
click at [321, 580] on span "Cancelled" at bounding box center [315, 580] width 38 height 11
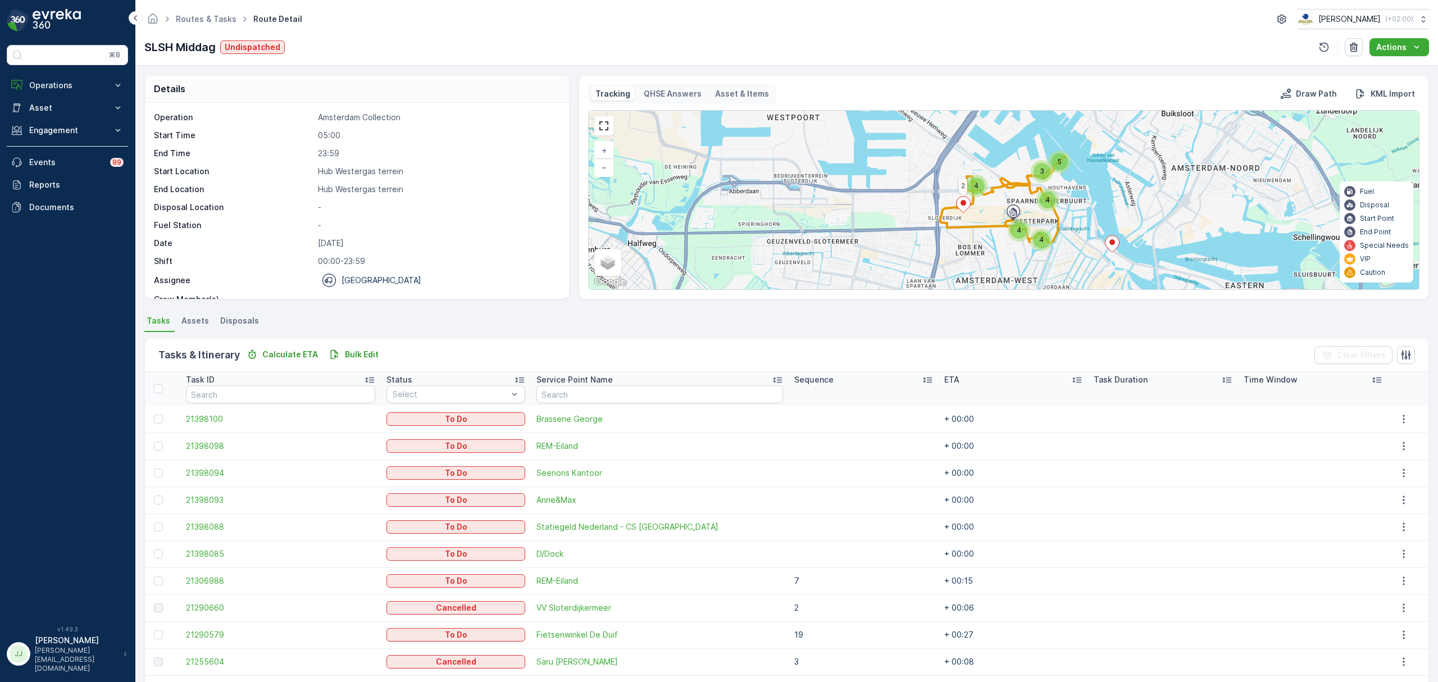
scroll to position [473, 0]
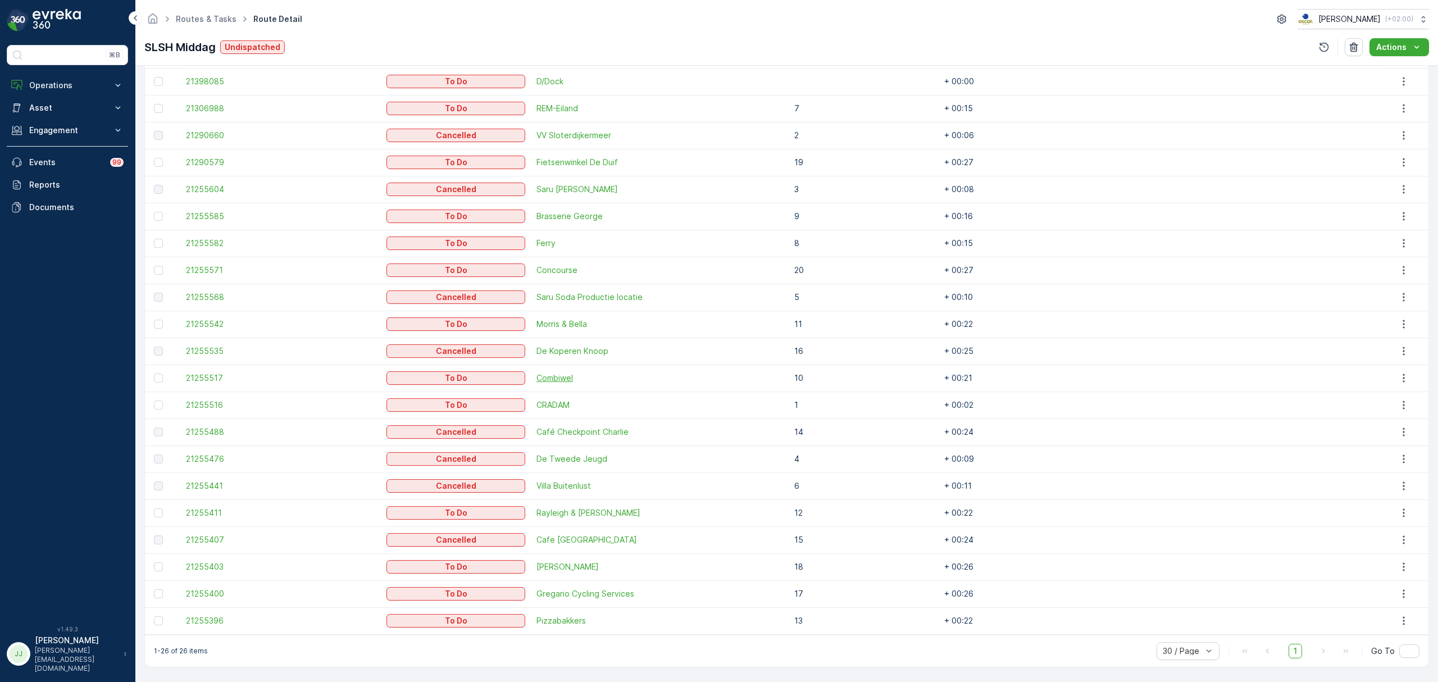
click at [569, 378] on span "Combiwel" at bounding box center [660, 378] width 247 height 11
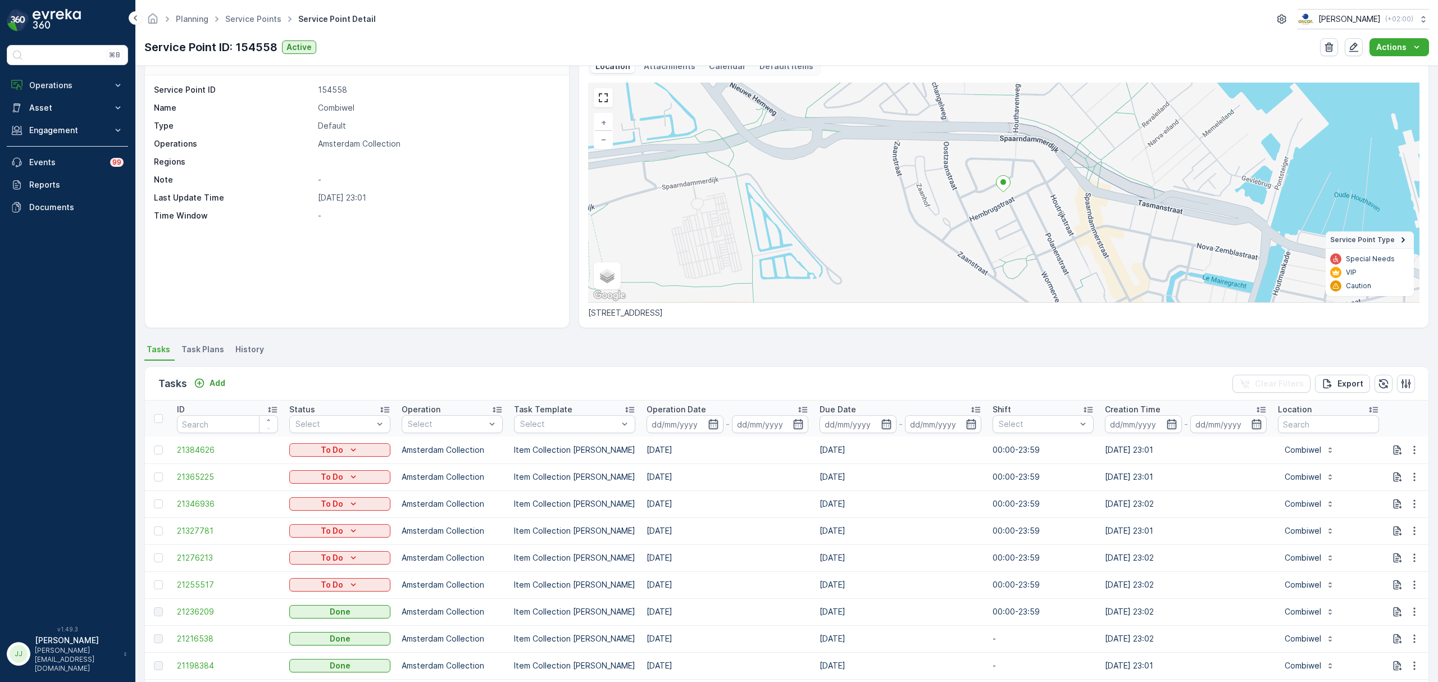
scroll to position [75, 0]
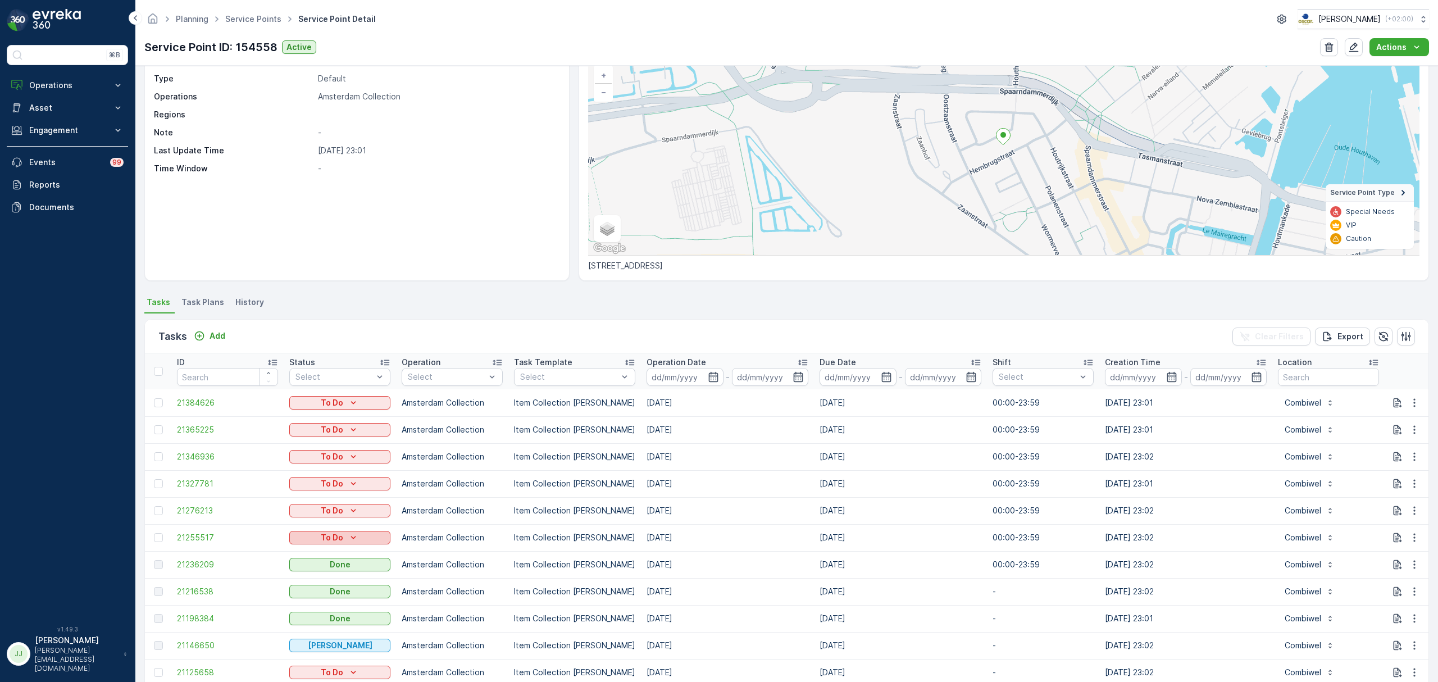
click at [334, 535] on p "To Do" at bounding box center [332, 537] width 22 height 11
click at [321, 601] on span "Cancelled" at bounding box center [315, 601] width 38 height 11
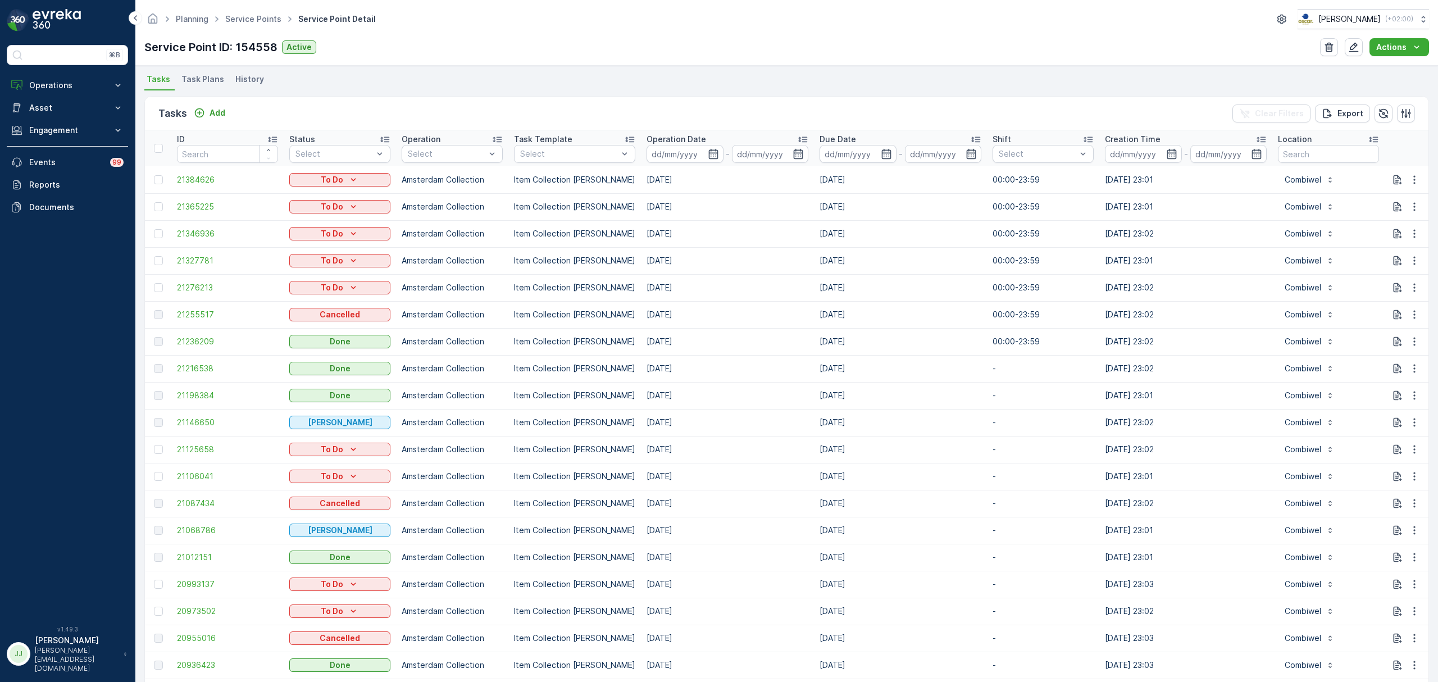
scroll to position [299, 0]
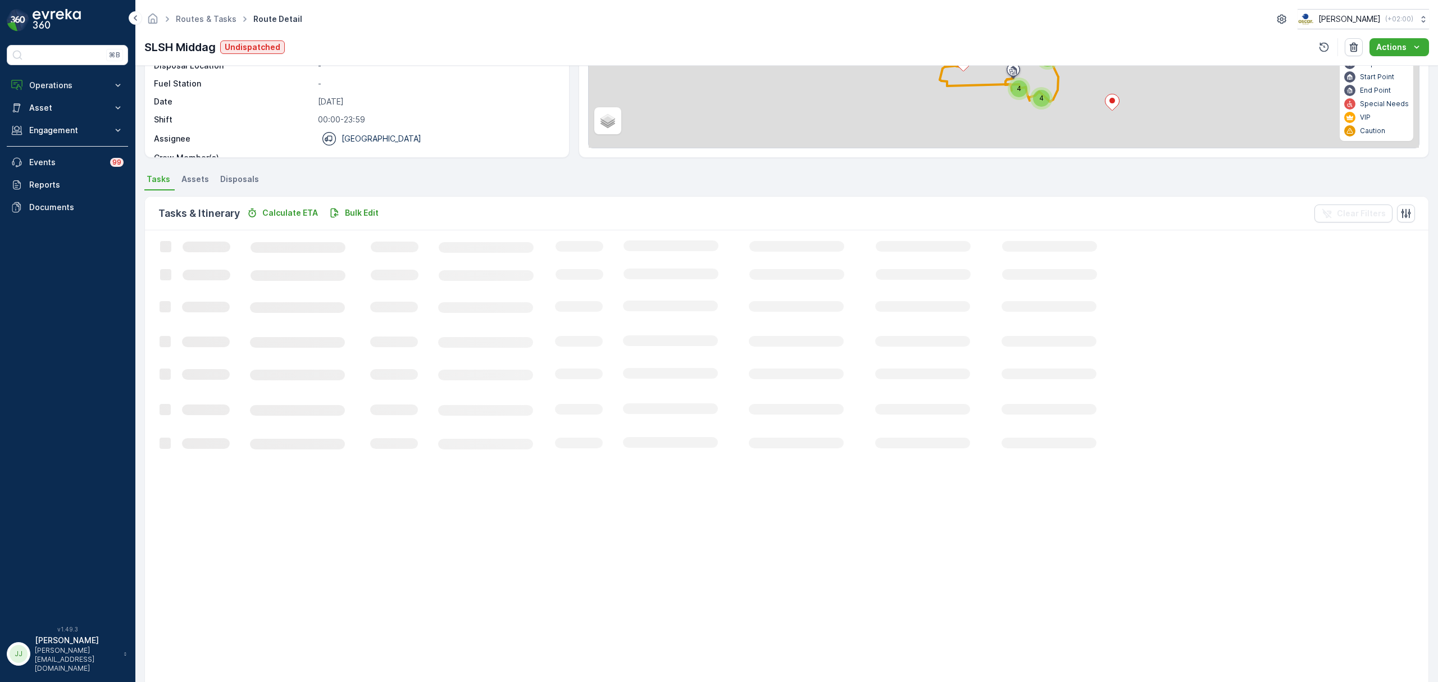
scroll to position [225, 0]
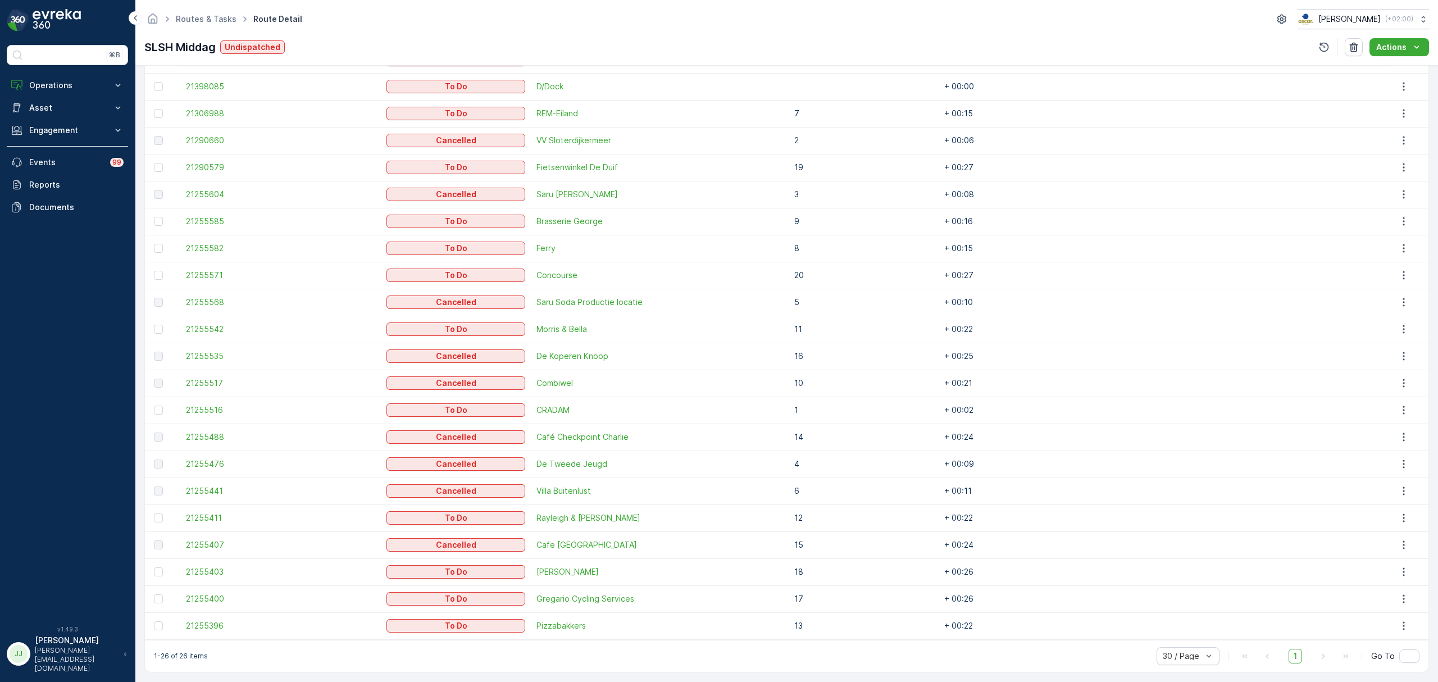
scroll to position [473, 0]
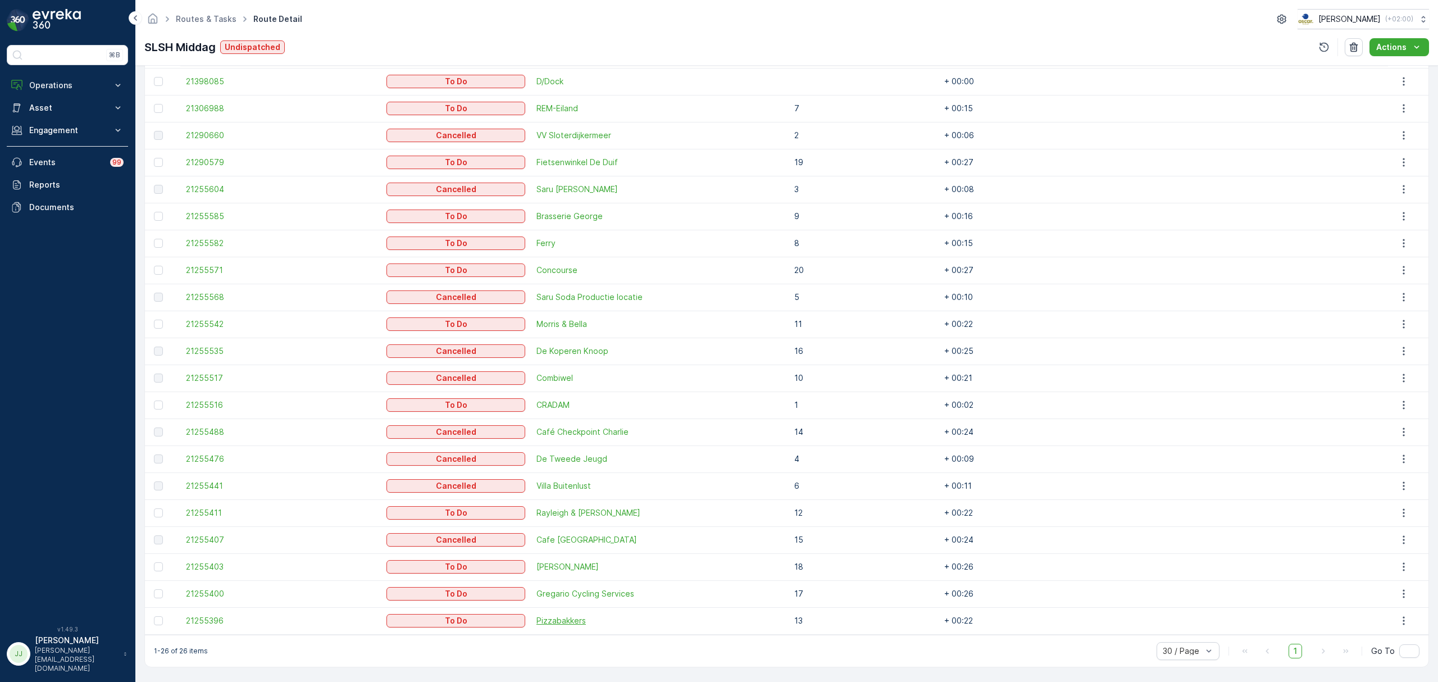
click at [582, 626] on span "Pizzabakkers" at bounding box center [660, 620] width 247 height 11
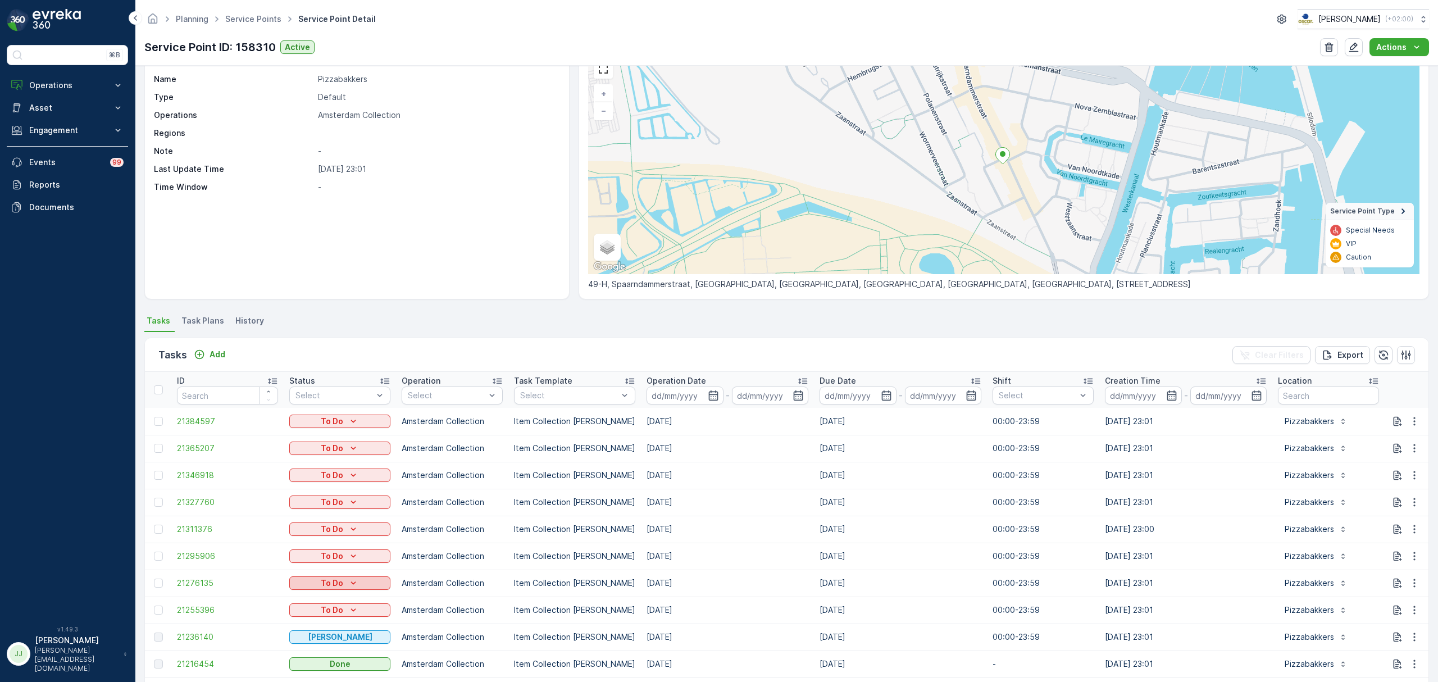
scroll to position [149, 0]
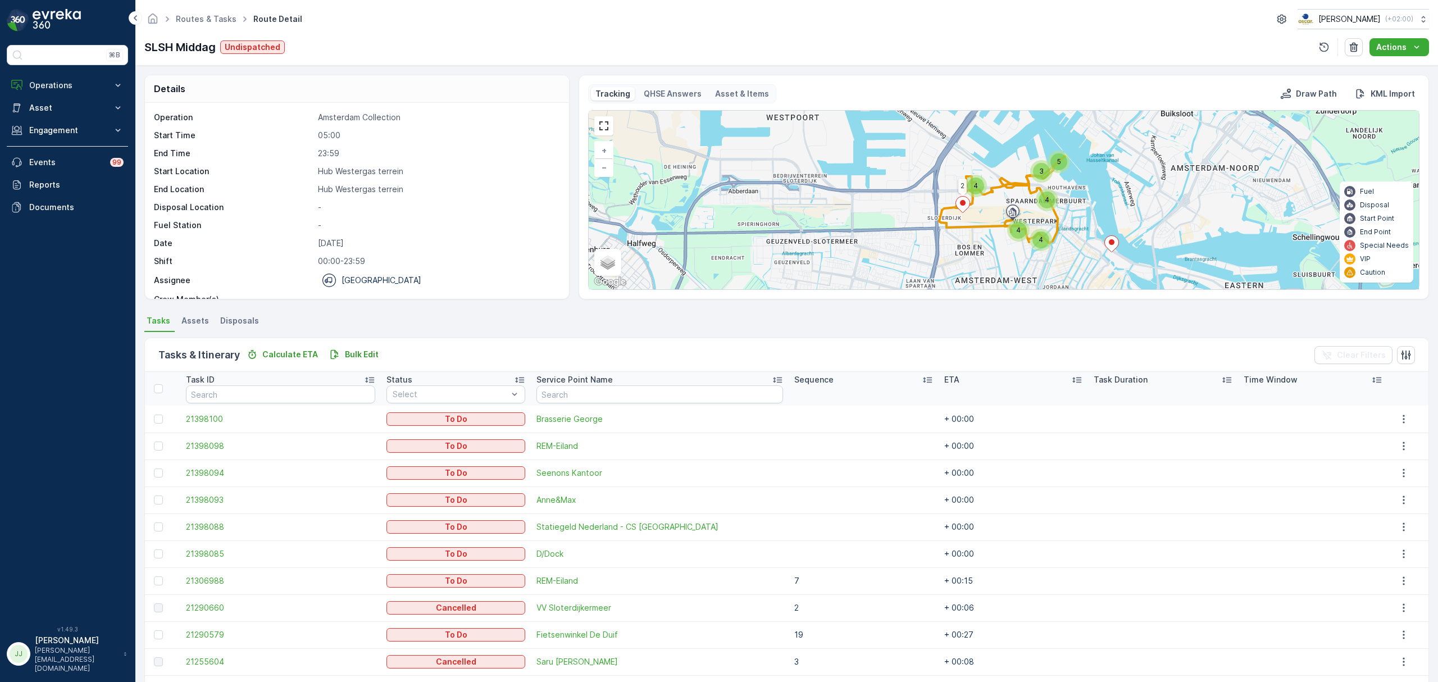
click at [1020, 230] on span "4" at bounding box center [1018, 230] width 4 height 8
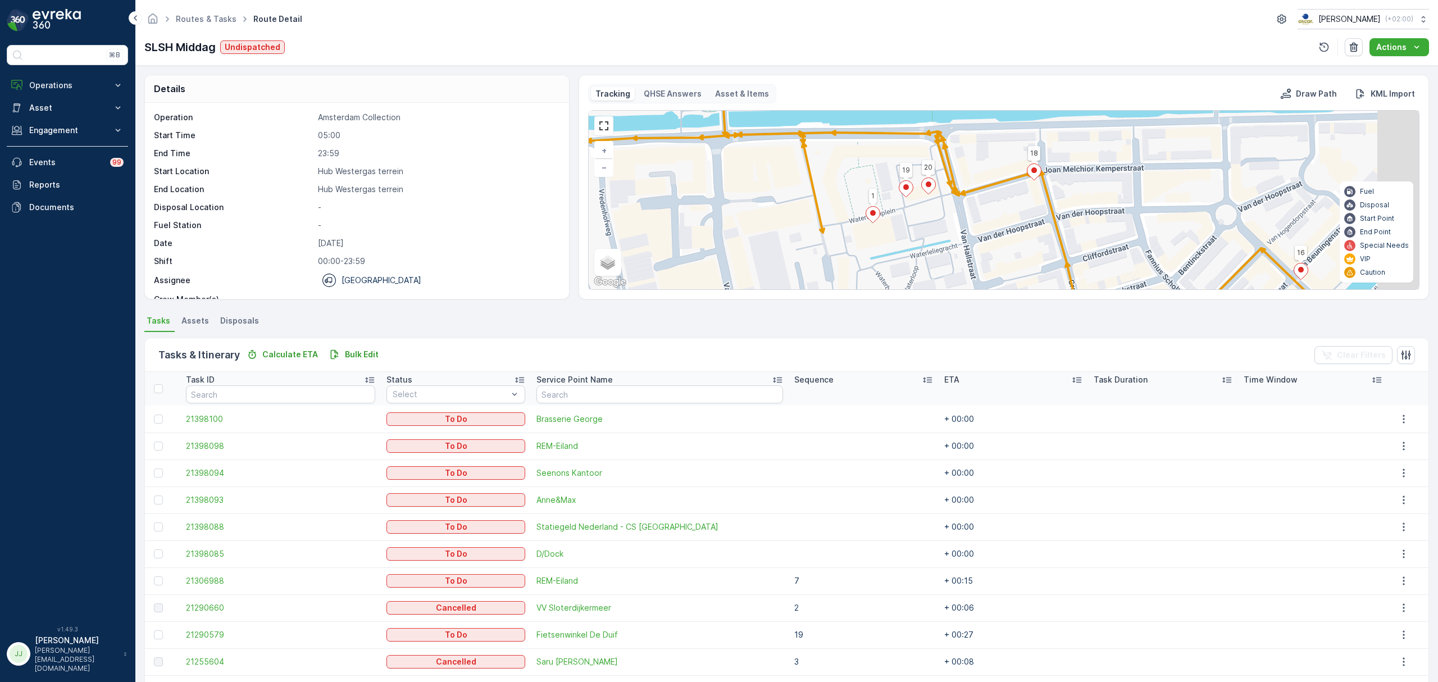
drag, startPoint x: 1028, startPoint y: 214, endPoint x: 961, endPoint y: 220, distance: 67.1
click at [962, 220] on div "2 2 2 2 8 6 5 17 14 16 15 10 11 12 13 18 20 1 19 + − Satellite Roadmap Terrain …" at bounding box center [1004, 200] width 830 height 179
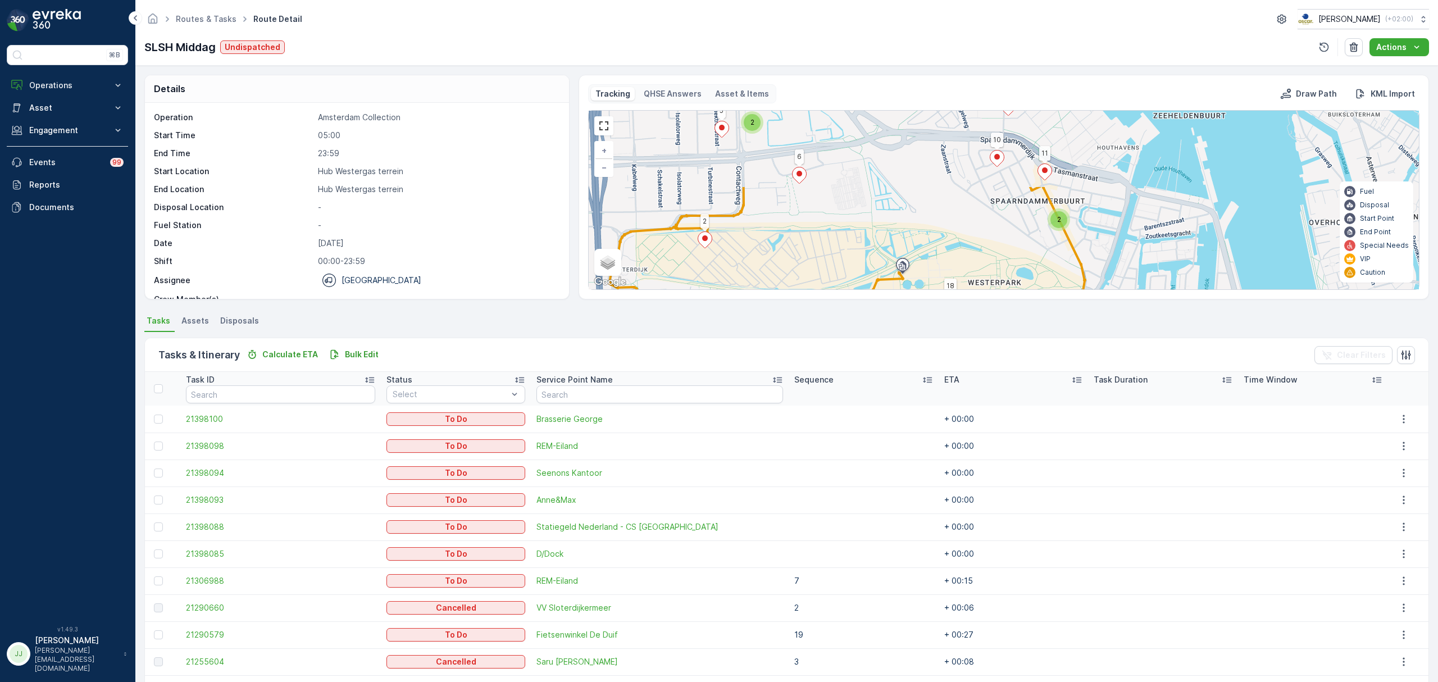
drag, startPoint x: 819, startPoint y: 212, endPoint x: 815, endPoint y: 281, distance: 68.7
click at [815, 281] on div "2 2 2 2 2 3 2 8 6 5 17 14 10 11 18 + − Satellite Roadmap Terrain Hybrid Leaflet…" at bounding box center [1004, 200] width 830 height 179
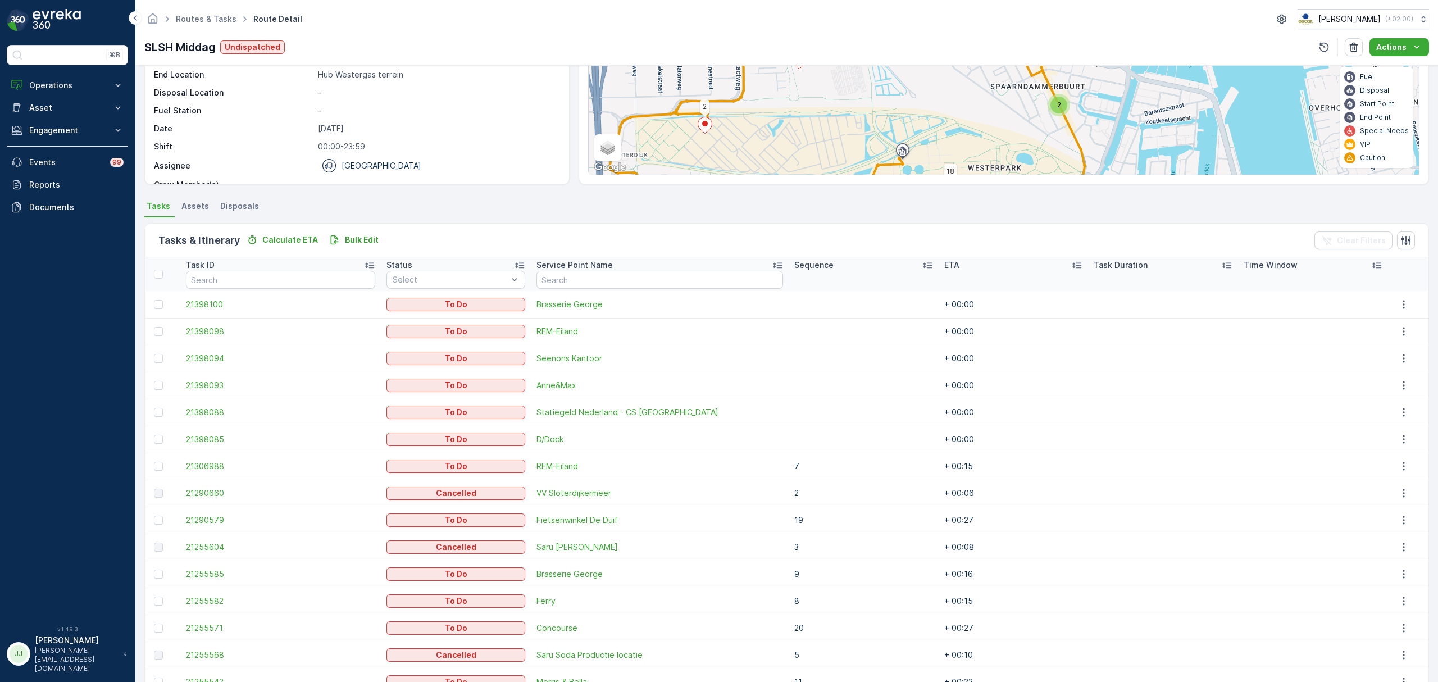
scroll to position [75, 0]
